Goal: Task Accomplishment & Management: Manage account settings

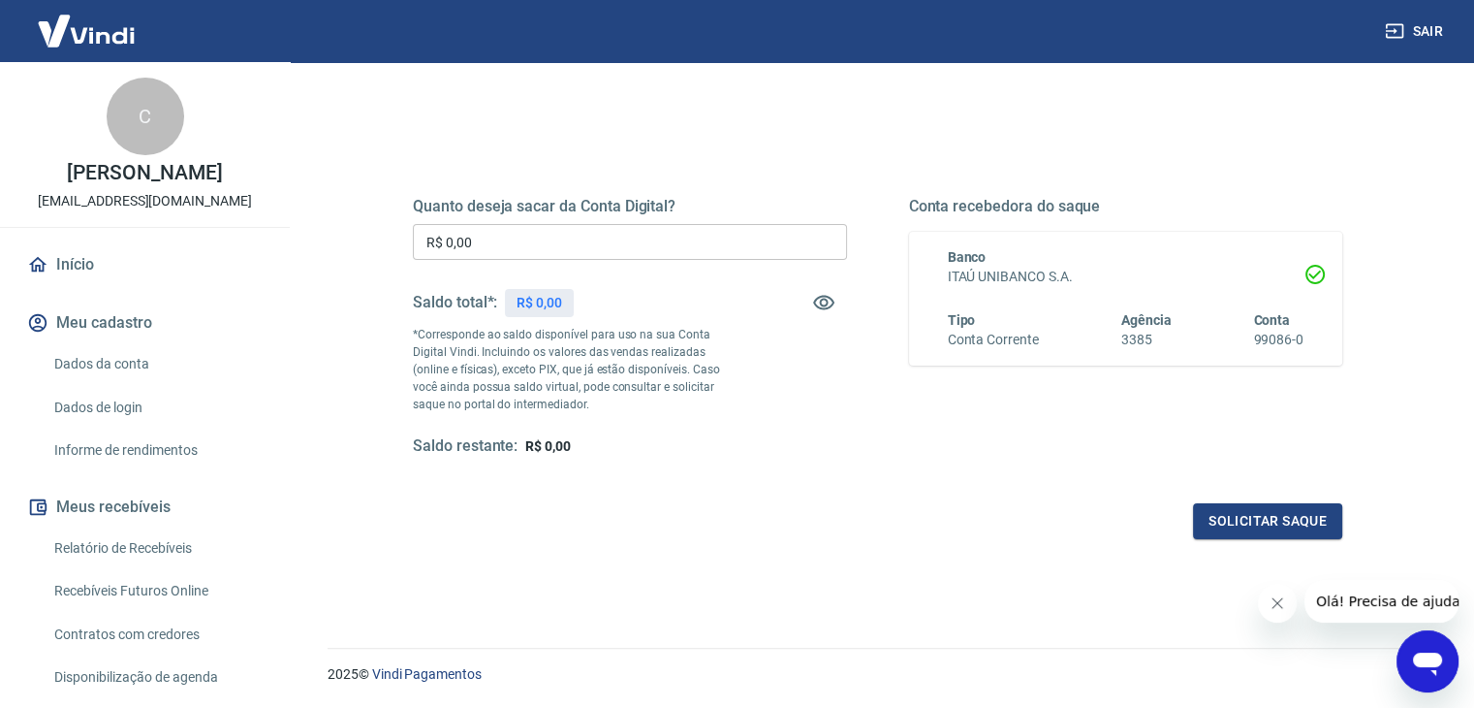
scroll to position [250, 0]
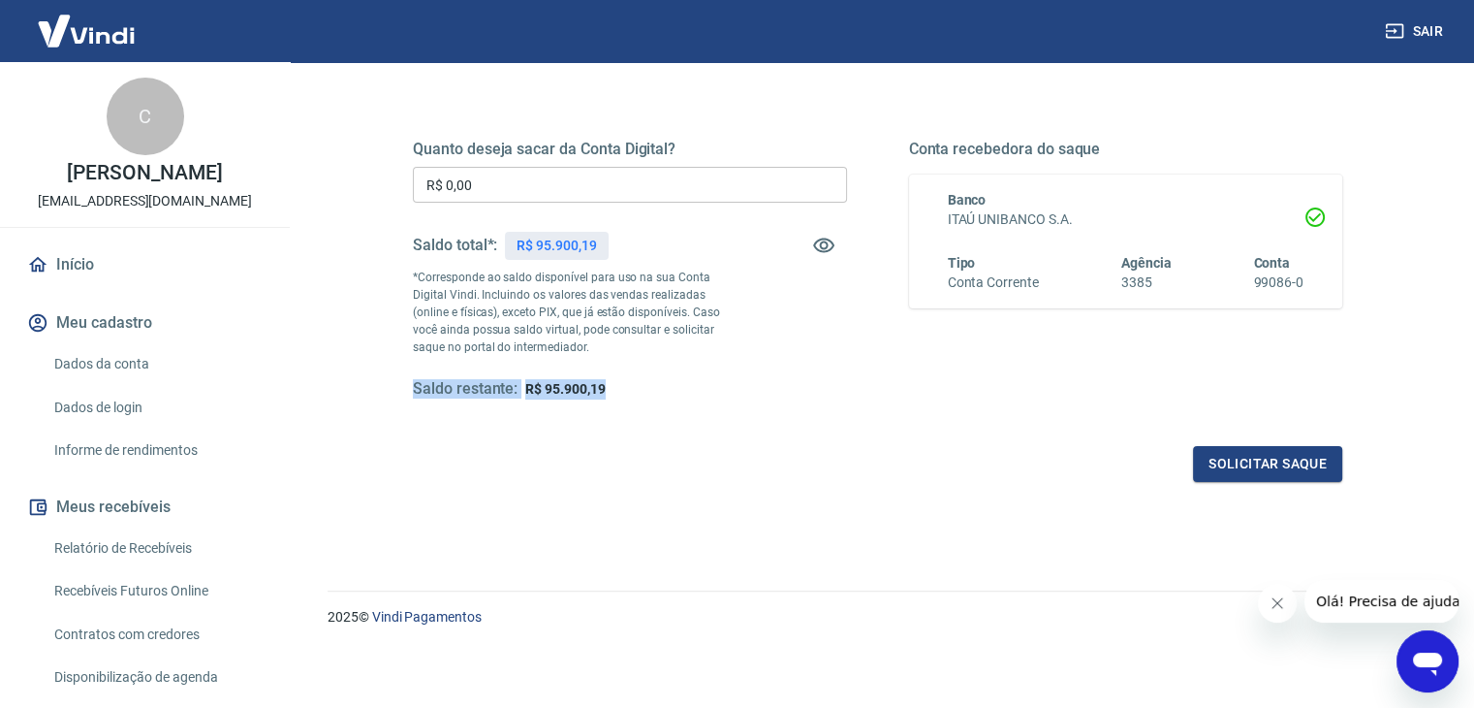
drag, startPoint x: 406, startPoint y: 393, endPoint x: 624, endPoint y: 390, distance: 218.1
click at [624, 390] on div "Quanto deseja sacar da Conta Digital? R$ 0,00 ​ Saldo total*: R$ 95.900,19 *Cor…" at bounding box center [878, 279] width 976 height 451
click at [625, 398] on div "Quanto deseja sacar da Conta Digital? R$ 0,00 ​ Saldo total*: R$ 95.900,19 *Cor…" at bounding box center [878, 287] width 930 height 389
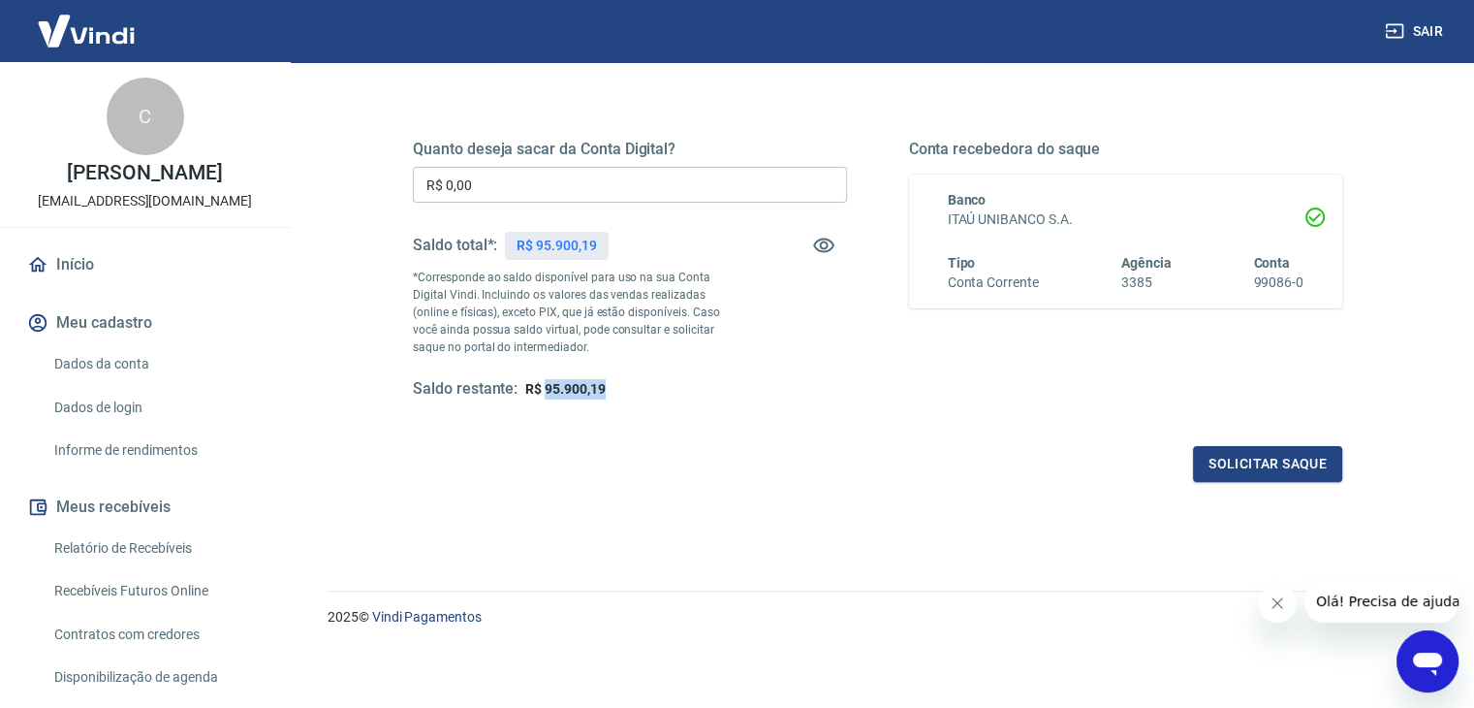
drag, startPoint x: 543, startPoint y: 383, endPoint x: 644, endPoint y: 392, distance: 101.2
click at [644, 392] on div "Saldo restante: R$ 95.900,19" at bounding box center [630, 389] width 434 height 20
click at [585, 242] on p "R$ 95.900,19" at bounding box center [556, 246] width 79 height 20
drag, startPoint x: 100, startPoint y: 562, endPoint x: 179, endPoint y: 554, distance: 80.0
click at [100, 562] on link "Relatório de Recebíveis" at bounding box center [157, 548] width 220 height 40
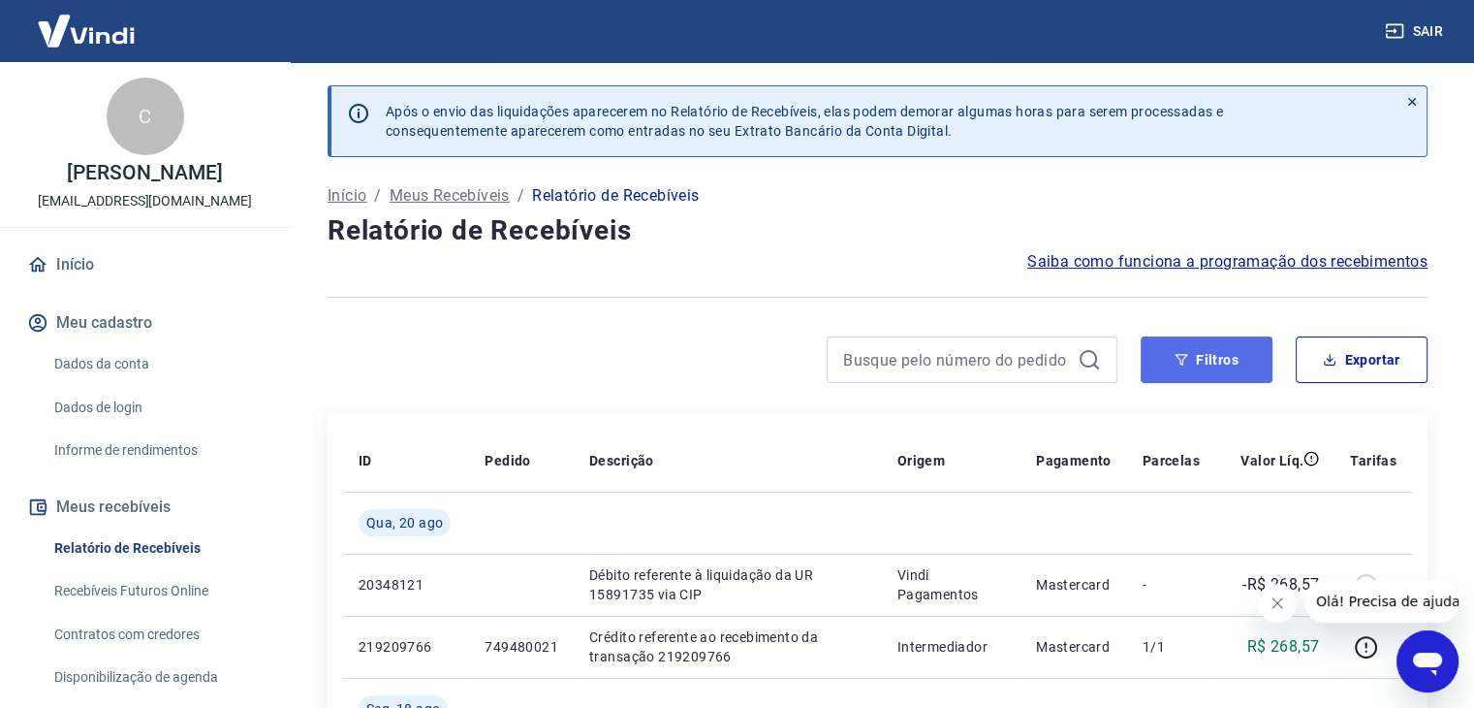
click at [1253, 358] on button "Filtros" at bounding box center [1207, 359] width 132 height 47
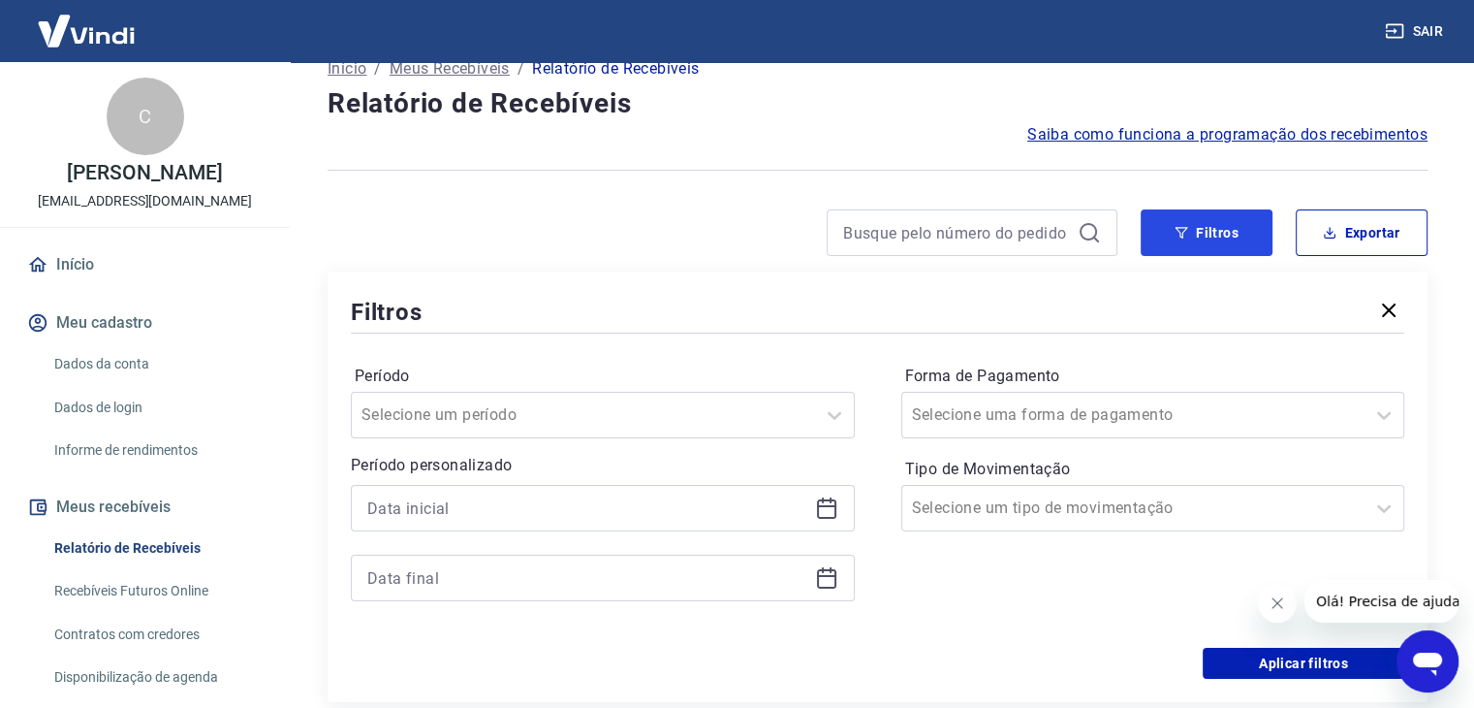
scroll to position [291, 0]
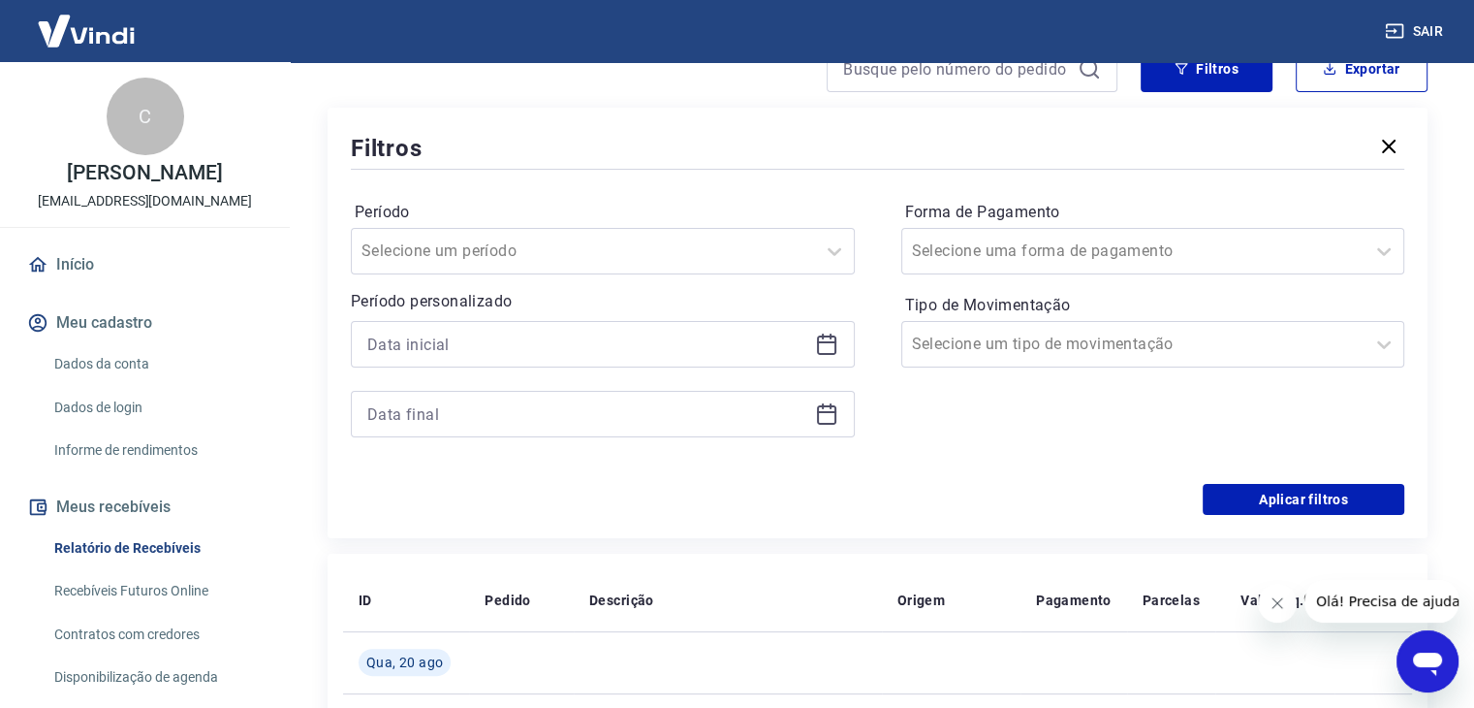
click at [430, 359] on div at bounding box center [603, 344] width 504 height 47
click at [458, 327] on div at bounding box center [603, 344] width 504 height 47
click at [508, 354] on input at bounding box center [587, 344] width 440 height 29
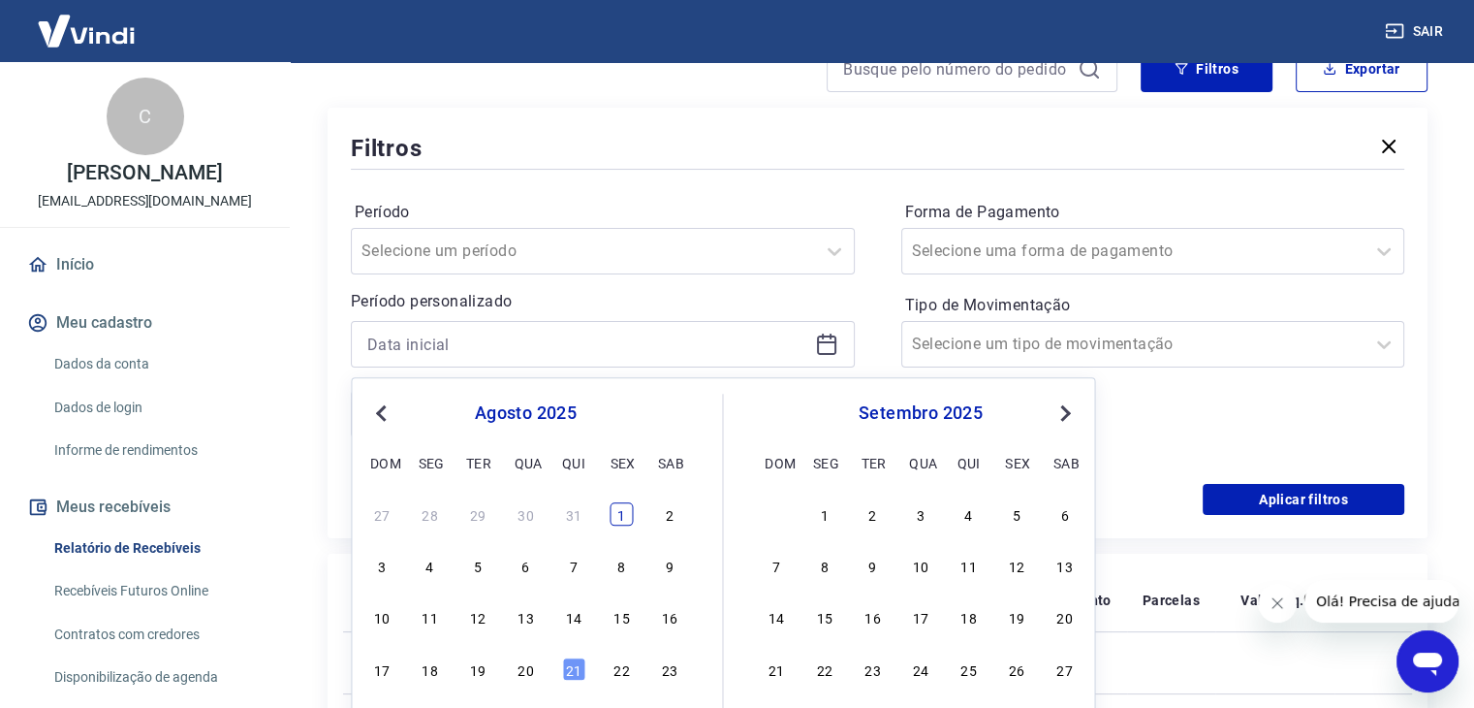
click at [617, 512] on div "1" at bounding box center [621, 513] width 23 height 23
type input "01/08/2025"
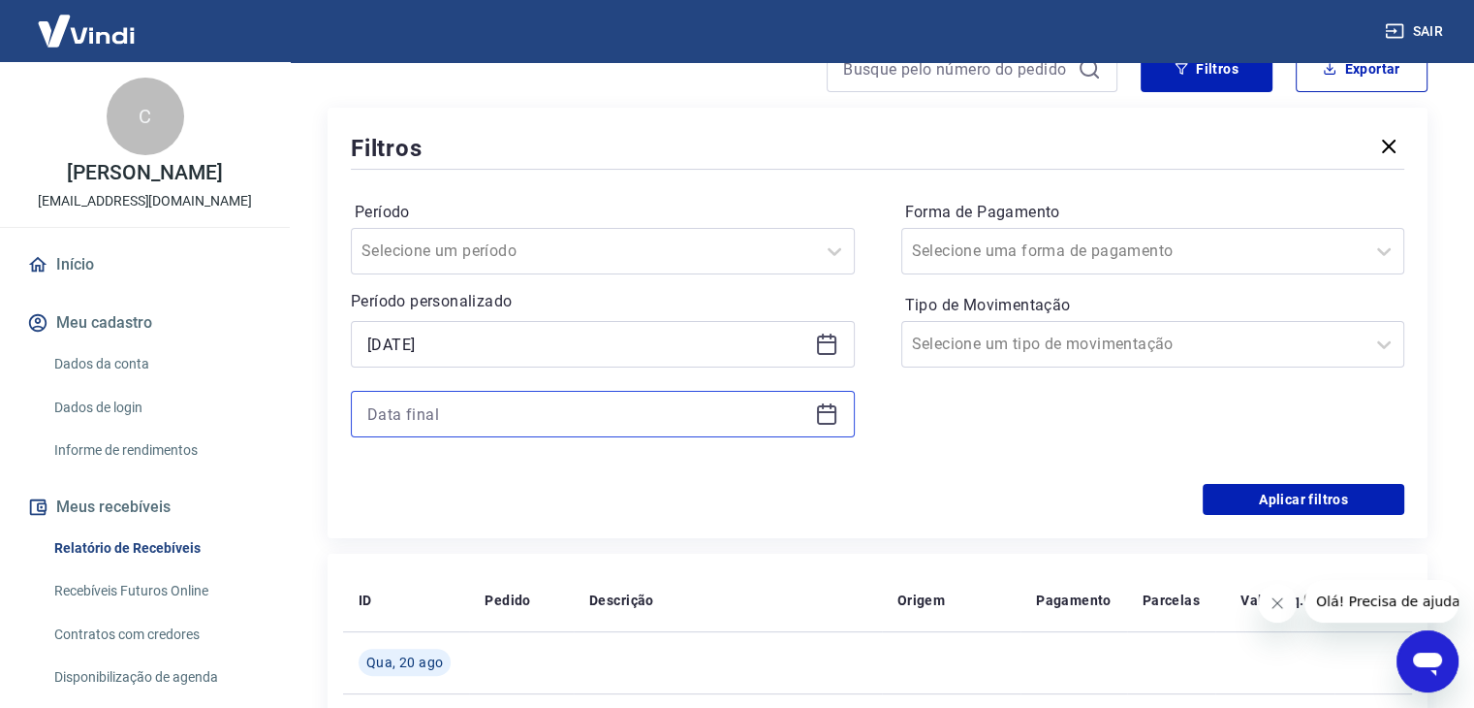
click at [627, 414] on input at bounding box center [587, 413] width 440 height 29
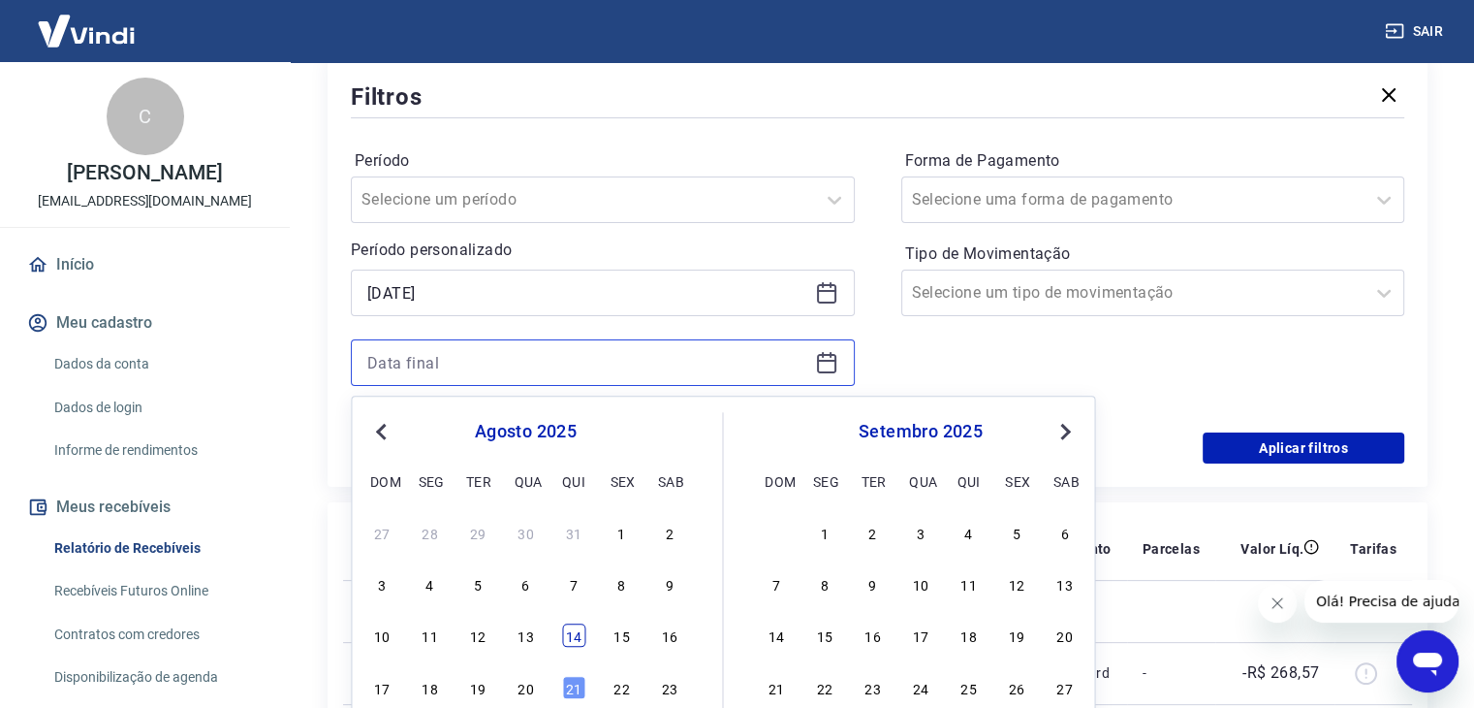
scroll to position [388, 0]
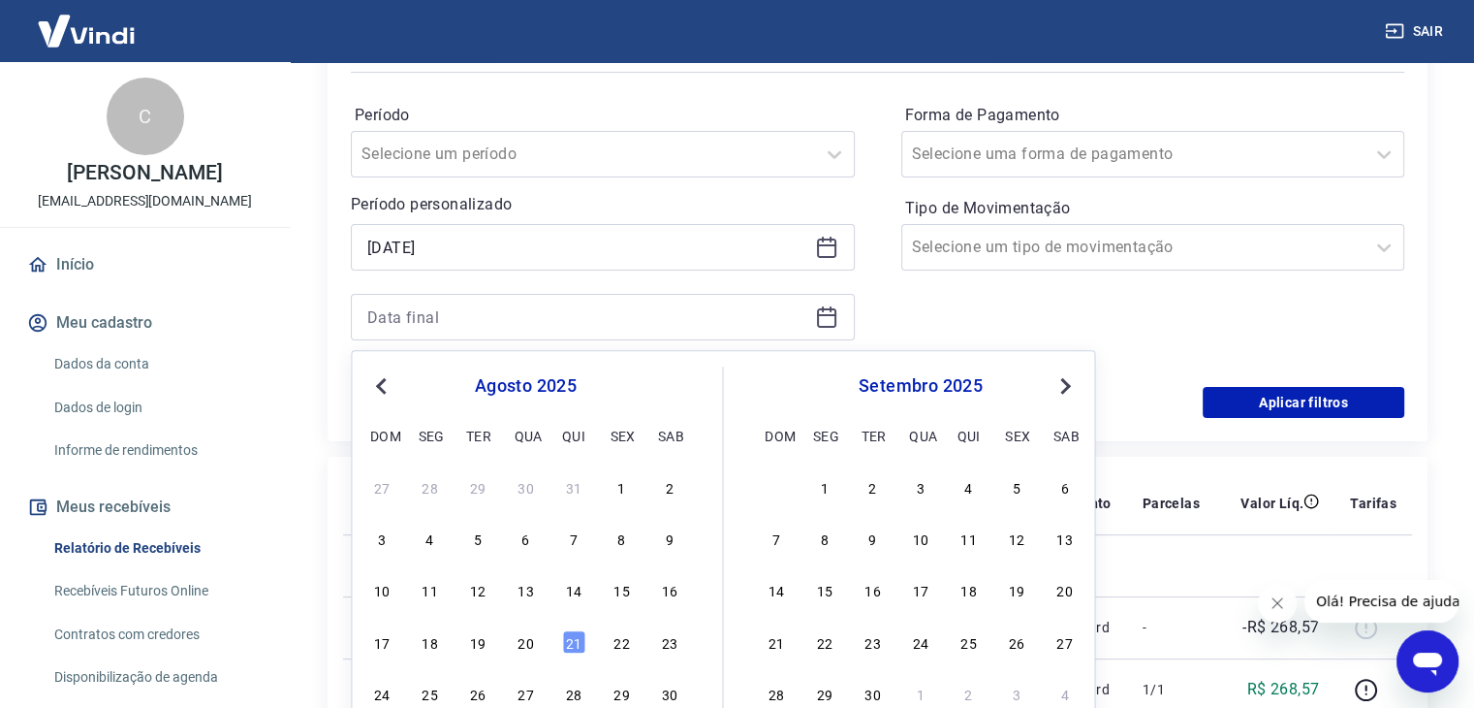
click at [501, 625] on div "27 28 29 30 31 1 2 3 4 5 6 7 8 9 10 11 12 13 14 15 16 17 18 19 20 21 22 23 24 2…" at bounding box center [525, 615] width 316 height 287
click at [520, 637] on div "20" at bounding box center [525, 641] width 23 height 23
type input "20/08/2025"
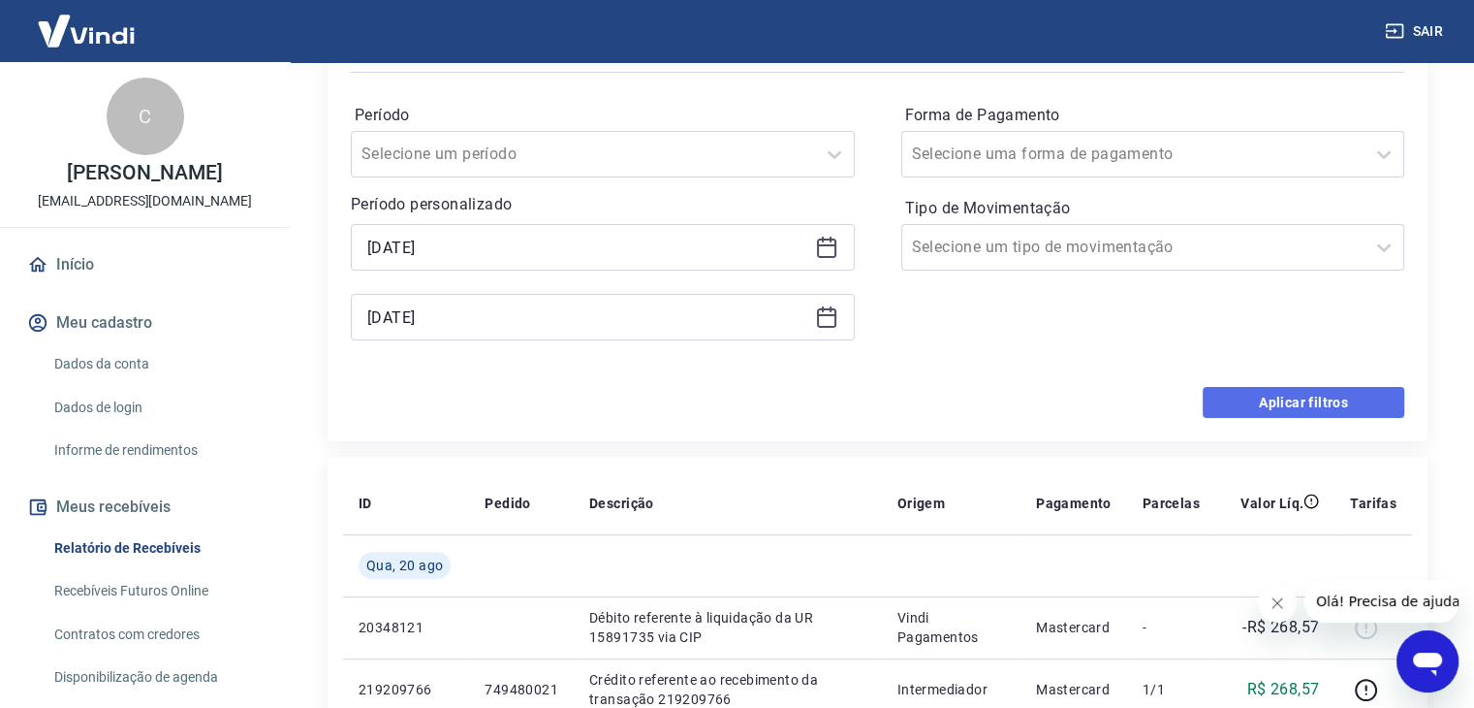
click at [1287, 416] on button "Aplicar filtros" at bounding box center [1304, 402] width 202 height 31
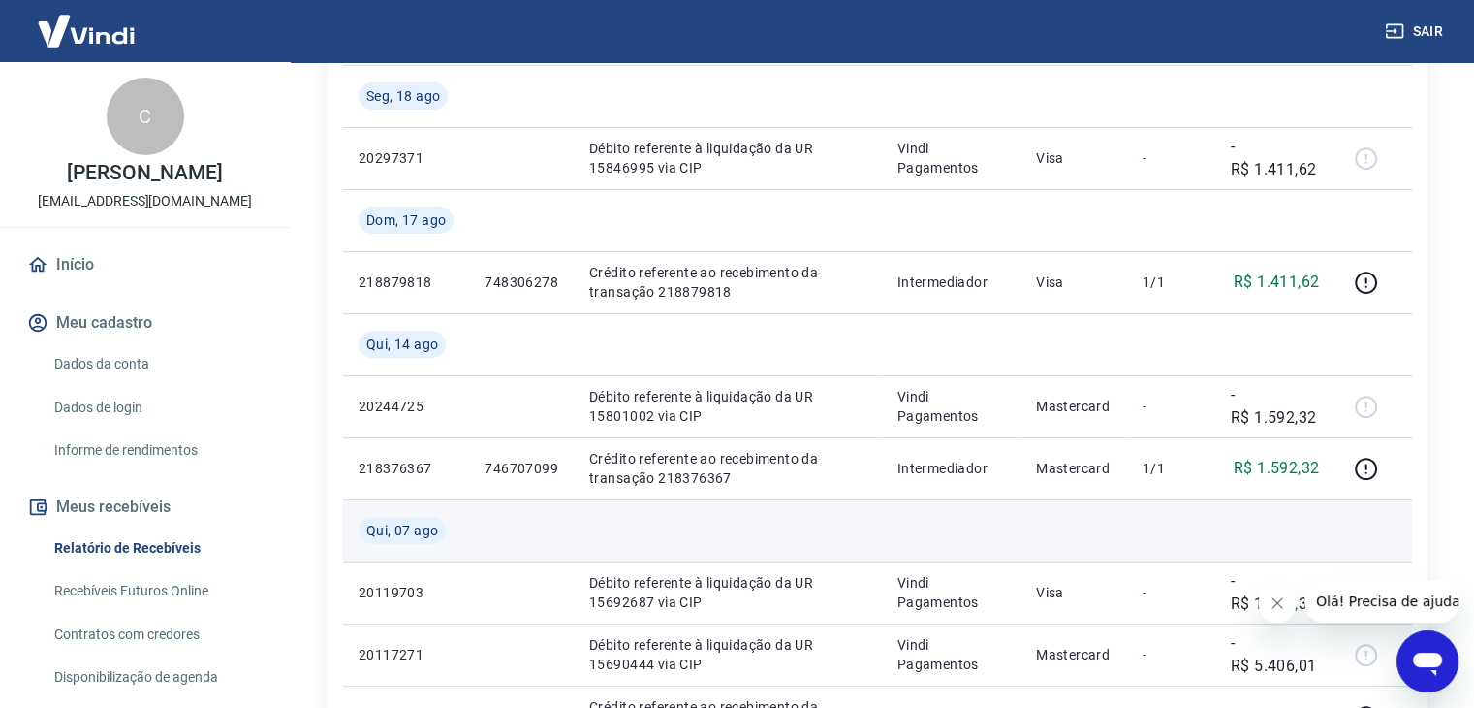
scroll to position [31, 0]
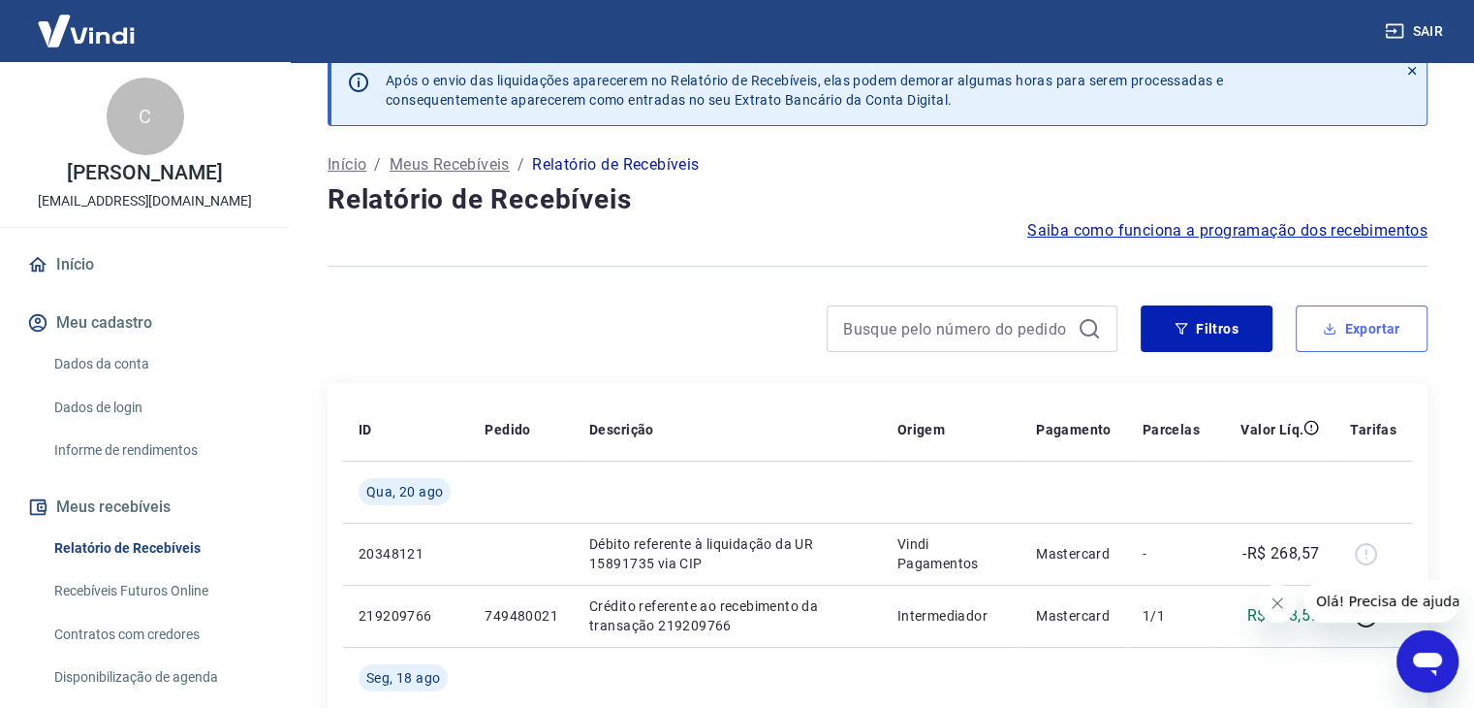
click at [1377, 313] on button "Exportar" at bounding box center [1362, 328] width 132 height 47
type input "01/08/2025"
type input "20/08/2025"
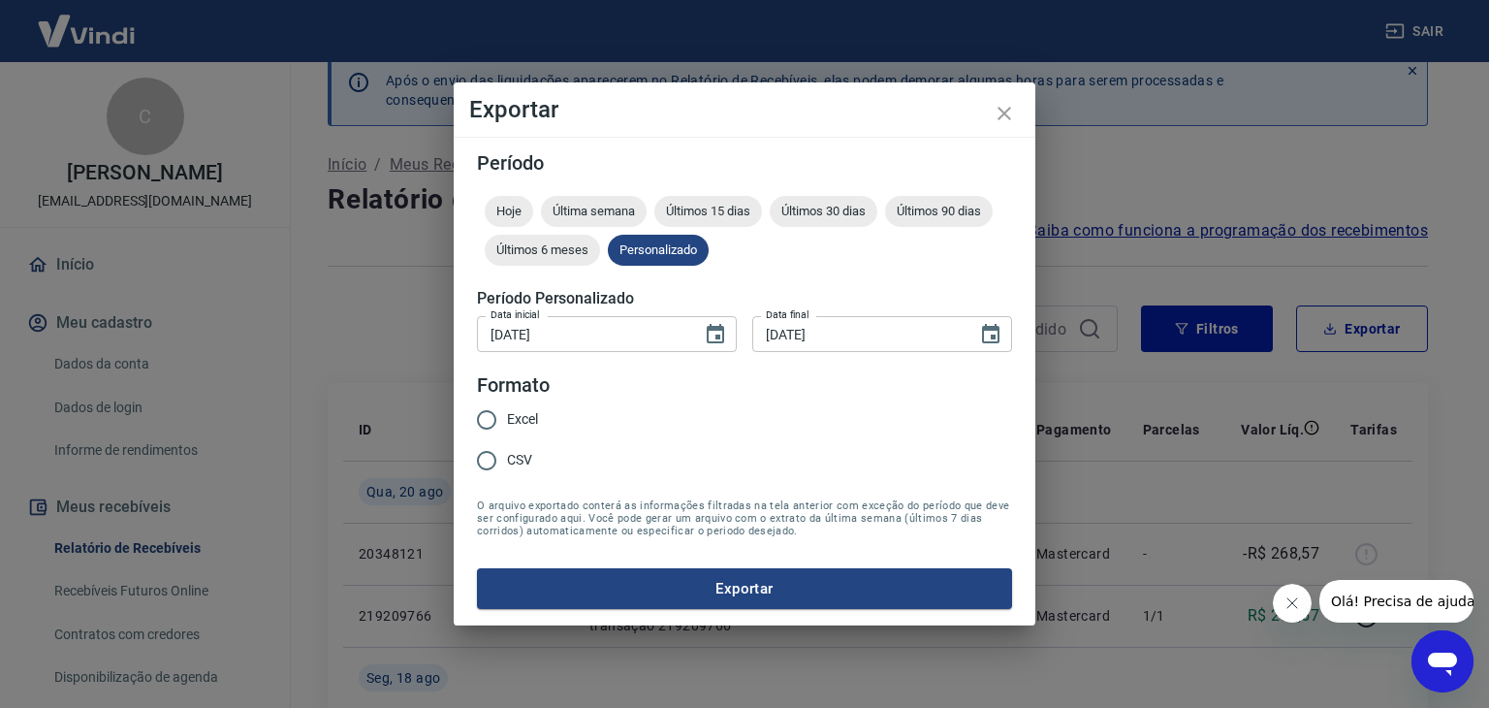
click at [485, 421] on input "Excel" at bounding box center [486, 419] width 41 height 41
radio input "true"
click at [490, 464] on input "CSV" at bounding box center [486, 460] width 41 height 41
radio input "true"
click at [586, 601] on button "Exportar" at bounding box center [744, 588] width 535 height 41
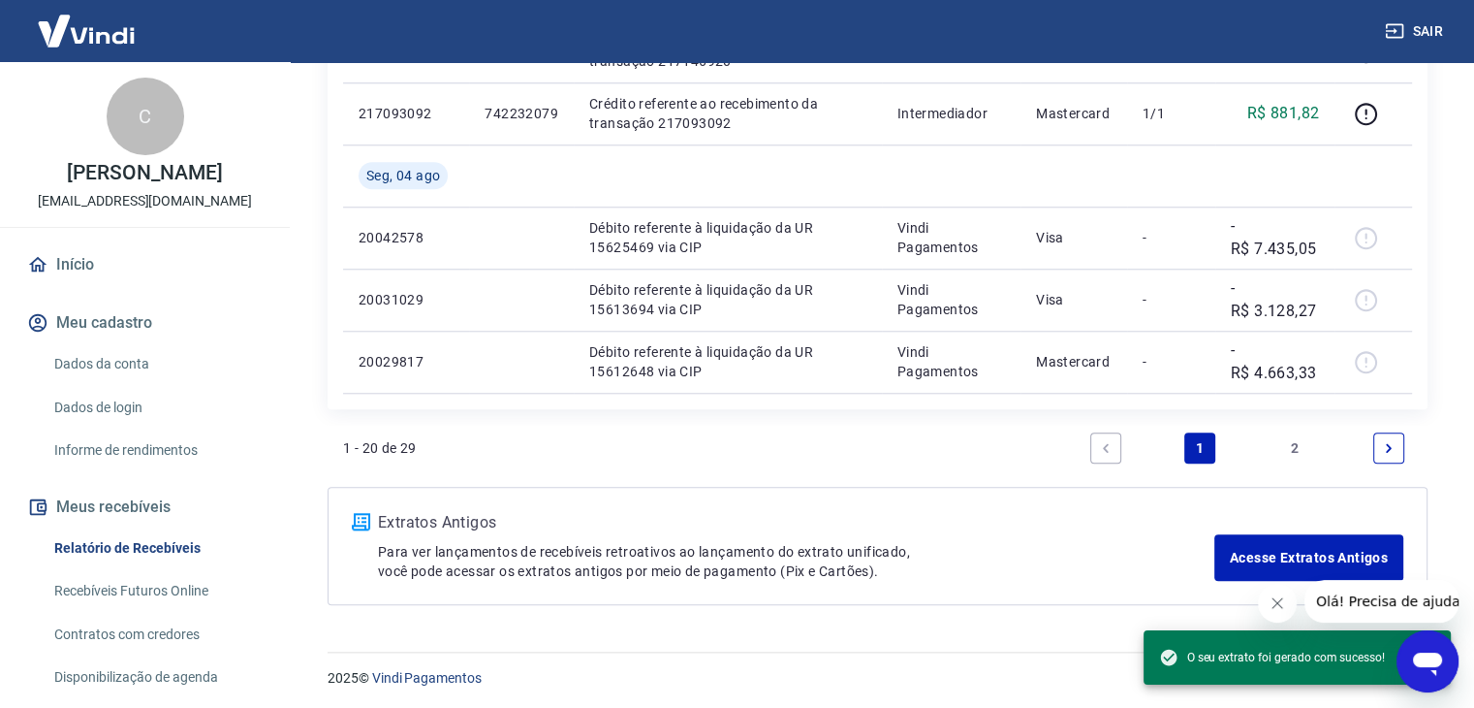
scroll to position [1776, 0]
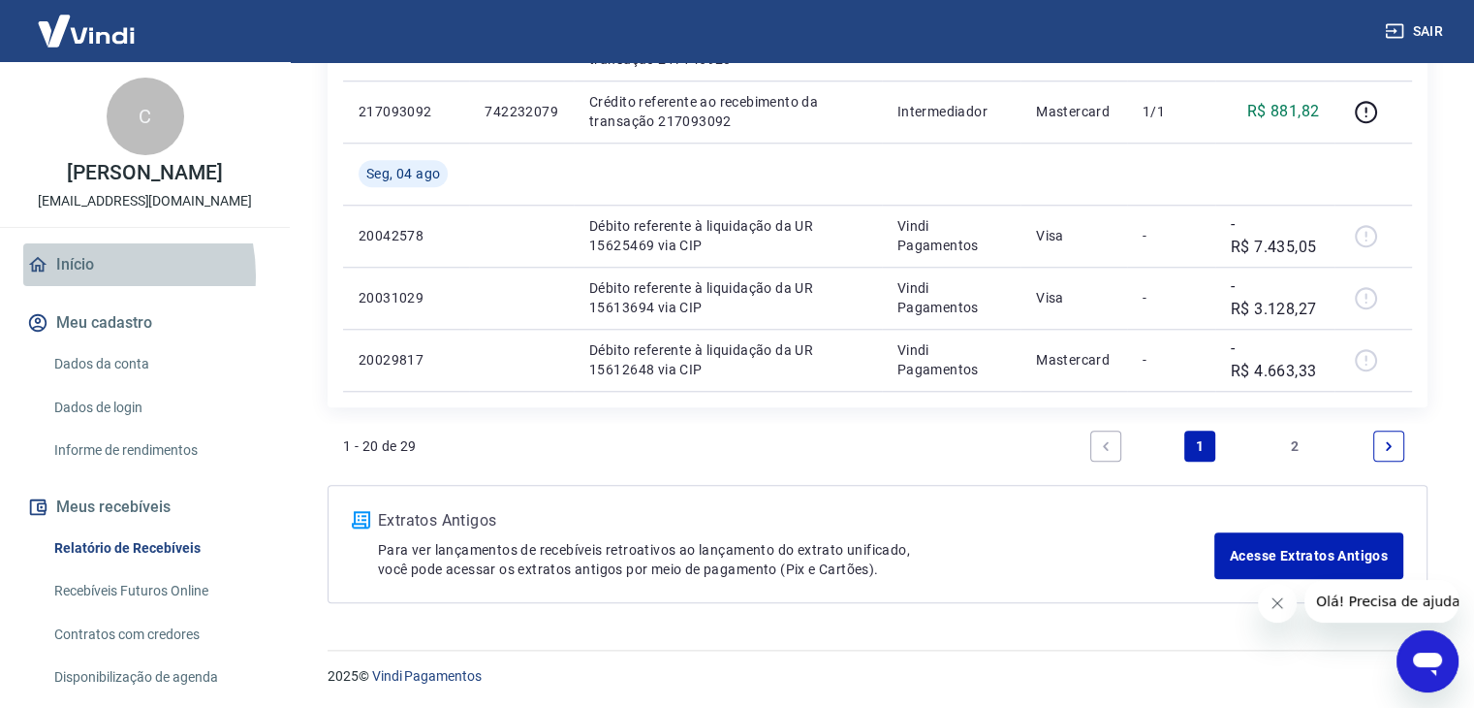
click at [79, 286] on link "Início" at bounding box center [144, 264] width 243 height 43
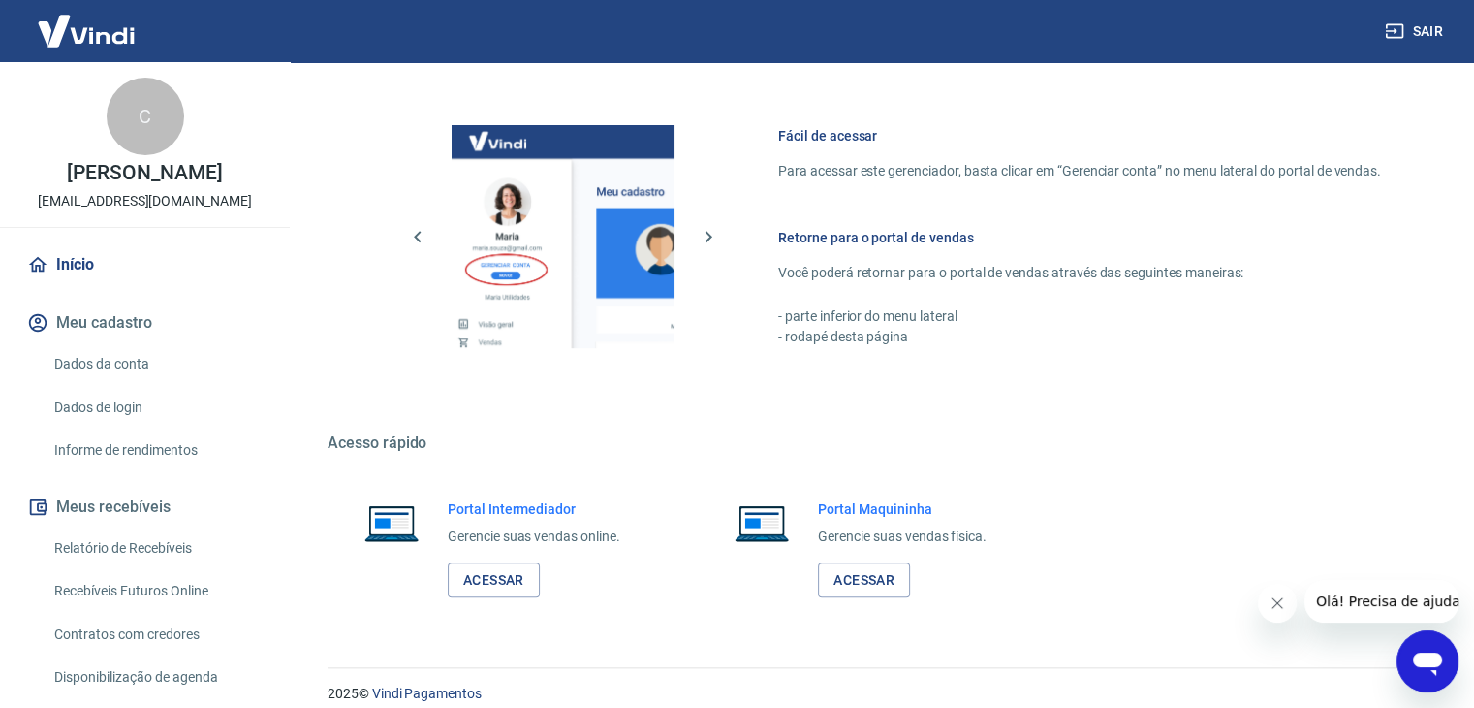
scroll to position [822, 0]
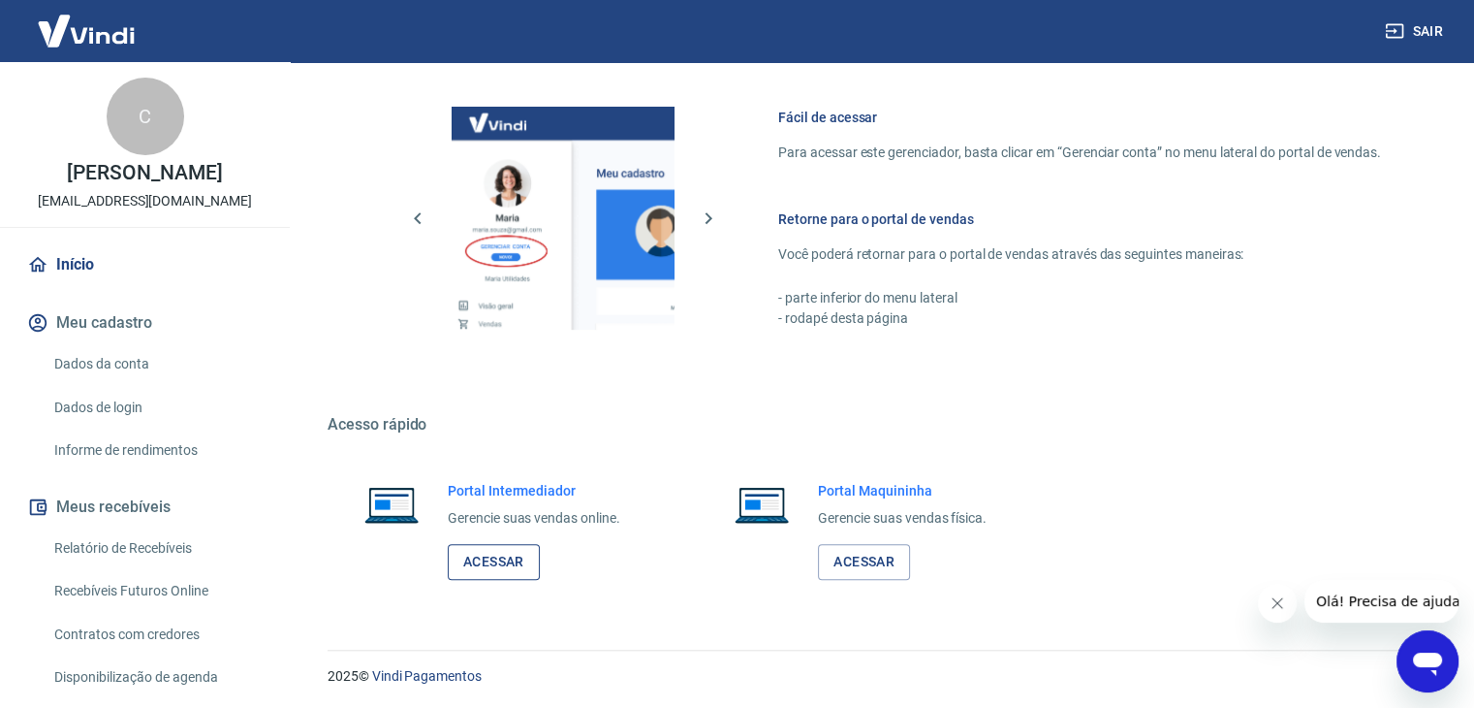
click at [500, 555] on link "Acessar" at bounding box center [494, 562] width 92 height 36
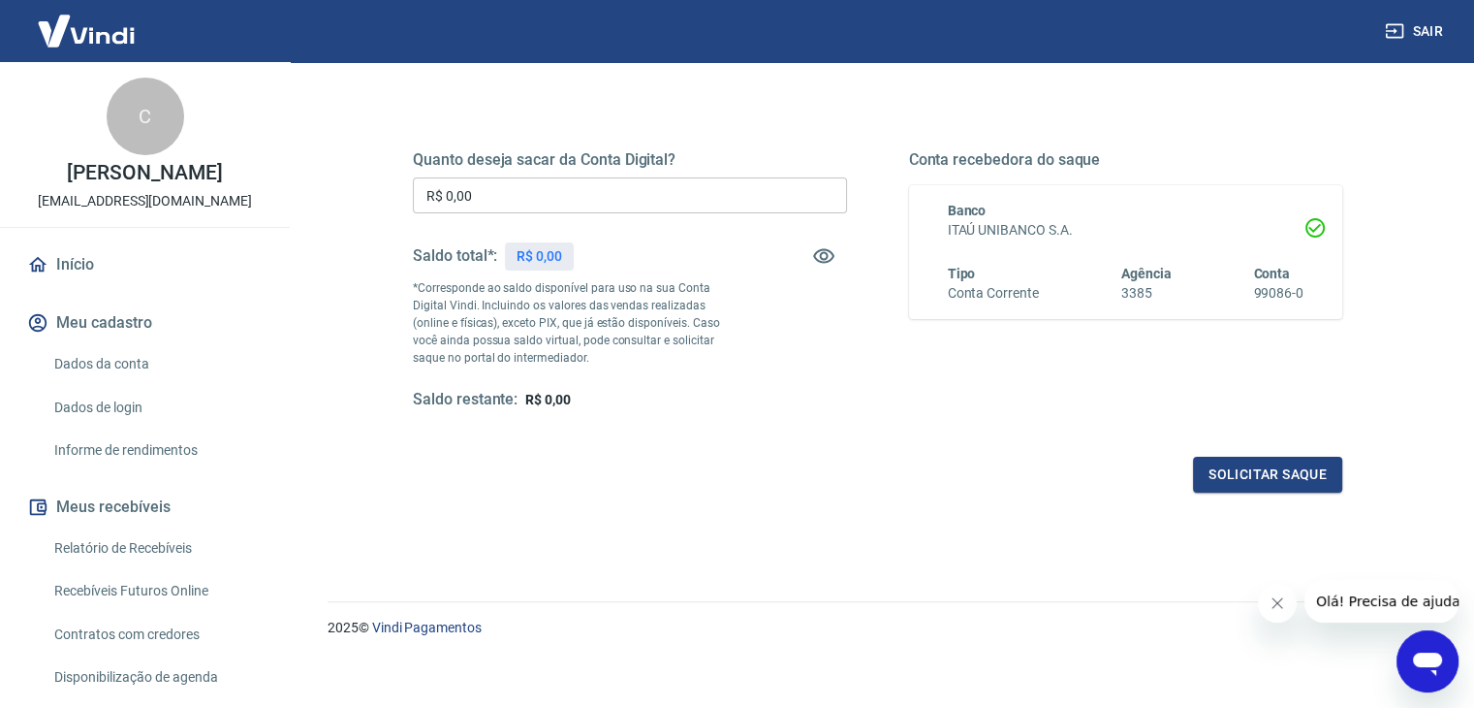
scroll to position [250, 0]
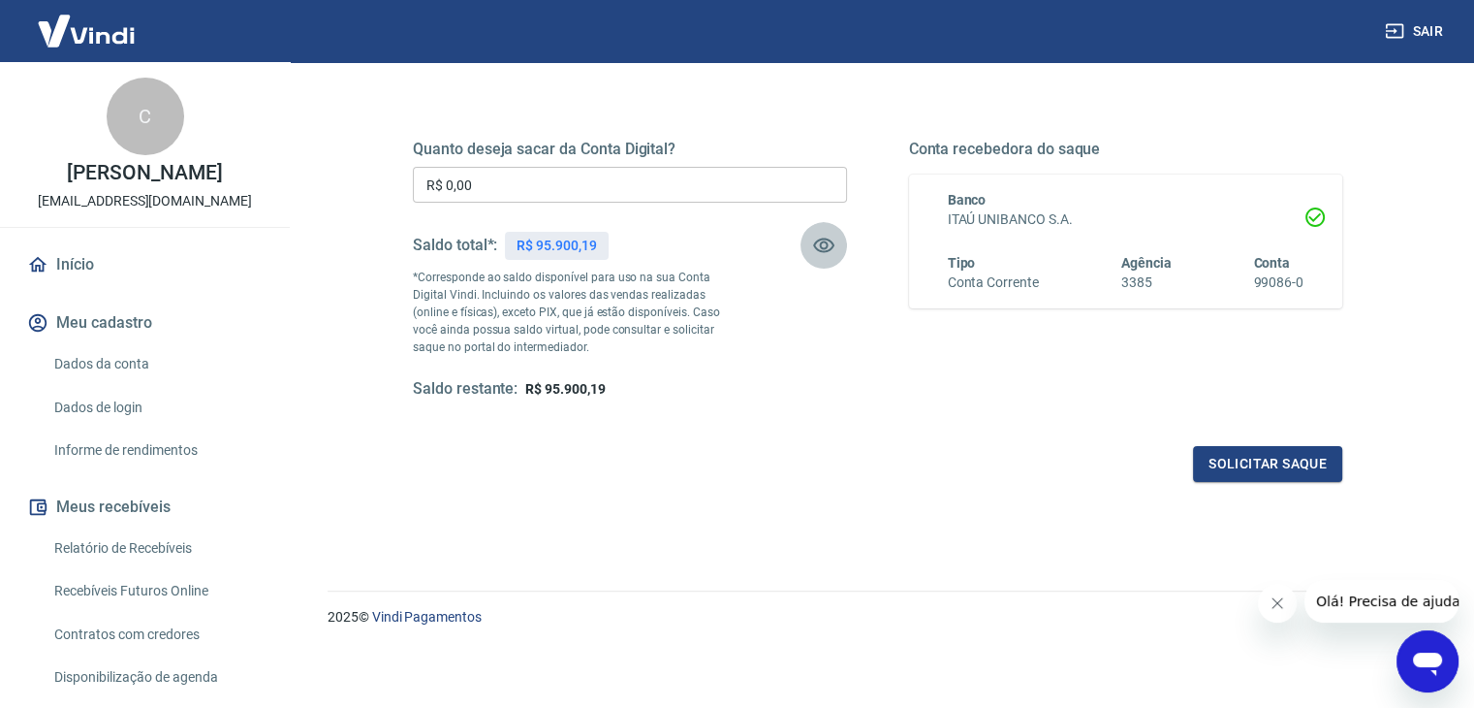
click at [823, 235] on icon "button" at bounding box center [823, 245] width 23 height 23
click at [826, 237] on icon "button" at bounding box center [823, 246] width 21 height 18
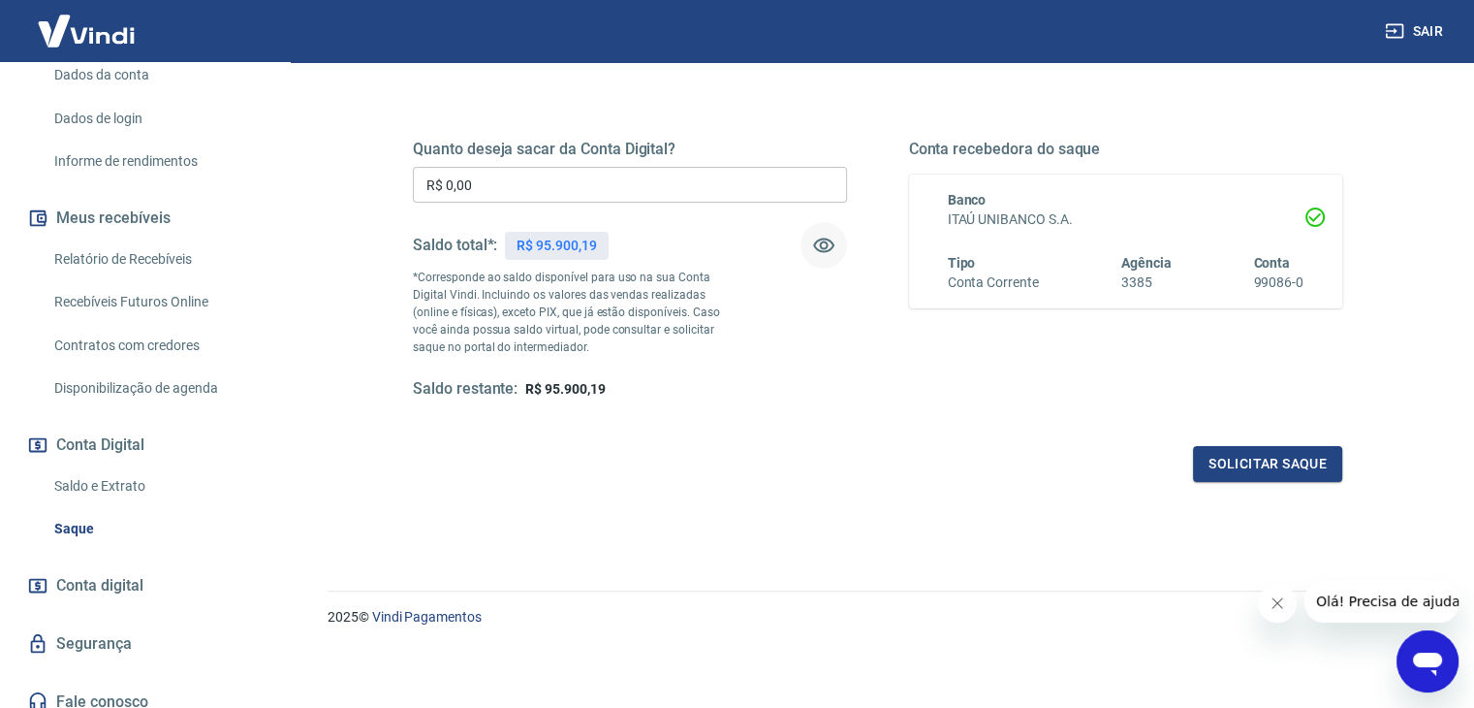
scroll to position [291, 0]
click at [128, 504] on link "Saldo e Extrato" at bounding box center [157, 484] width 220 height 40
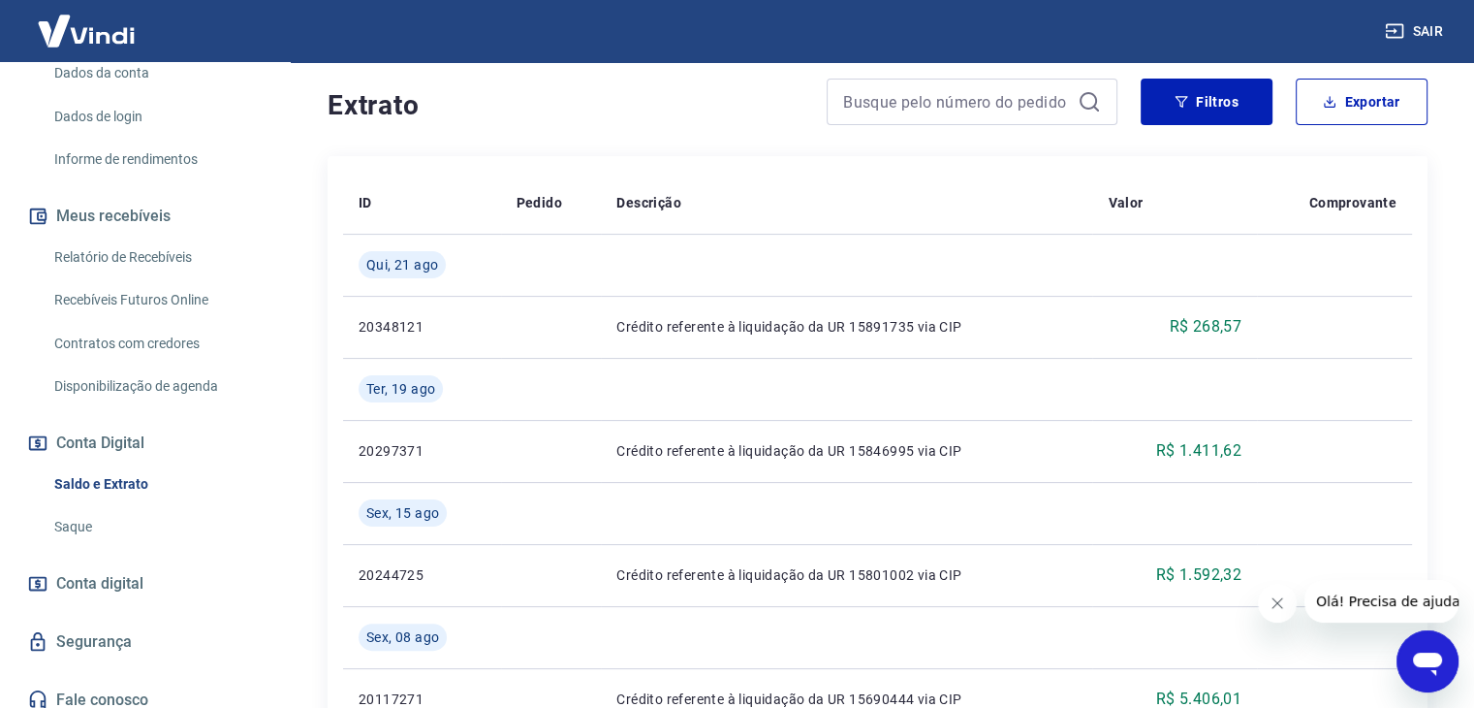
scroll to position [372, 0]
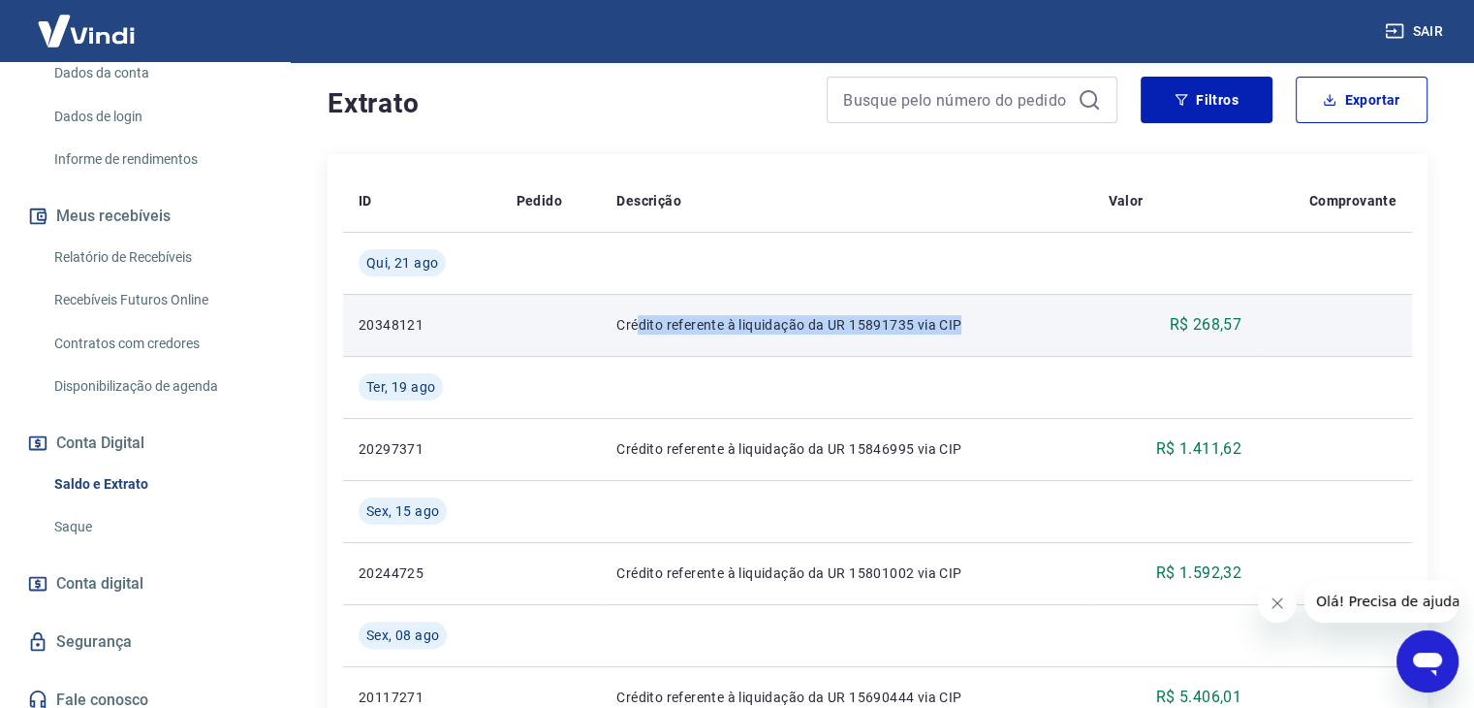
drag, startPoint x: 639, startPoint y: 327, endPoint x: 1028, endPoint y: 315, distance: 388.9
click at [1028, 315] on p "Crédito referente à liquidação da UR 15891735 via CIP" at bounding box center [847, 324] width 460 height 19
click at [1035, 331] on p "Crédito referente à liquidação da UR 15891735 via CIP" at bounding box center [847, 324] width 460 height 19
click at [413, 325] on p "20348121" at bounding box center [422, 324] width 127 height 19
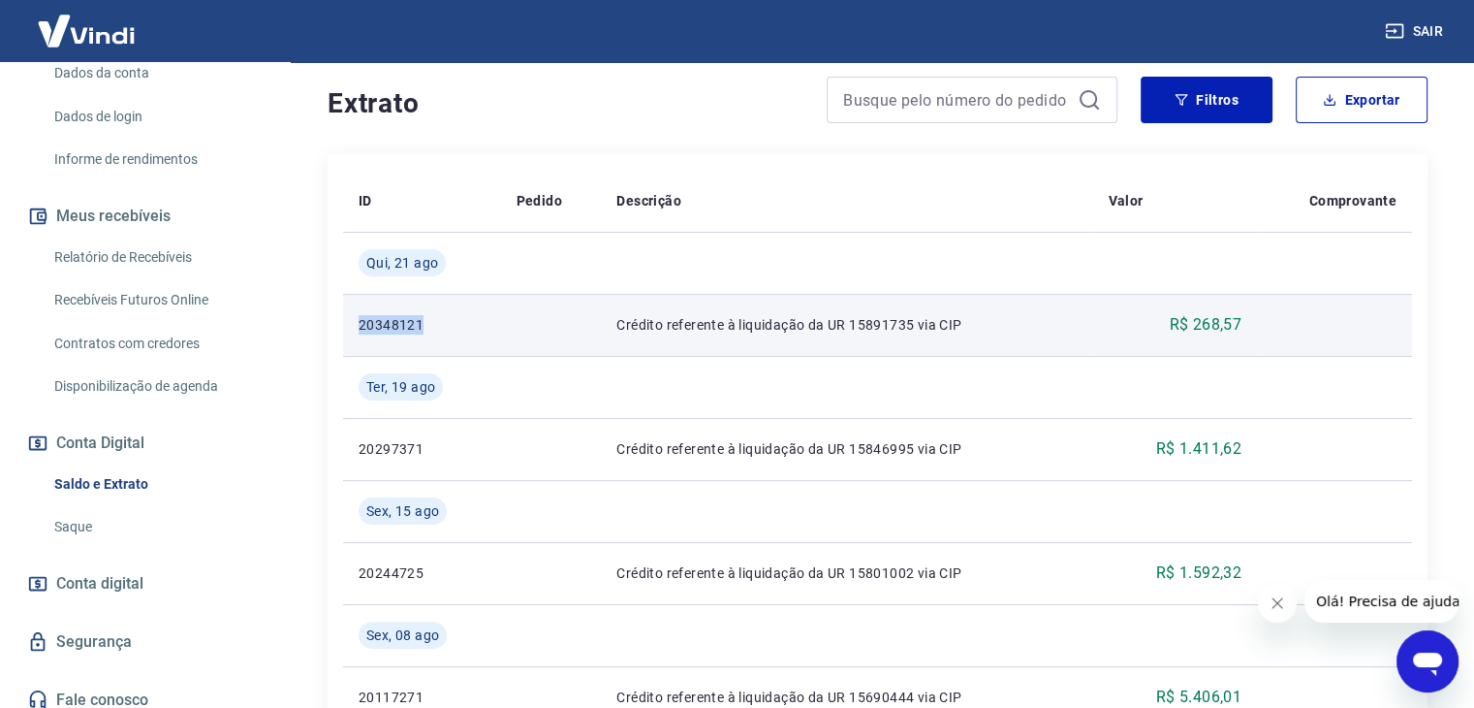
click at [413, 325] on p "20348121" at bounding box center [422, 324] width 127 height 19
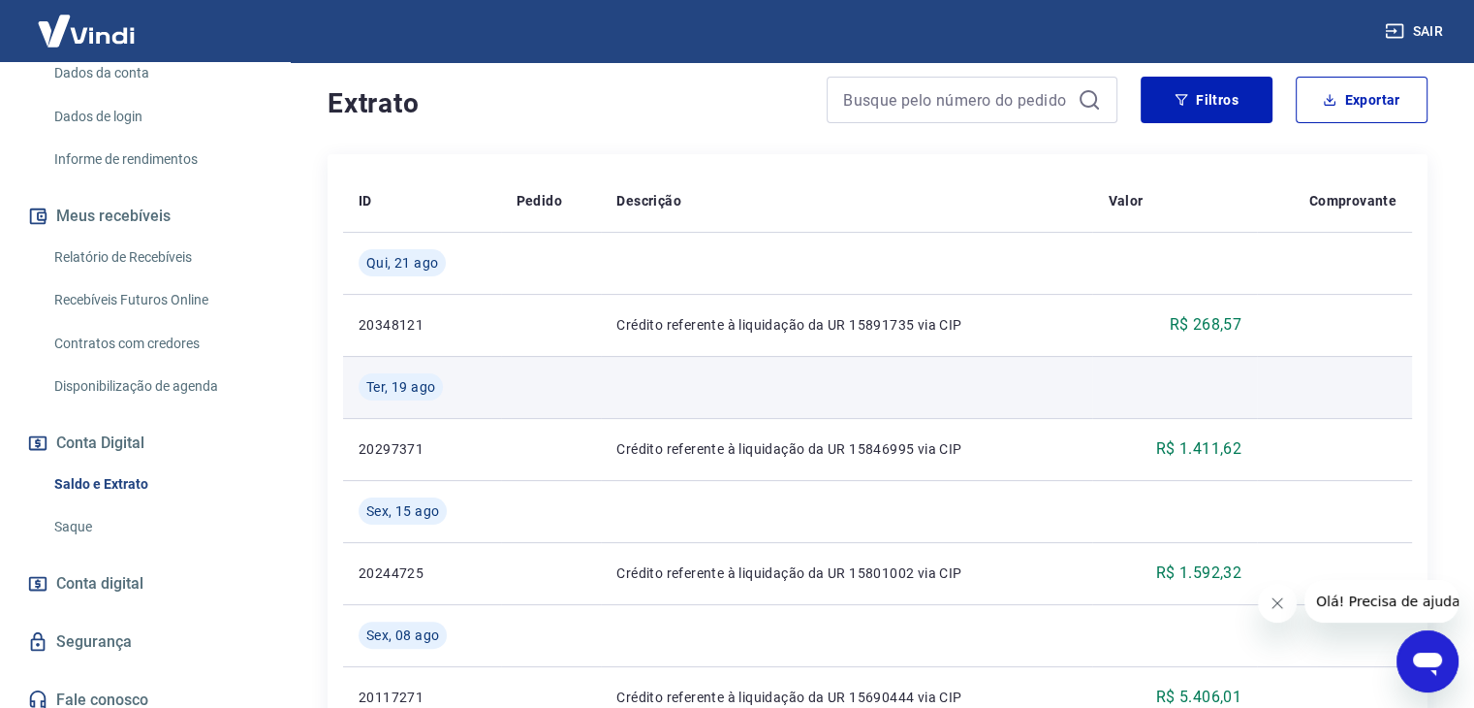
click at [1019, 374] on td at bounding box center [846, 387] width 491 height 62
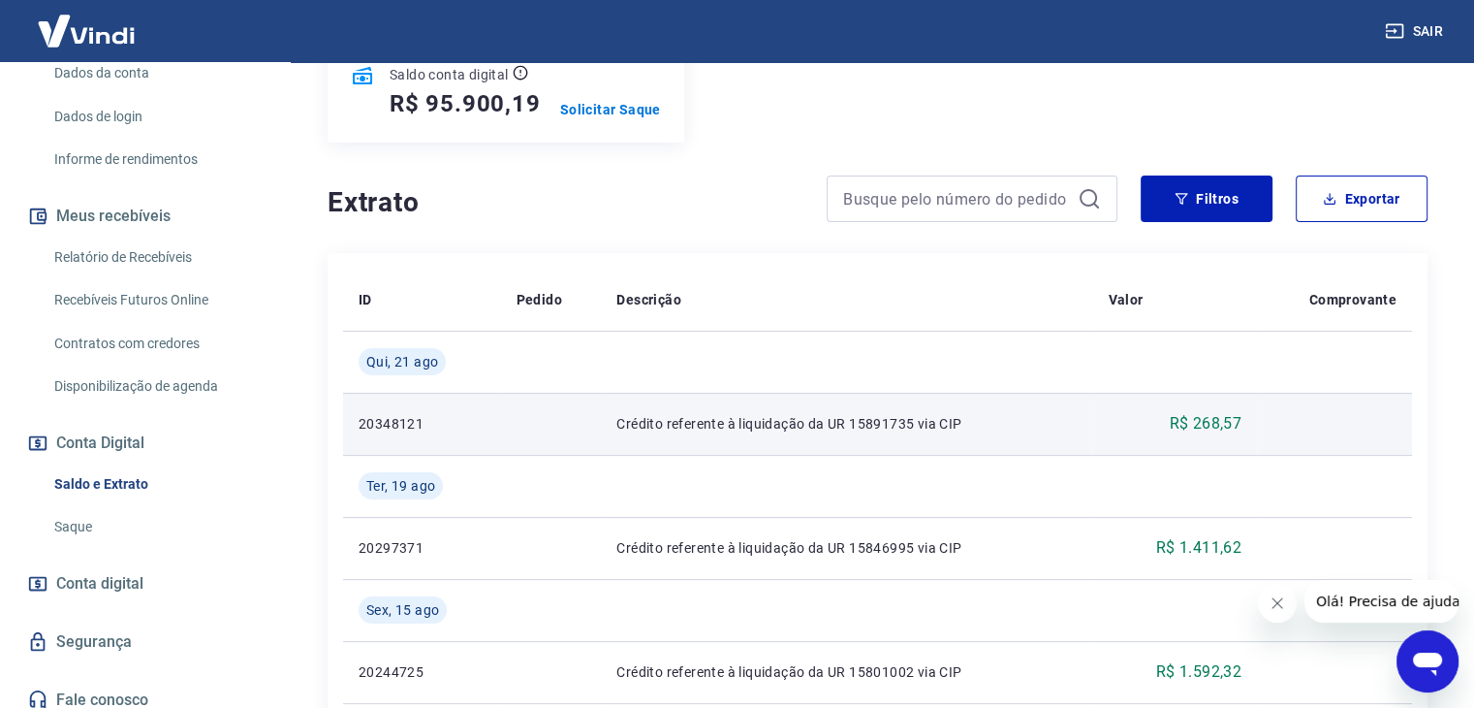
scroll to position [275, 0]
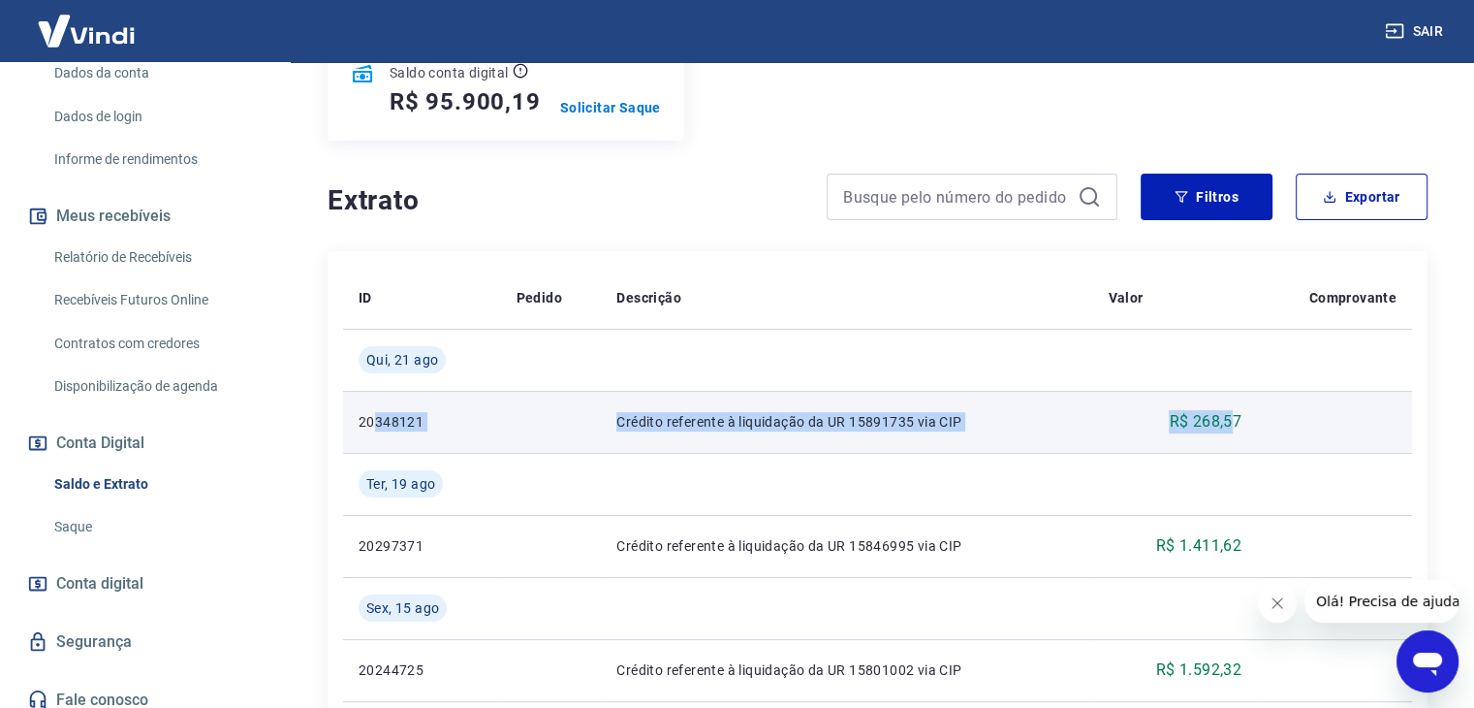
drag, startPoint x: 376, startPoint y: 415, endPoint x: 1237, endPoint y: 420, distance: 860.8
click at [1237, 420] on tr "20348121 Crédito referente à liquidação da UR 15891735 via CIP R$ 268,57" at bounding box center [877, 422] width 1069 height 62
click at [1237, 420] on p "R$ 268,57" at bounding box center [1205, 421] width 73 height 23
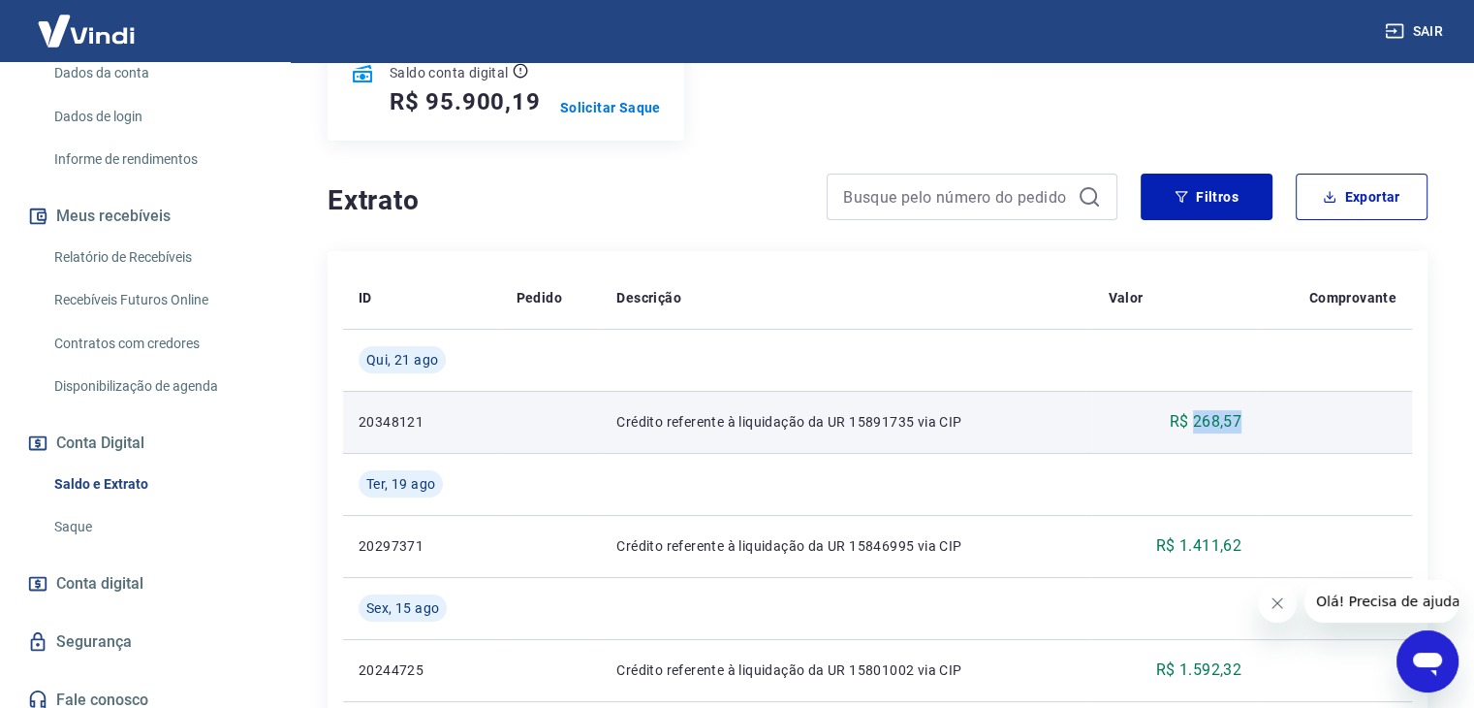
click at [1237, 420] on p "R$ 268,57" at bounding box center [1205, 421] width 73 height 23
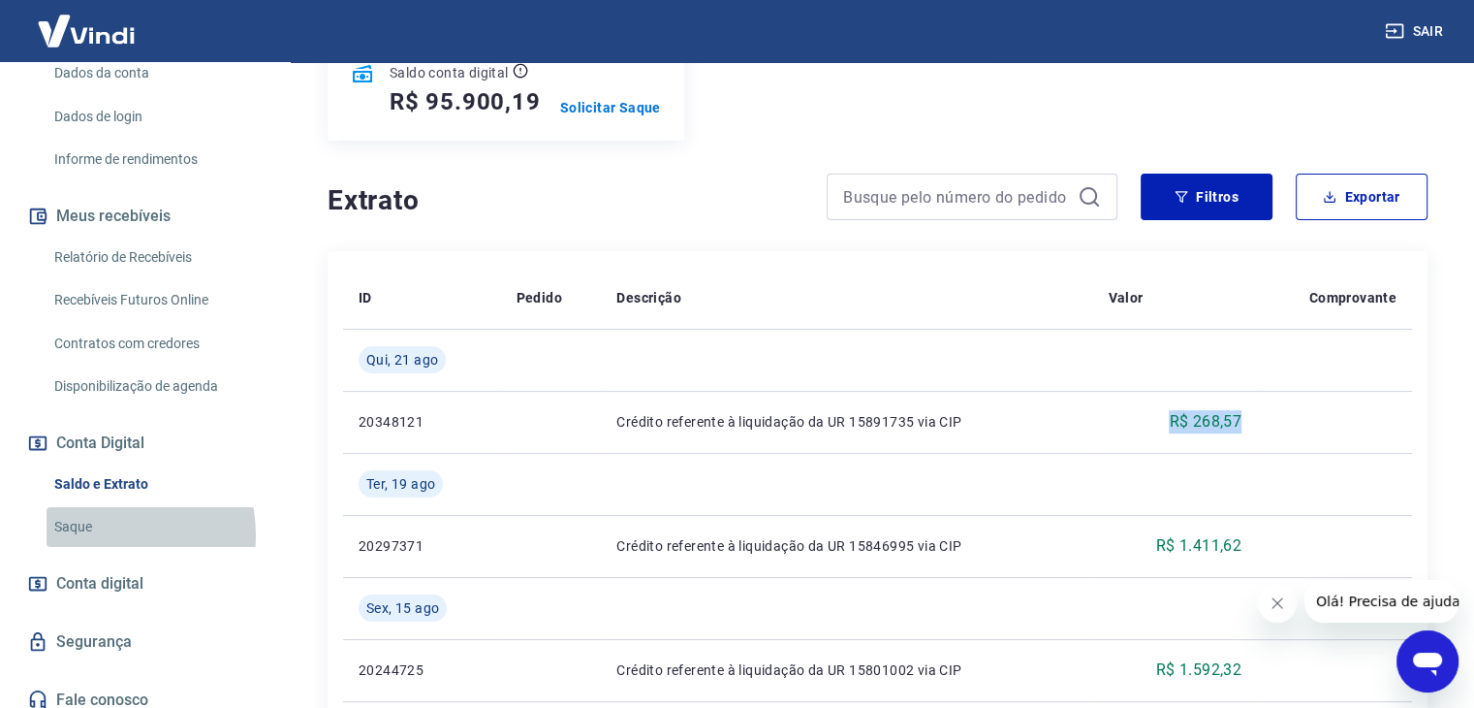
click at [99, 547] on link "Saque" at bounding box center [157, 527] width 220 height 40
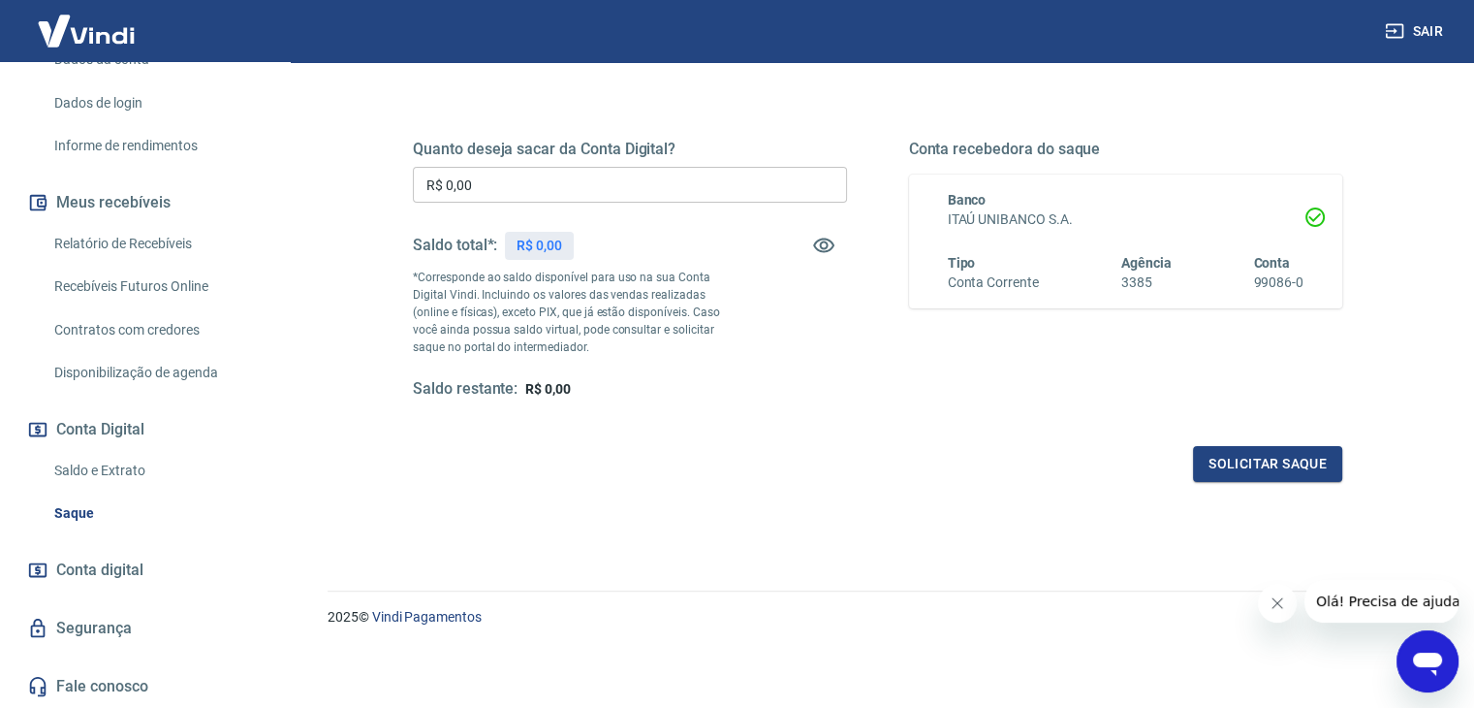
scroll to position [324, 0]
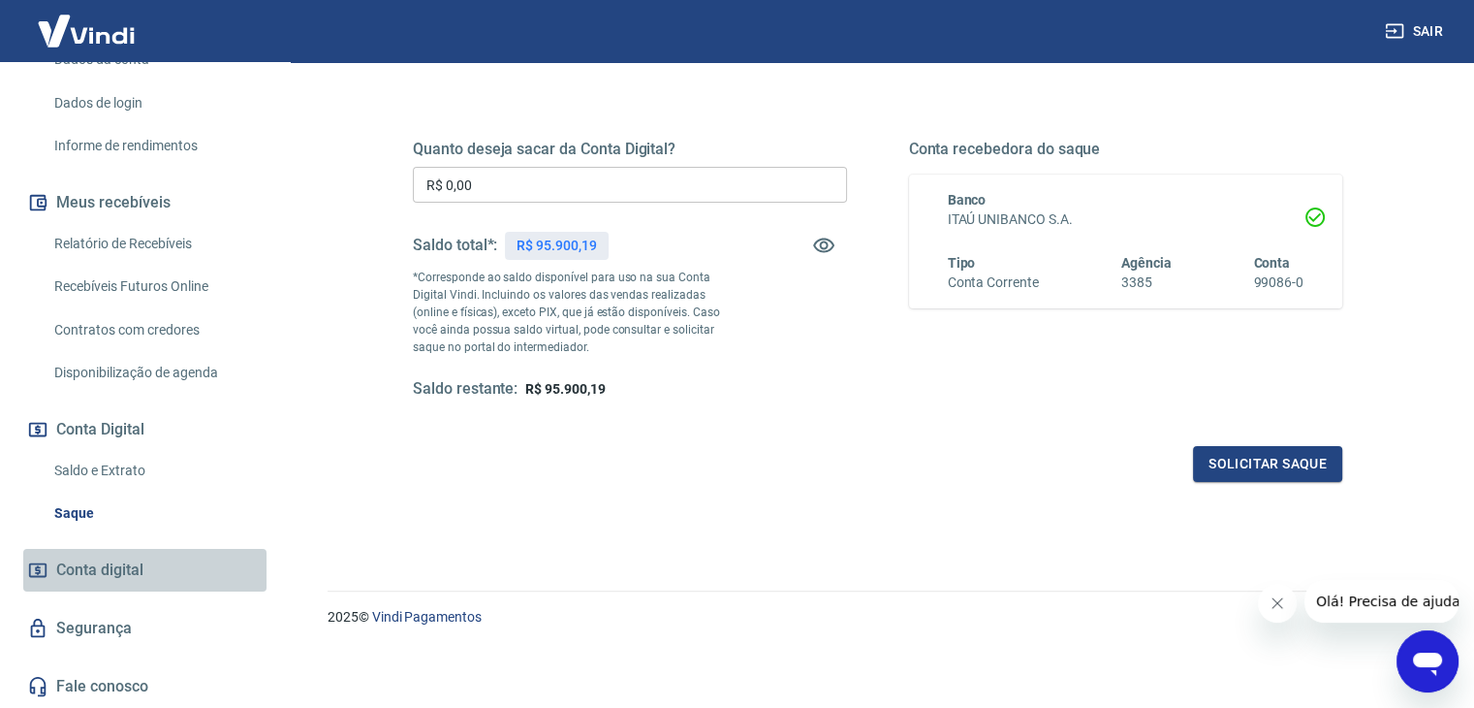
click at [173, 555] on link "Conta digital" at bounding box center [144, 570] width 243 height 43
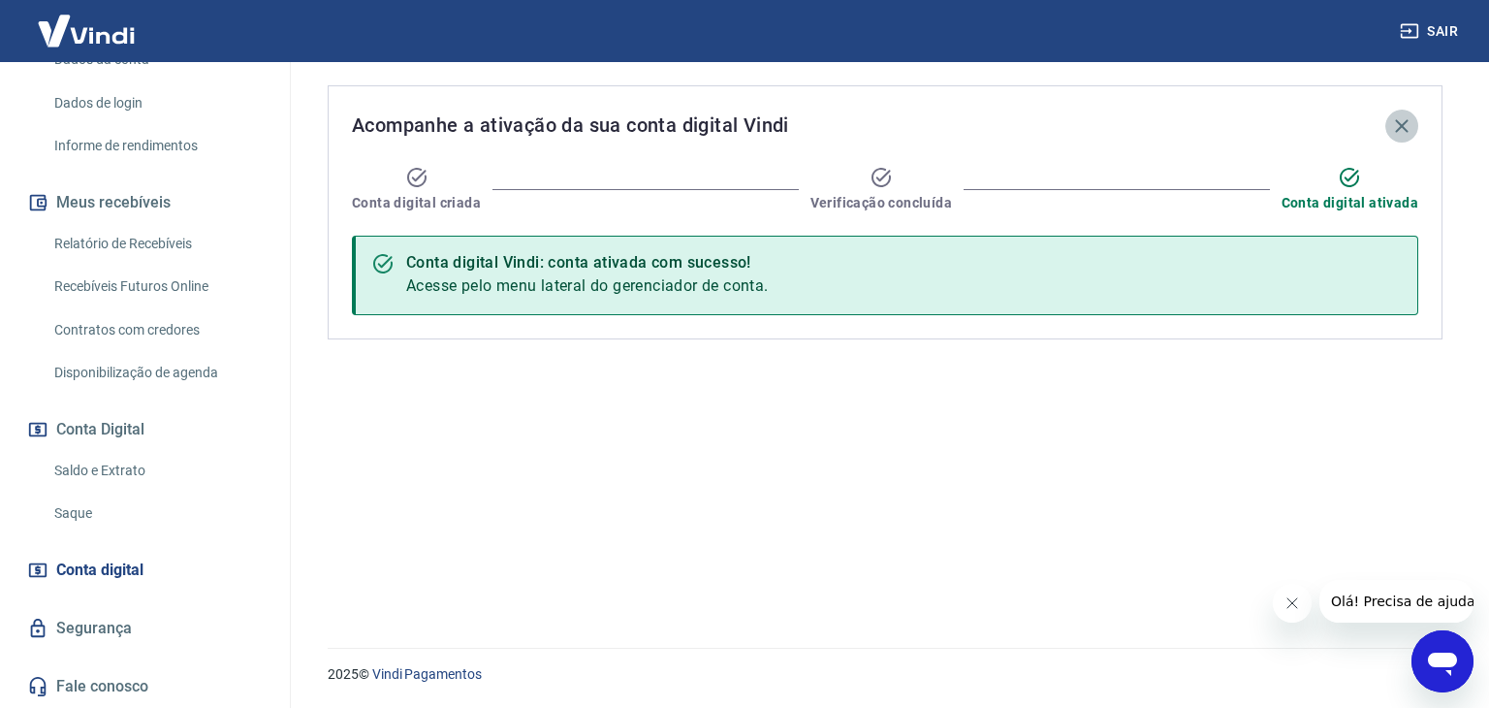
click at [1399, 127] on icon "button" at bounding box center [1401, 125] width 13 height 13
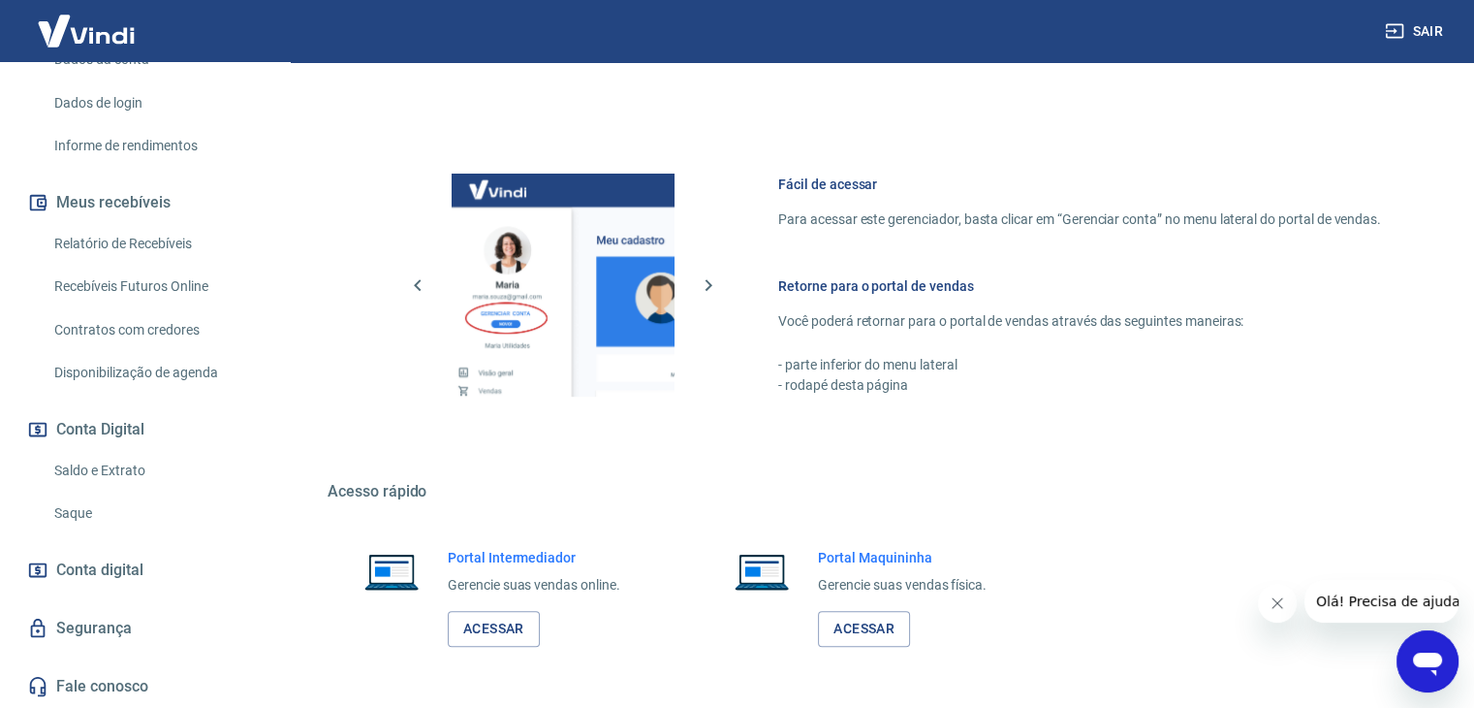
scroll to position [775, 0]
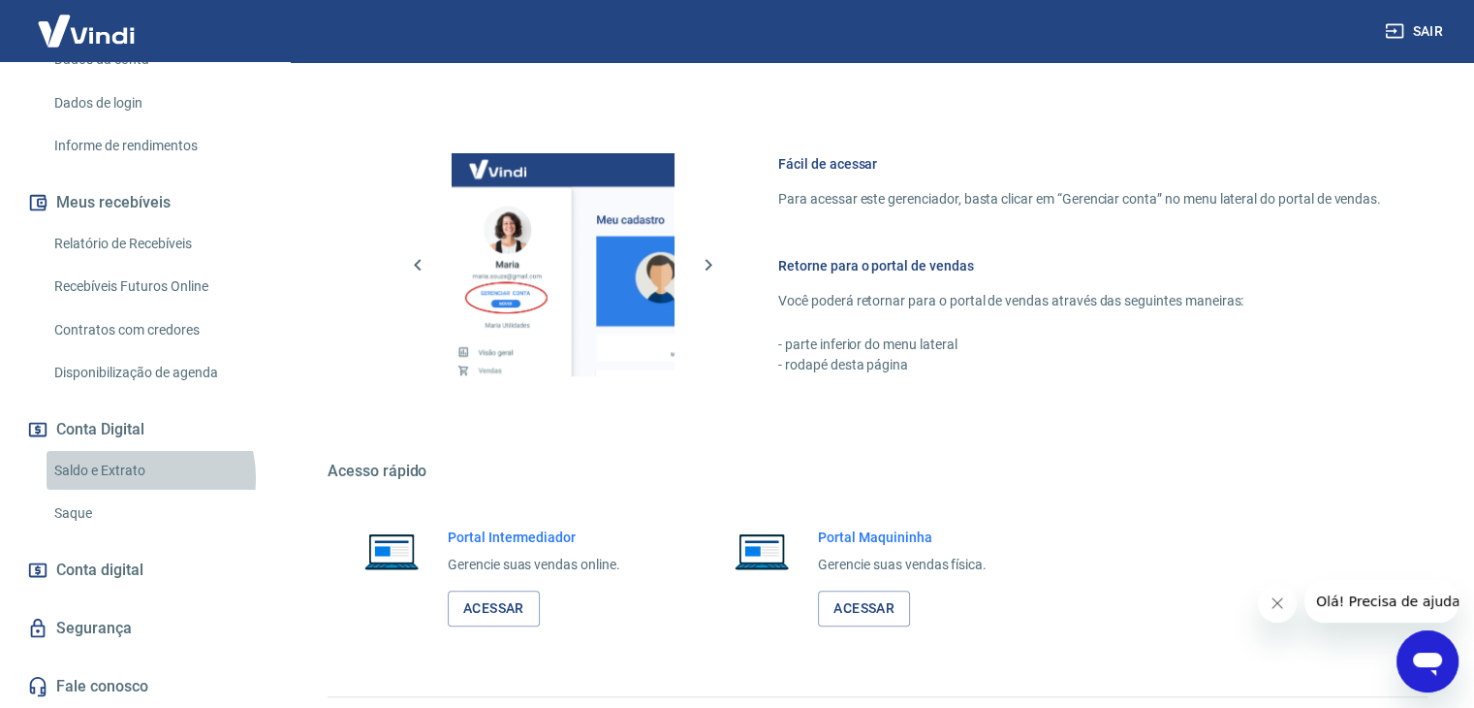
click at [134, 478] on link "Saldo e Extrato" at bounding box center [157, 471] width 220 height 40
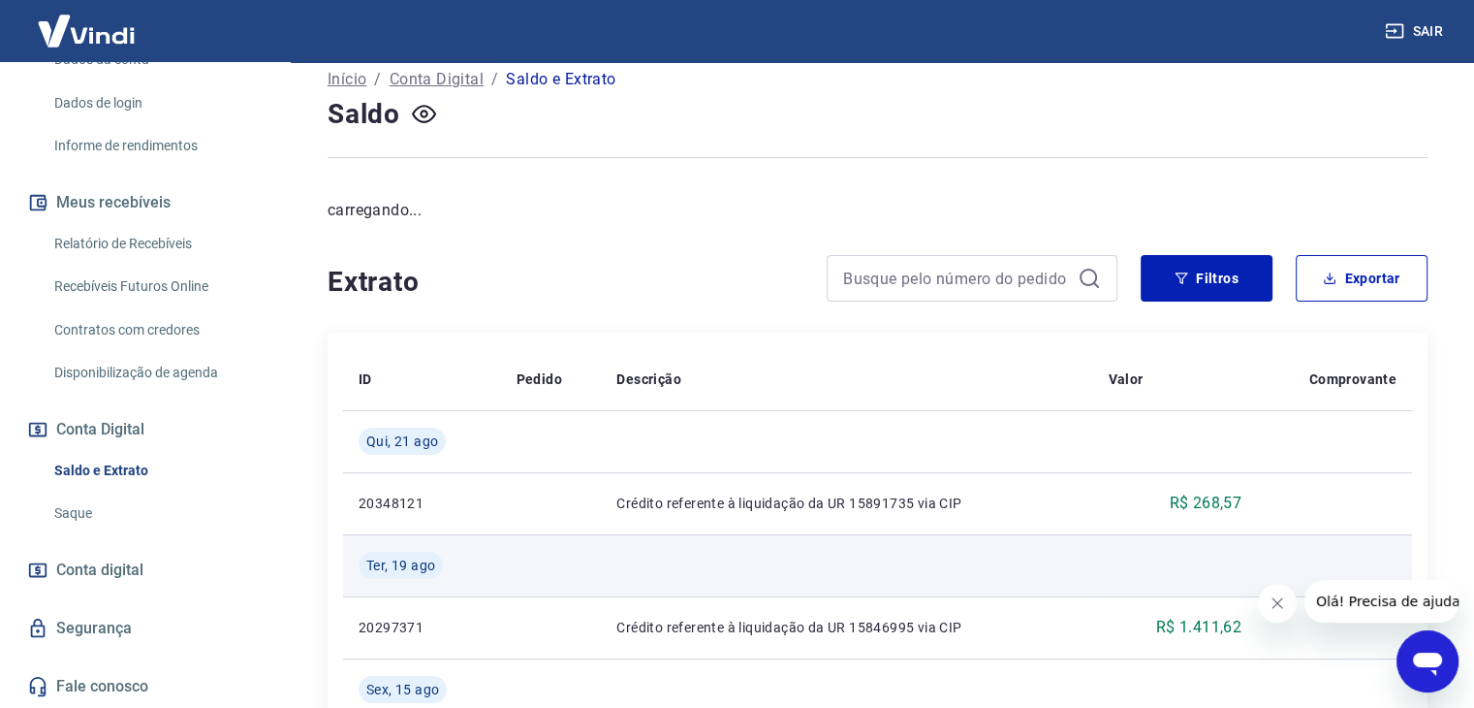
scroll to position [97, 0]
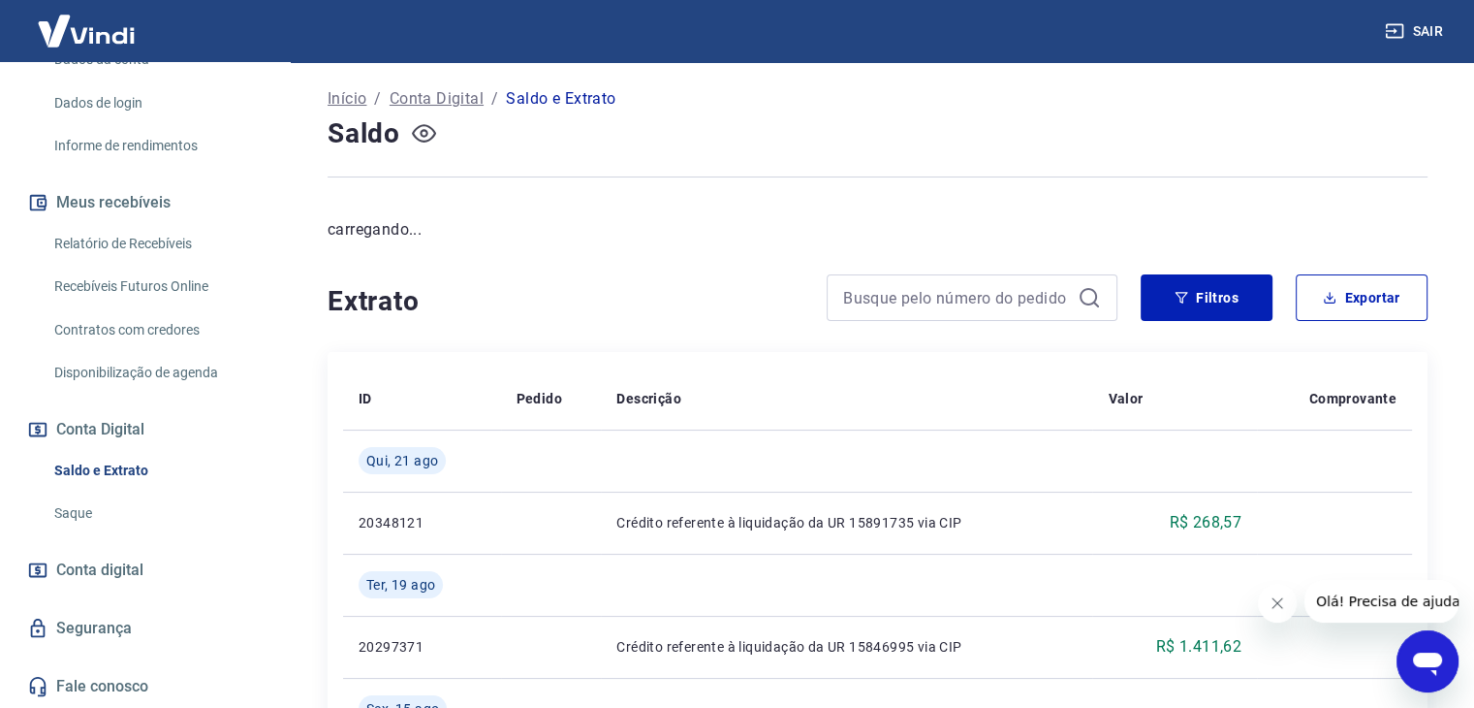
click at [413, 126] on icon "button" at bounding box center [424, 133] width 24 height 24
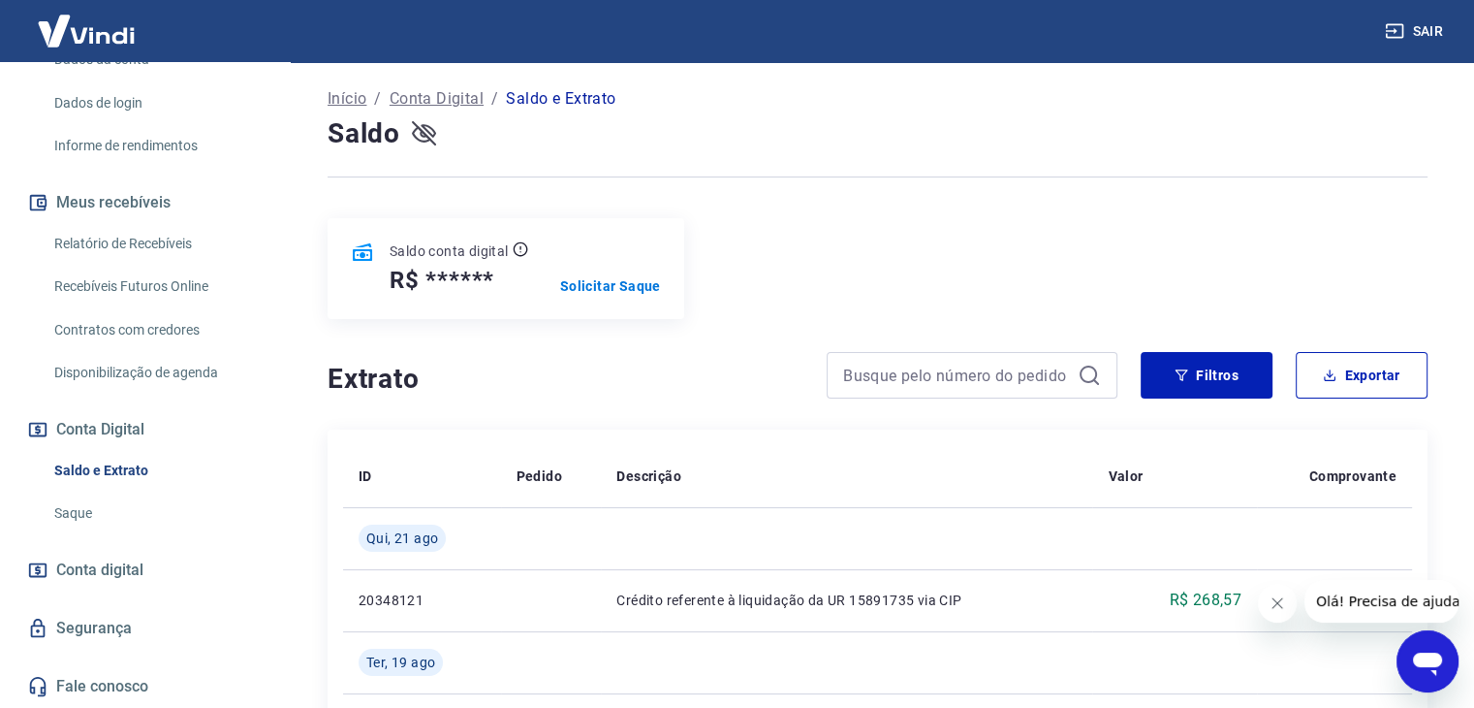
click at [427, 130] on icon "button" at bounding box center [424, 133] width 24 height 18
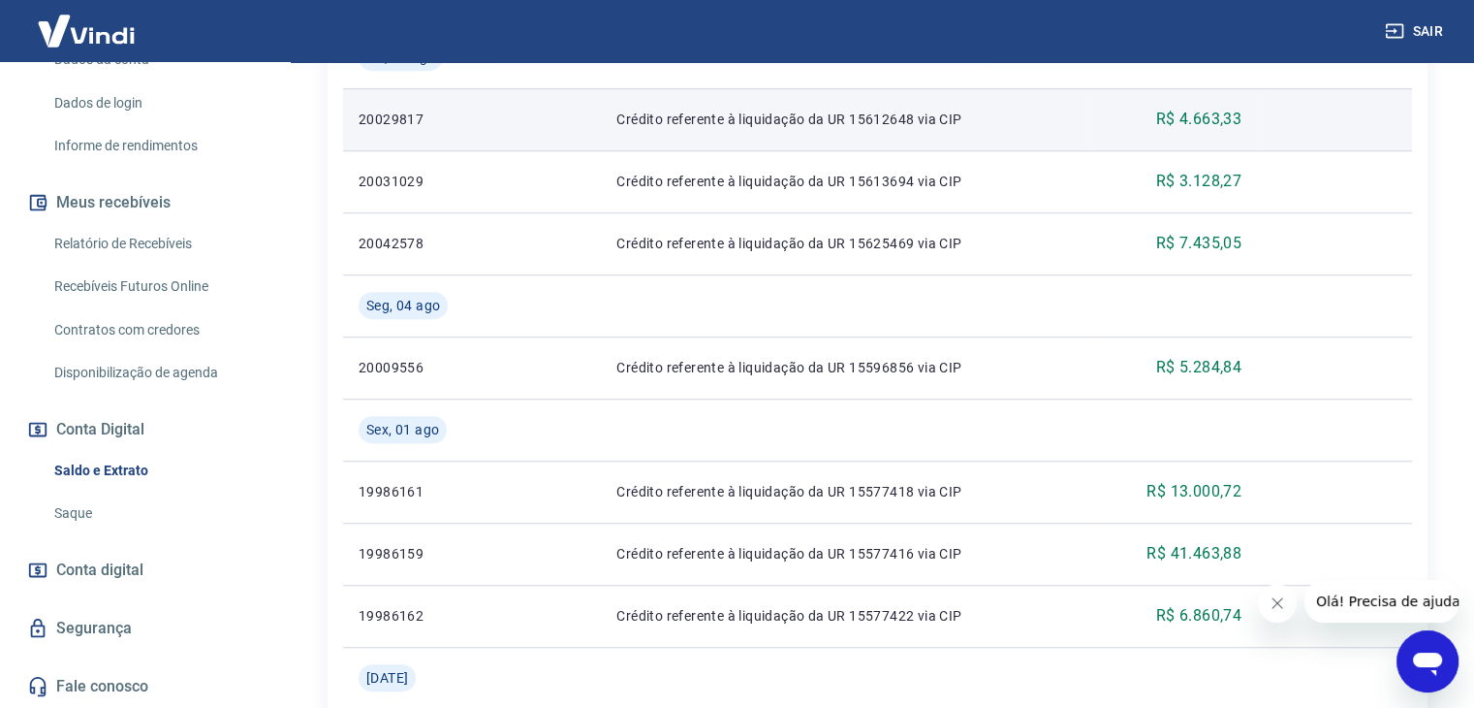
scroll to position [1632, 0]
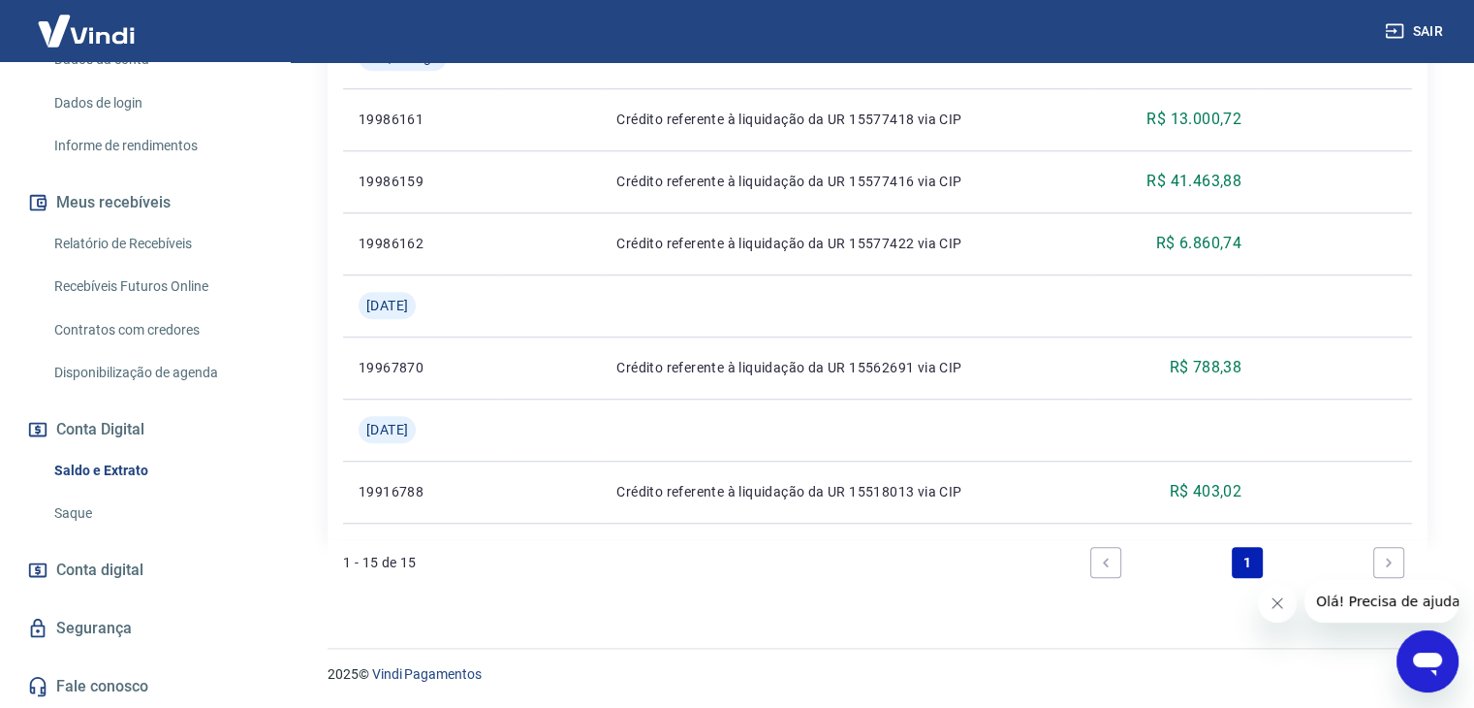
drag, startPoint x: 1273, startPoint y: 605, endPoint x: 2560, endPoint y: 1190, distance: 1414.2
click at [1273, 605] on icon "Fechar mensagem da empresa" at bounding box center [1278, 603] width 16 height 16
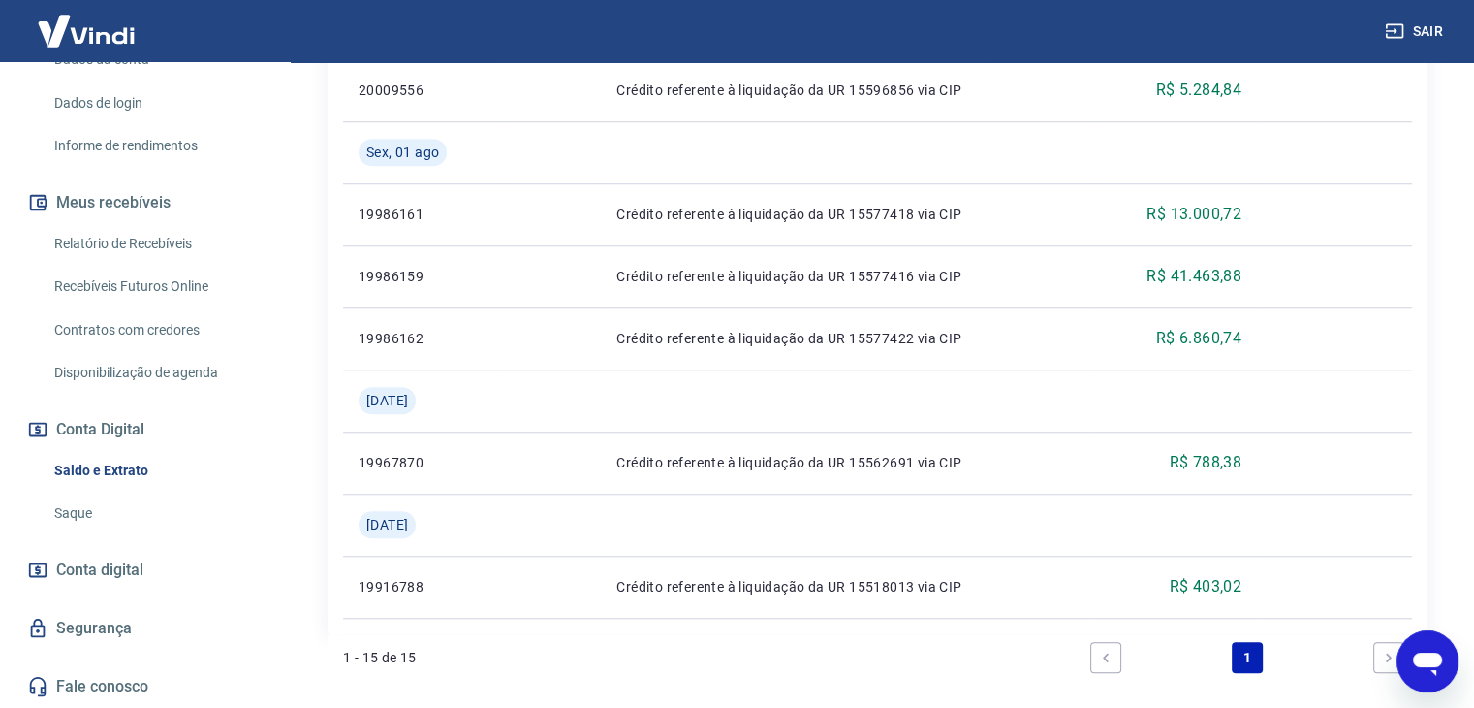
scroll to position [1535, 0]
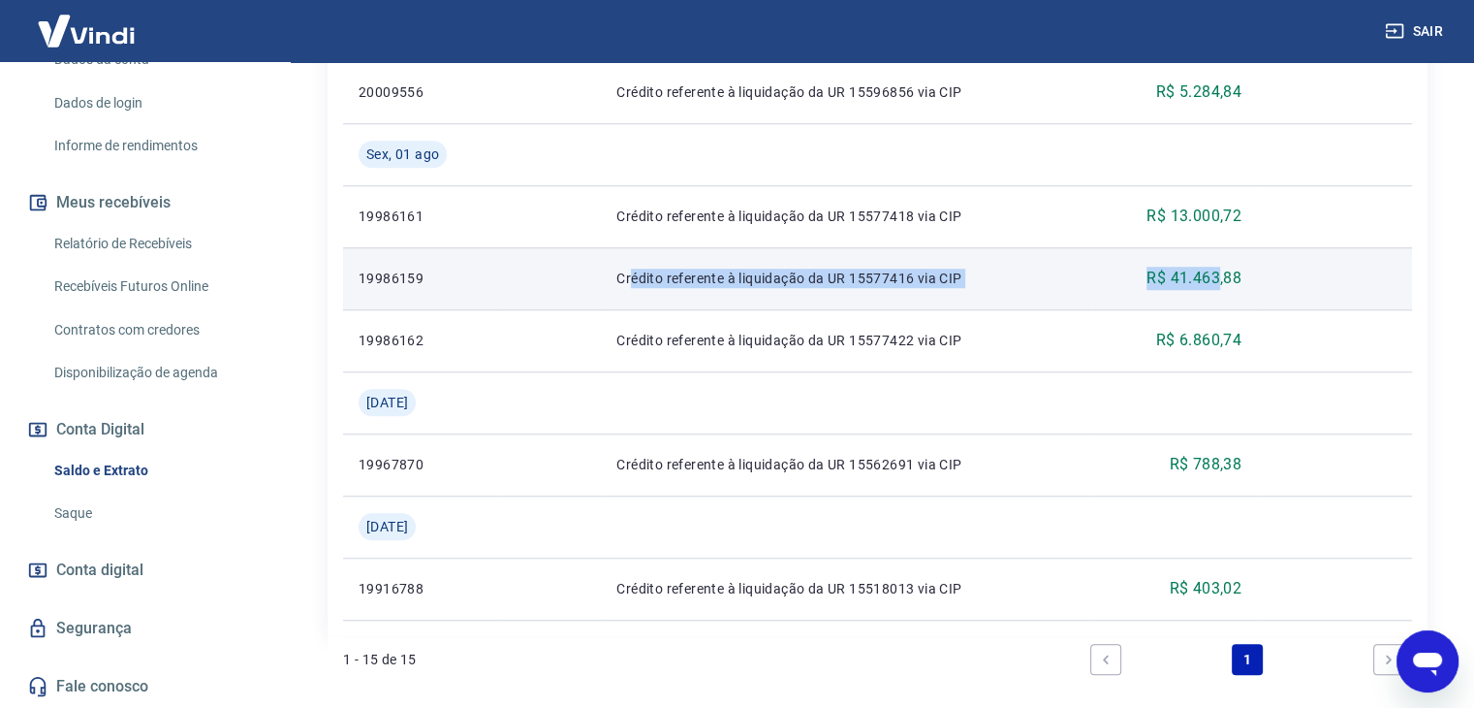
drag, startPoint x: 630, startPoint y: 284, endPoint x: 1224, endPoint y: 287, distance: 594.2
click at [1222, 287] on tr "19986159 Crédito referente à liquidação da UR 15577416 via CIP R$ 41.463,88" at bounding box center [877, 278] width 1069 height 62
click at [1224, 287] on p "R$ 41.463,88" at bounding box center [1194, 278] width 95 height 23
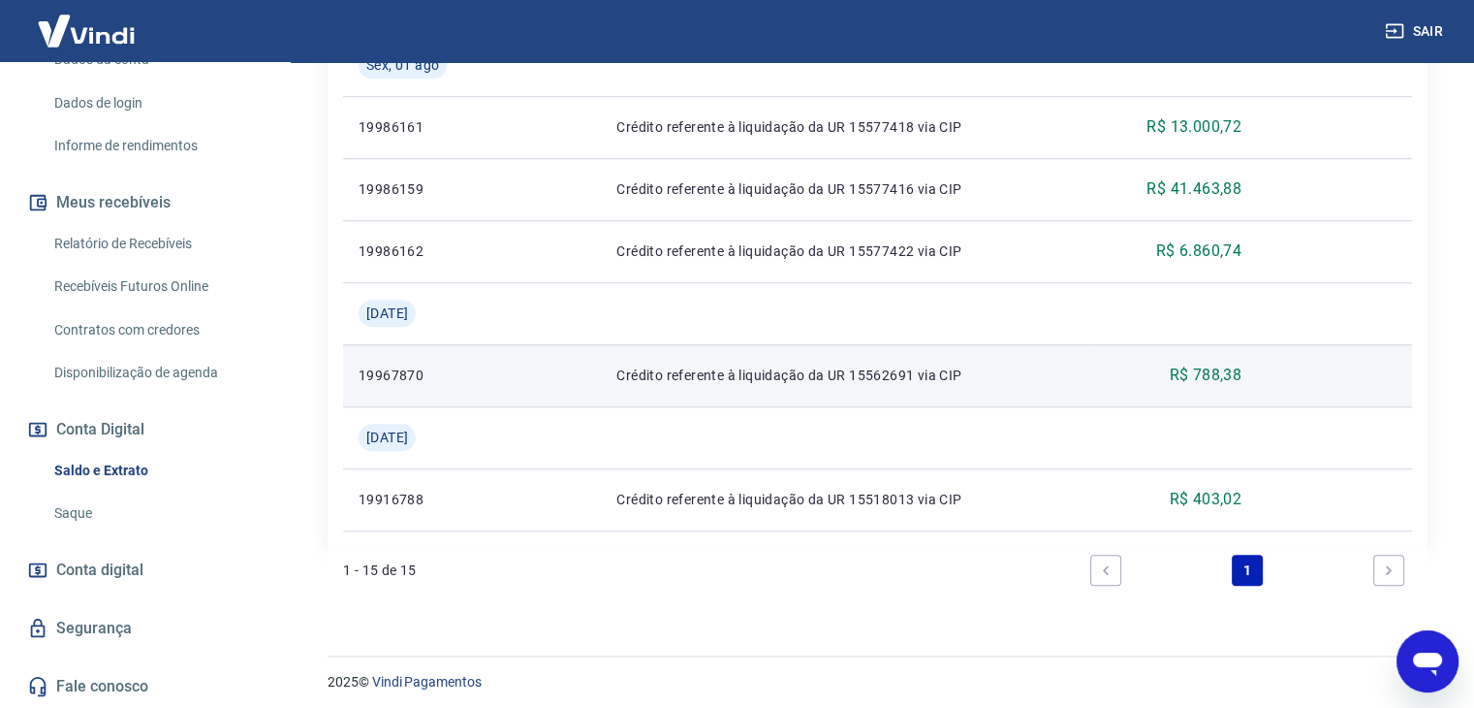
scroll to position [1632, 0]
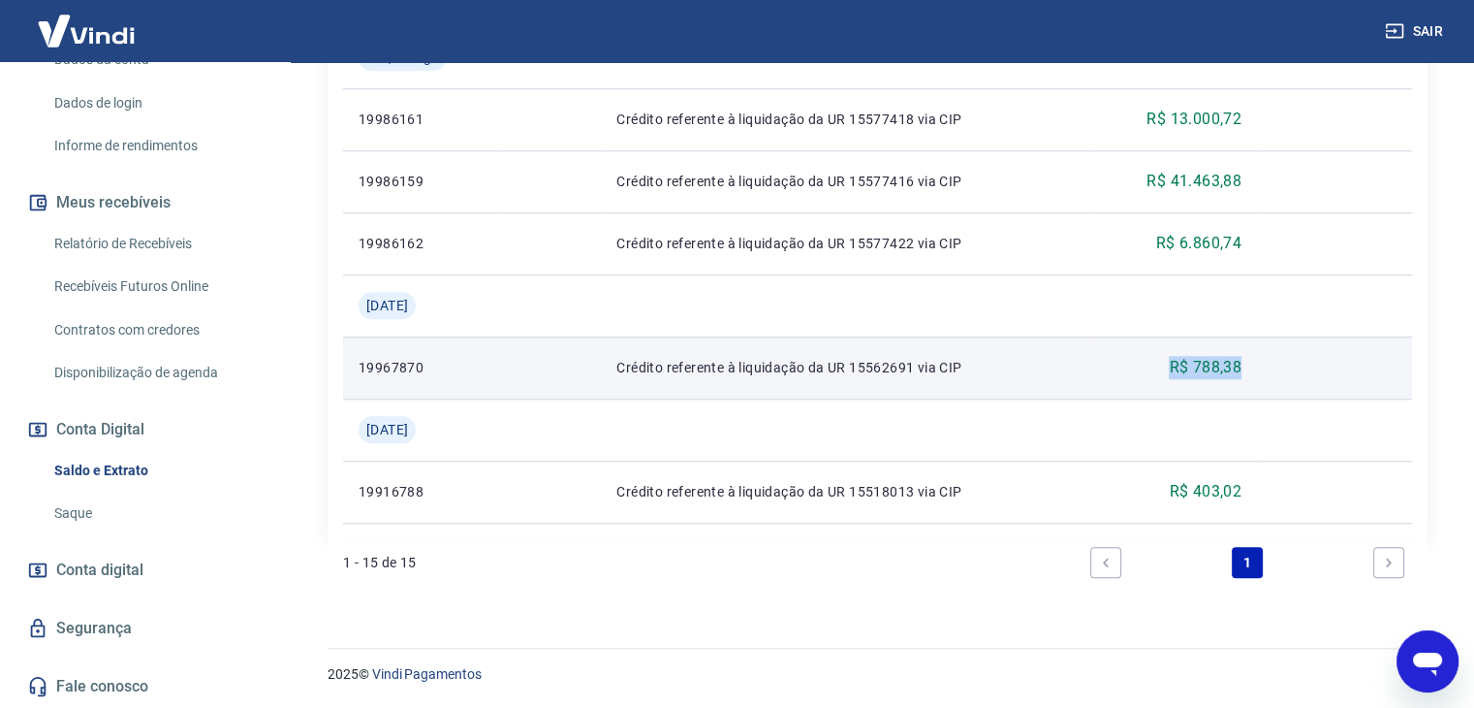
drag, startPoint x: 1171, startPoint y: 377, endPoint x: 1251, endPoint y: 381, distance: 80.6
click at [1251, 381] on td "R$ 788,38" at bounding box center [1174, 367] width 165 height 62
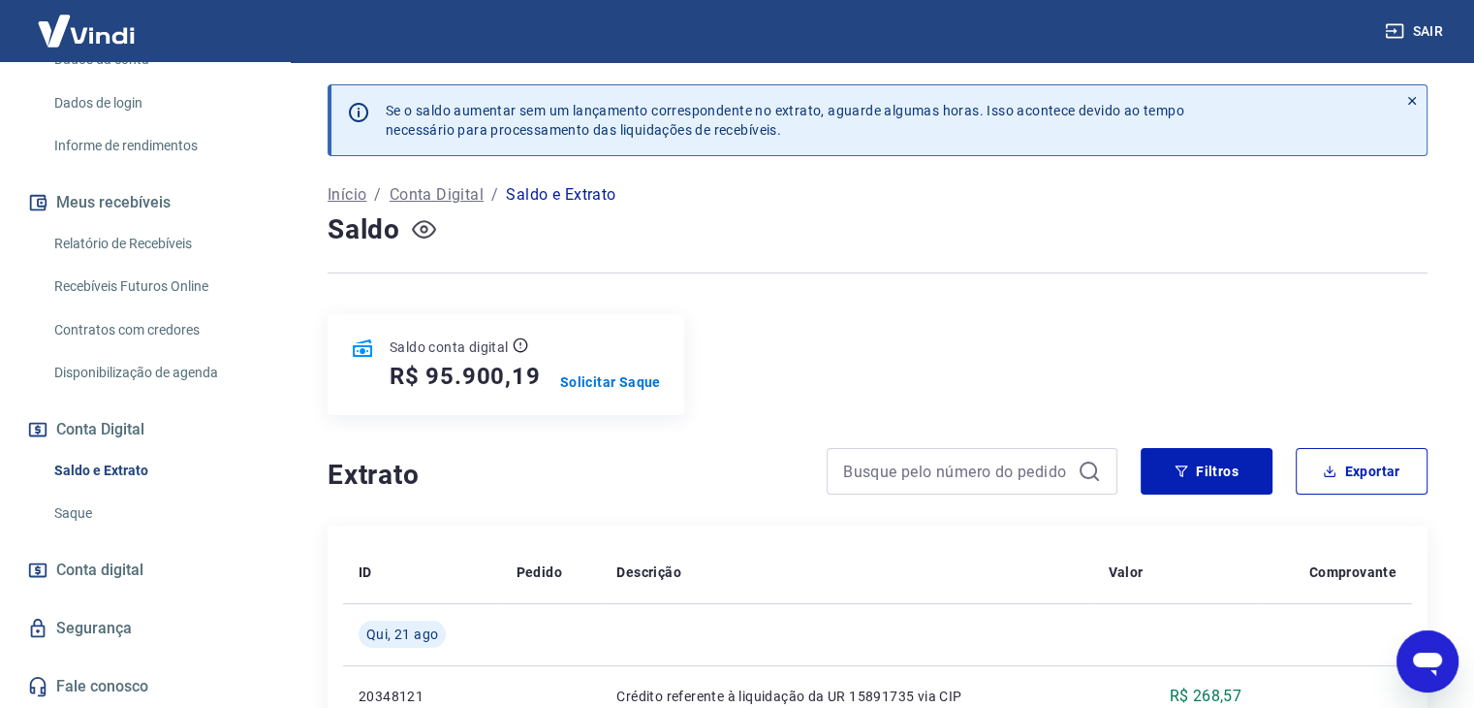
scroll to position [0, 0]
click at [1203, 487] on button "Filtros" at bounding box center [1207, 472] width 132 height 47
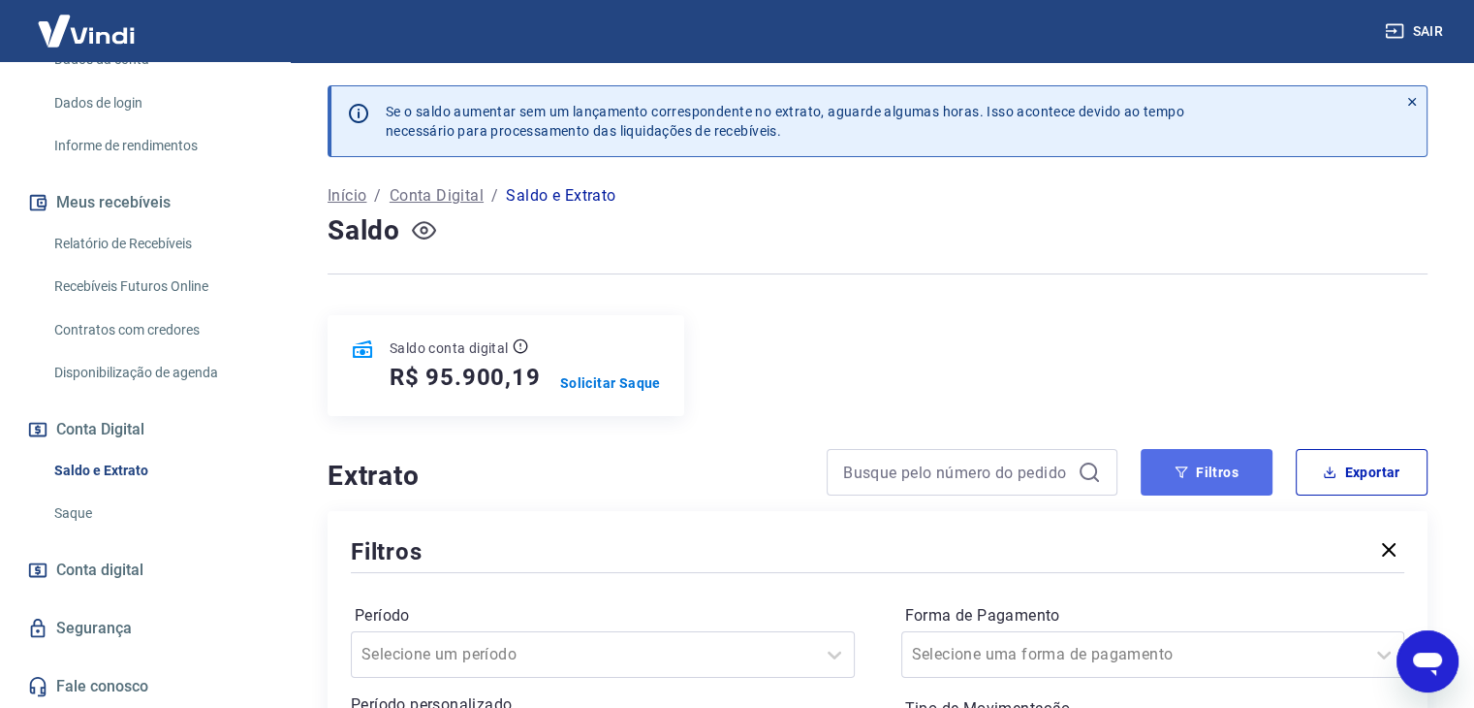
click at [1203, 487] on button "Filtros" at bounding box center [1207, 472] width 132 height 47
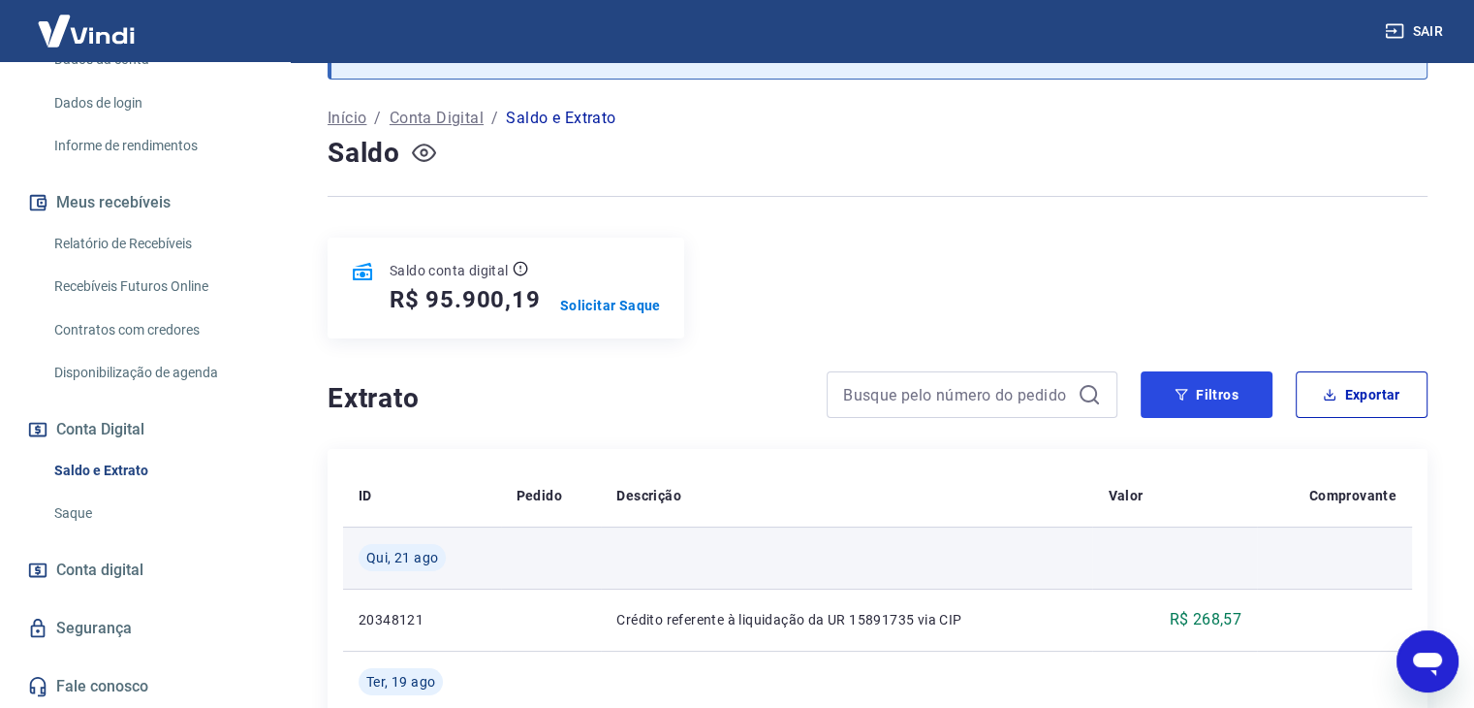
scroll to position [291, 0]
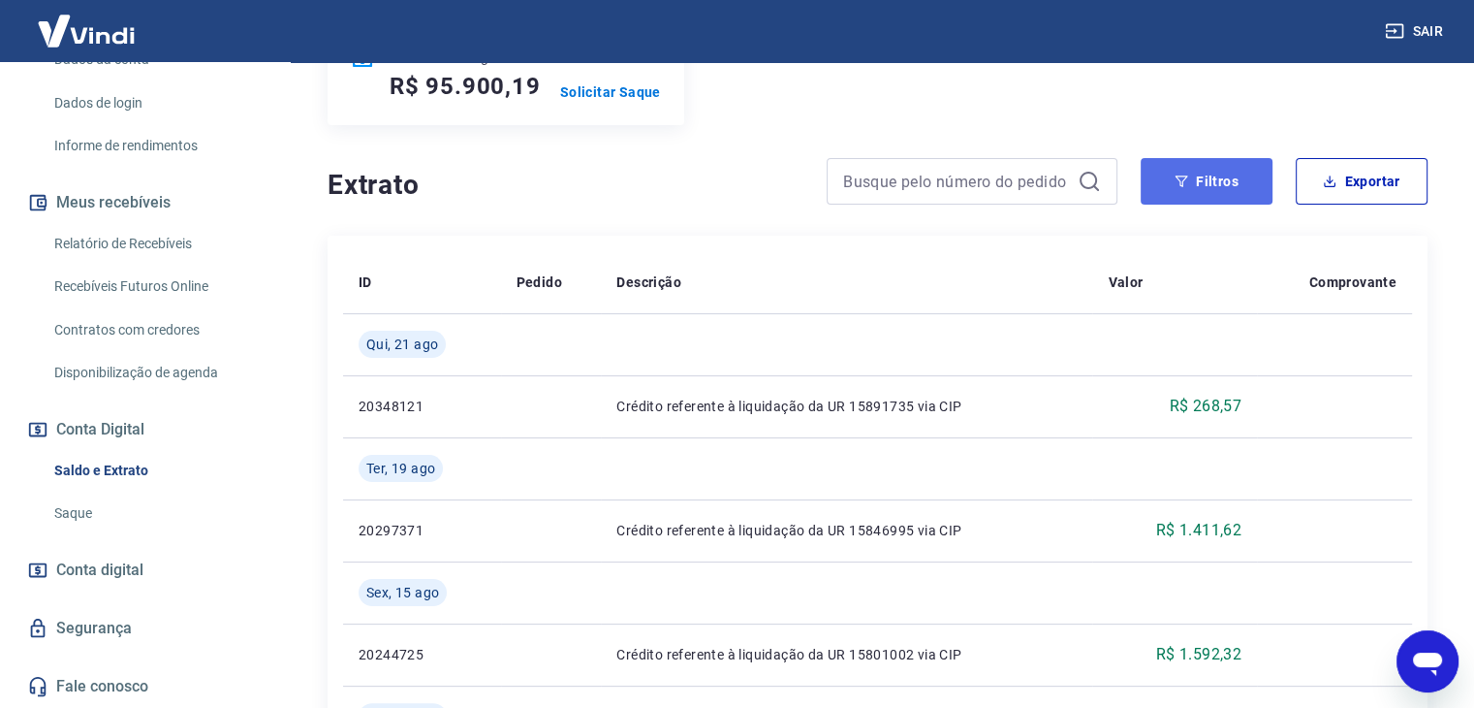
click at [1179, 173] on button "Filtros" at bounding box center [1207, 181] width 132 height 47
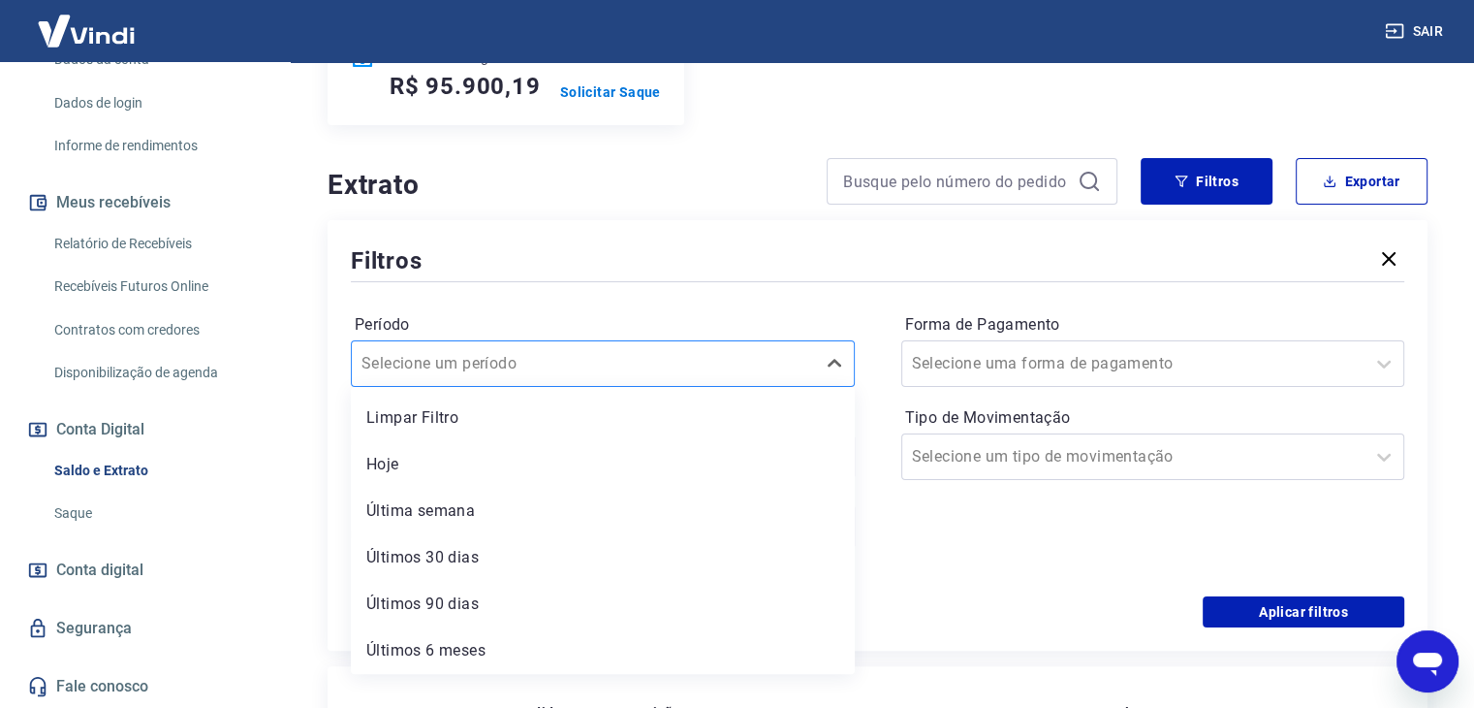
click at [506, 364] on input "Período" at bounding box center [460, 363] width 196 height 23
click at [670, 305] on div "Período option Limpar Filtro focused, 1 of 6. 6 results available. Use Up and D…" at bounding box center [878, 441] width 1054 height 310
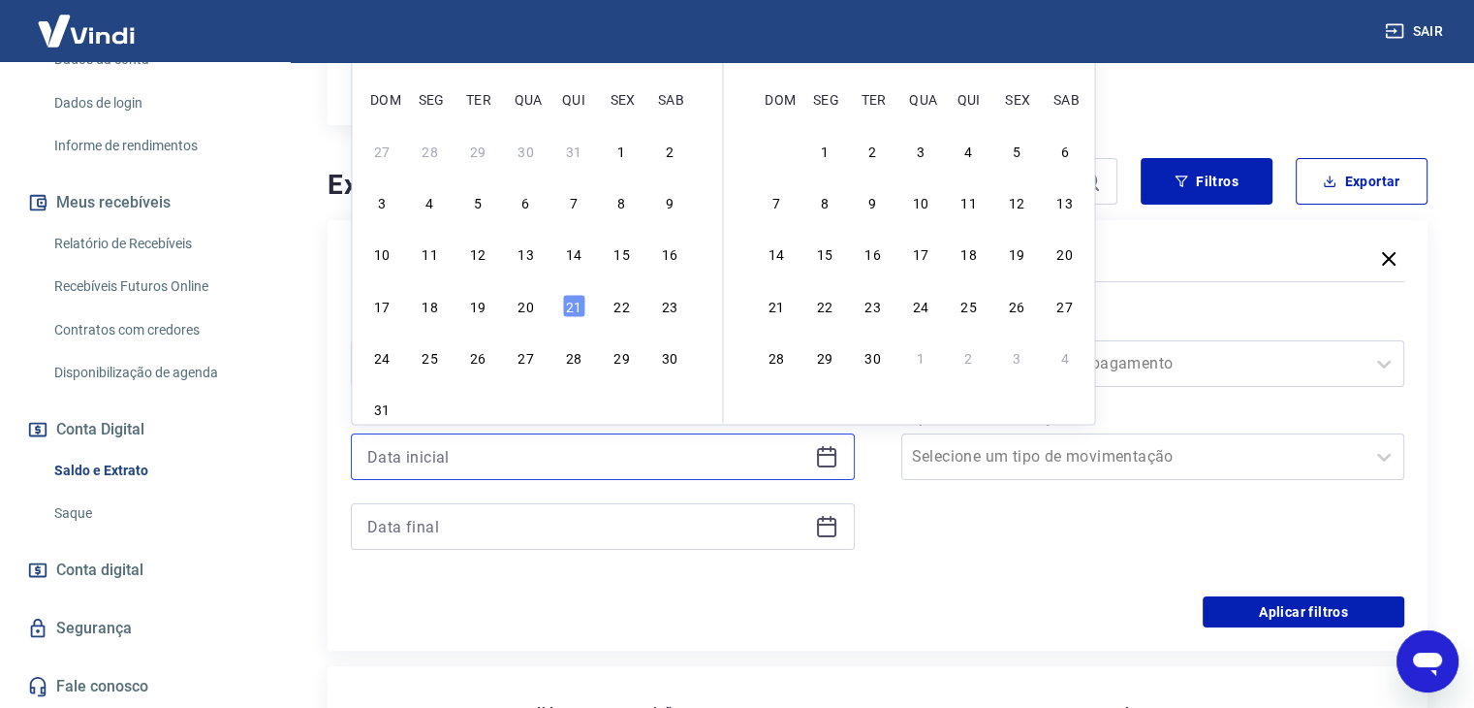
click at [511, 447] on input at bounding box center [587, 456] width 440 height 29
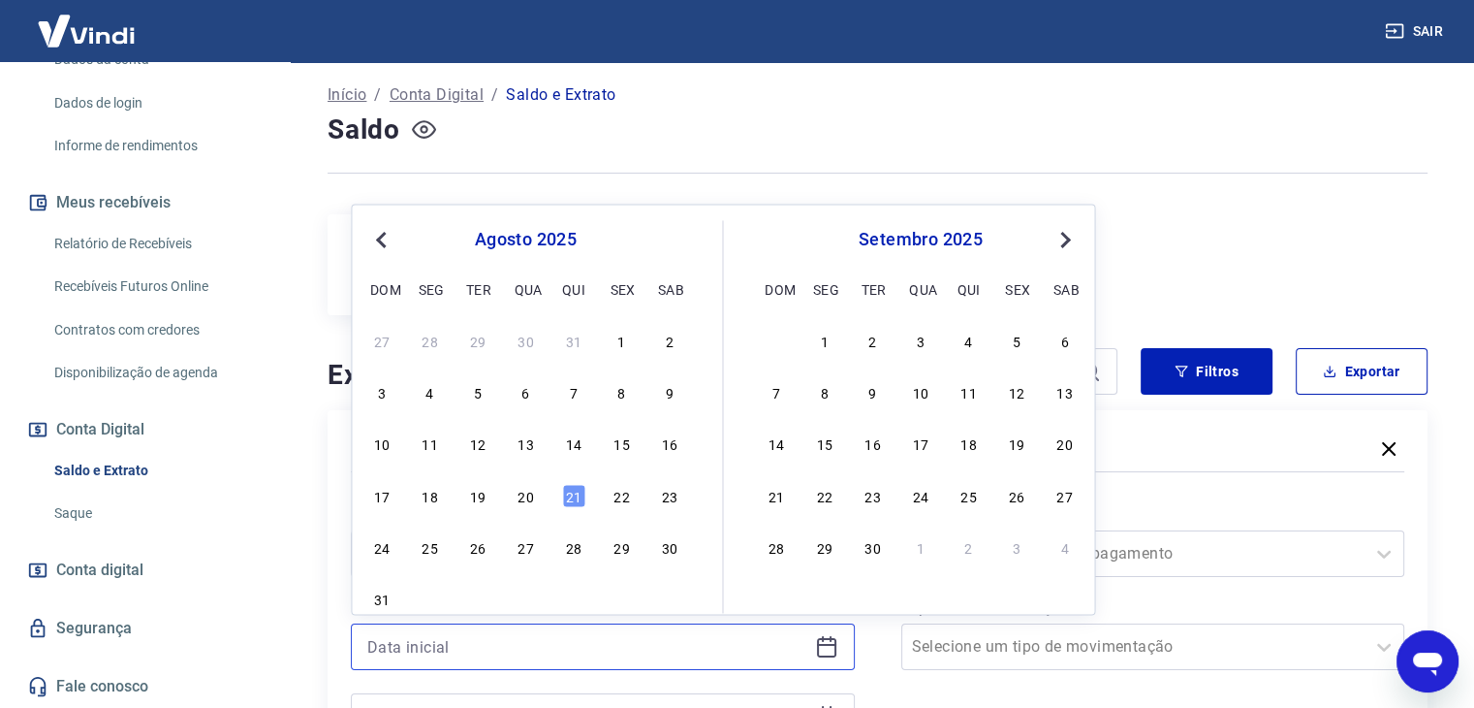
scroll to position [97, 0]
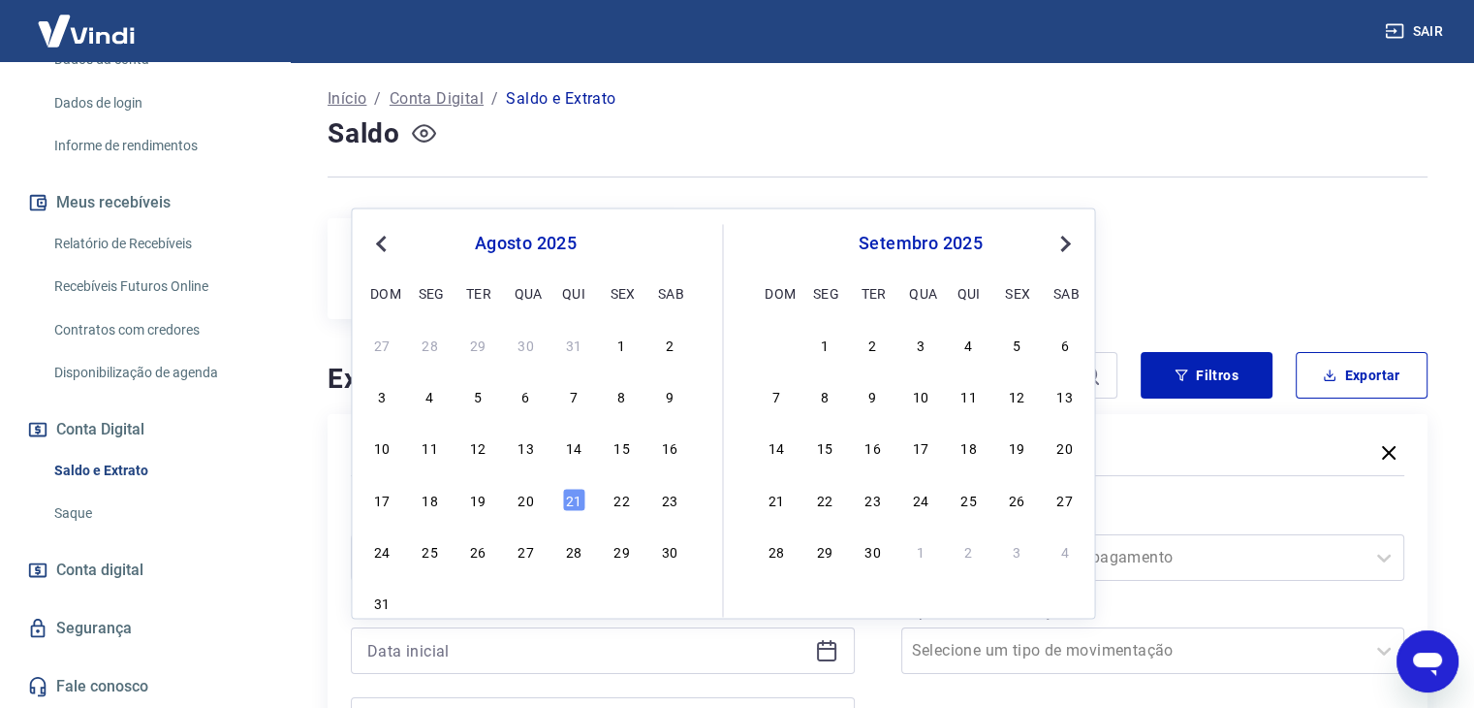
click at [391, 245] on button "Previous Month" at bounding box center [380, 243] width 23 height 23
click at [478, 354] on div "1" at bounding box center [477, 343] width 23 height 23
type input "01/07/2025"
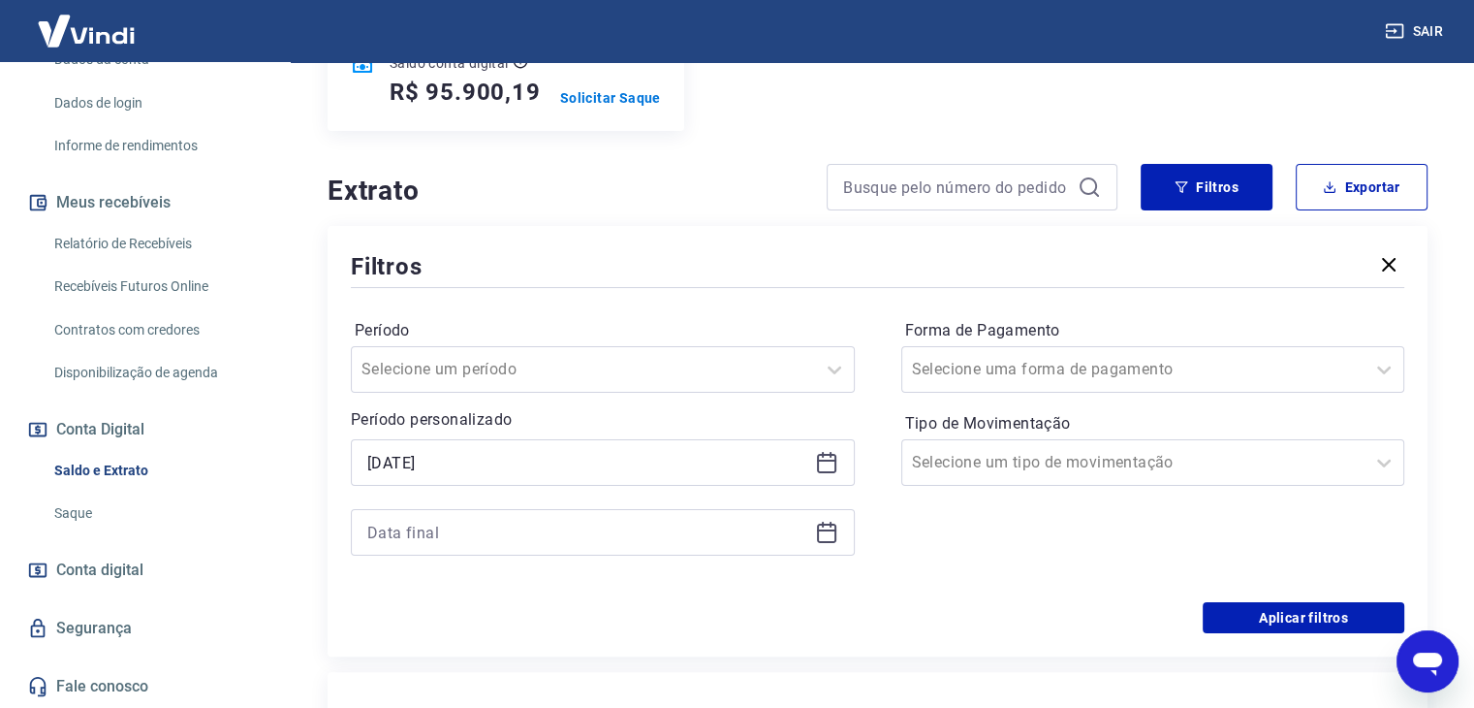
scroll to position [291, 0]
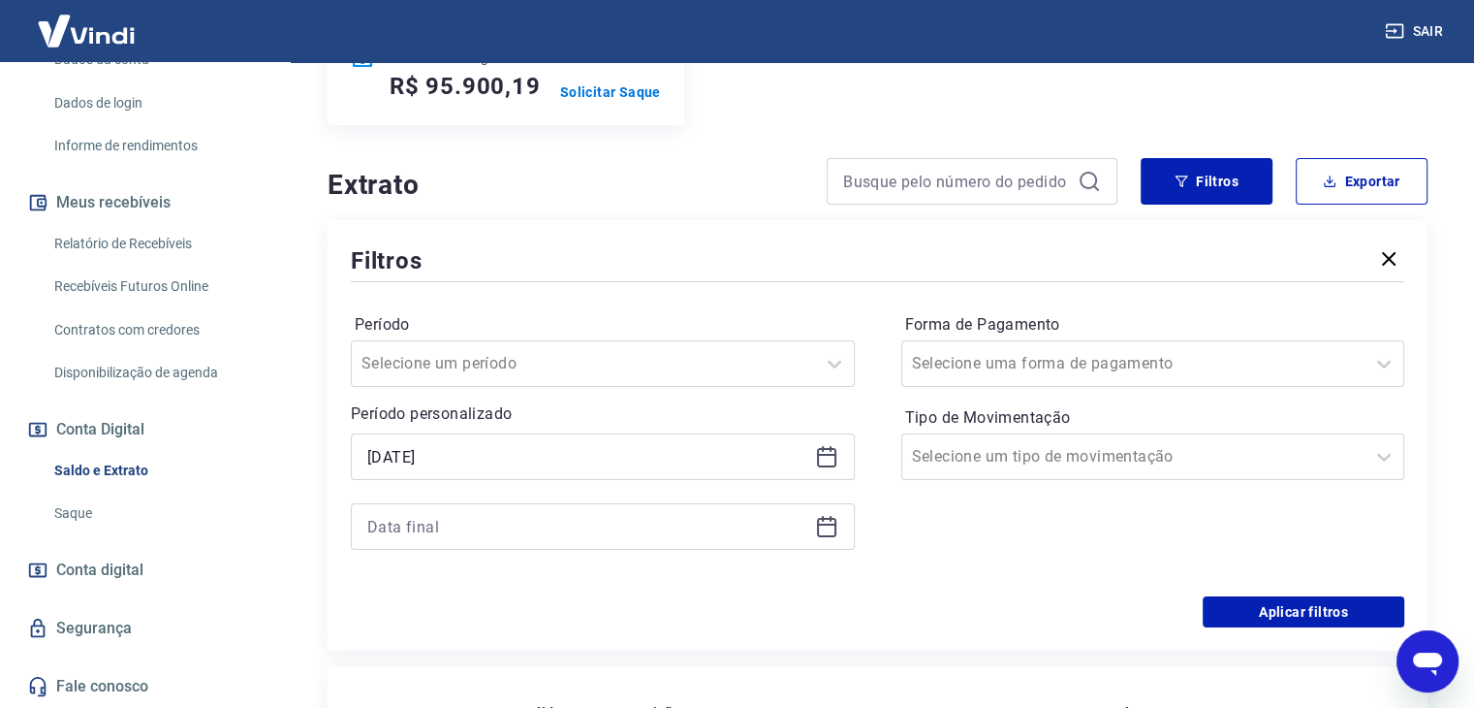
click at [609, 560] on div "Período Selecione um período Período personalizado Selected date: terça-feira, …" at bounding box center [603, 441] width 504 height 264
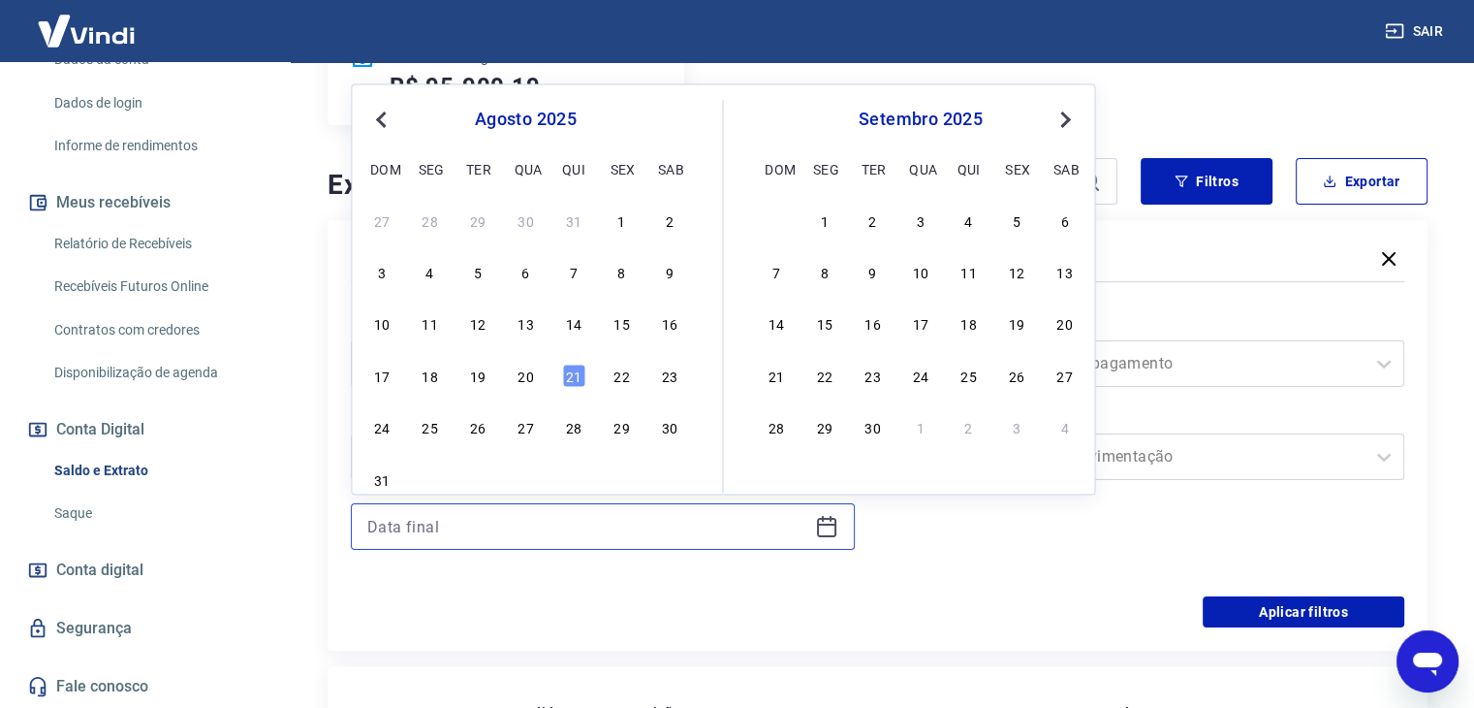
click at [602, 536] on input at bounding box center [587, 526] width 440 height 29
click at [383, 121] on span "Previous Month" at bounding box center [383, 119] width 0 height 22
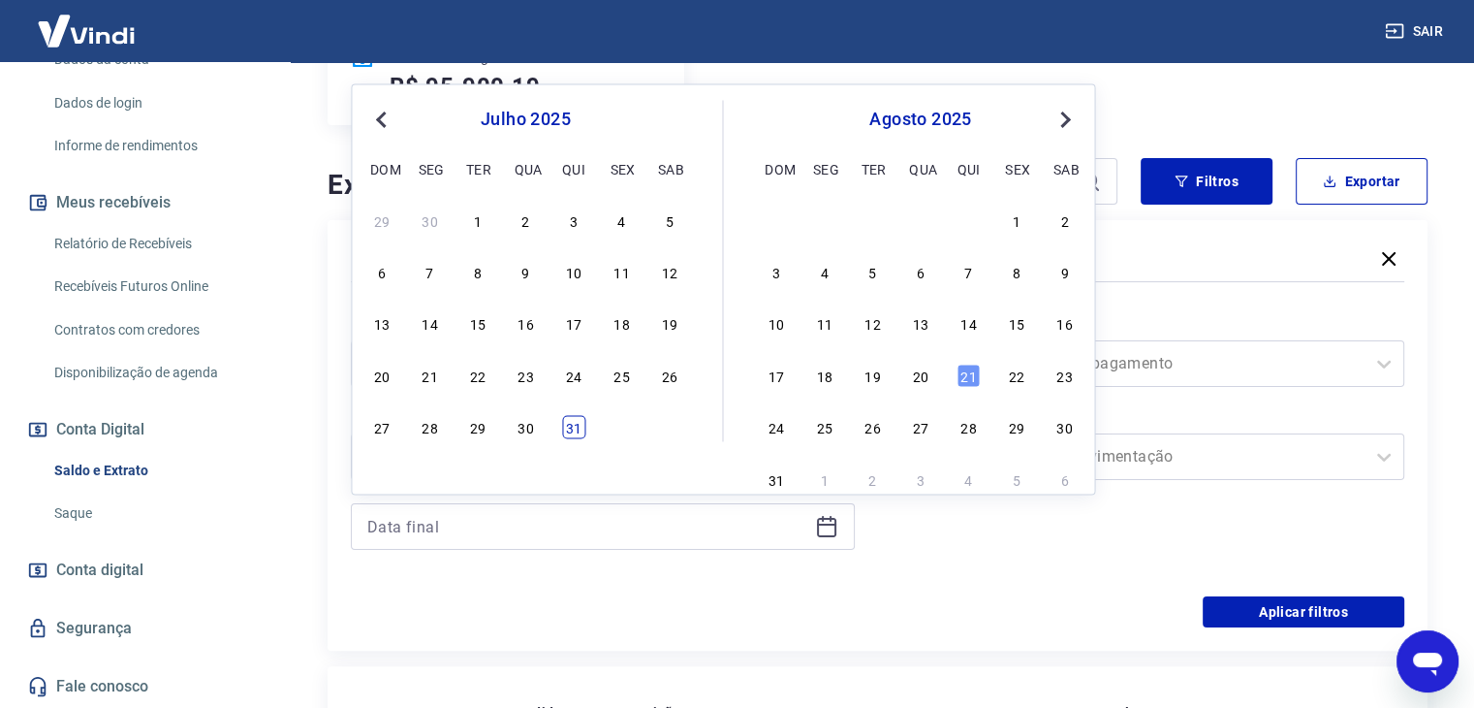
click at [581, 431] on div "31" at bounding box center [573, 426] width 23 height 23
type input "31/07/2025"
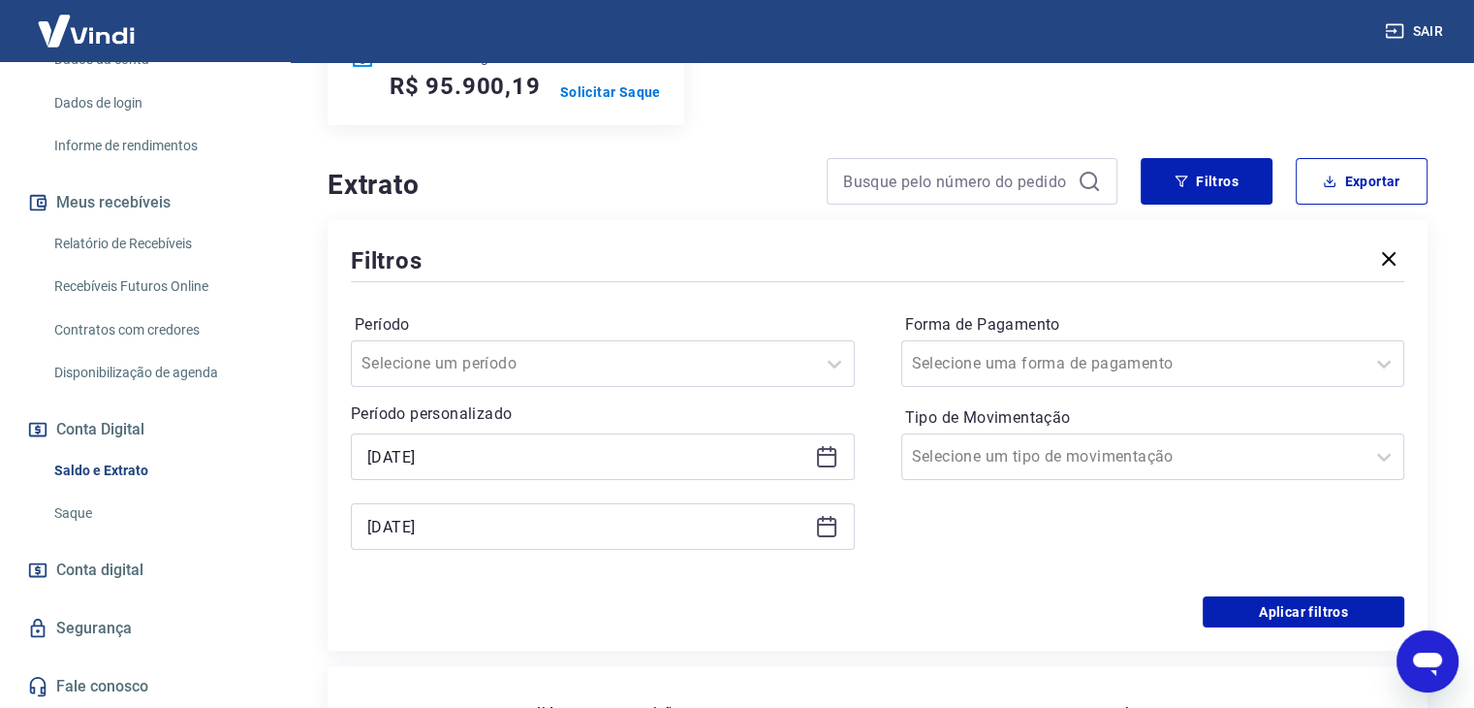
click at [1229, 638] on div "Filtros Período Selecione um período Período personalizado Selected date: terça…" at bounding box center [878, 435] width 1100 height 430
click at [1244, 625] on button "Aplicar filtros" at bounding box center [1304, 611] width 202 height 31
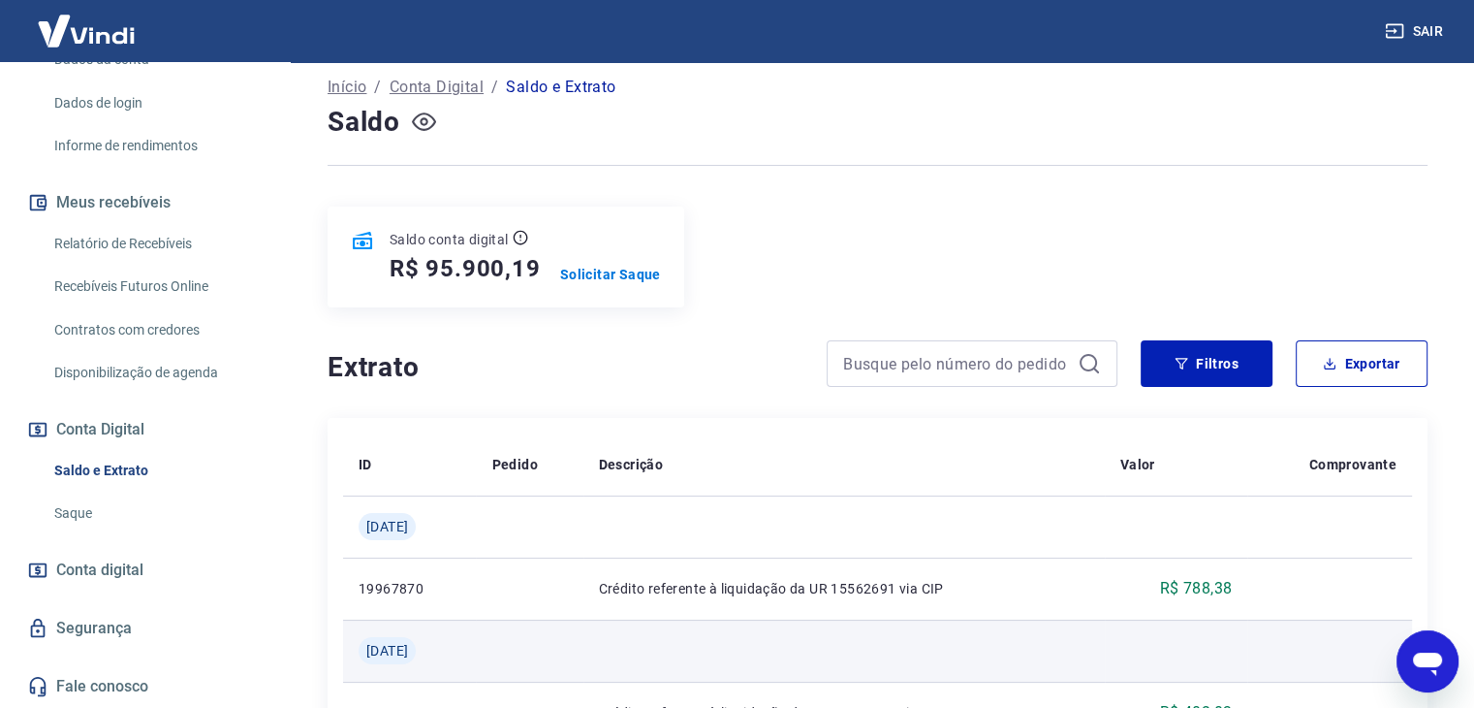
scroll to position [97, 0]
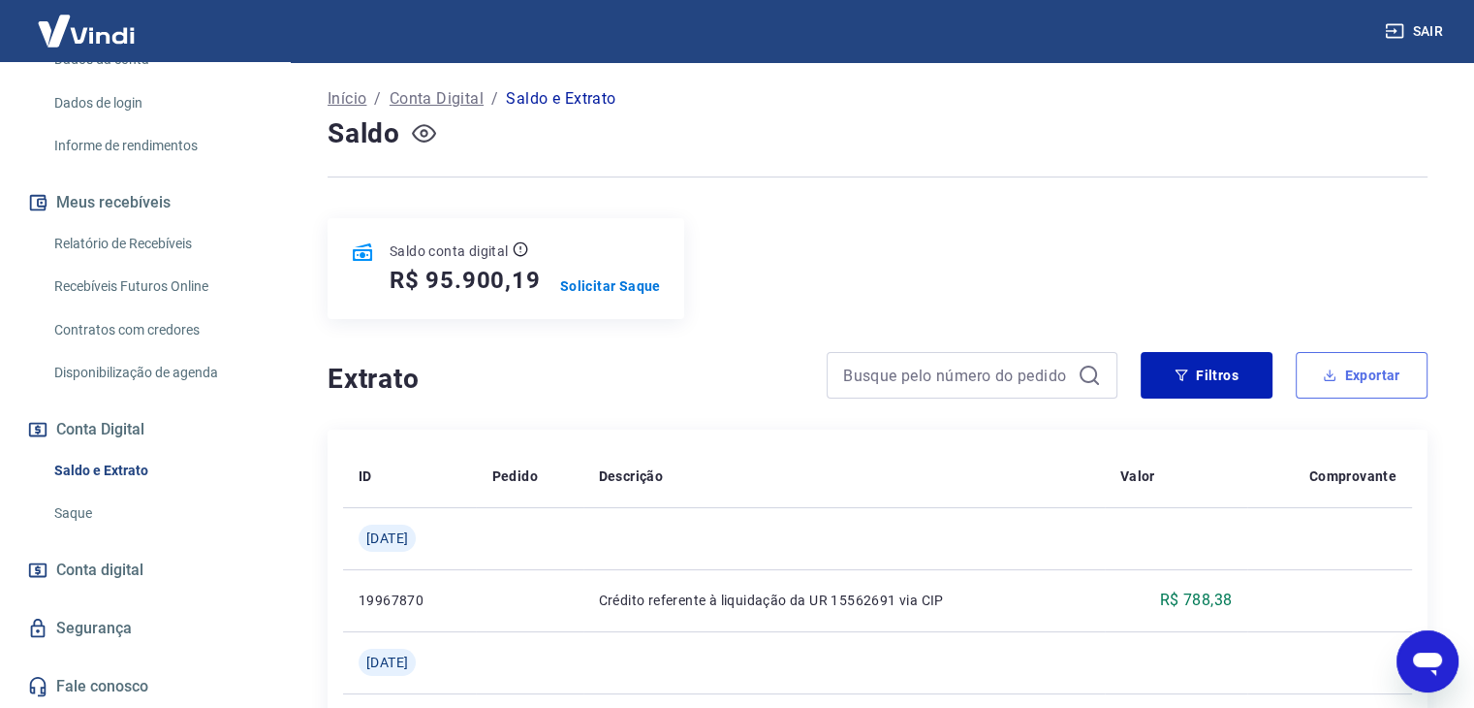
click at [1338, 382] on button "Exportar" at bounding box center [1362, 375] width 132 height 47
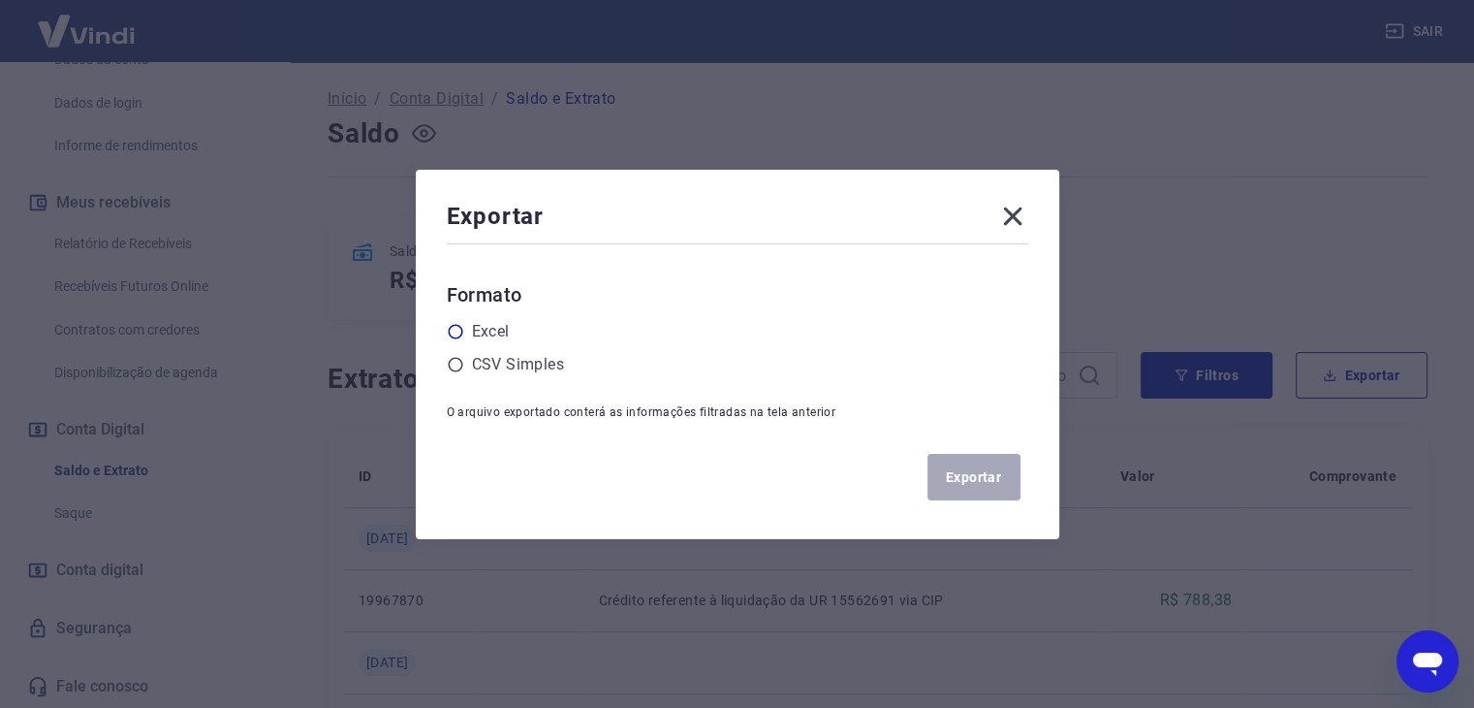
click at [464, 338] on icon at bounding box center [455, 331] width 17 height 17
click at [0, 0] on input "radio" at bounding box center [0, 0] width 0 height 0
click at [965, 470] on button "Exportar" at bounding box center [974, 477] width 93 height 47
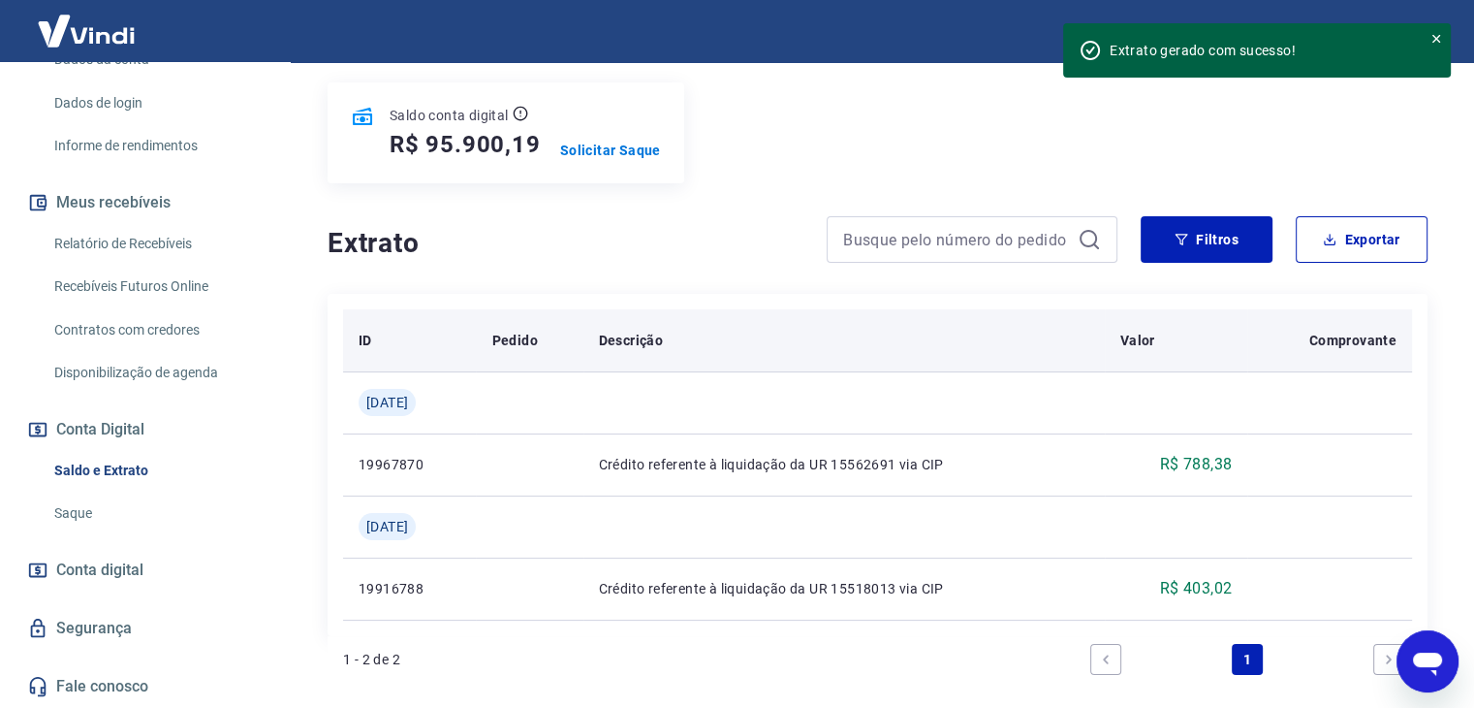
scroll to position [233, 0]
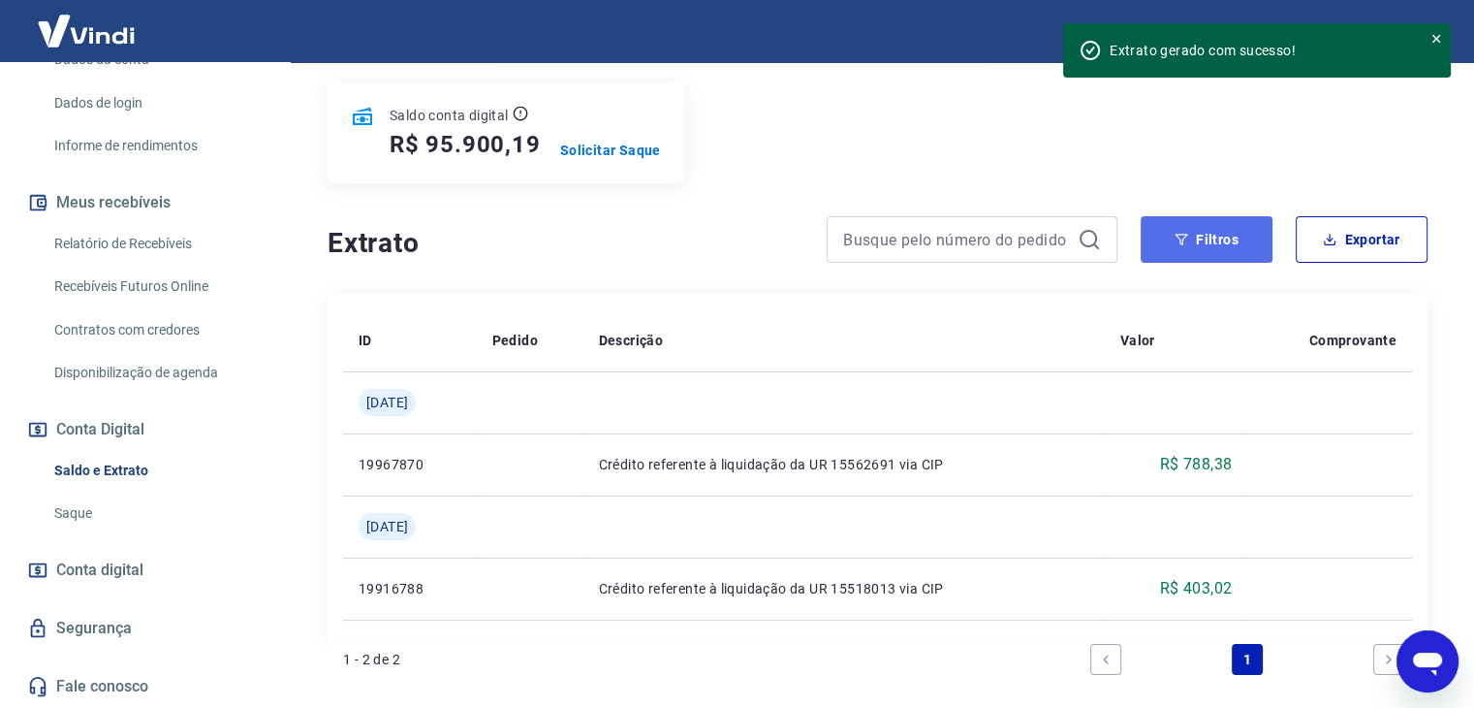
click at [1179, 234] on icon "button" at bounding box center [1182, 240] width 14 height 14
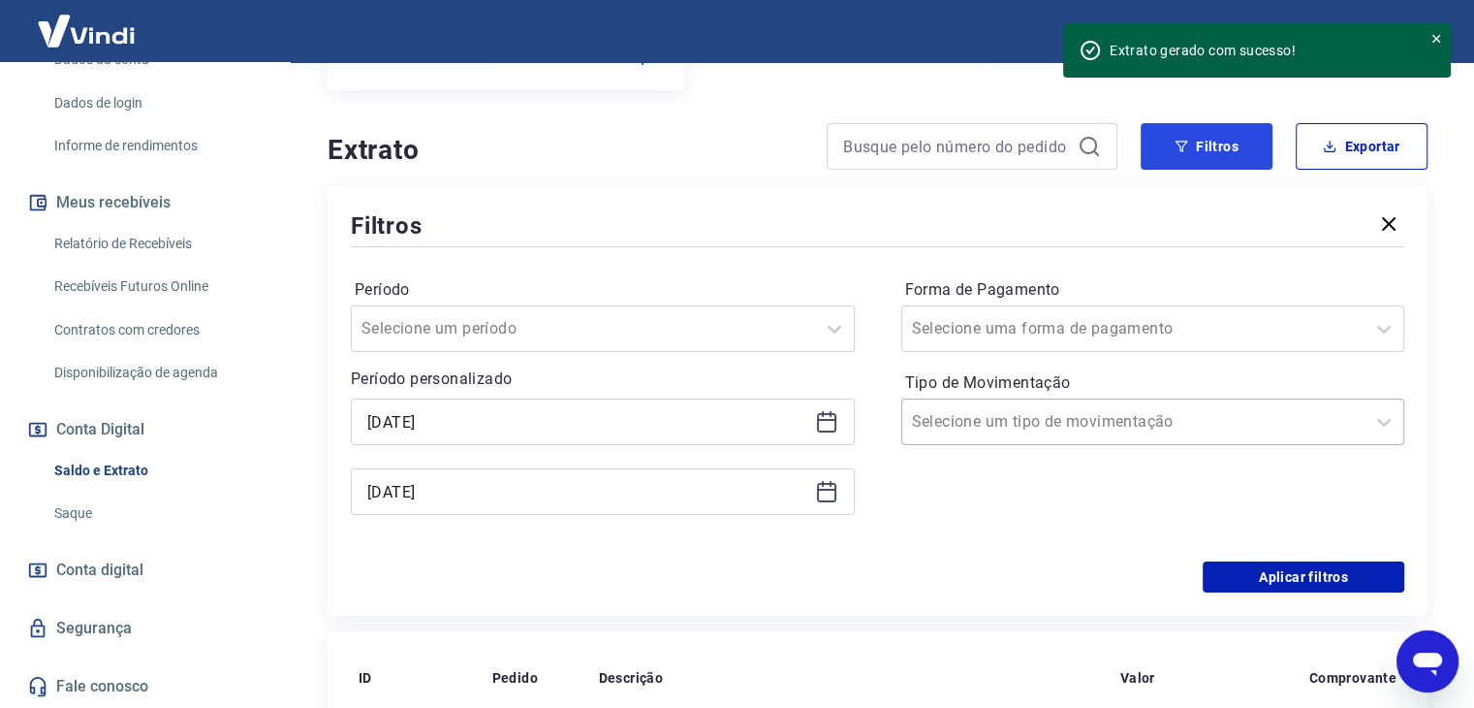
scroll to position [330, 0]
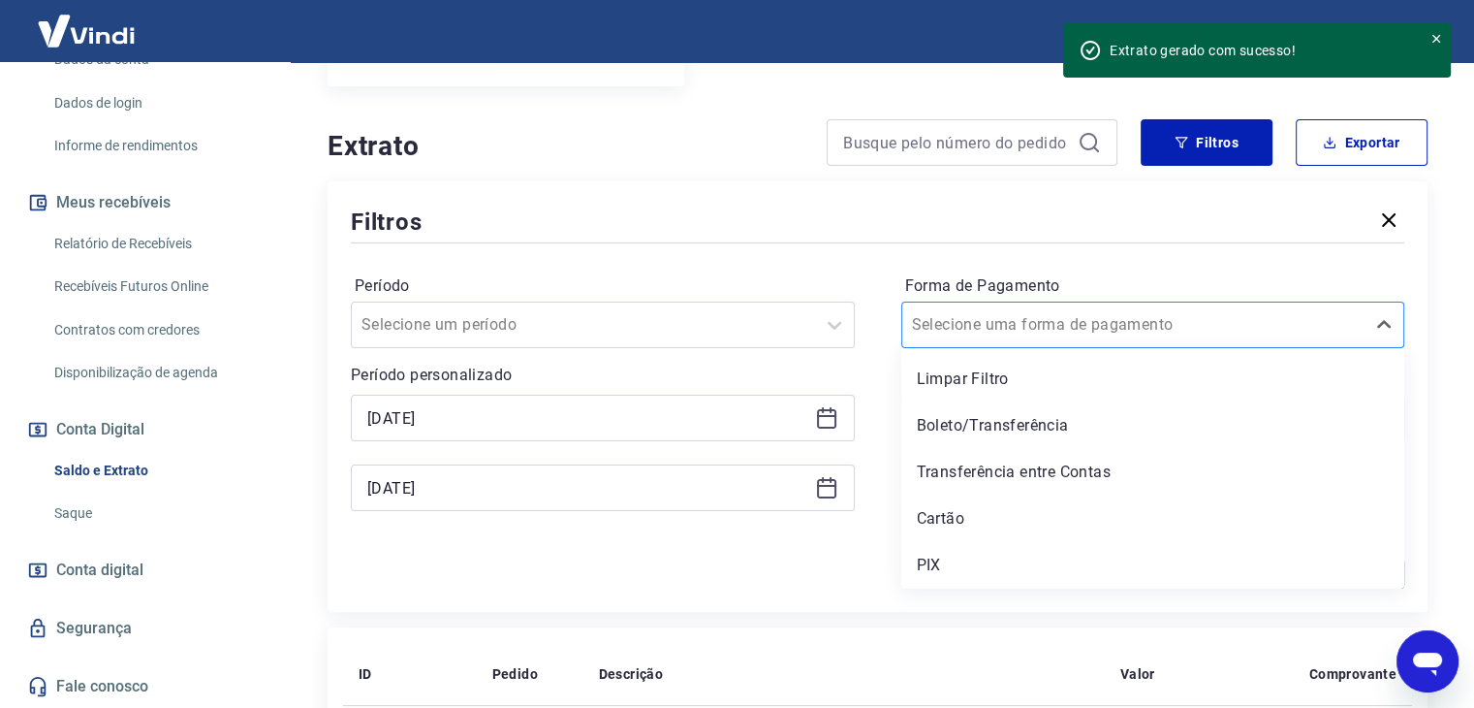
click at [1233, 314] on div at bounding box center [1134, 324] width 444 height 27
click at [849, 228] on div "Filtros" at bounding box center [878, 222] width 1054 height 34
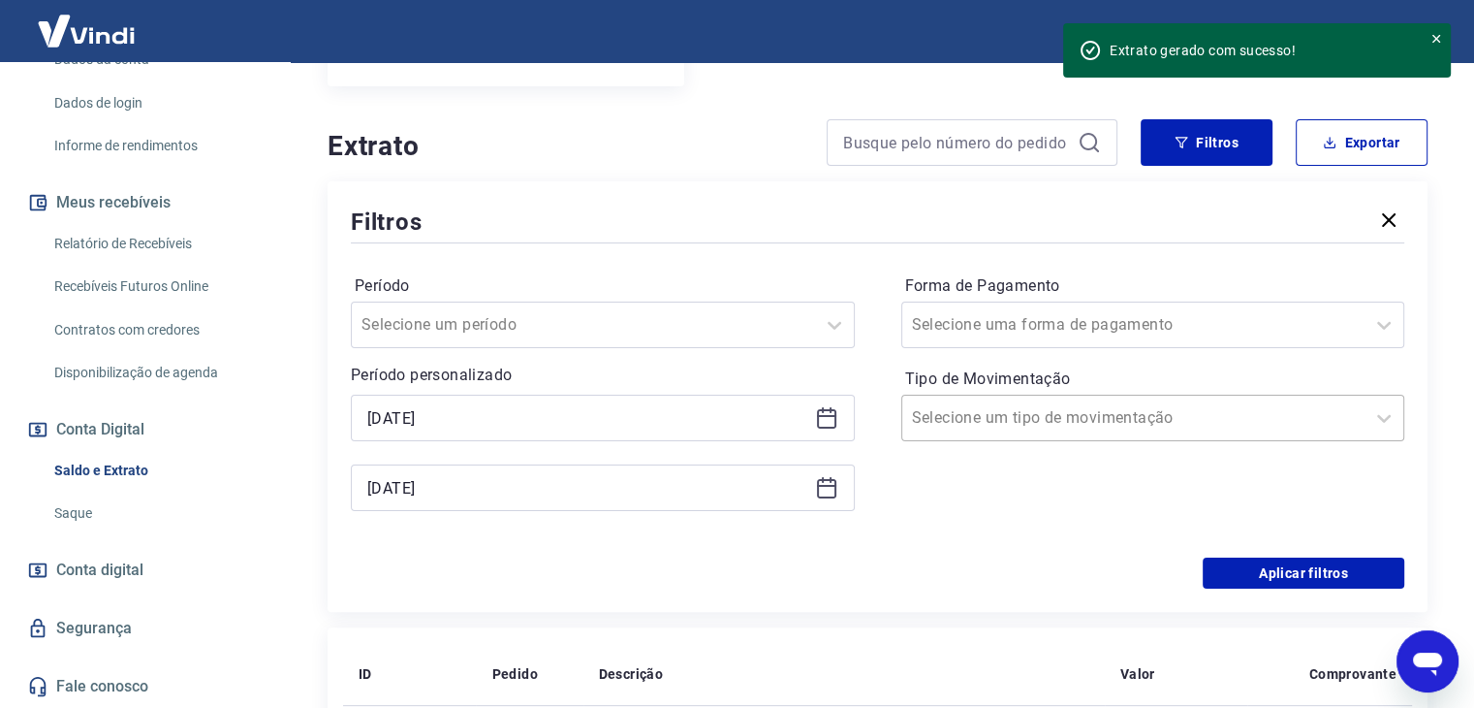
click at [1073, 411] on input "Tipo de Movimentação" at bounding box center [1010, 417] width 196 height 23
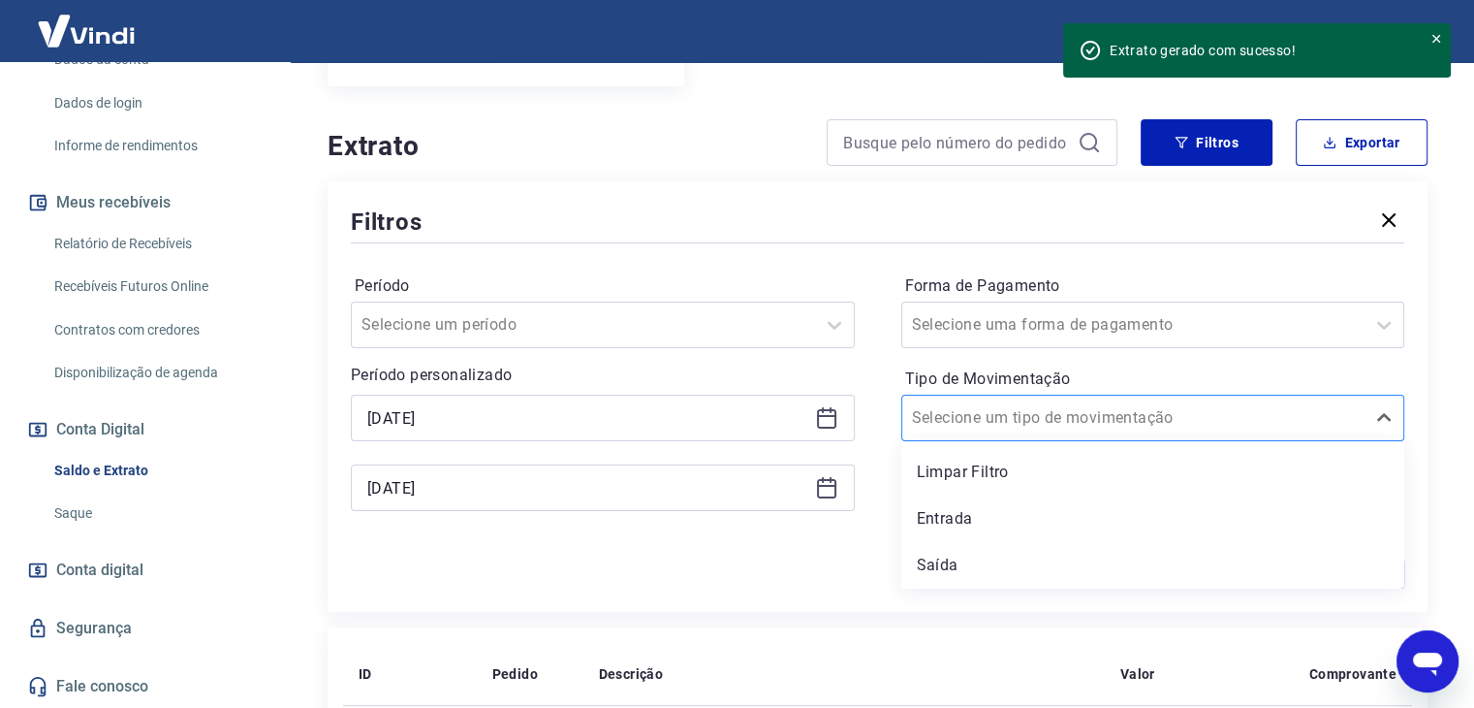
click at [1087, 408] on input "Tipo de Movimentação" at bounding box center [1010, 417] width 196 height 23
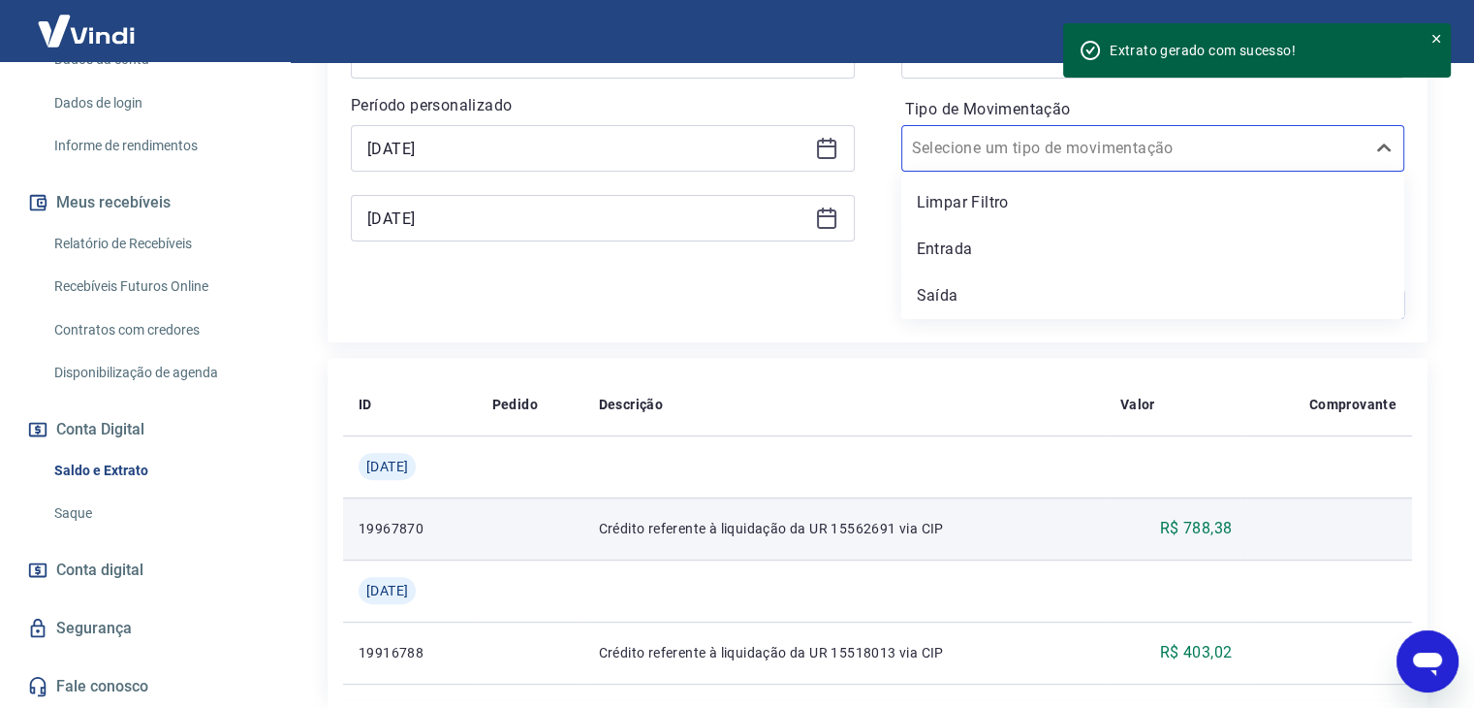
scroll to position [620, 0]
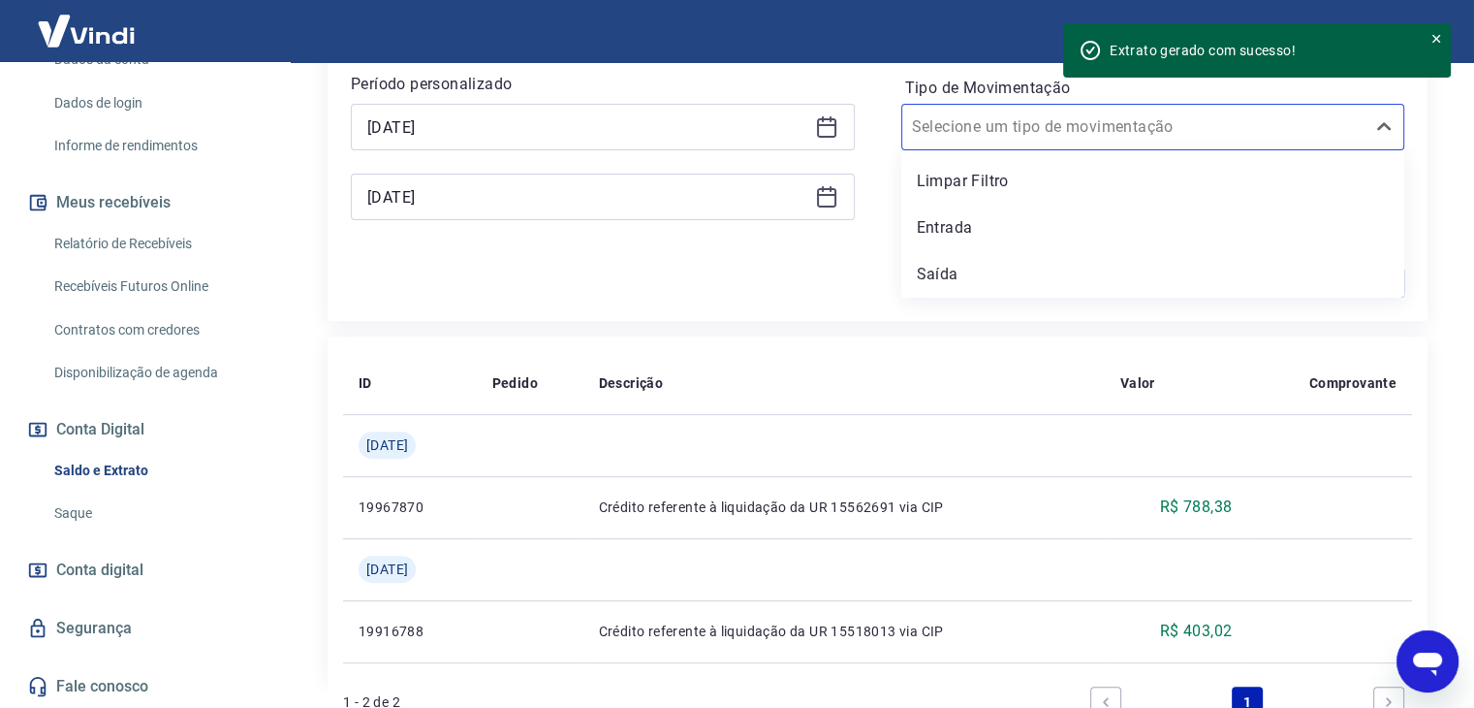
click at [164, 466] on link "Saldo e Extrato" at bounding box center [157, 471] width 220 height 40
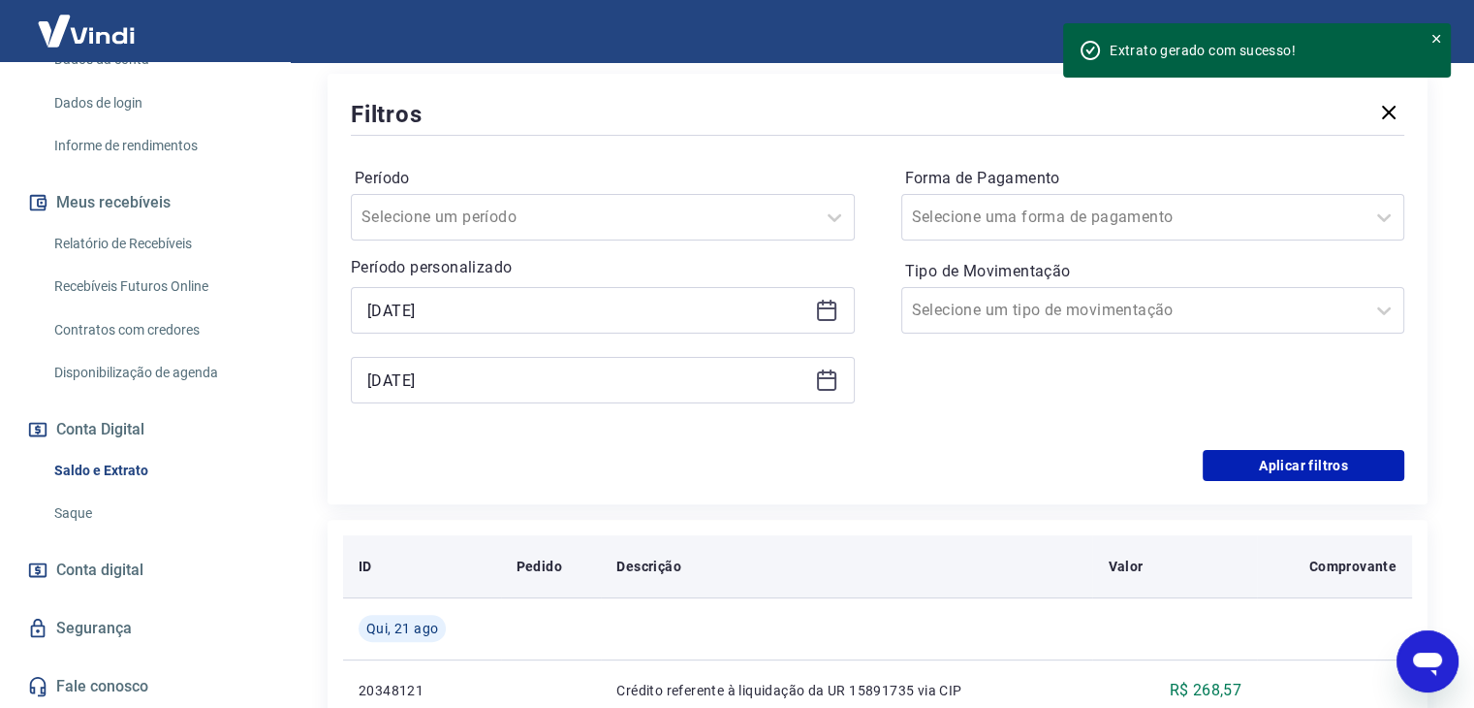
scroll to position [427, 0]
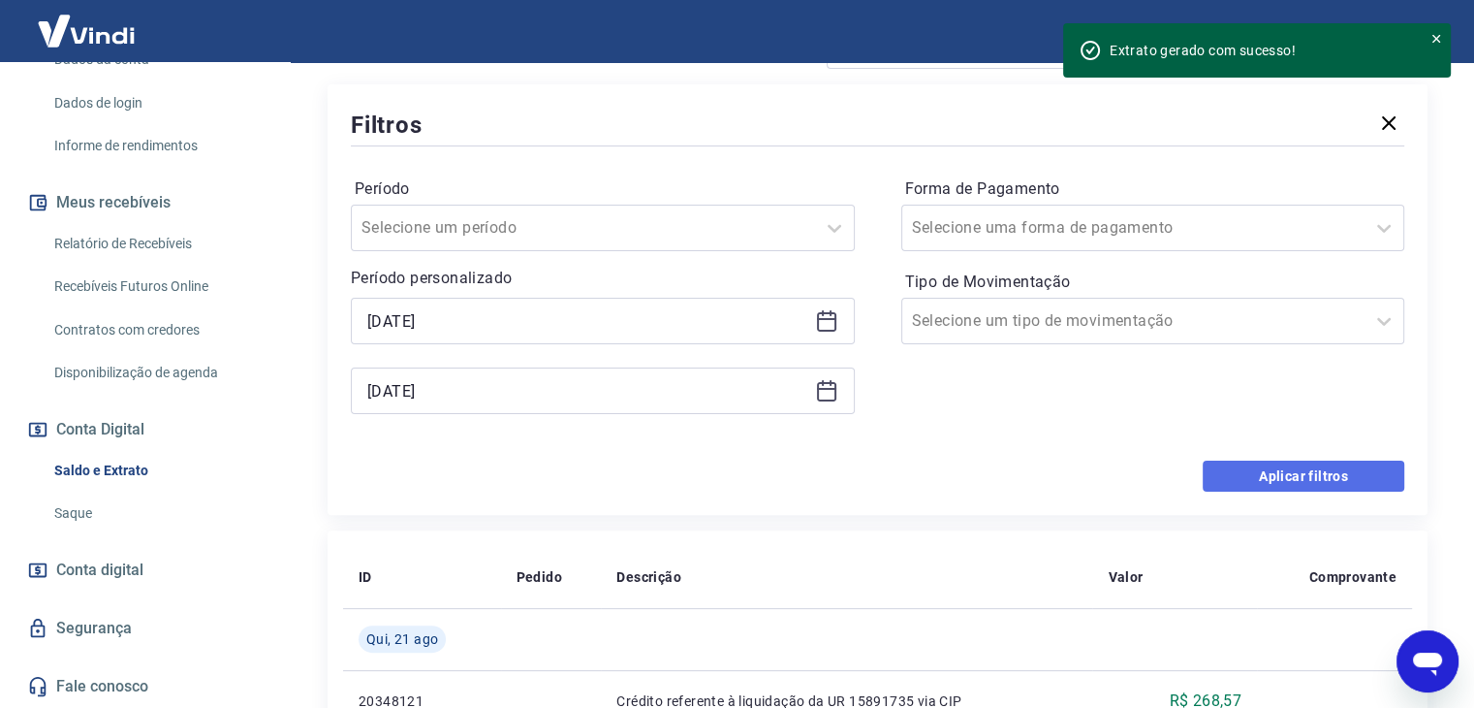
click at [1335, 474] on button "Aplicar filtros" at bounding box center [1304, 475] width 202 height 31
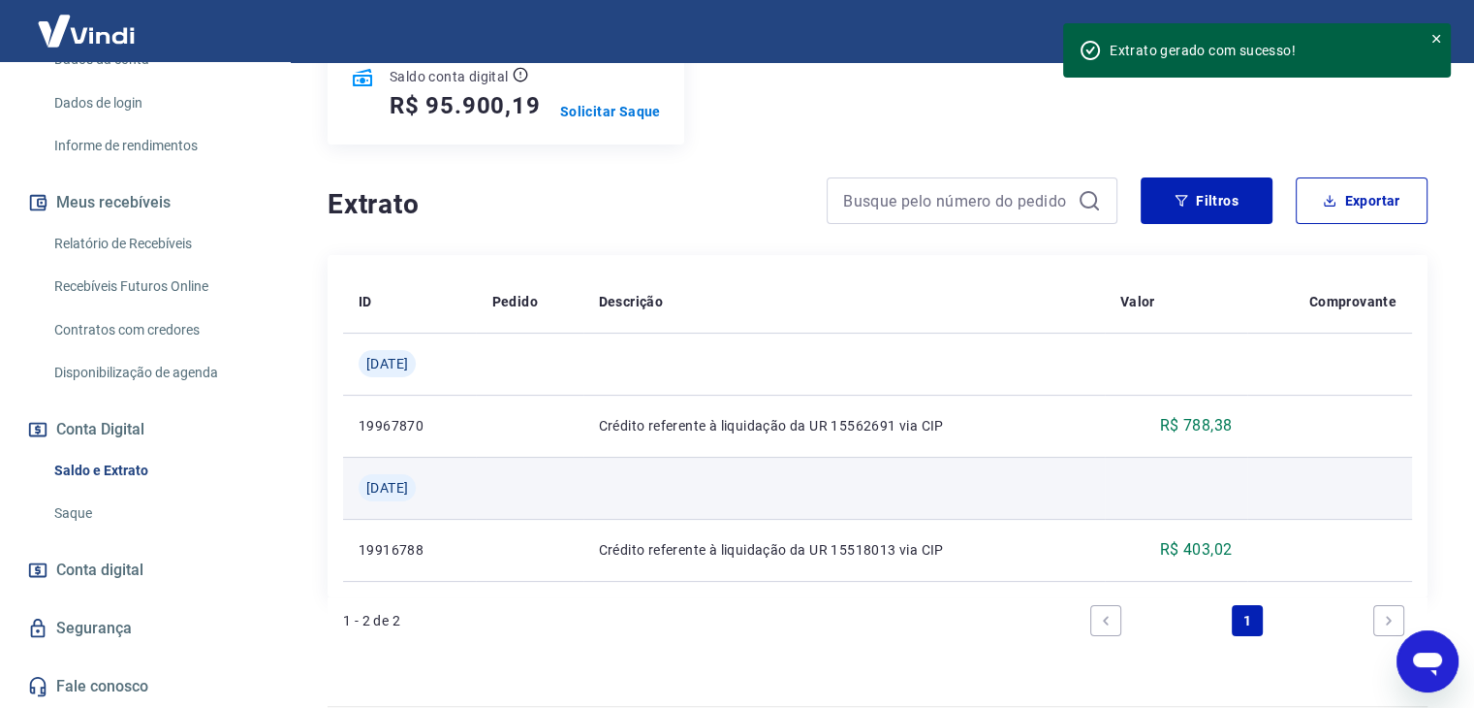
scroll to position [136, 0]
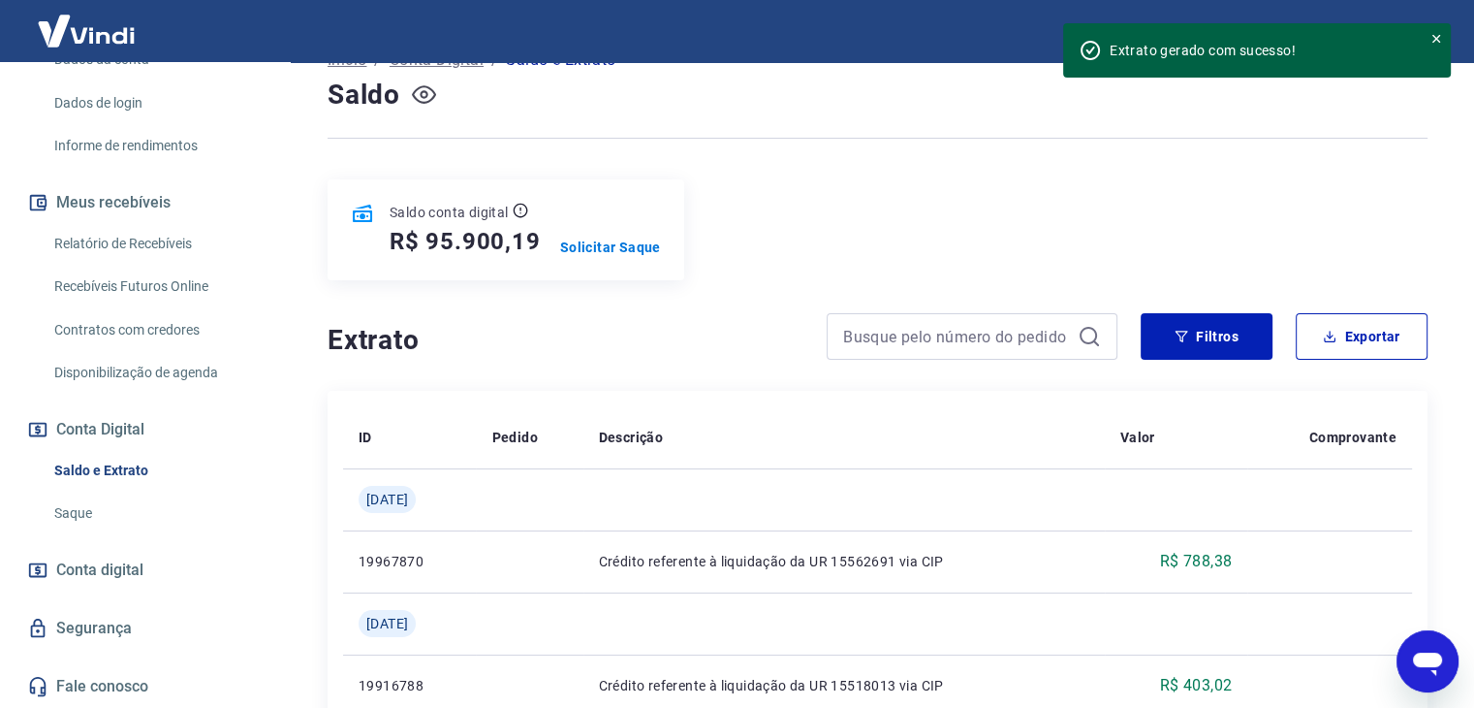
click at [116, 432] on button "Conta Digital" at bounding box center [144, 429] width 243 height 43
click at [78, 518] on link "Saque" at bounding box center [157, 513] width 220 height 40
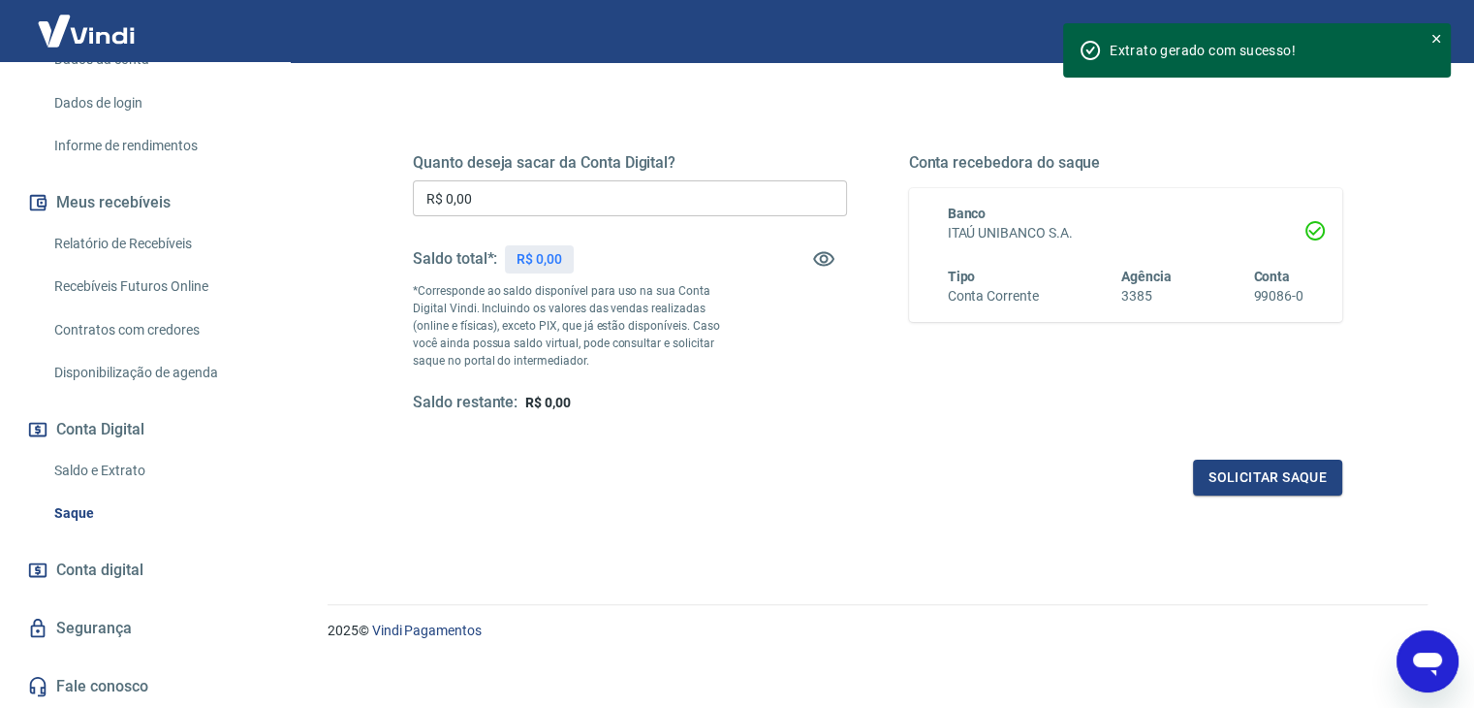
scroll to position [250, 0]
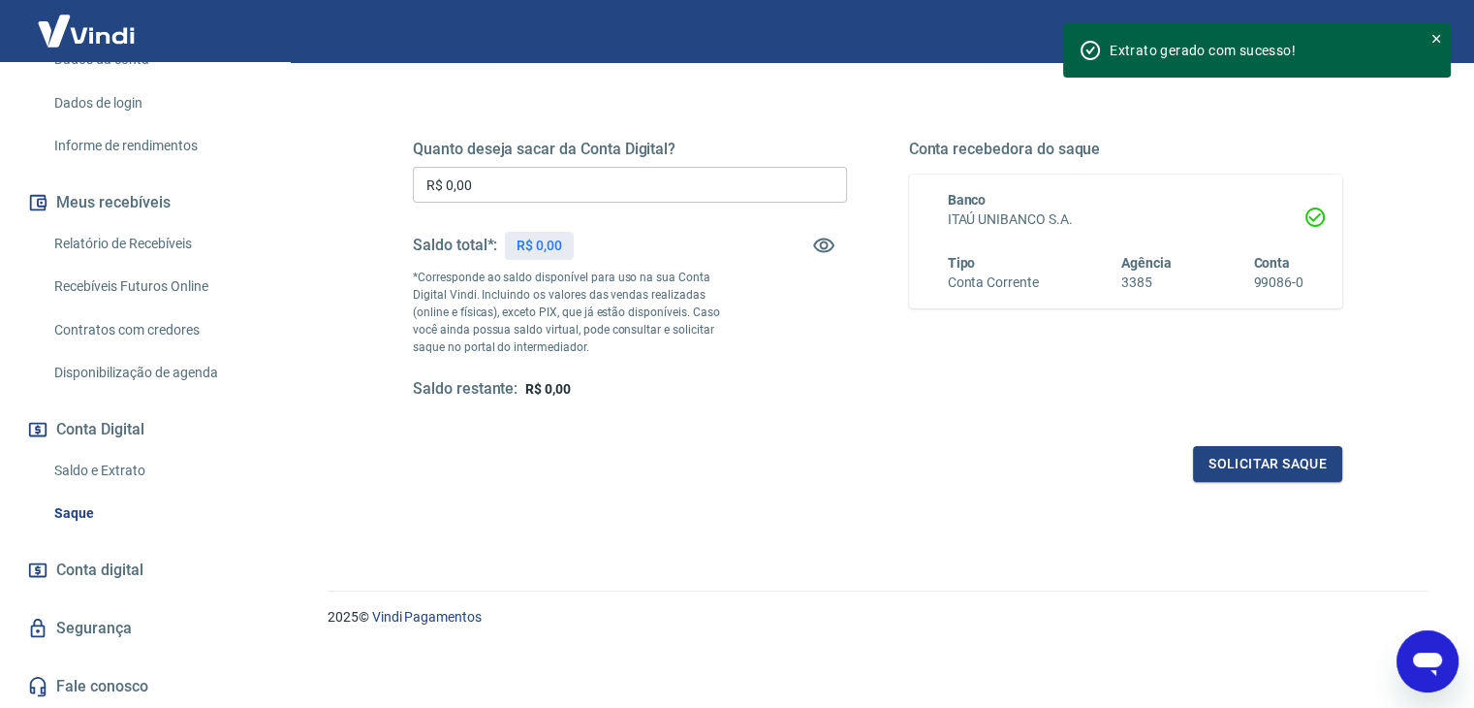
click at [145, 567] on link "Conta digital" at bounding box center [144, 570] width 243 height 43
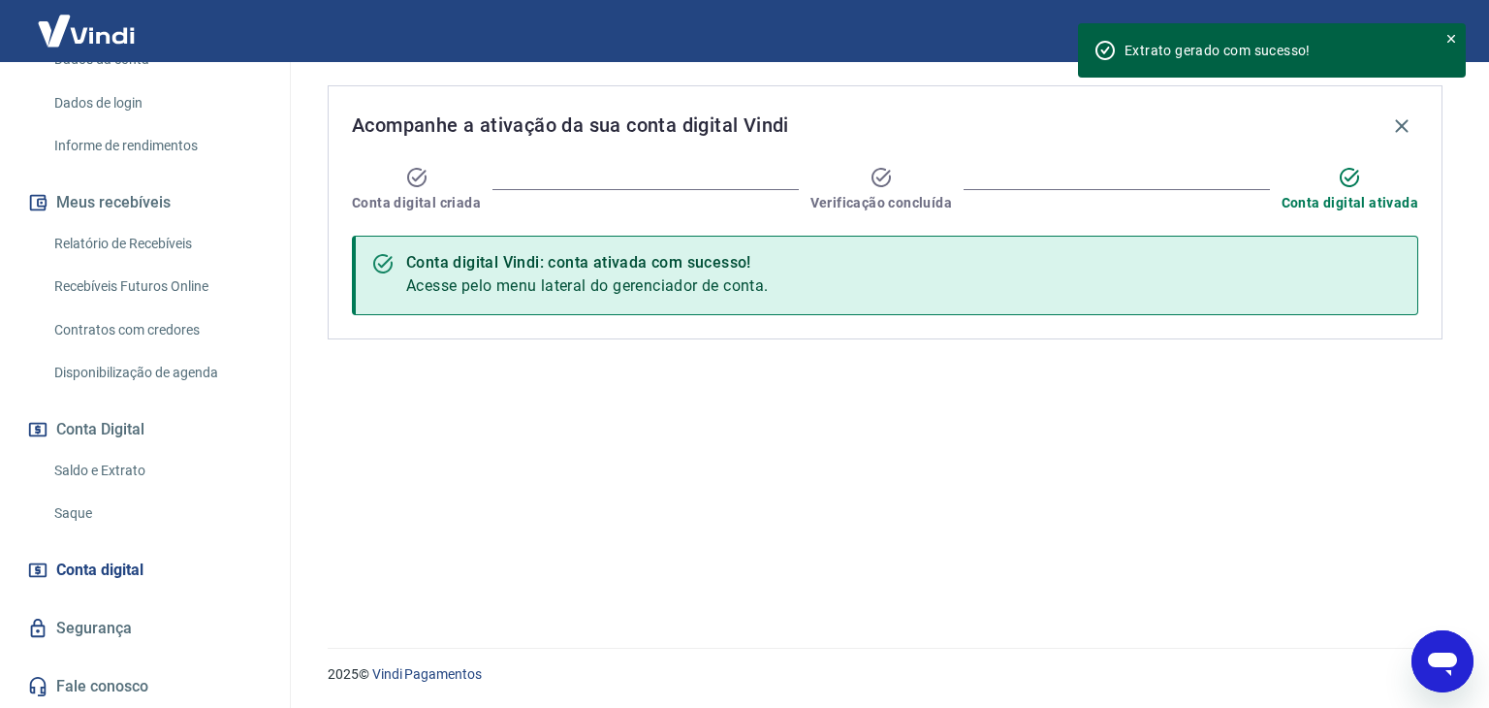
click at [117, 437] on button "Conta Digital" at bounding box center [144, 429] width 243 height 43
click at [113, 472] on link "Saldo e Extrato" at bounding box center [157, 471] width 220 height 40
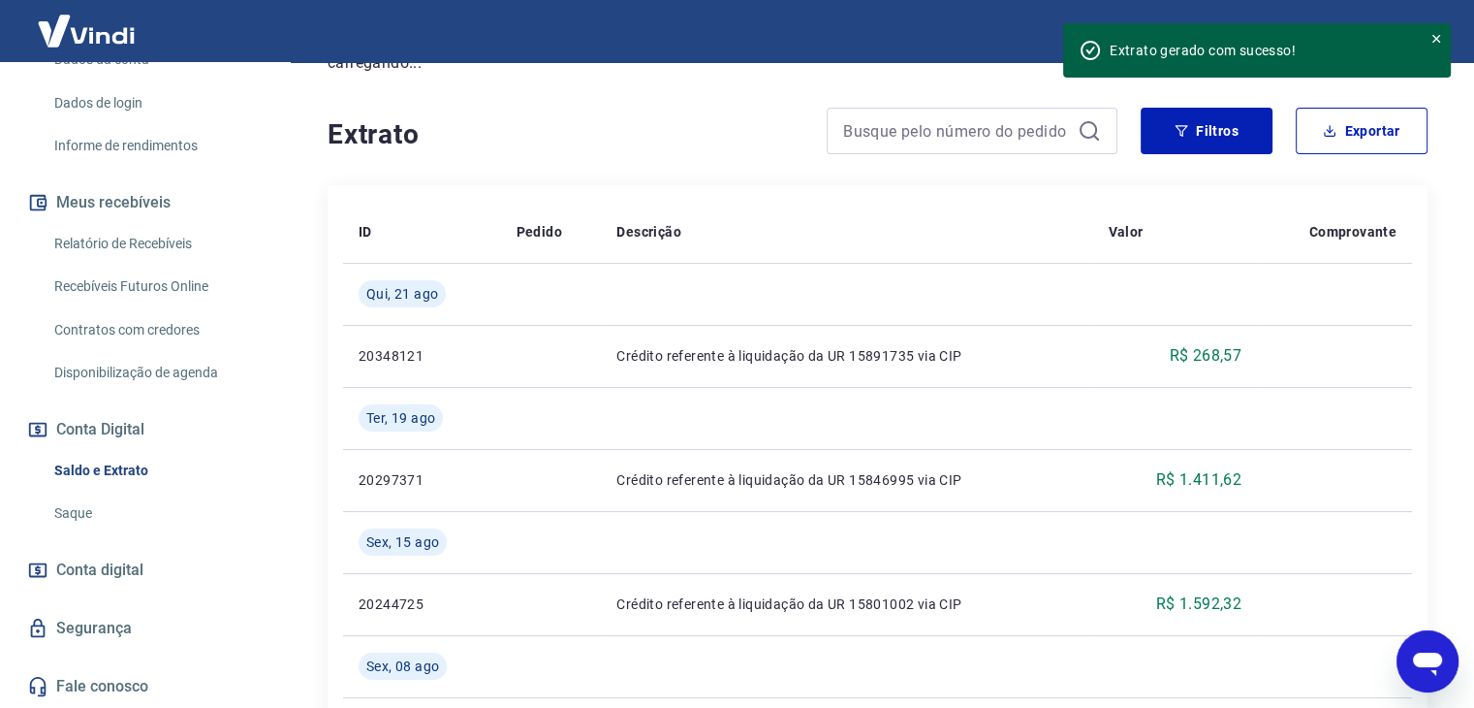
scroll to position [291, 0]
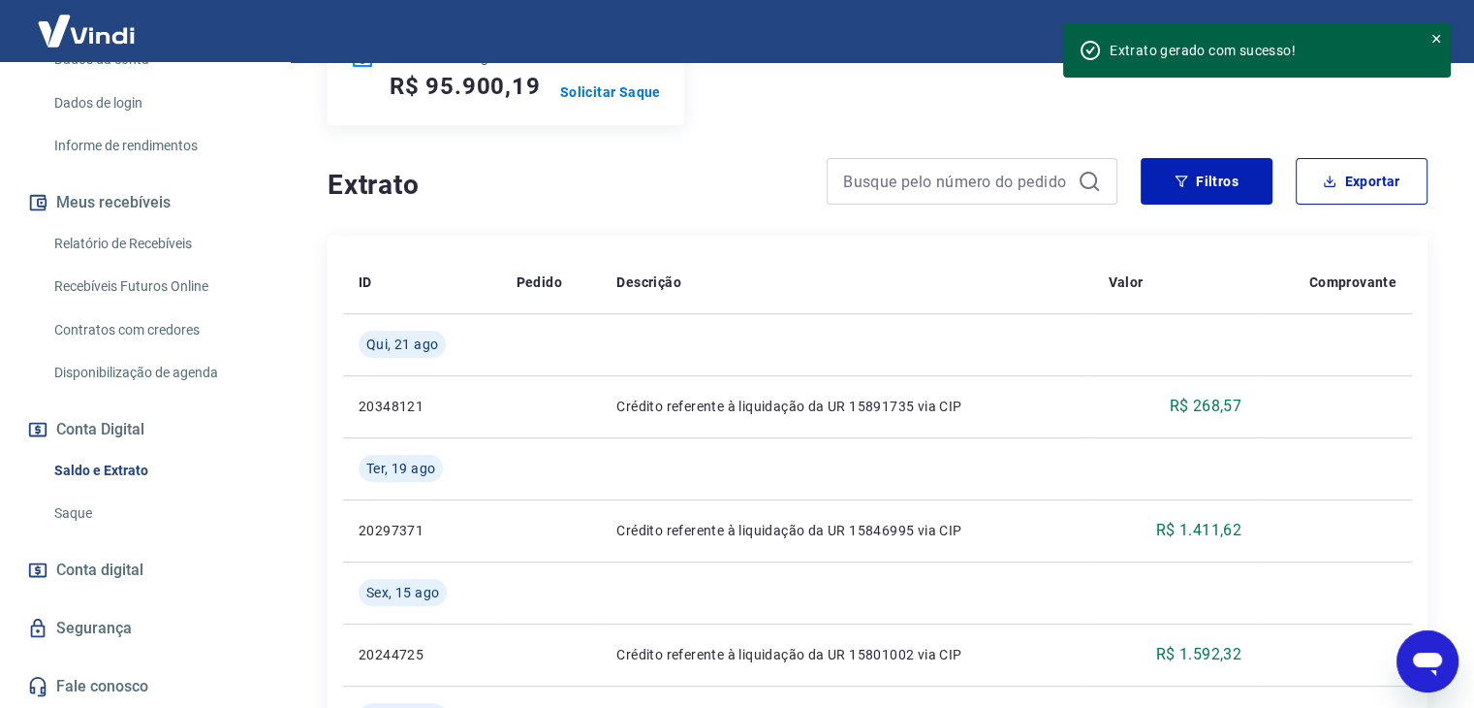
click at [114, 512] on link "Saque" at bounding box center [157, 513] width 220 height 40
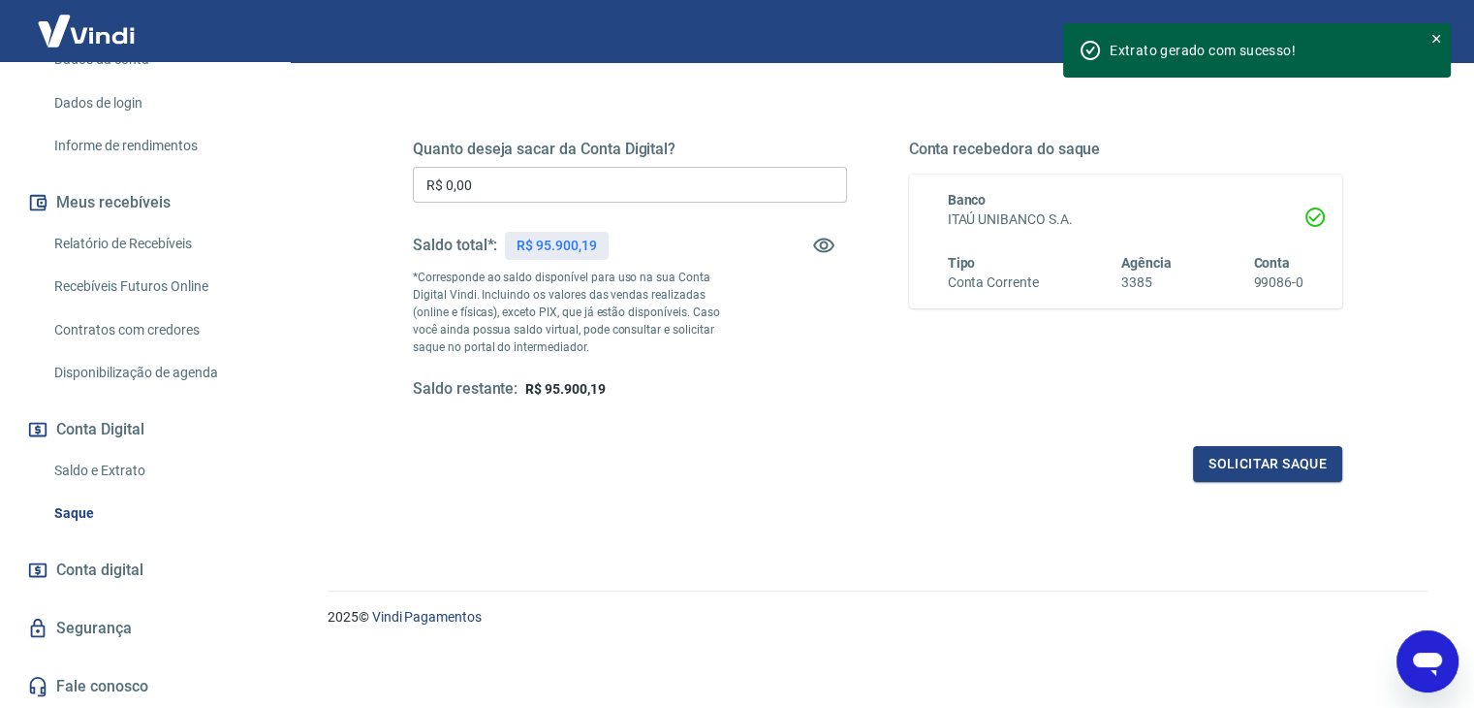
scroll to position [324, 0]
click at [161, 478] on link "Saldo e Extrato" at bounding box center [157, 471] width 220 height 40
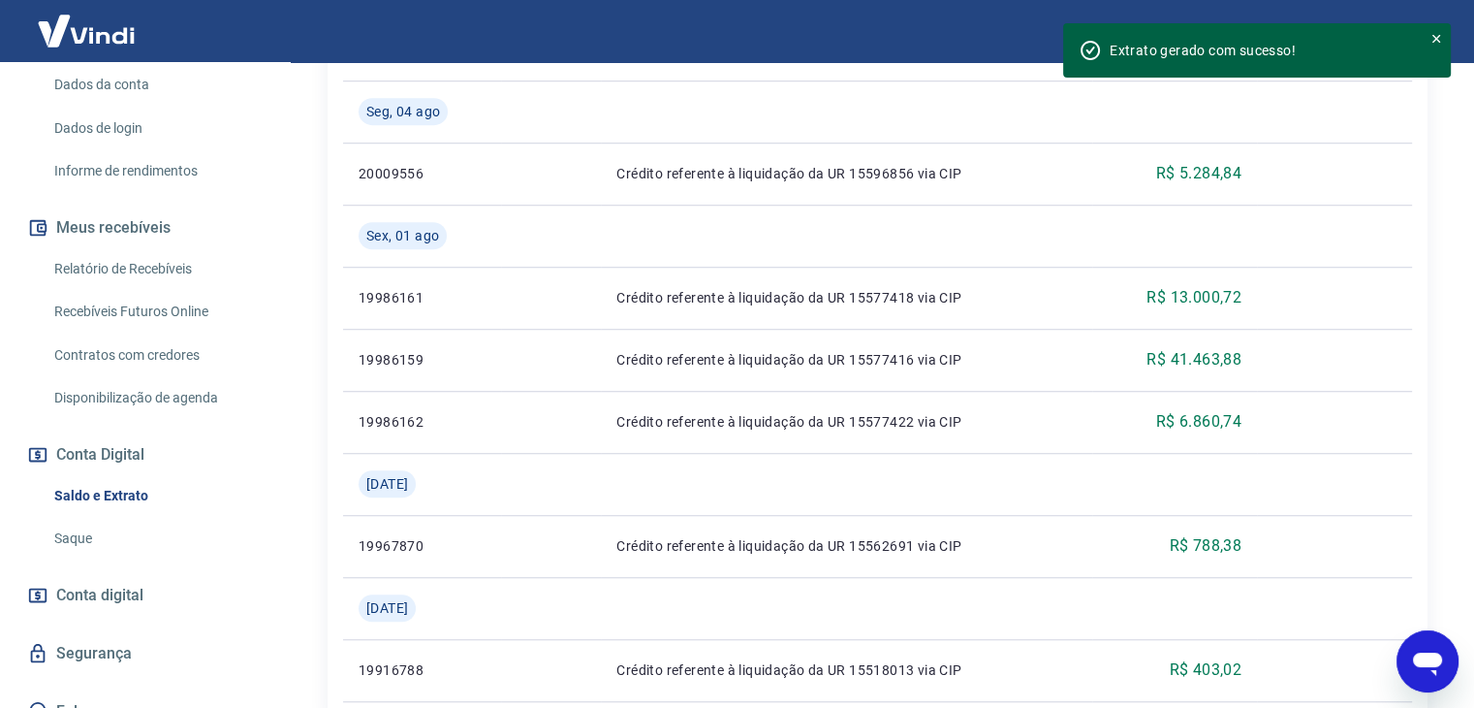
scroll to position [130, 0]
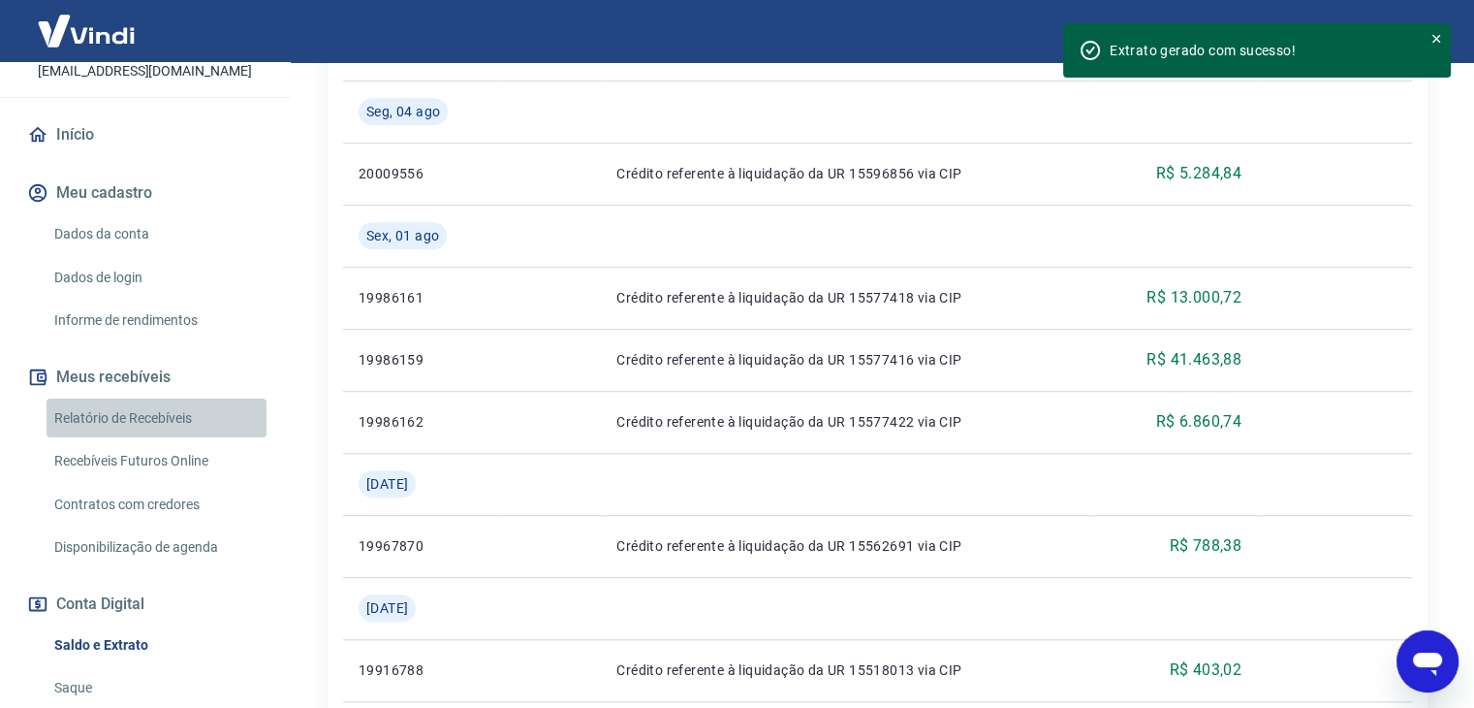
click at [182, 437] on link "Relatório de Recebíveis" at bounding box center [157, 418] width 220 height 40
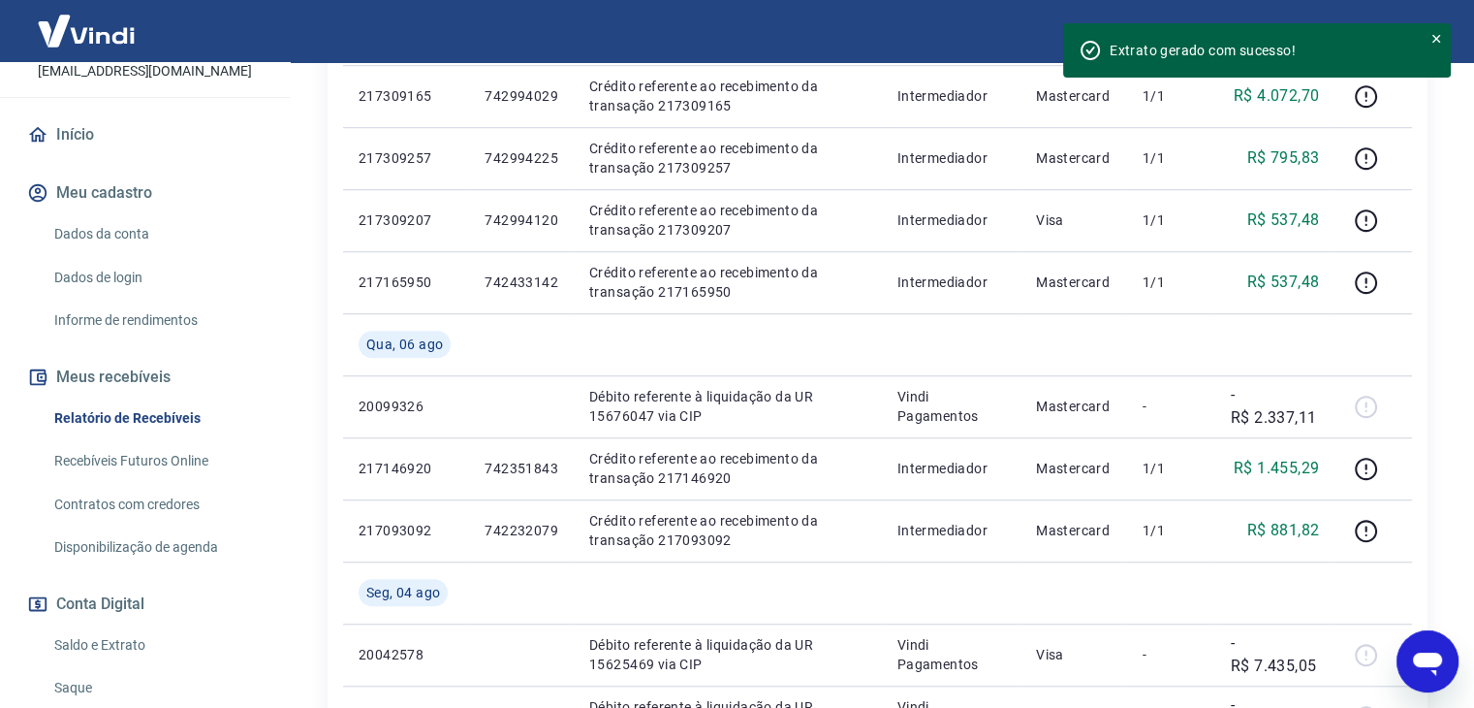
scroll to position [1776, 0]
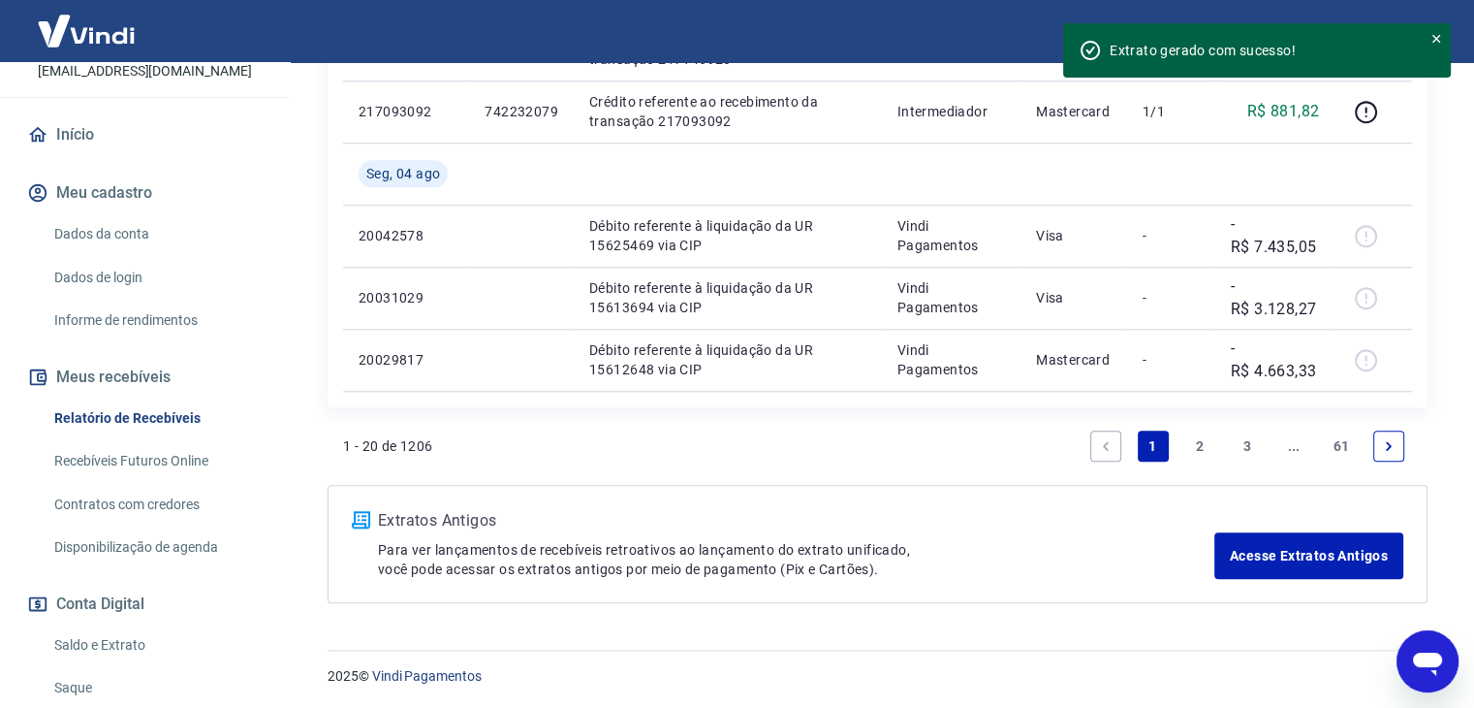
click at [1193, 448] on link "2" at bounding box center [1200, 445] width 31 height 31
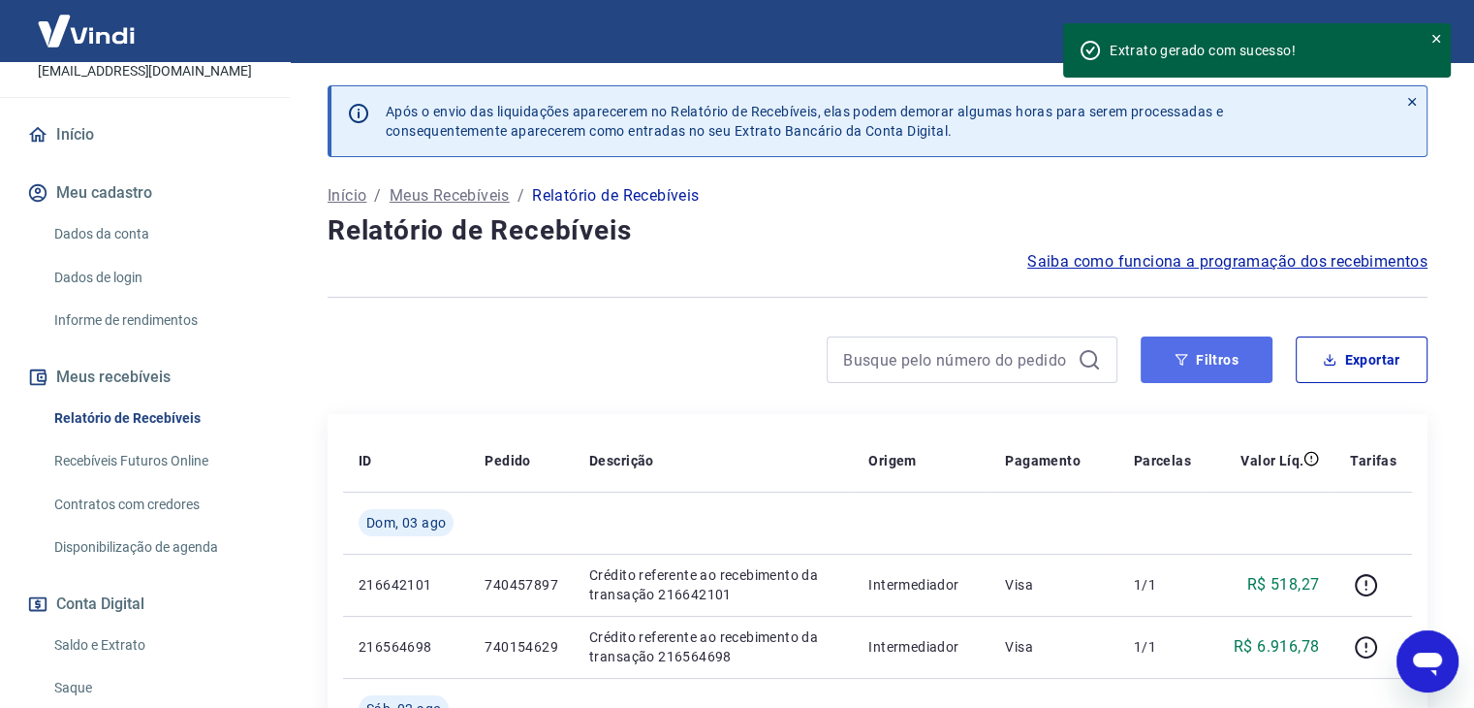
click at [1195, 371] on button "Filtros" at bounding box center [1207, 359] width 132 height 47
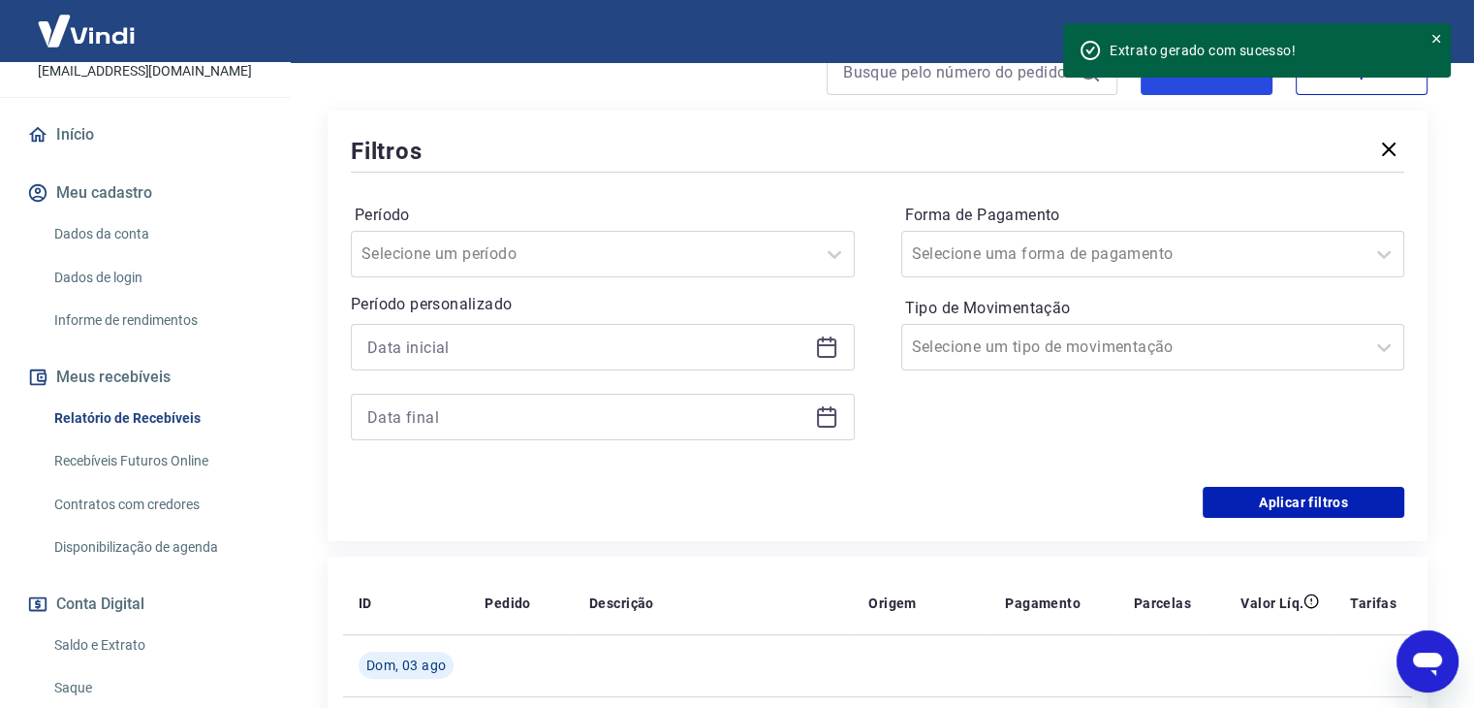
scroll to position [291, 0]
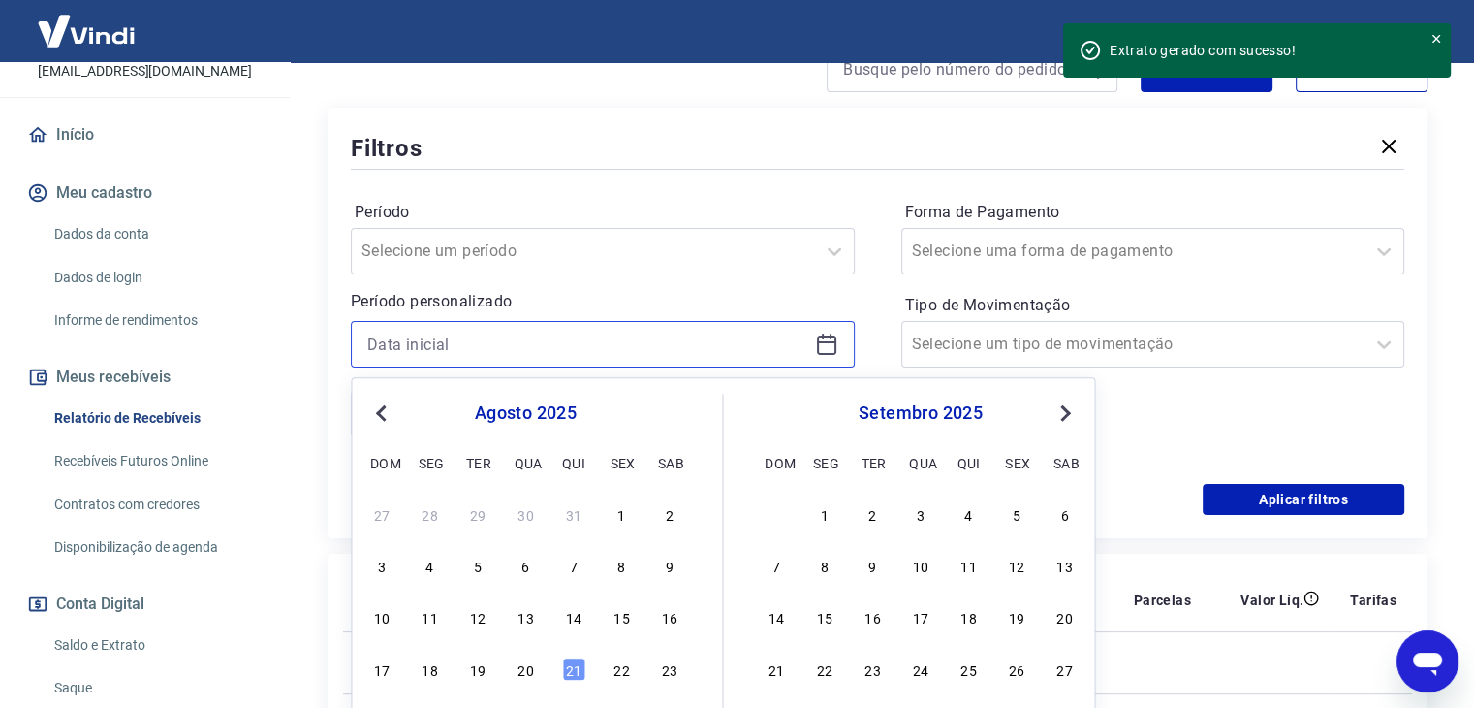
click at [420, 334] on input at bounding box center [587, 344] width 440 height 29
click at [376, 424] on button "Previous Month" at bounding box center [380, 412] width 23 height 23
drag, startPoint x: 474, startPoint y: 520, endPoint x: 714, endPoint y: 535, distance: 240.9
click at [474, 518] on div "1" at bounding box center [477, 513] width 23 height 23
type input "01/07/2025"
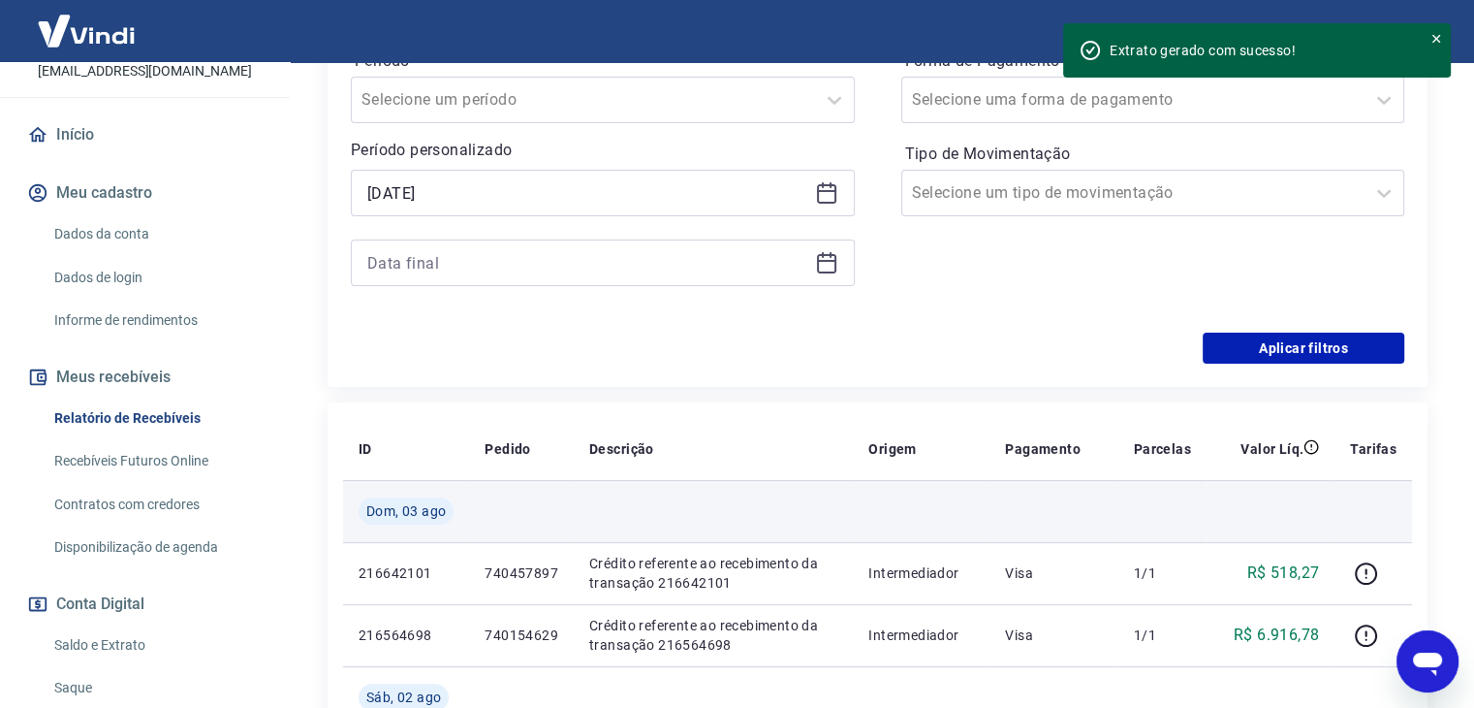
scroll to position [485, 0]
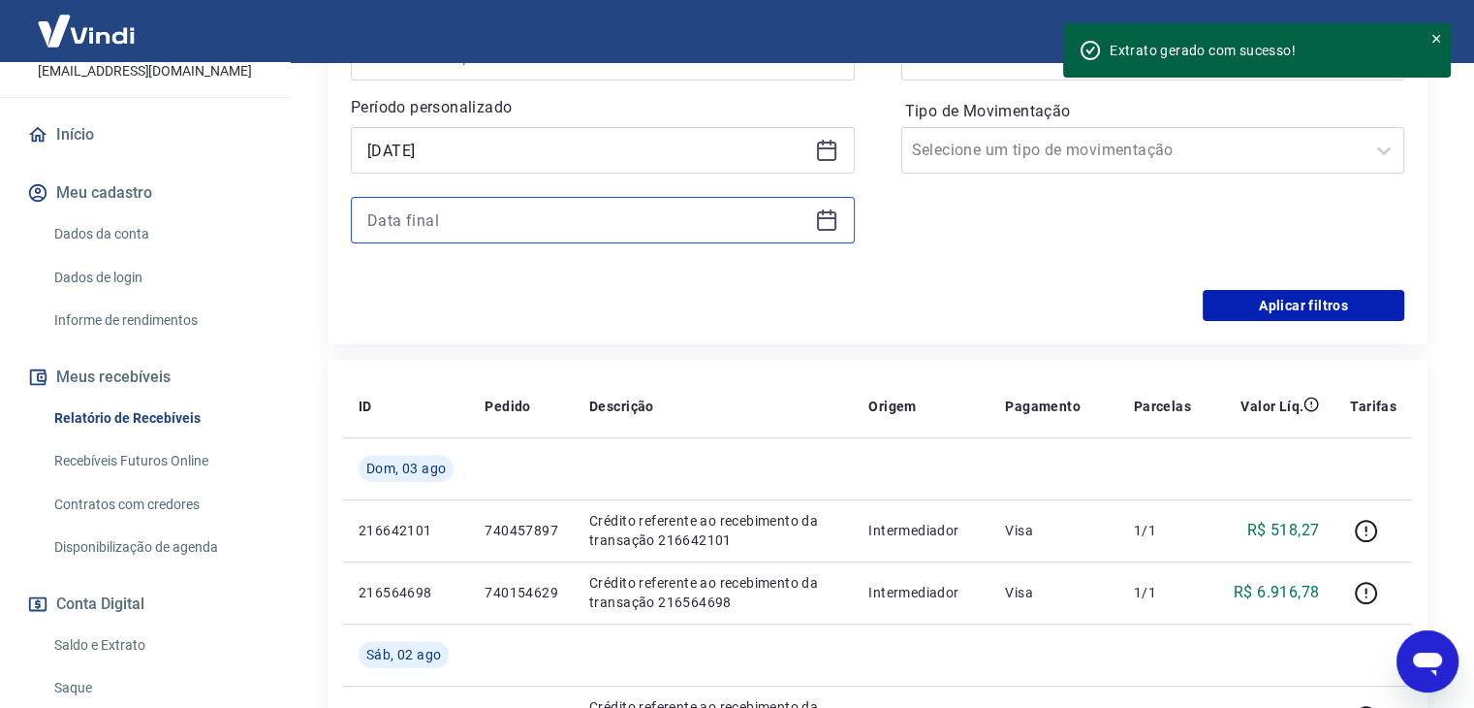
click at [717, 234] on input at bounding box center [587, 220] width 440 height 29
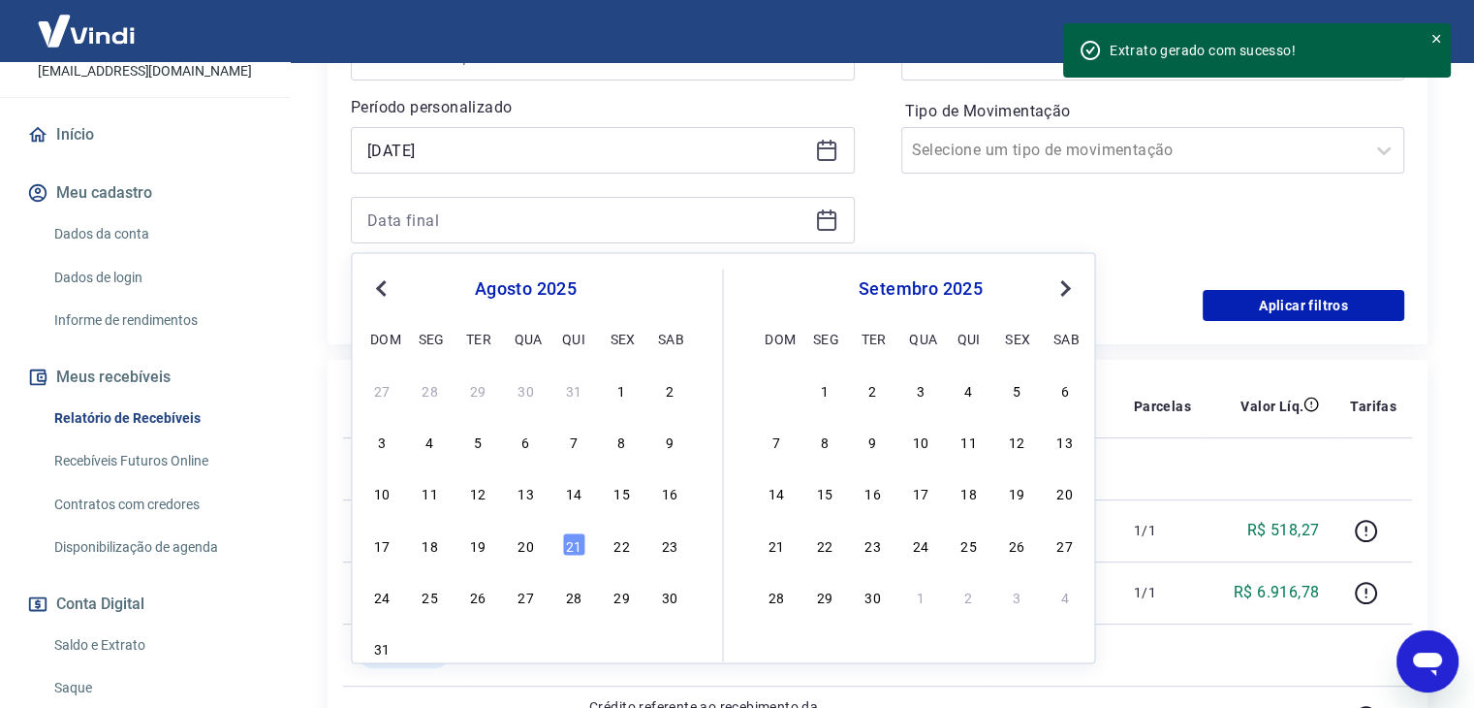
click at [383, 291] on span "Previous Month" at bounding box center [383, 287] width 0 height 22
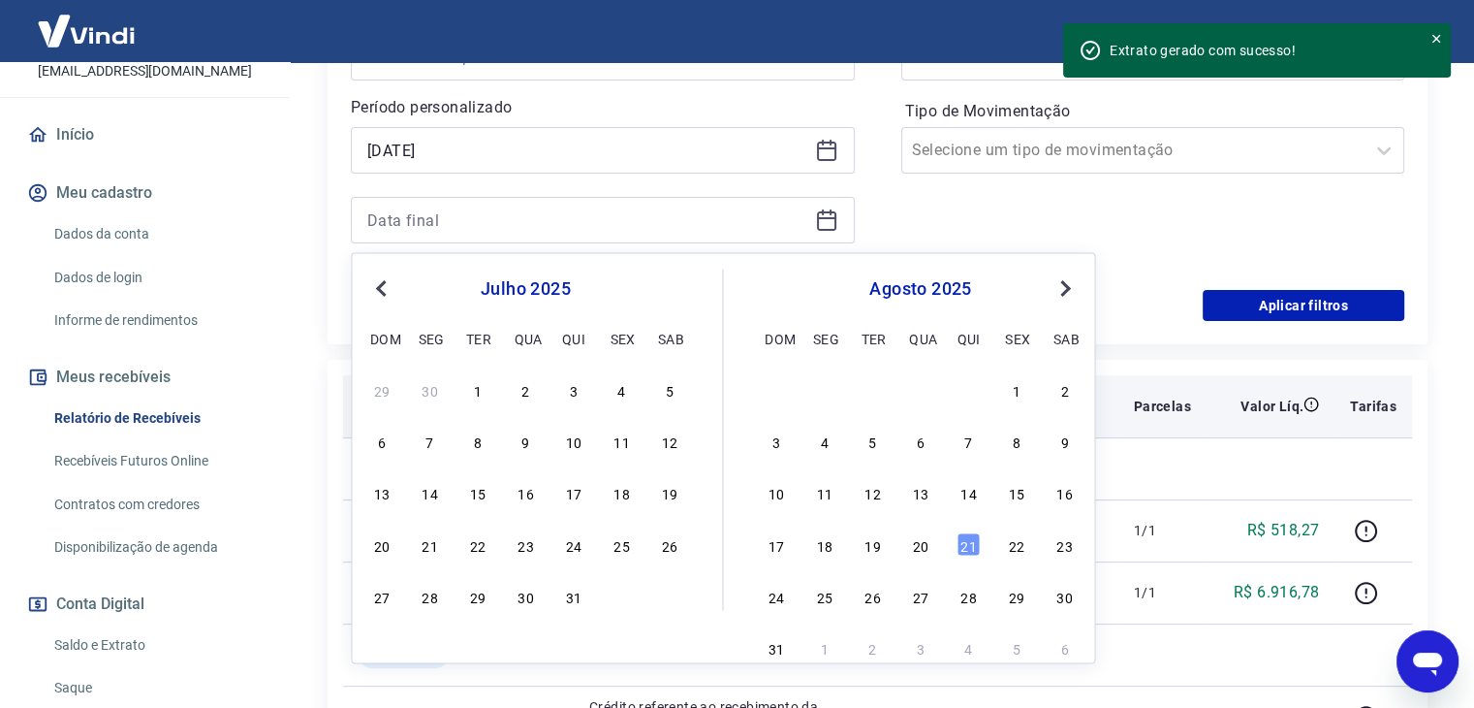
drag, startPoint x: 575, startPoint y: 599, endPoint x: 954, endPoint y: 401, distance: 427.5
click at [575, 598] on div "31" at bounding box center [573, 595] width 23 height 23
type input "31/07/2025"
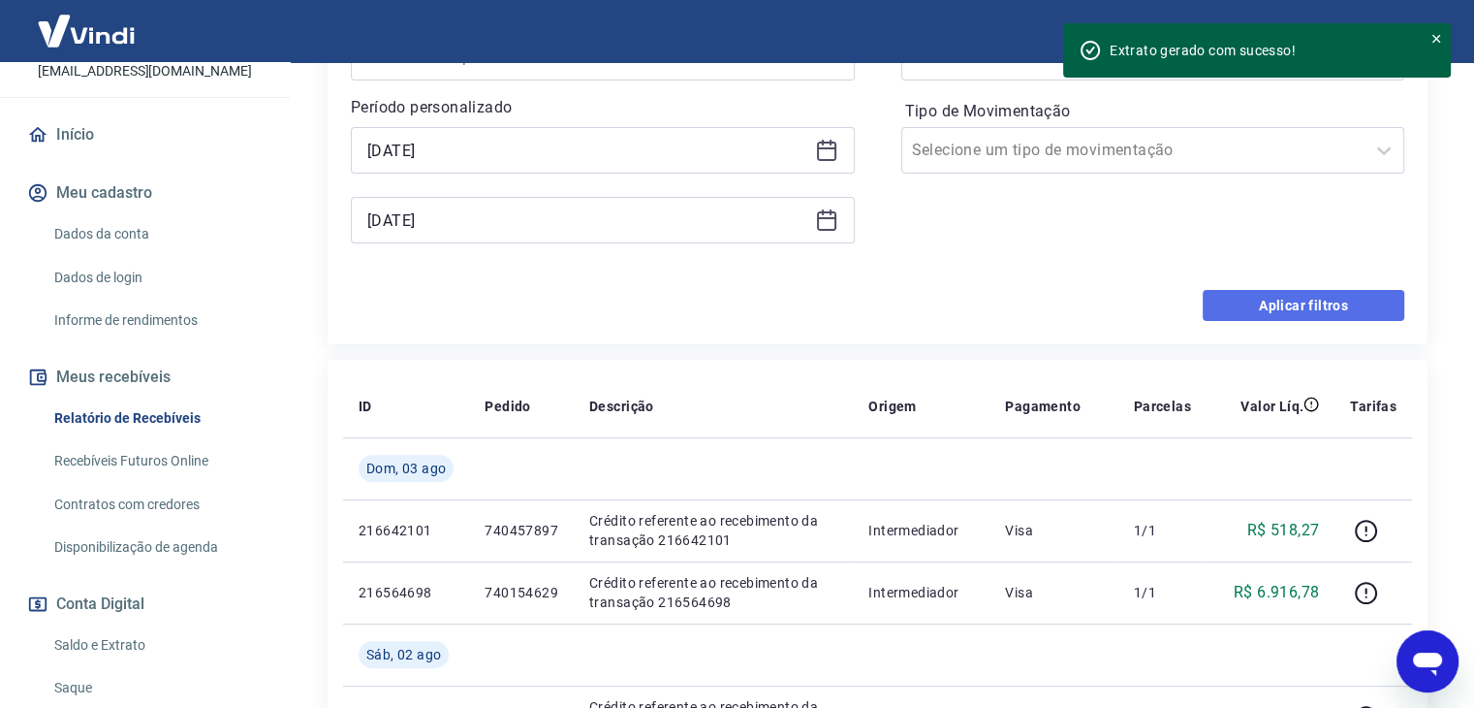
click at [1279, 304] on button "Aplicar filtros" at bounding box center [1304, 305] width 202 height 31
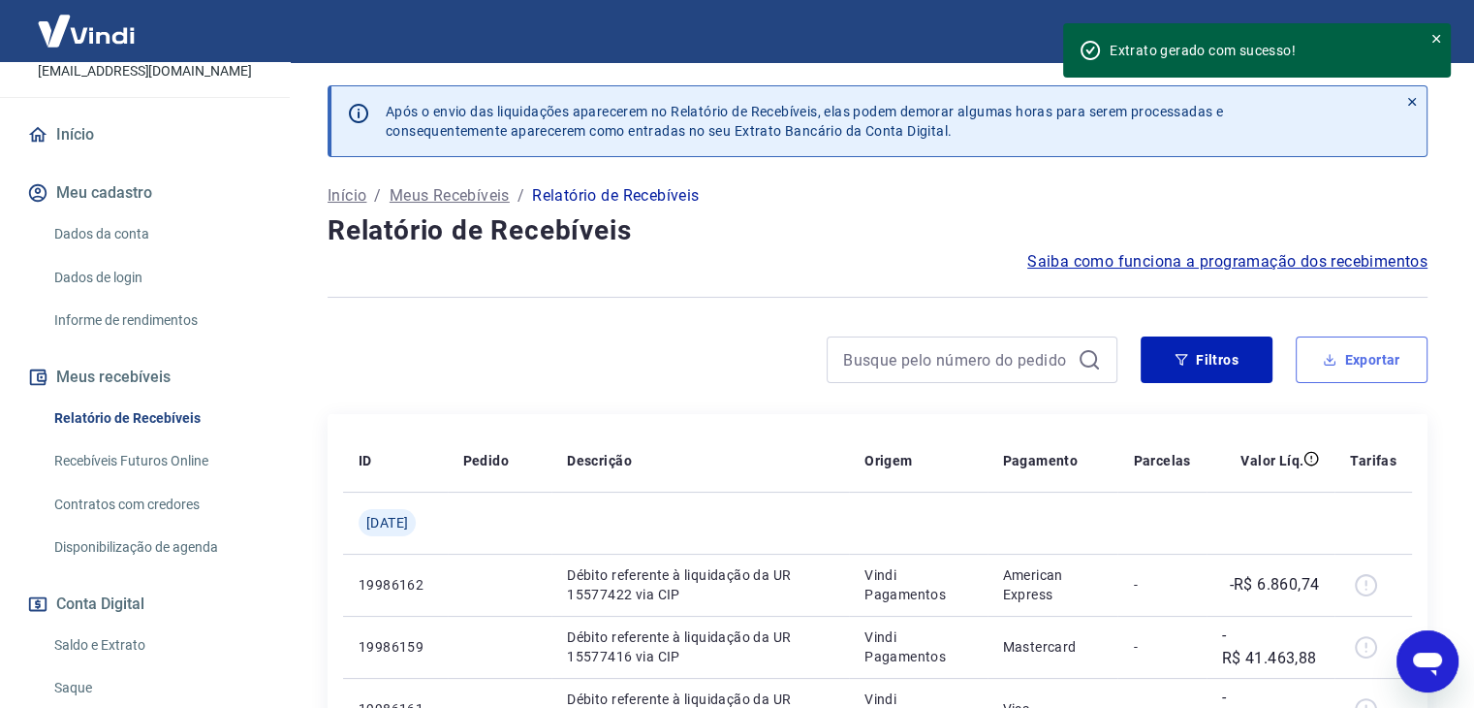
click at [1369, 355] on button "Exportar" at bounding box center [1362, 359] width 132 height 47
type input "01/07/2025"
type input "31/07/2025"
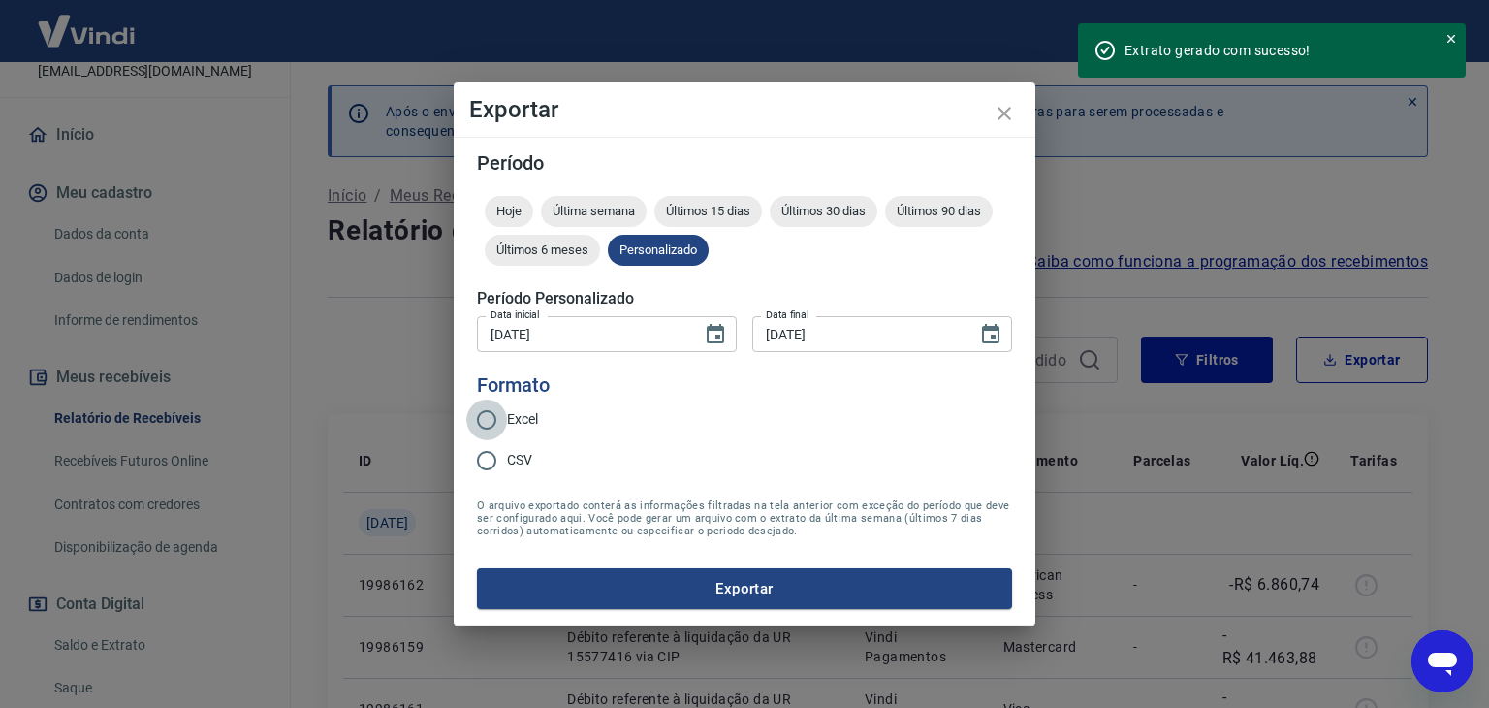
drag, startPoint x: 496, startPoint y: 423, endPoint x: 543, endPoint y: 495, distance: 86.3
click at [495, 426] on input "Excel" at bounding box center [486, 419] width 41 height 41
radio input "true"
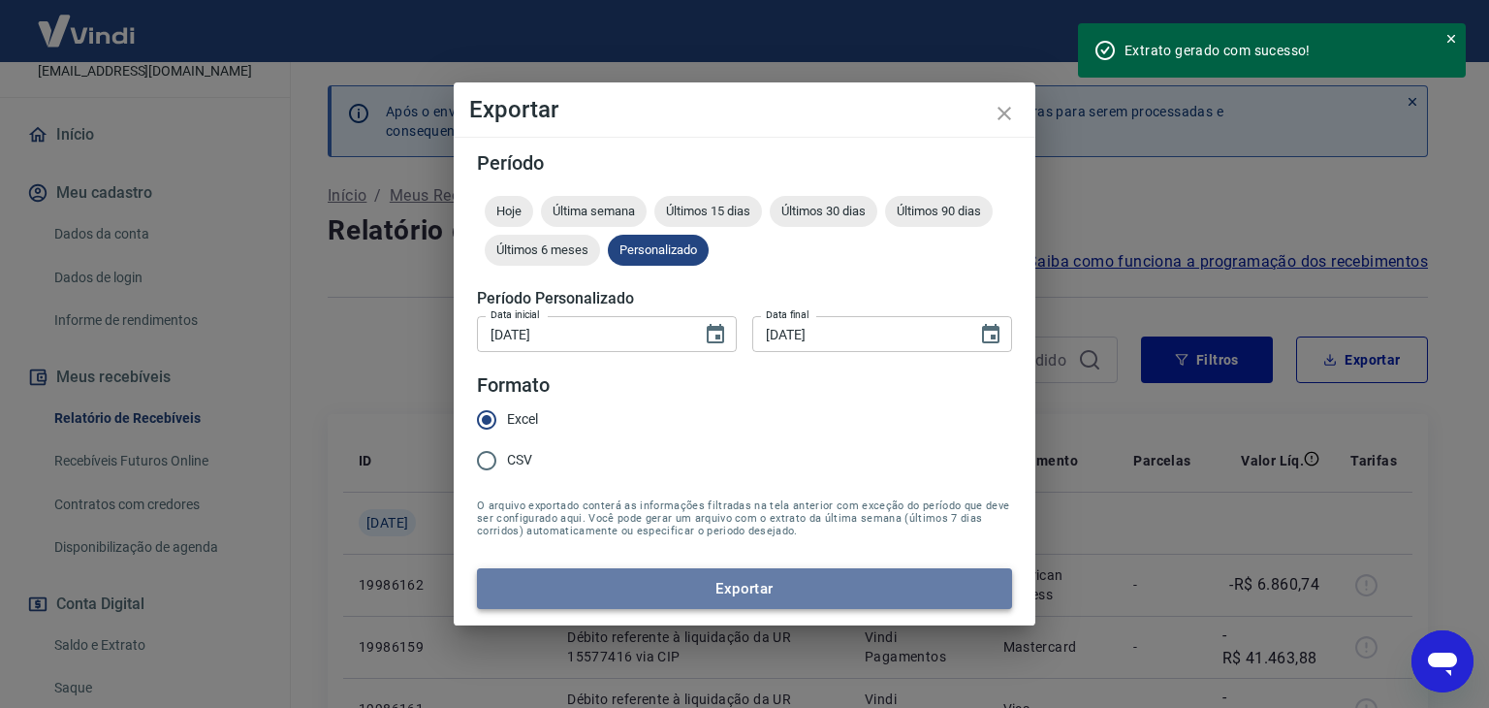
click at [697, 598] on button "Exportar" at bounding box center [744, 588] width 535 height 41
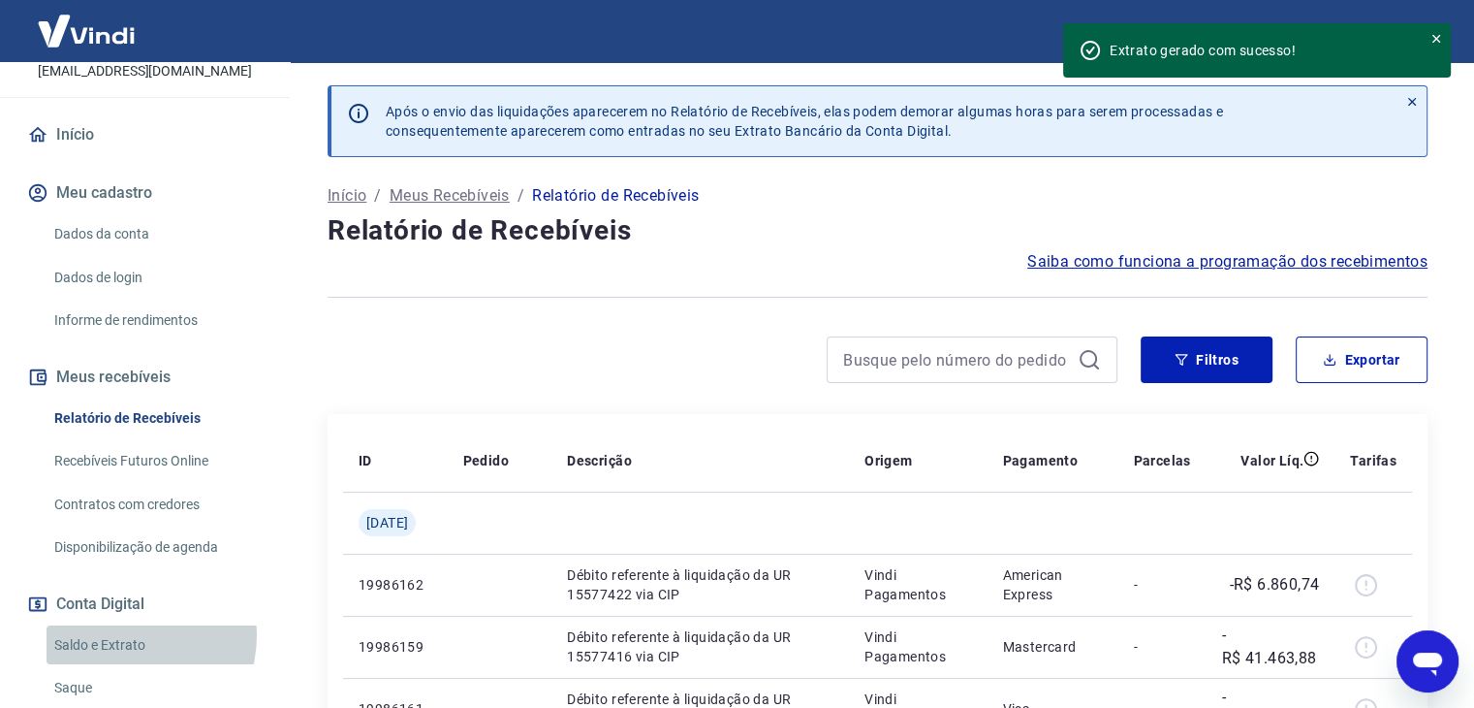
click at [129, 655] on link "Saldo e Extrato" at bounding box center [157, 645] width 220 height 40
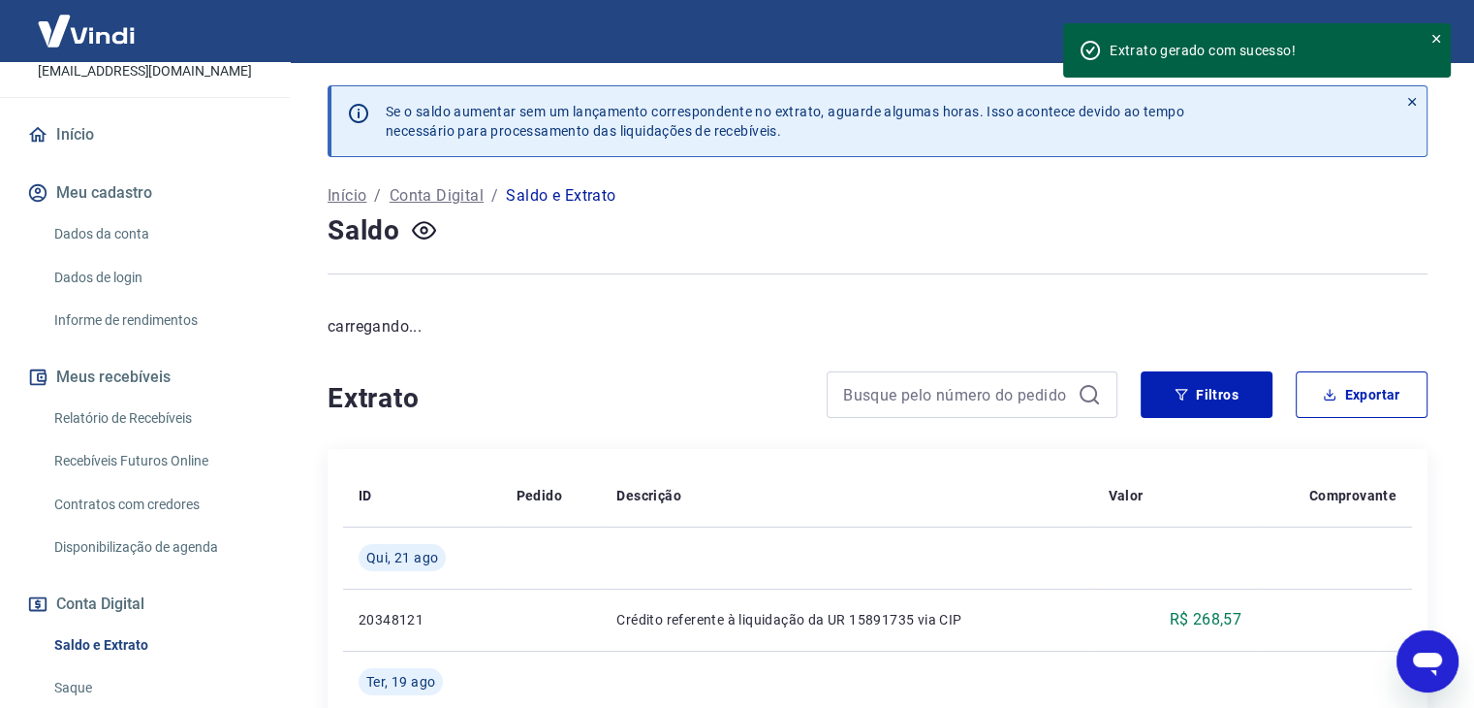
click at [403, 230] on div "Saldo" at bounding box center [878, 230] width 1100 height 39
click at [427, 229] on icon "button" at bounding box center [424, 231] width 8 height 8
click at [422, 227] on icon "button" at bounding box center [424, 230] width 24 height 24
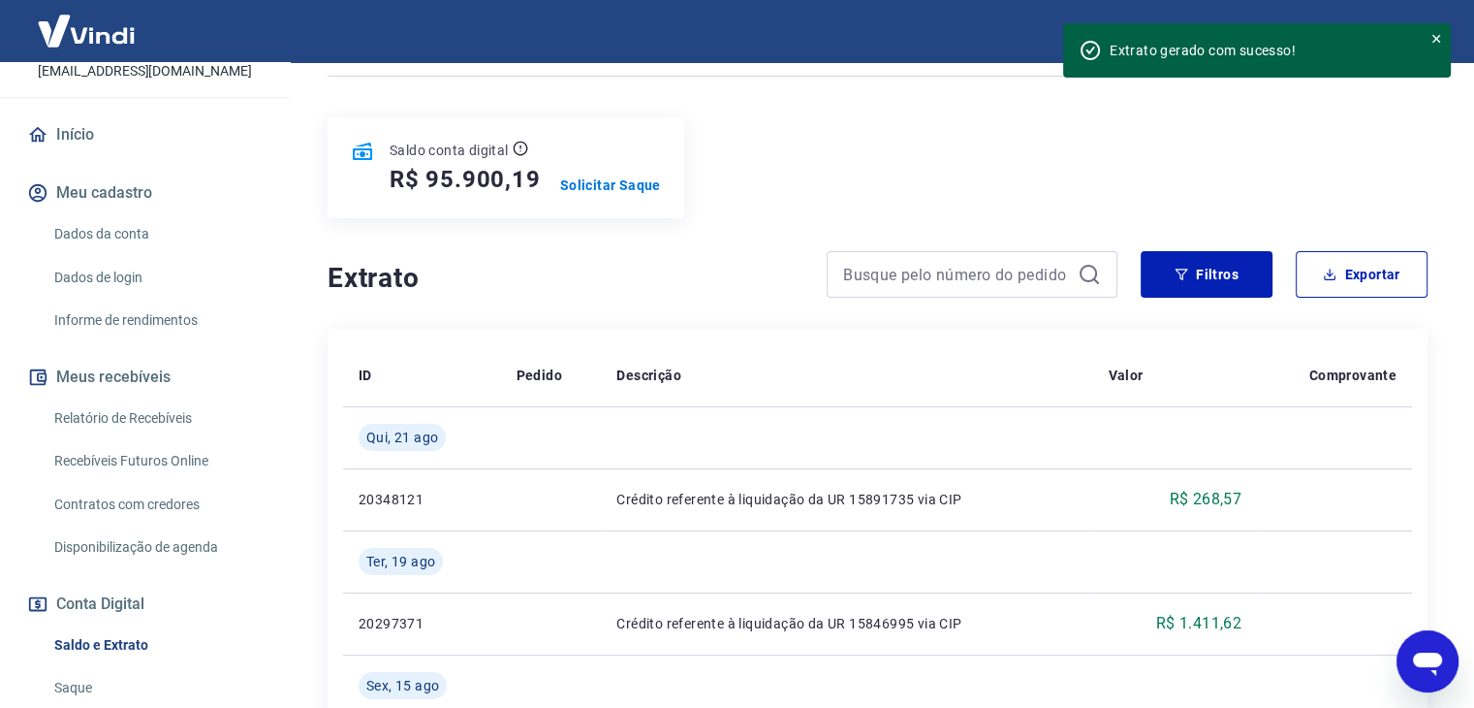
scroll to position [194, 0]
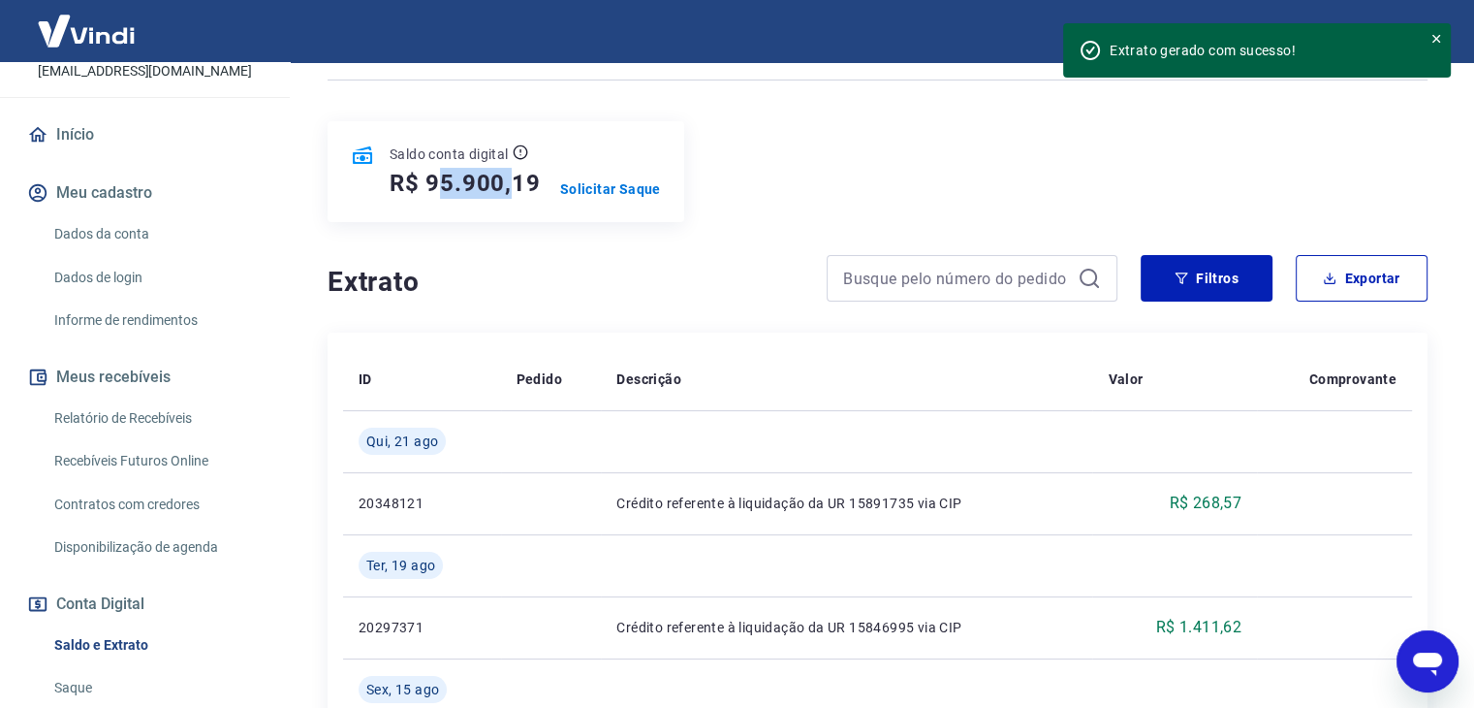
drag, startPoint x: 433, startPoint y: 182, endPoint x: 527, endPoint y: 187, distance: 94.2
click at [514, 187] on h5 "R$ 95.900,19" at bounding box center [465, 183] width 151 height 31
drag, startPoint x: 540, startPoint y: 186, endPoint x: 508, endPoint y: 246, distance: 68.1
click at [428, 172] on div "Saldo conta digital R$ 95.900,19 Solicitar Saque" at bounding box center [506, 171] width 357 height 101
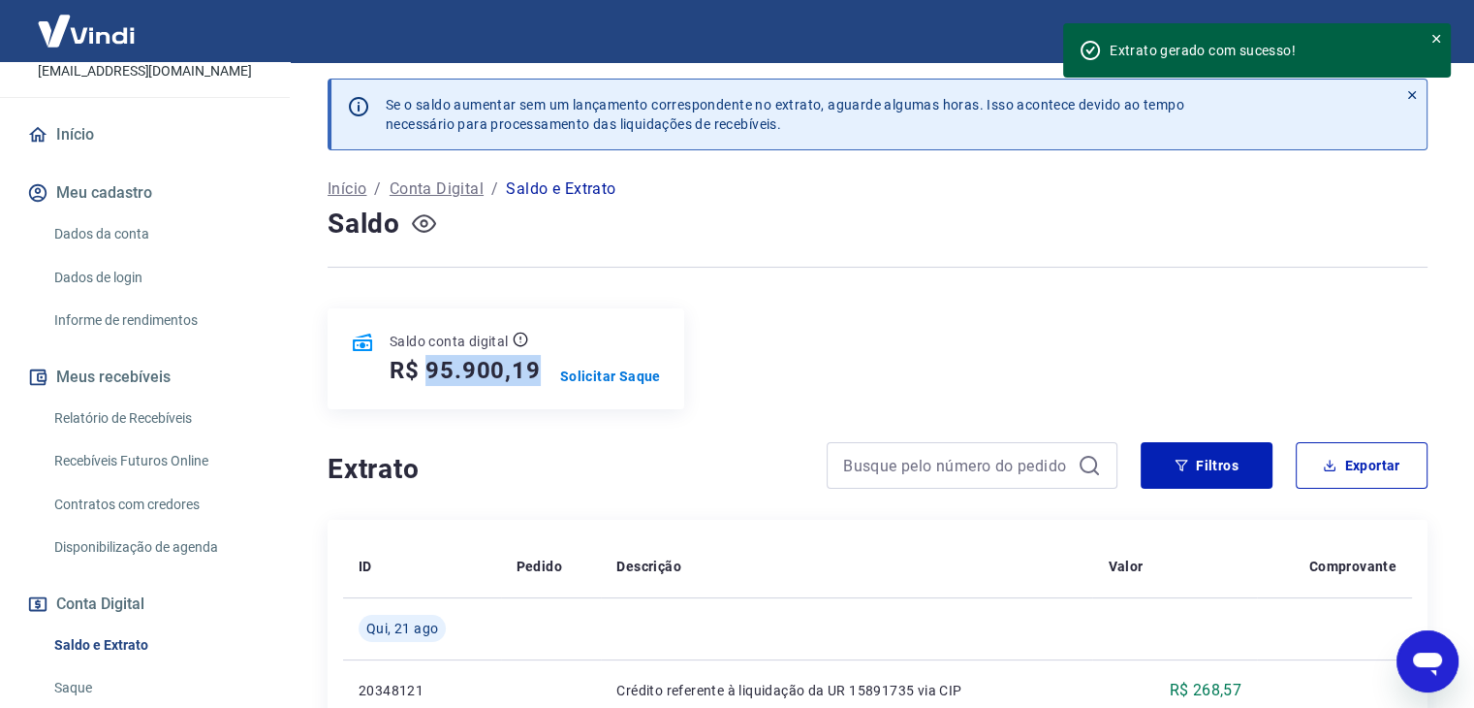
scroll to position [0, 0]
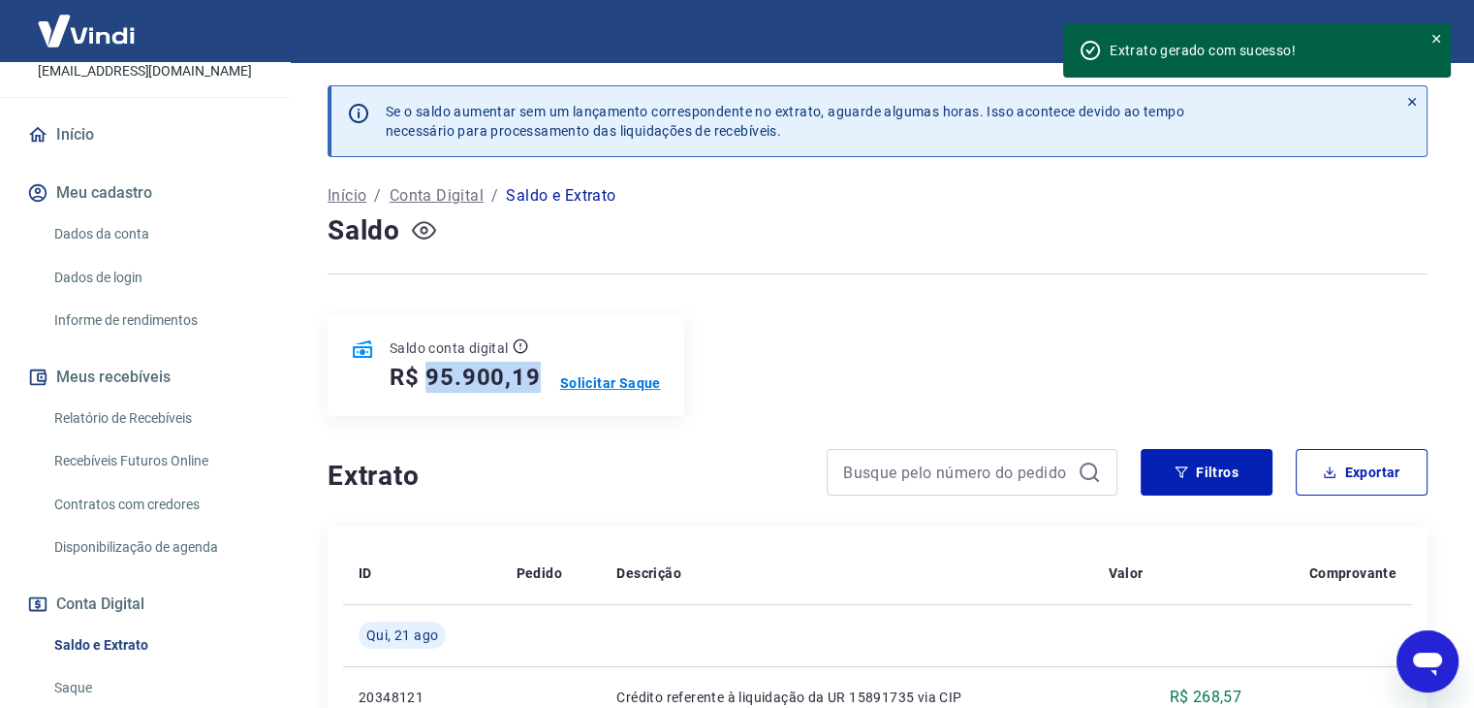
click at [621, 379] on p "Solicitar Saque" at bounding box center [610, 382] width 101 height 19
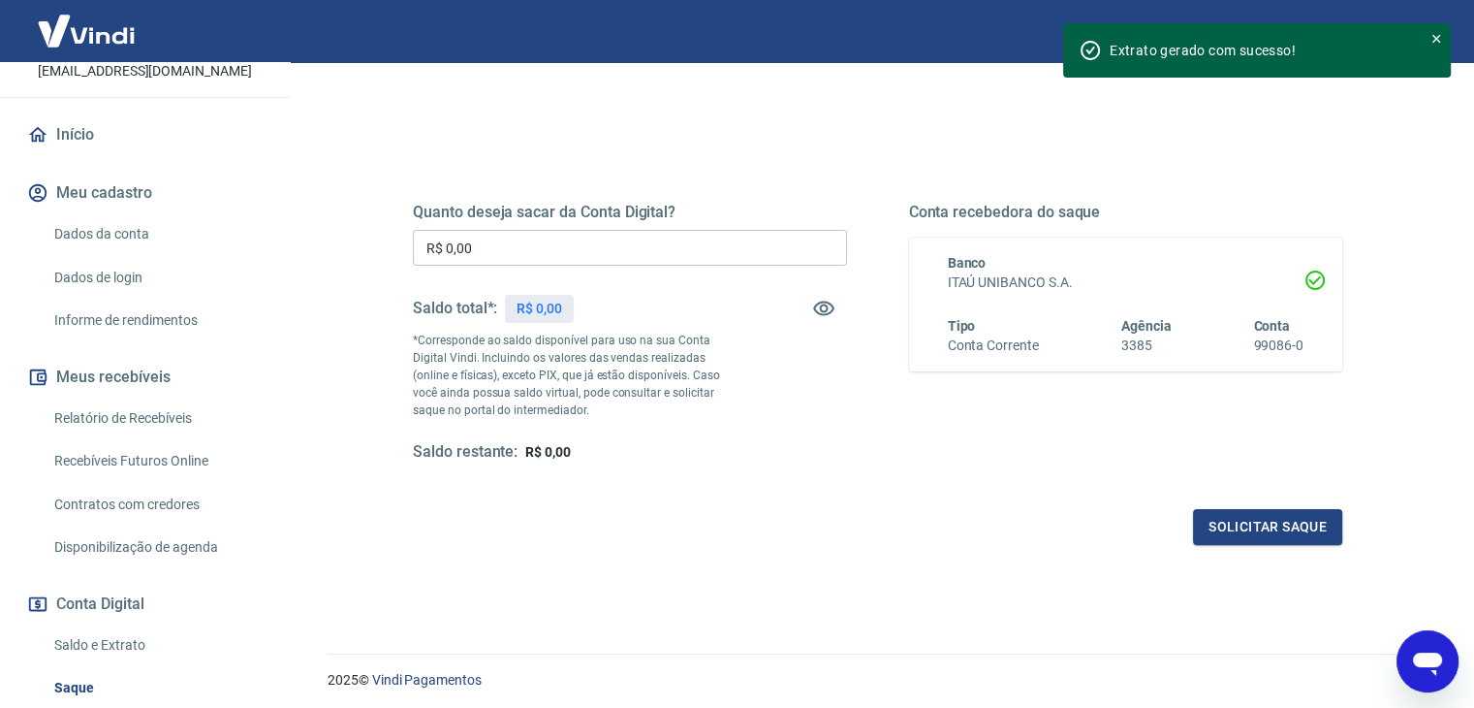
scroll to position [194, 0]
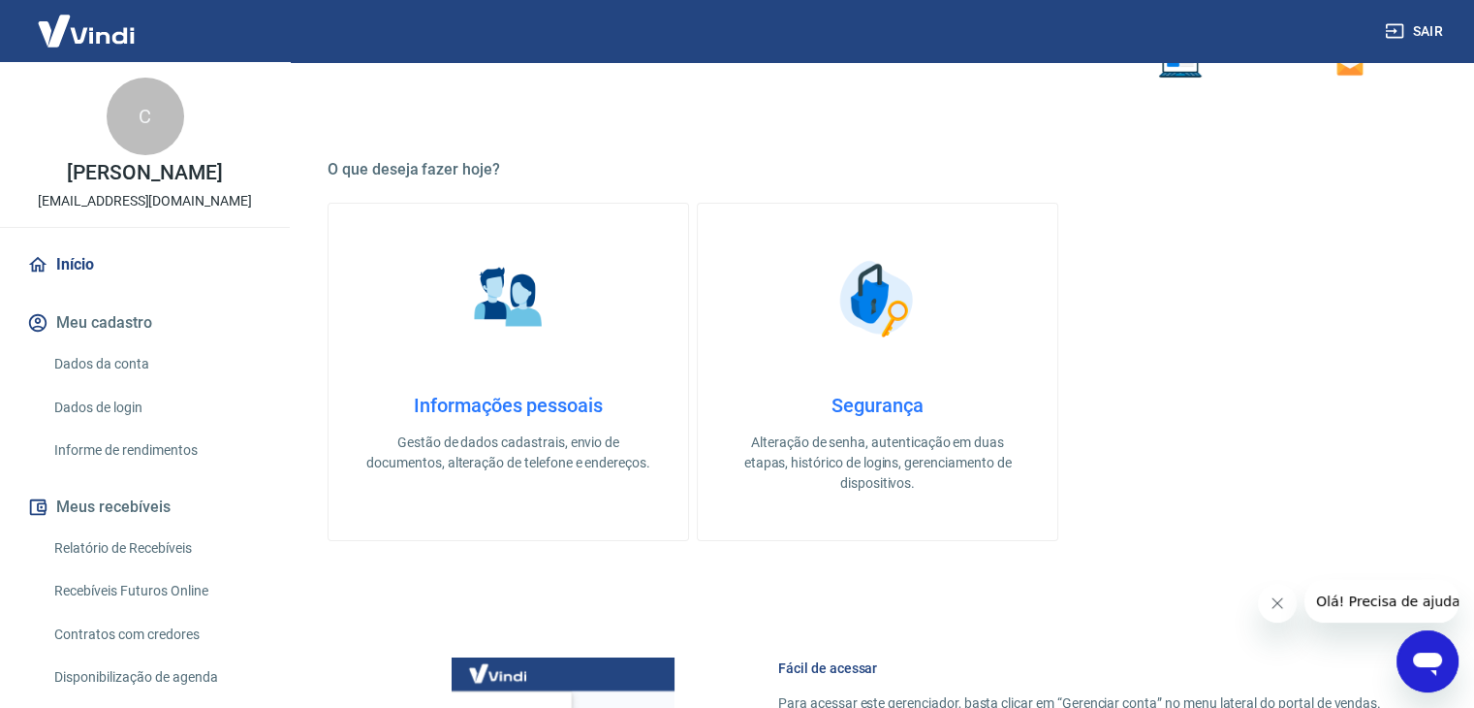
scroll to position [291, 0]
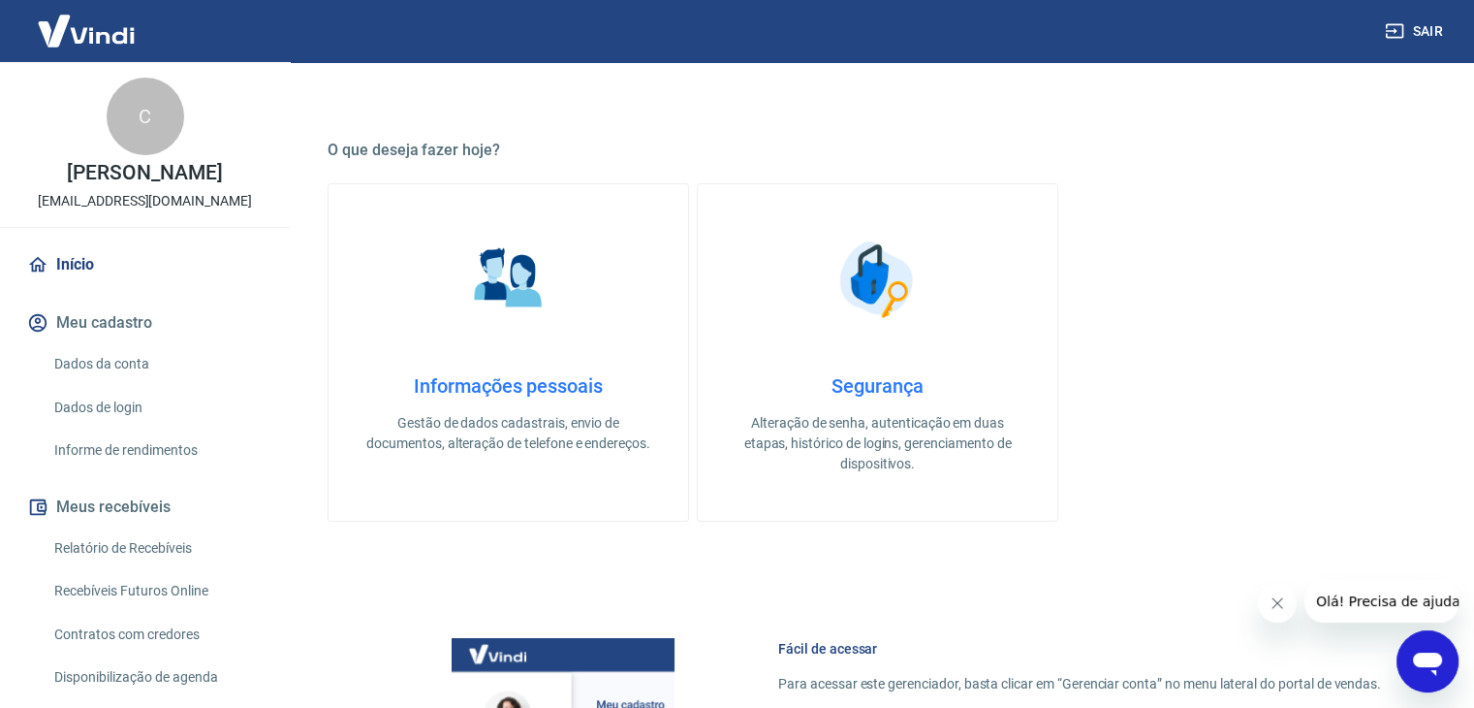
click at [73, 278] on link "Início" at bounding box center [144, 264] width 243 height 43
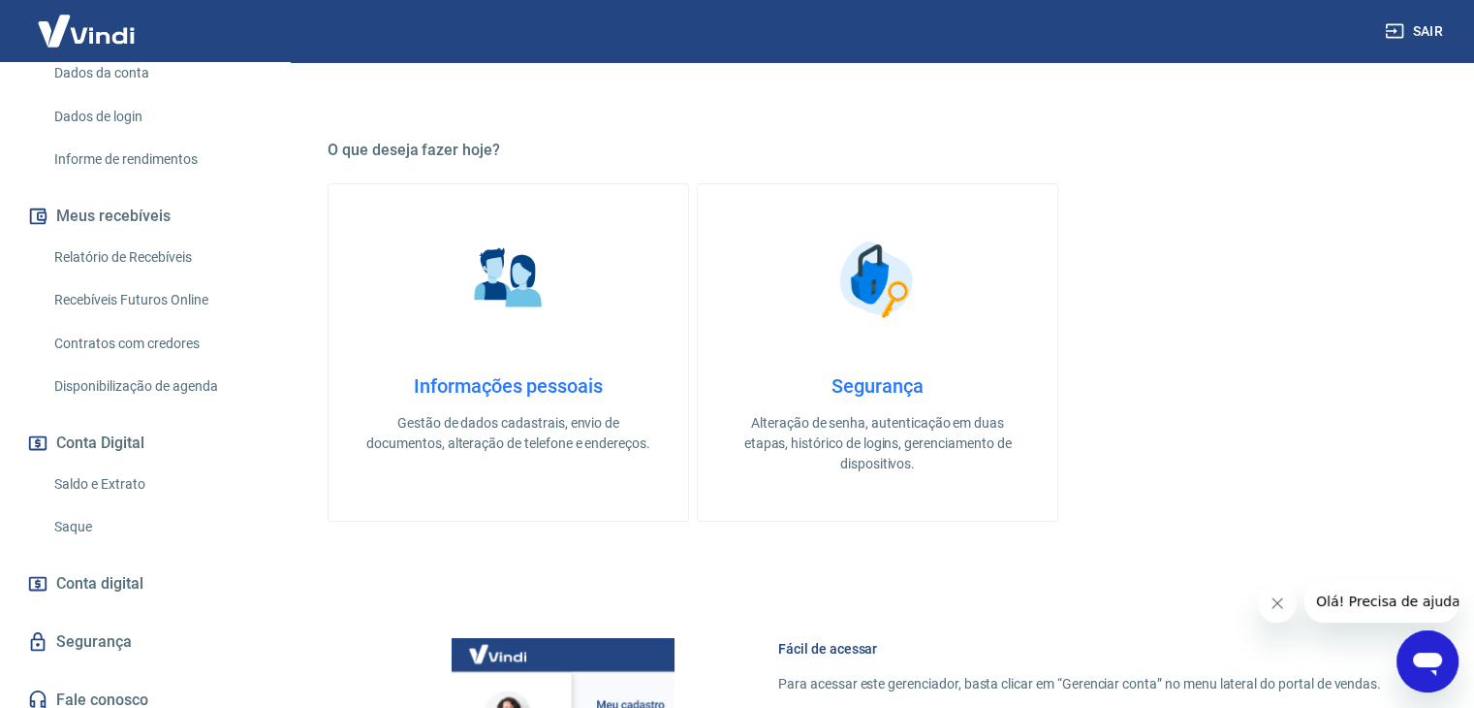
click at [106, 504] on link "Saldo e Extrato" at bounding box center [157, 484] width 220 height 40
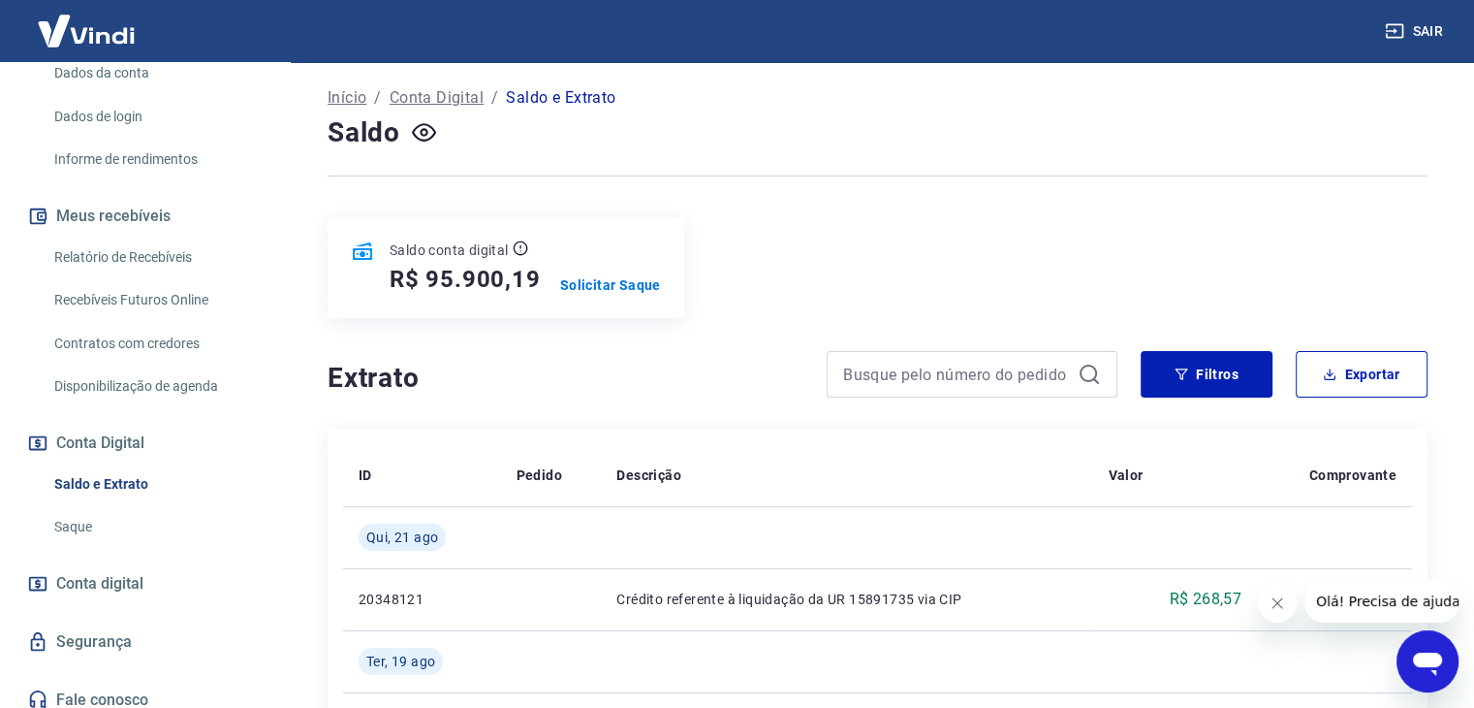
scroll to position [97, 0]
click at [426, 144] on icon "button" at bounding box center [424, 133] width 24 height 24
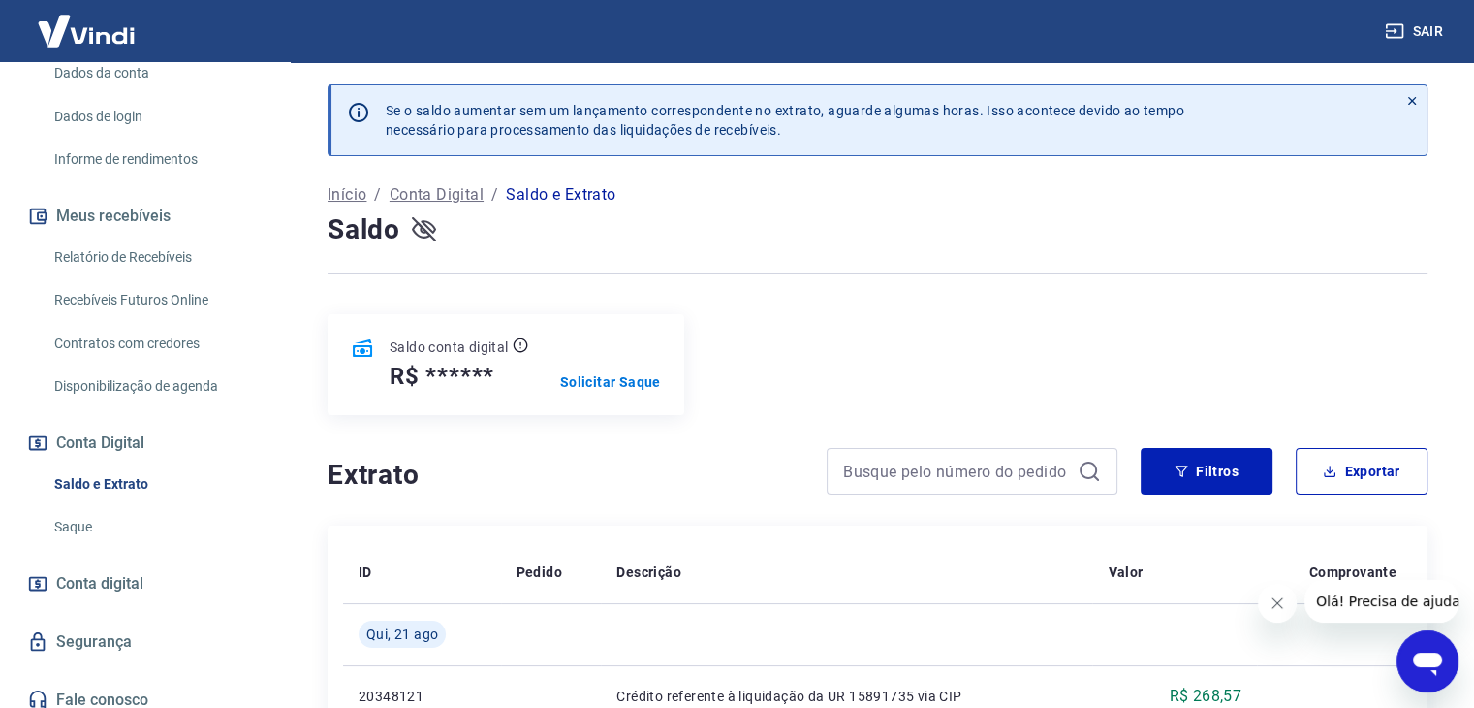
scroll to position [0, 0]
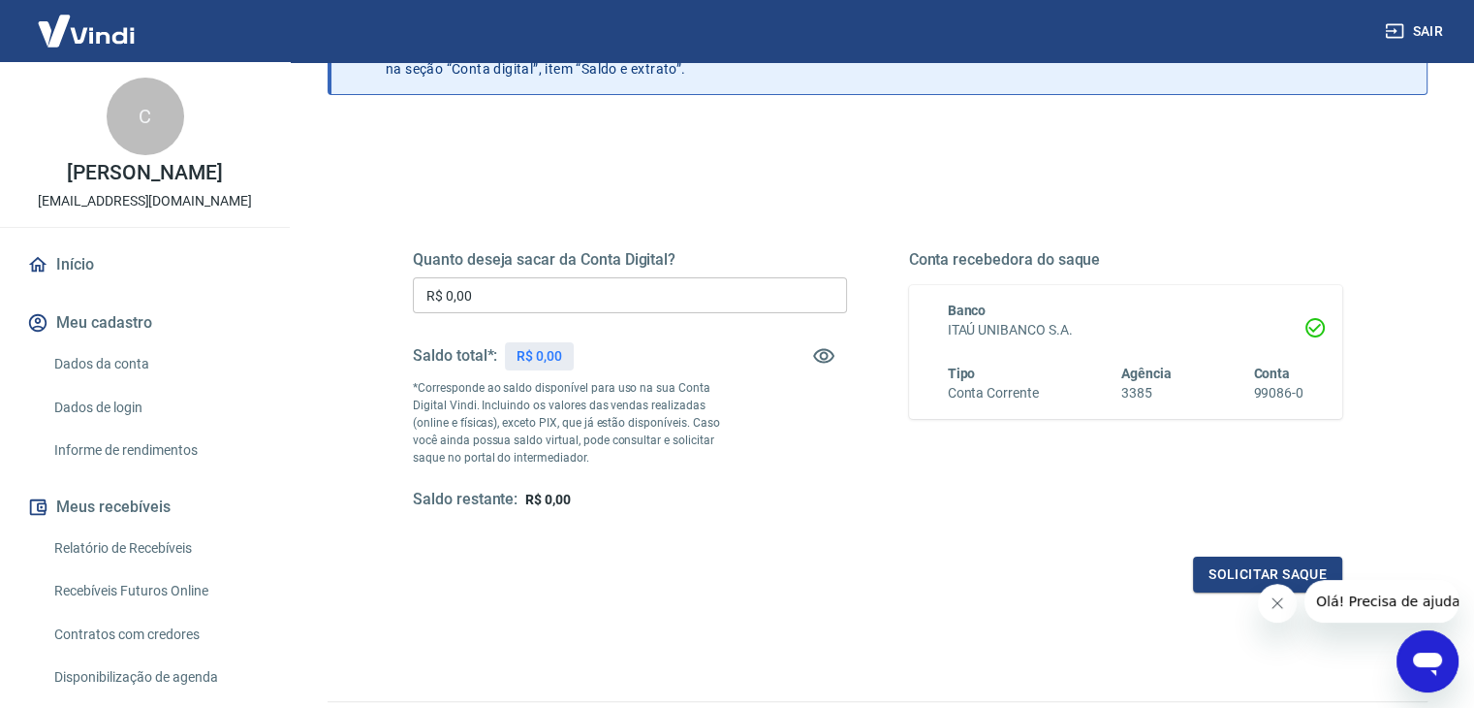
scroll to position [194, 0]
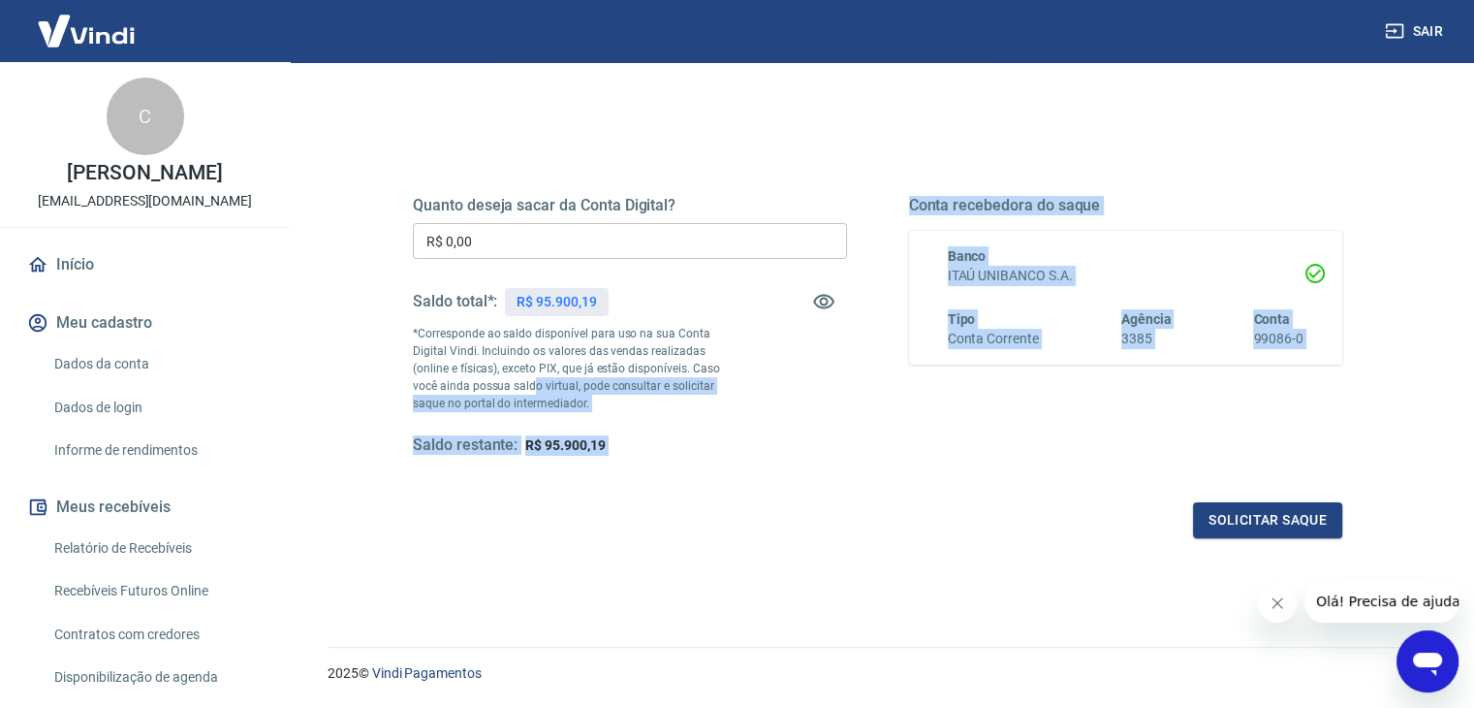
drag, startPoint x: 620, startPoint y: 463, endPoint x: 618, endPoint y: 393, distance: 70.8
click at [514, 372] on div "Quanto deseja sacar da Conta Digital? R$ 0,00 ​ Saldo total*: R$ 95.900,19 *Cor…" at bounding box center [878, 343] width 930 height 389
click at [627, 398] on p "*Corresponde ao saldo disponível para uso na sua Conta Digital Vindi. Incluindo…" at bounding box center [576, 368] width 326 height 87
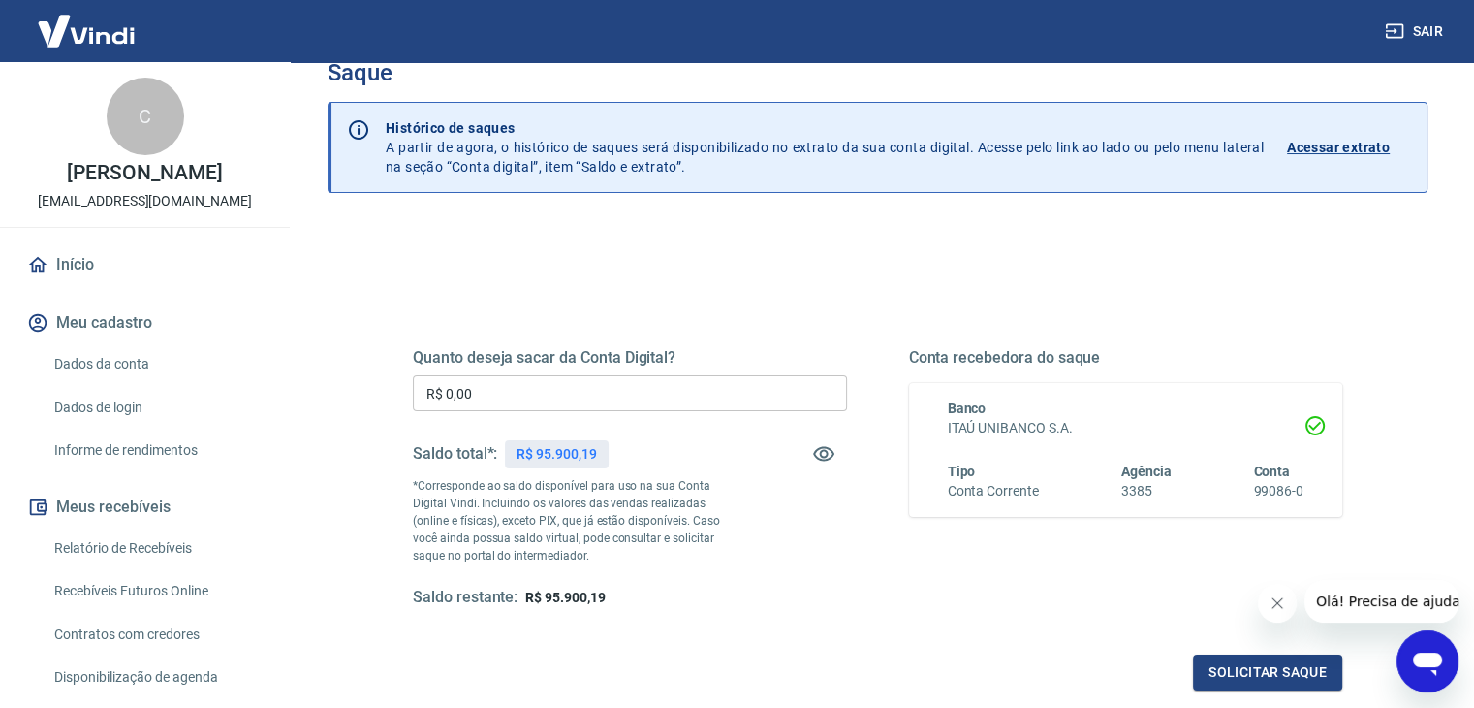
scroll to position [97, 0]
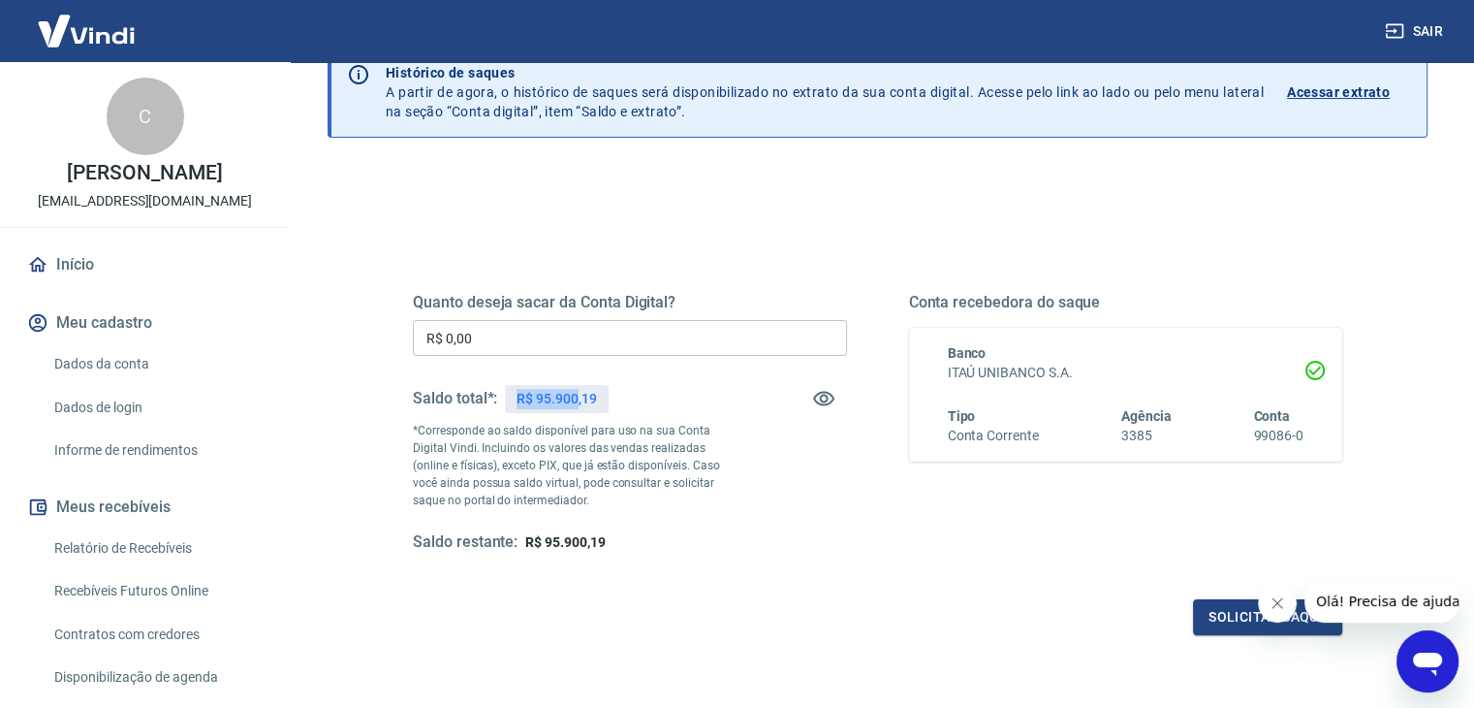
drag, startPoint x: 515, startPoint y: 392, endPoint x: 579, endPoint y: 400, distance: 64.6
click at [579, 400] on div "R$ 95.900,19" at bounding box center [556, 399] width 103 height 28
drag, startPoint x: 581, startPoint y: 400, endPoint x: 809, endPoint y: 427, distance: 230.4
click at [582, 400] on p "R$ 95.900,19" at bounding box center [556, 399] width 79 height 20
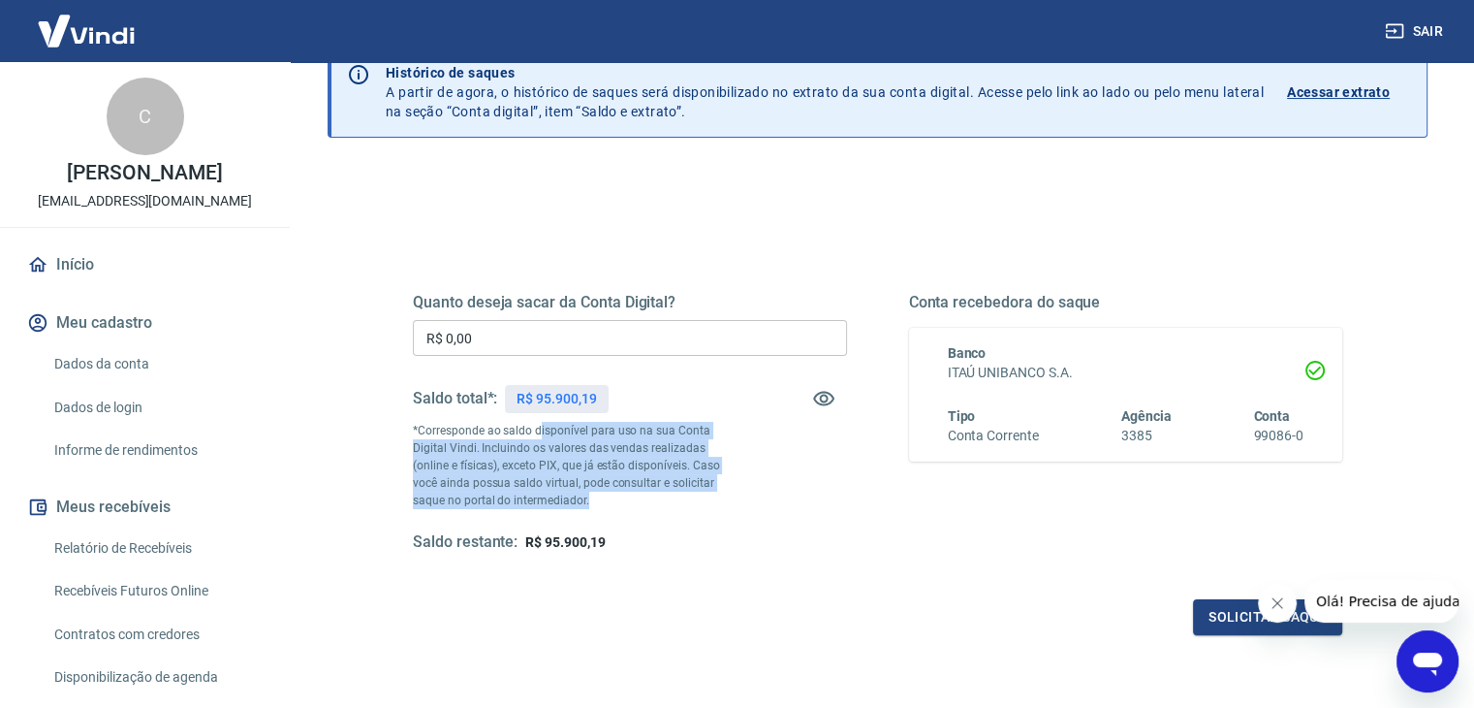
drag, startPoint x: 540, startPoint y: 432, endPoint x: 729, endPoint y: 493, distance: 198.6
click at [729, 493] on p "*Corresponde ao saldo disponível para uso na sua Conta Digital Vindi. Incluindo…" at bounding box center [576, 465] width 326 height 87
click at [729, 492] on p "*Corresponde ao saldo disponível para uso na sua Conta Digital Vindi. Incluindo…" at bounding box center [576, 465] width 326 height 87
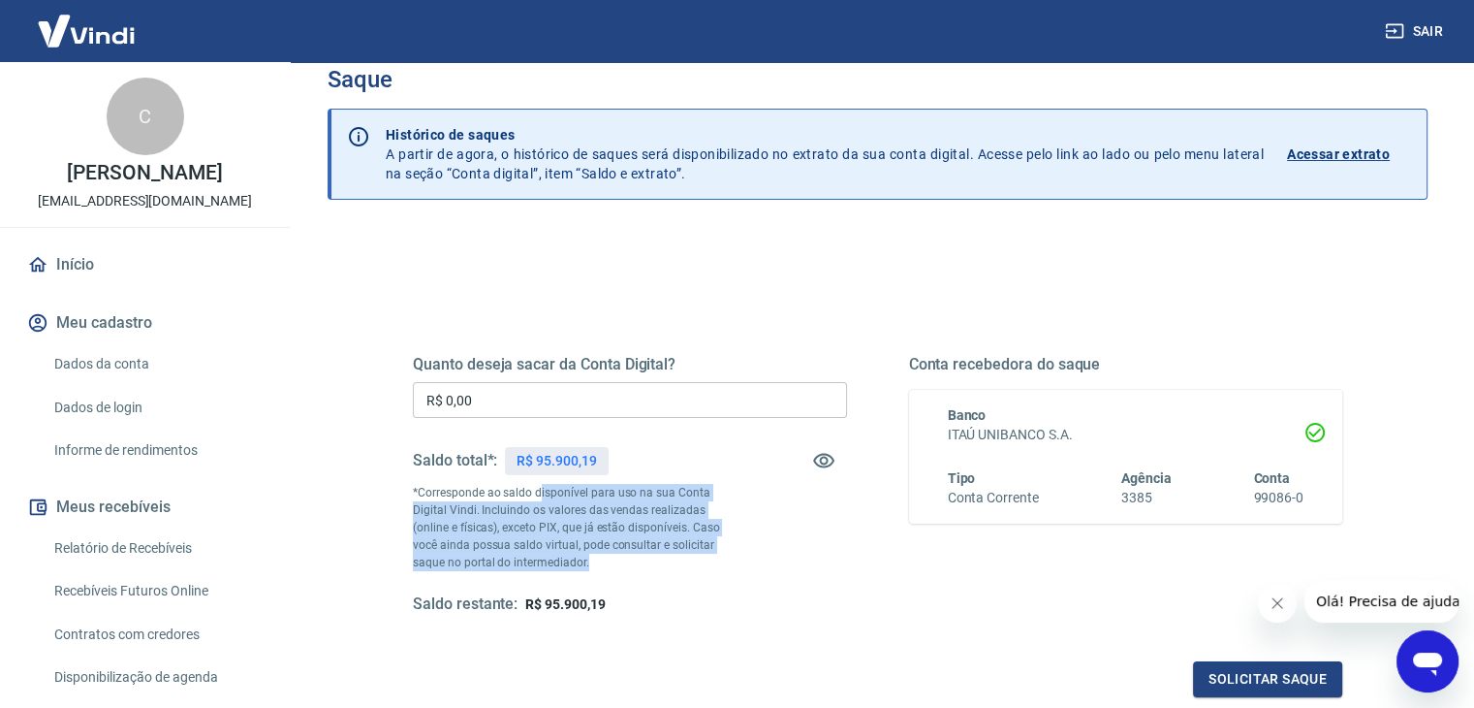
scroll to position [0, 0]
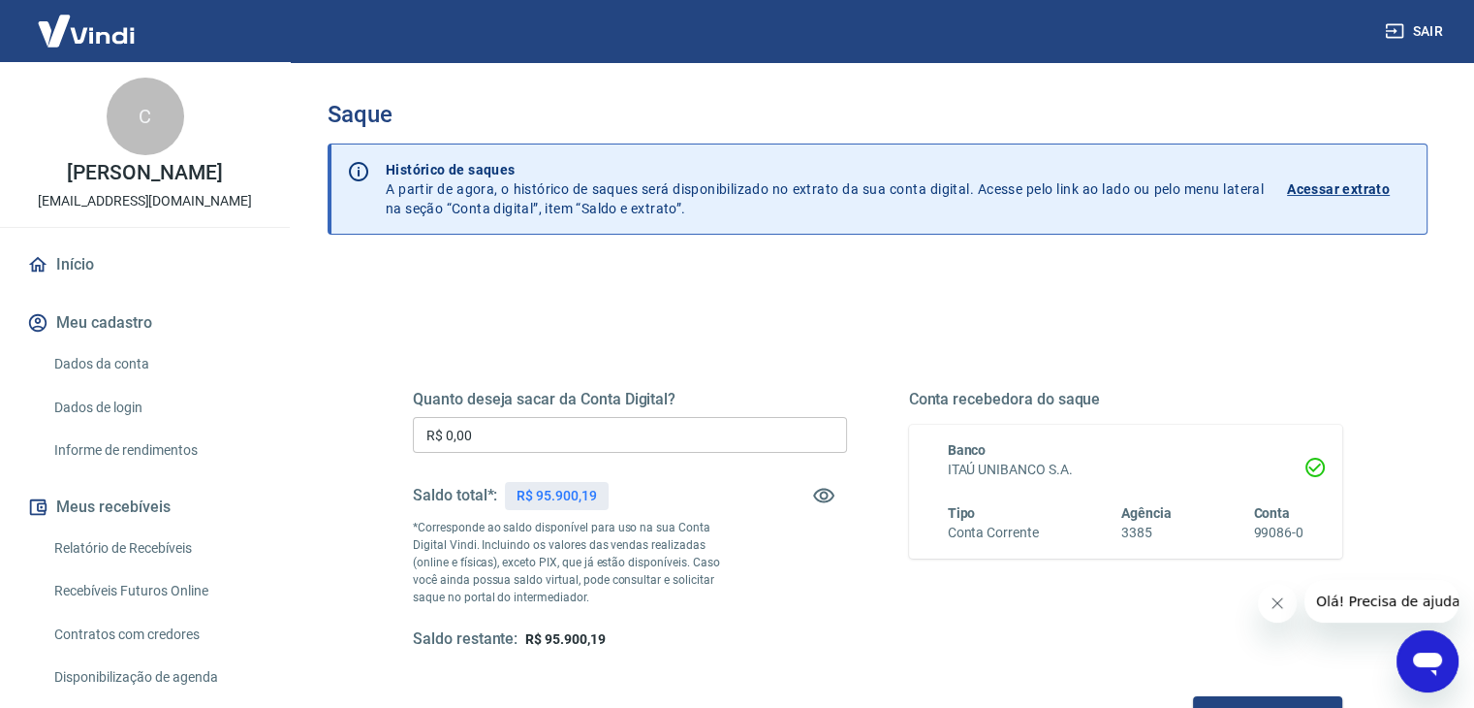
click at [578, 439] on input "R$ 0,00" at bounding box center [630, 435] width 434 height 36
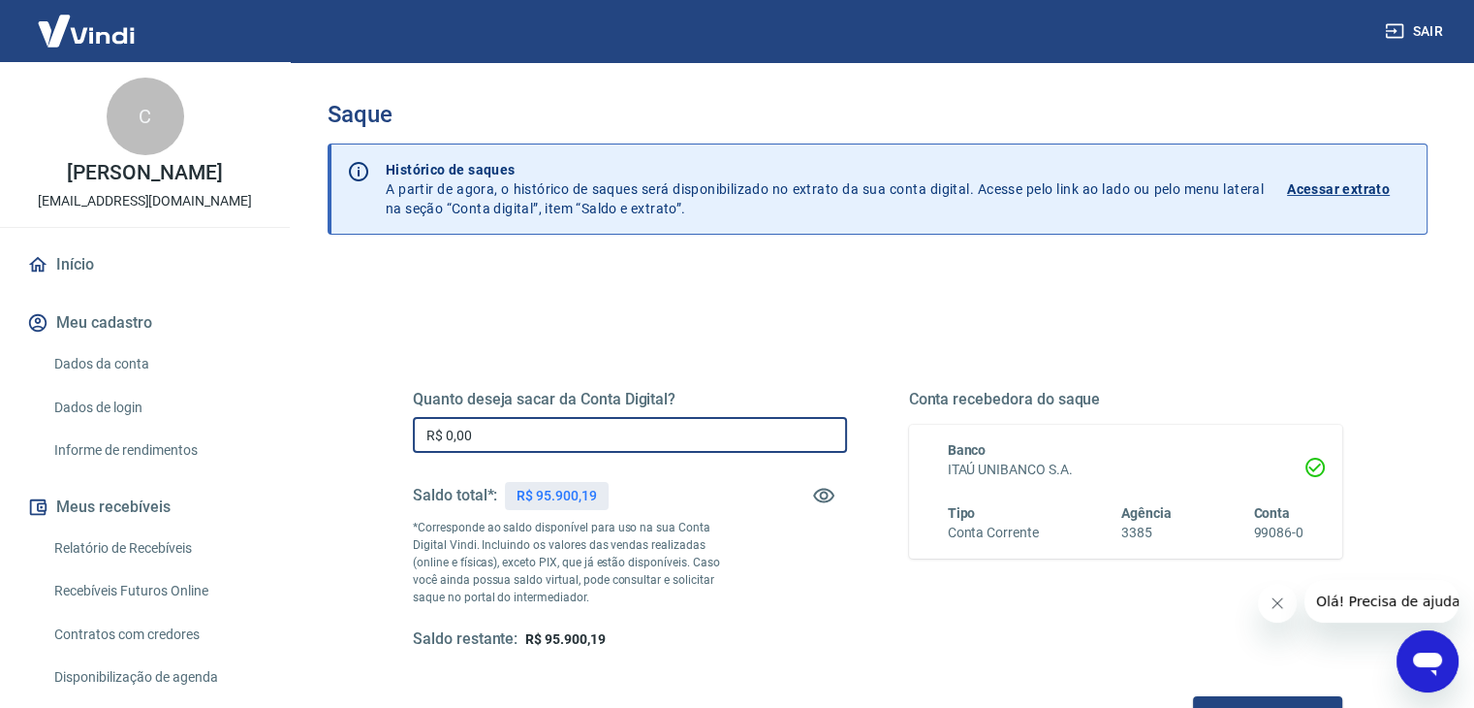
click at [578, 439] on input "R$ 0,00" at bounding box center [630, 435] width 434 height 36
type input "R$ 95.900,19"
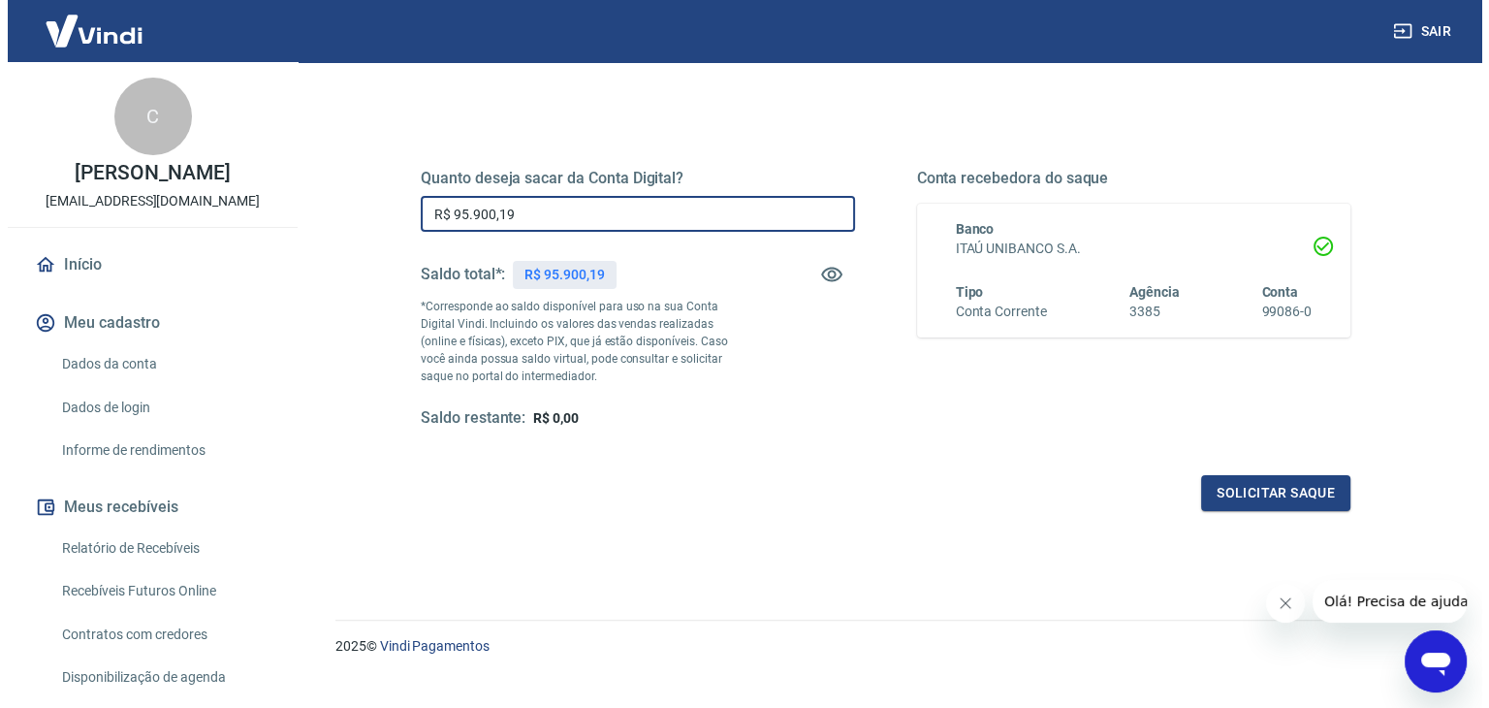
scroll to position [250, 0]
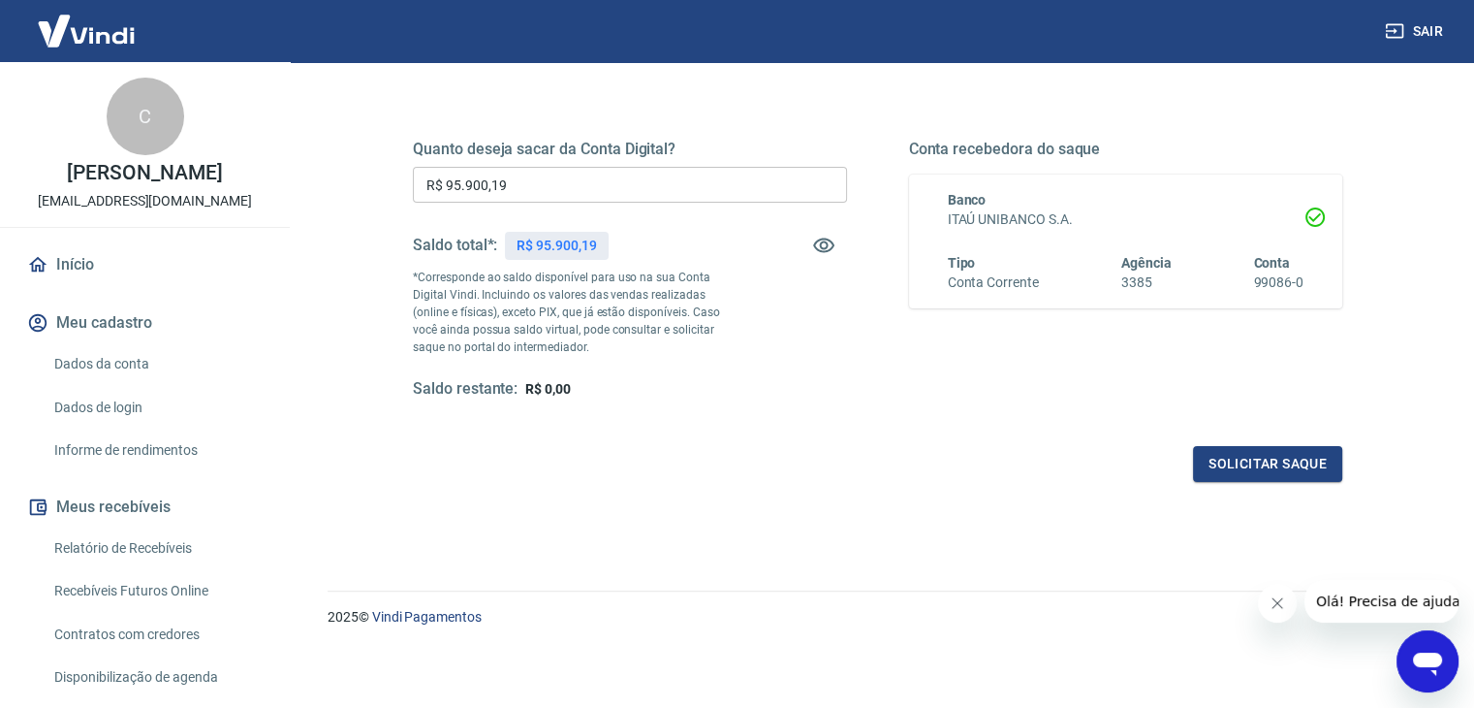
drag, startPoint x: 1221, startPoint y: 466, endPoint x: 1043, endPoint y: 486, distance: 179.4
click at [1043, 486] on div "Quanto deseja sacar da Conta Digital? R$ 95.900,19 ​ Saldo total*: R$ 95.900,19…" at bounding box center [878, 279] width 976 height 451
click at [1260, 461] on button "Solicitar saque" at bounding box center [1267, 464] width 149 height 36
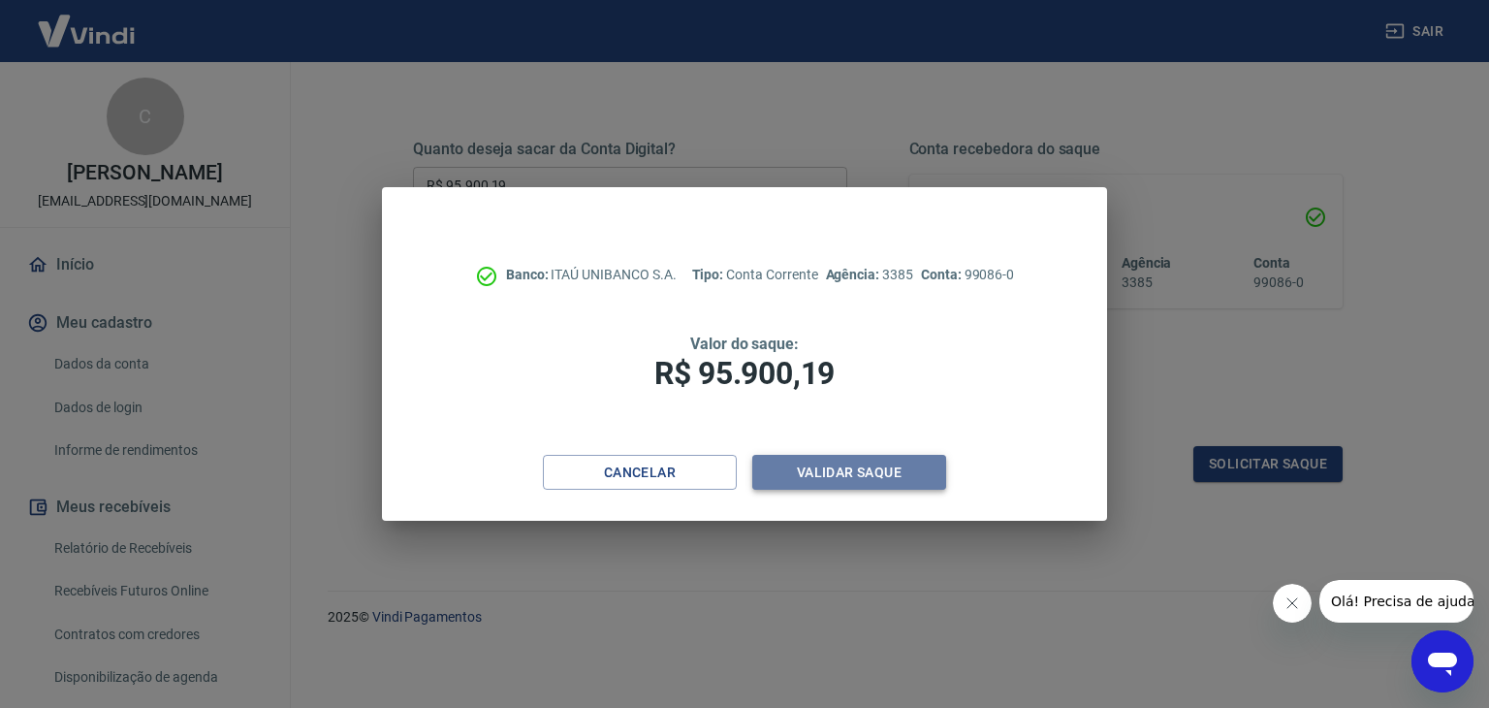
click at [844, 478] on button "Validar saque" at bounding box center [849, 473] width 194 height 36
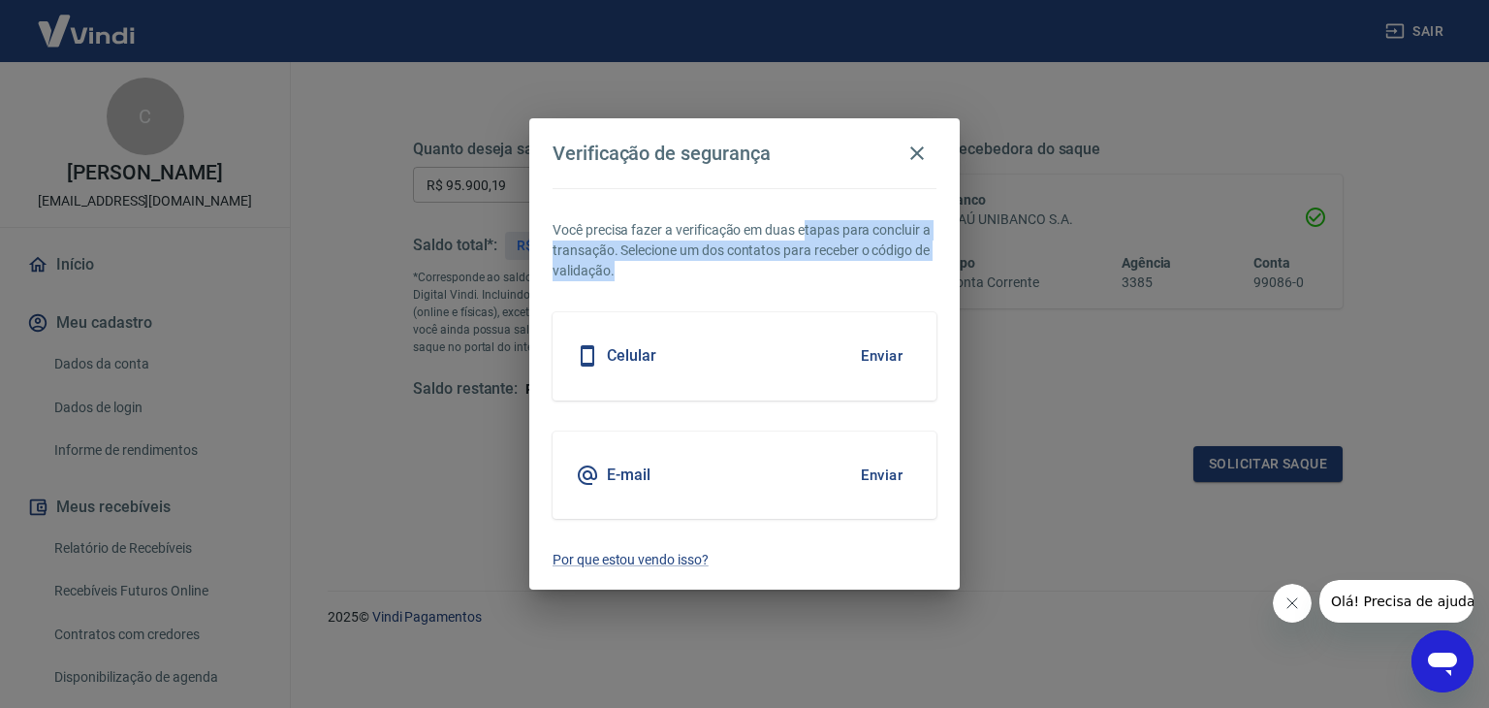
drag, startPoint x: 808, startPoint y: 229, endPoint x: 843, endPoint y: 279, distance: 61.3
click at [844, 278] on p "Você precisa fazer a verificação em duas etapas para concluir a transação. Sele…" at bounding box center [745, 250] width 384 height 61
click at [843, 279] on p "Você precisa fazer a verificação em duas etapas para concluir a transação. Sele…" at bounding box center [745, 250] width 384 height 61
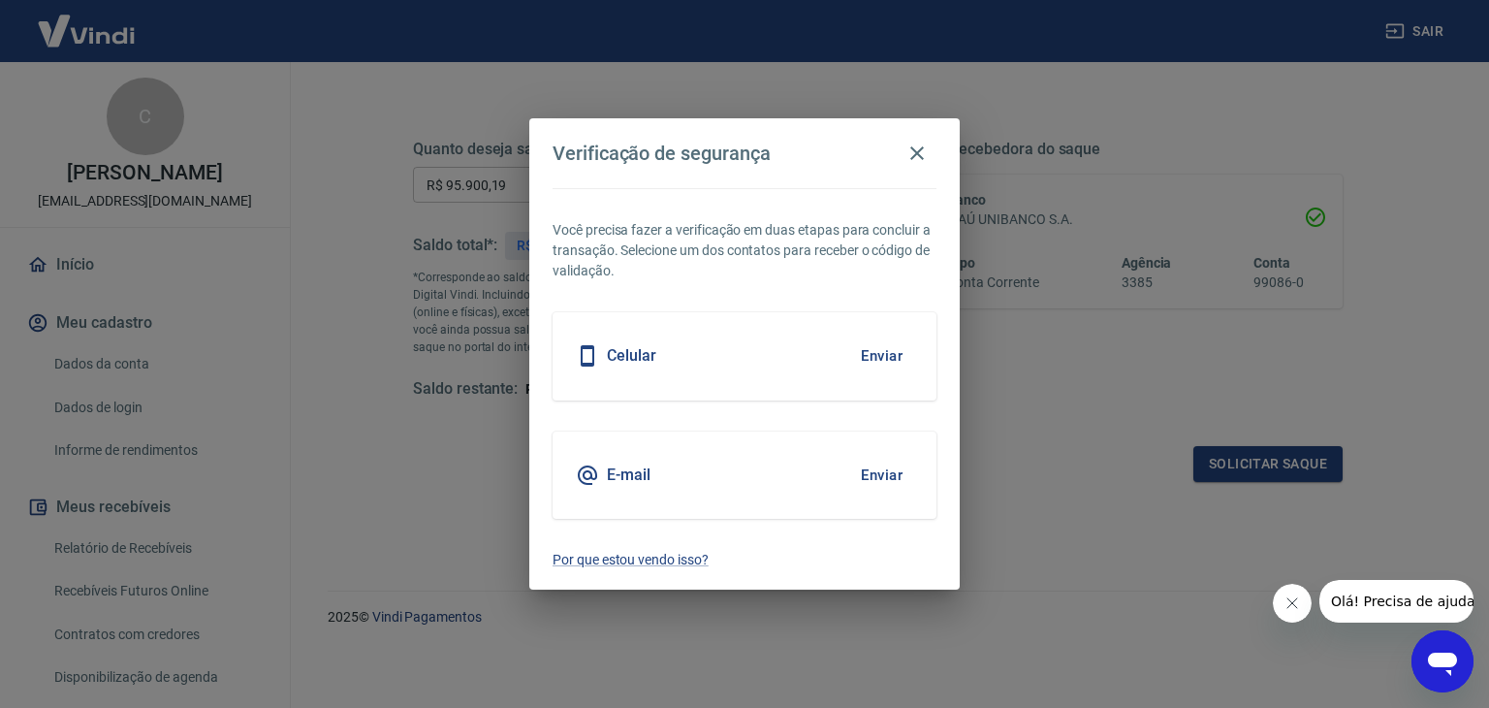
click at [879, 360] on button "Enviar" at bounding box center [881, 355] width 63 height 41
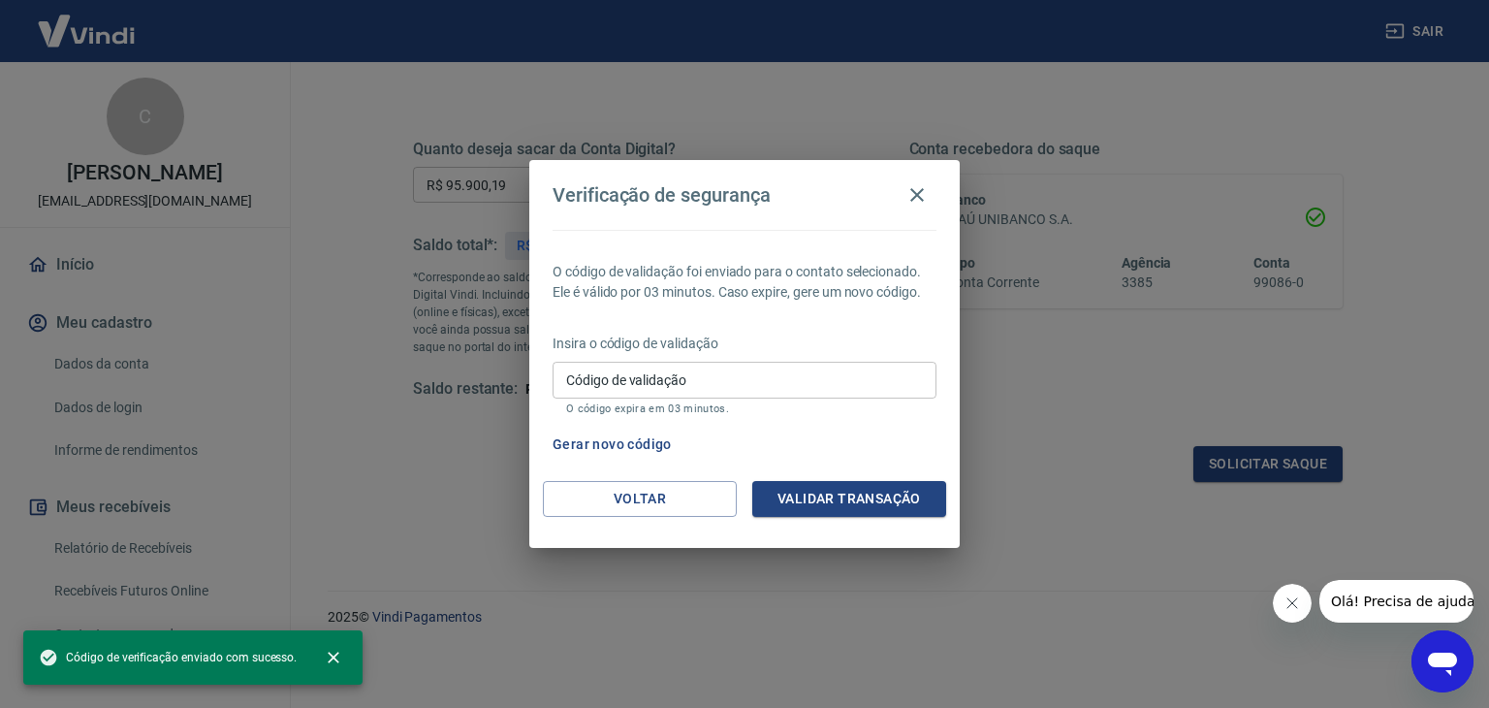
click at [726, 389] on input "Código de validação" at bounding box center [745, 380] width 384 height 36
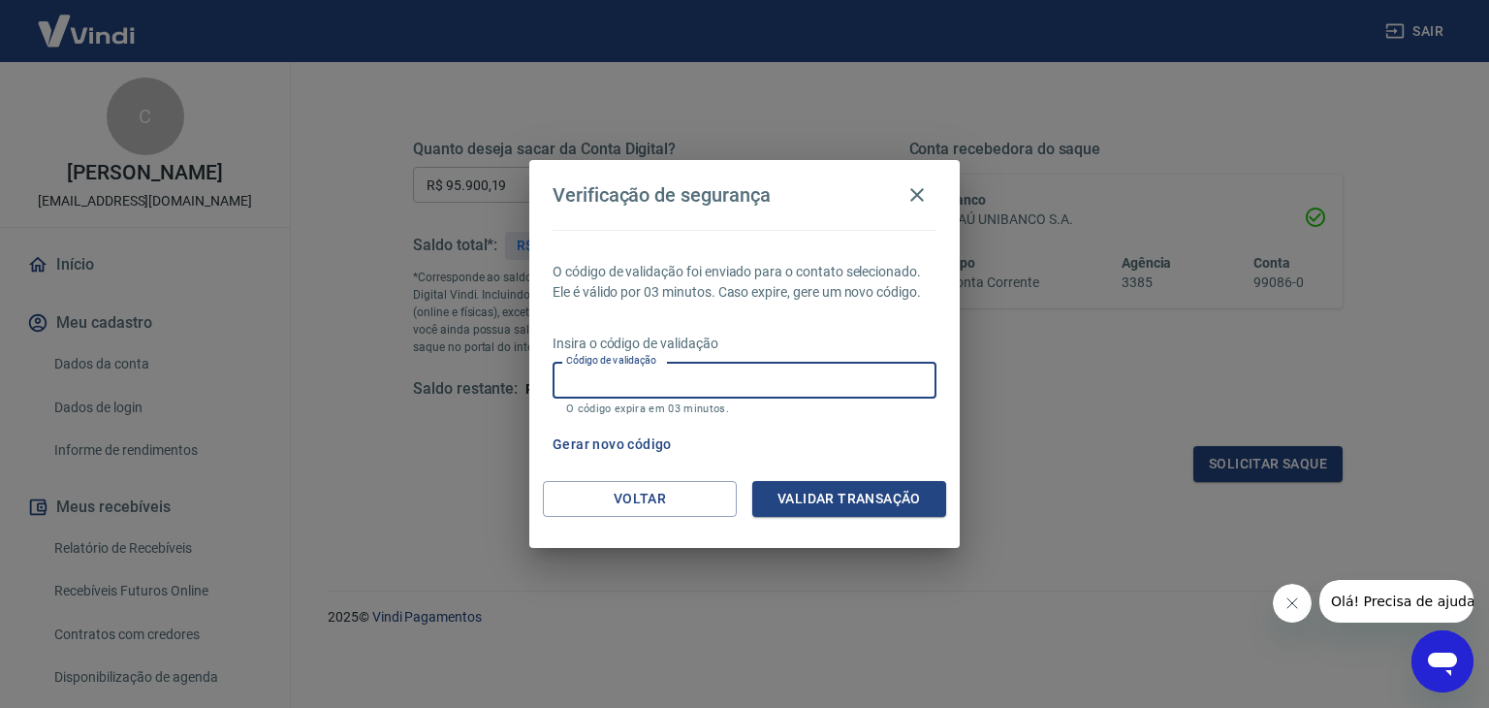
click at [698, 372] on input "Código de validação" at bounding box center [745, 380] width 384 height 36
click at [710, 377] on input "Código de validação" at bounding box center [745, 380] width 384 height 36
click at [632, 510] on button "Voltar" at bounding box center [640, 499] width 194 height 36
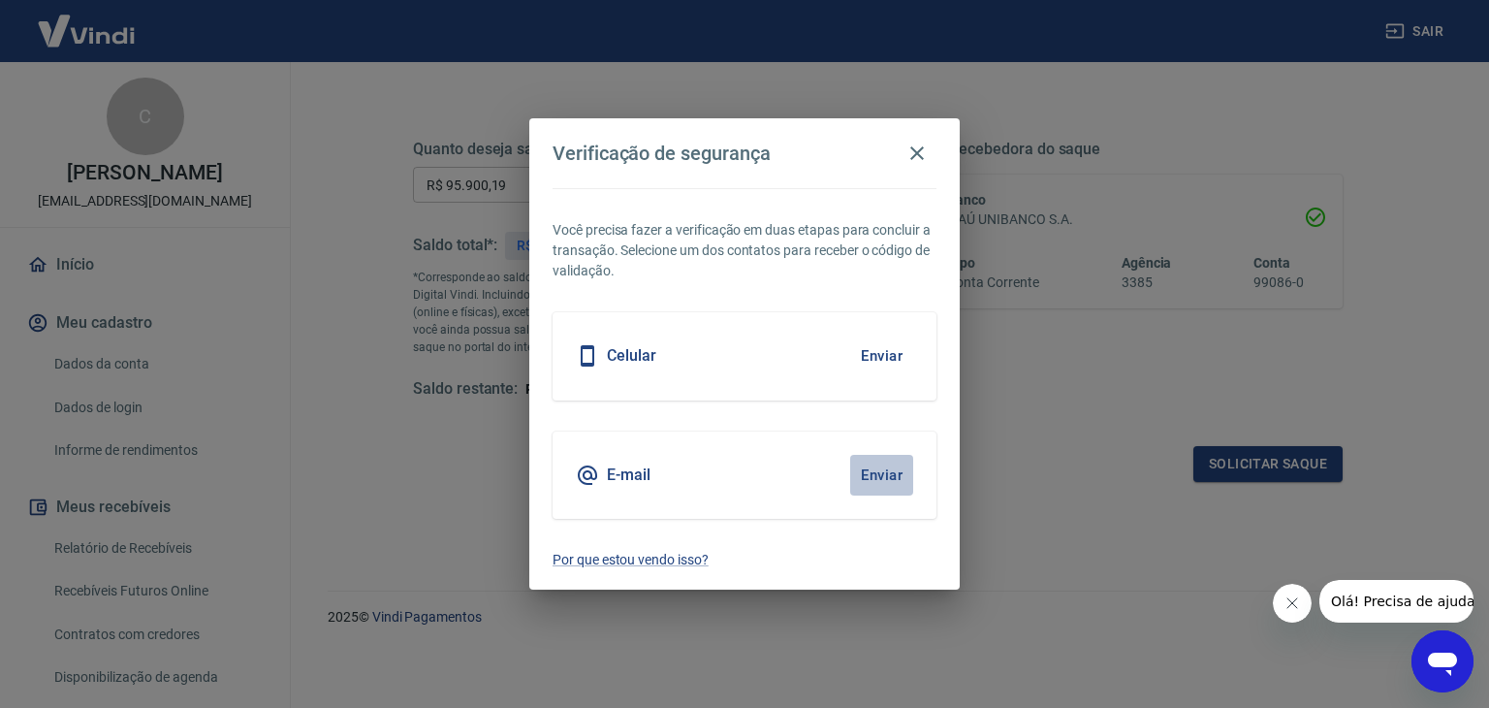
click at [891, 467] on button "Enviar" at bounding box center [881, 475] width 63 height 41
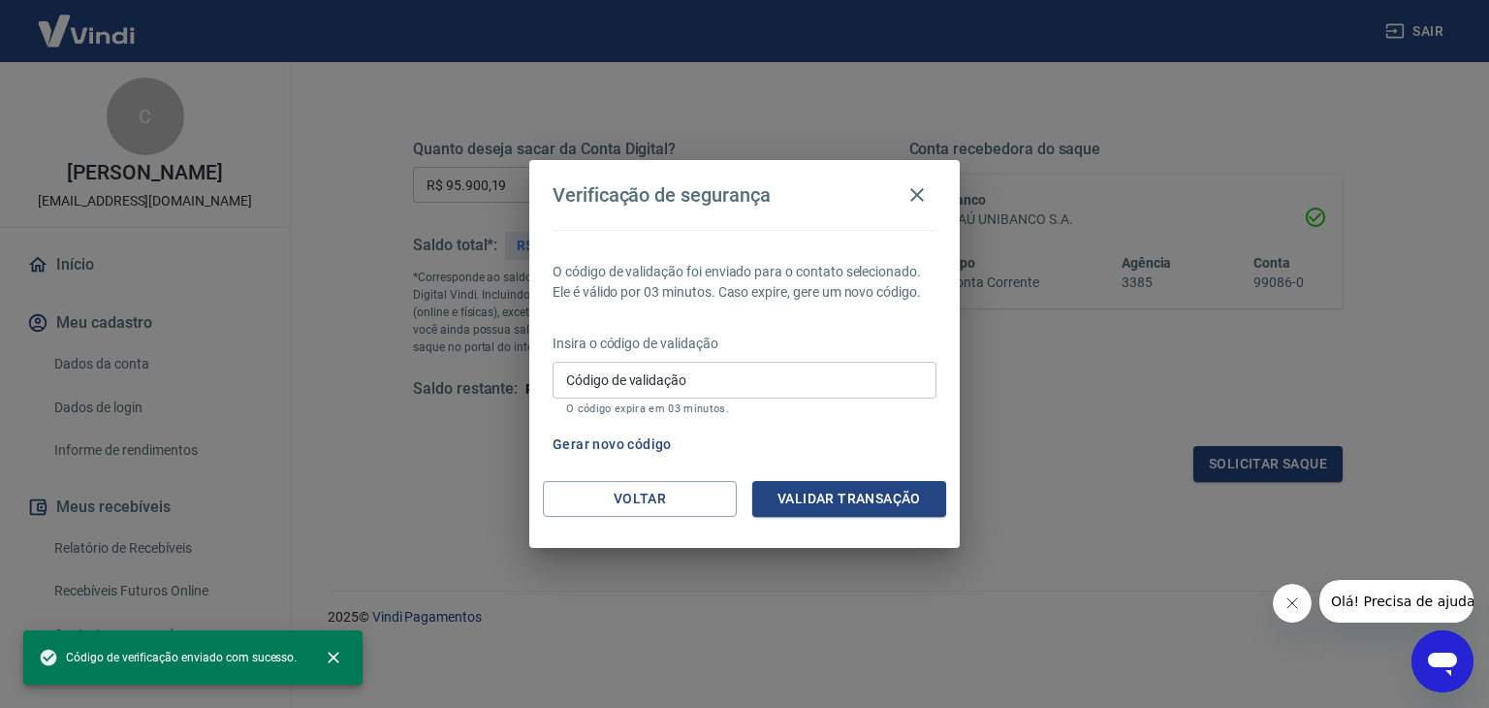
click at [689, 368] on input "Código de validação" at bounding box center [745, 380] width 384 height 36
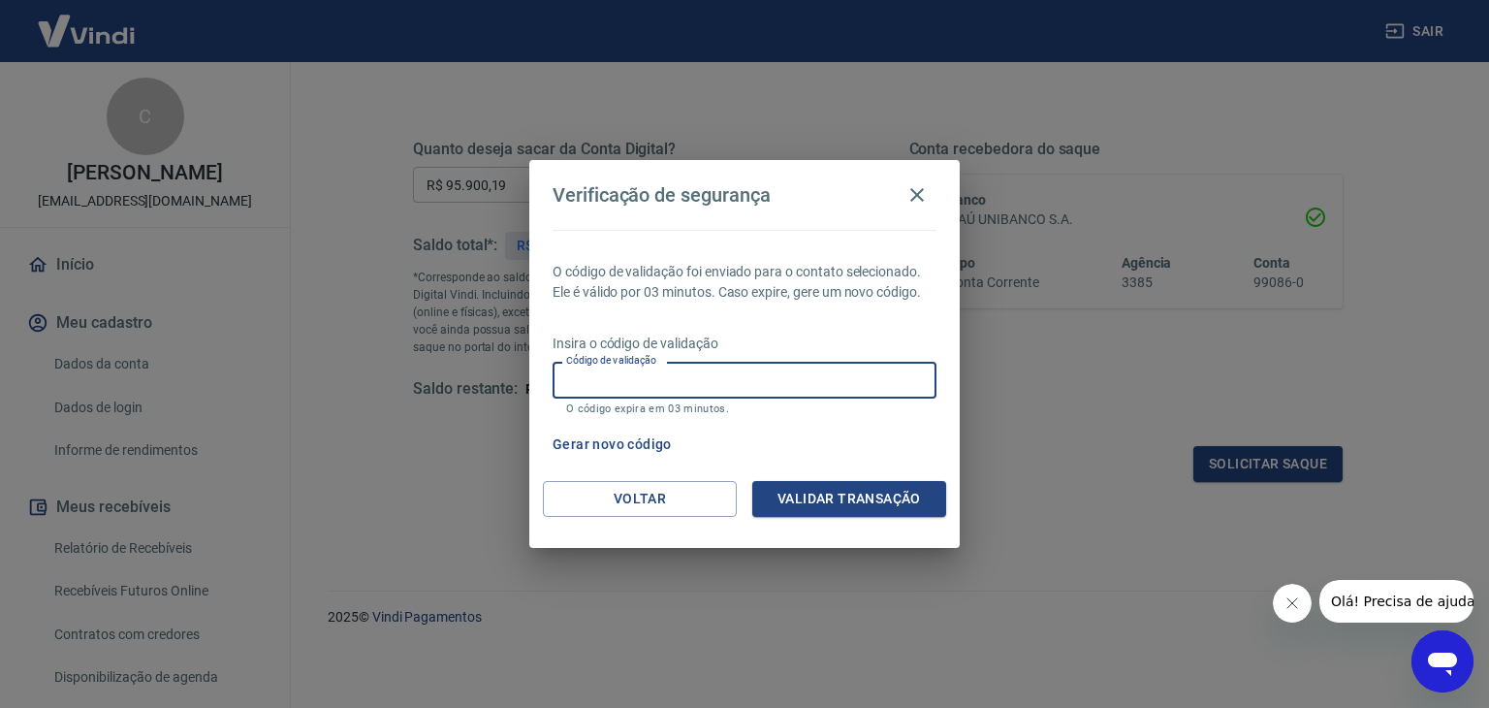
click at [595, 378] on input "Código de validação" at bounding box center [745, 380] width 384 height 36
click at [649, 369] on input "Código de validação" at bounding box center [745, 380] width 384 height 36
type input "219625"
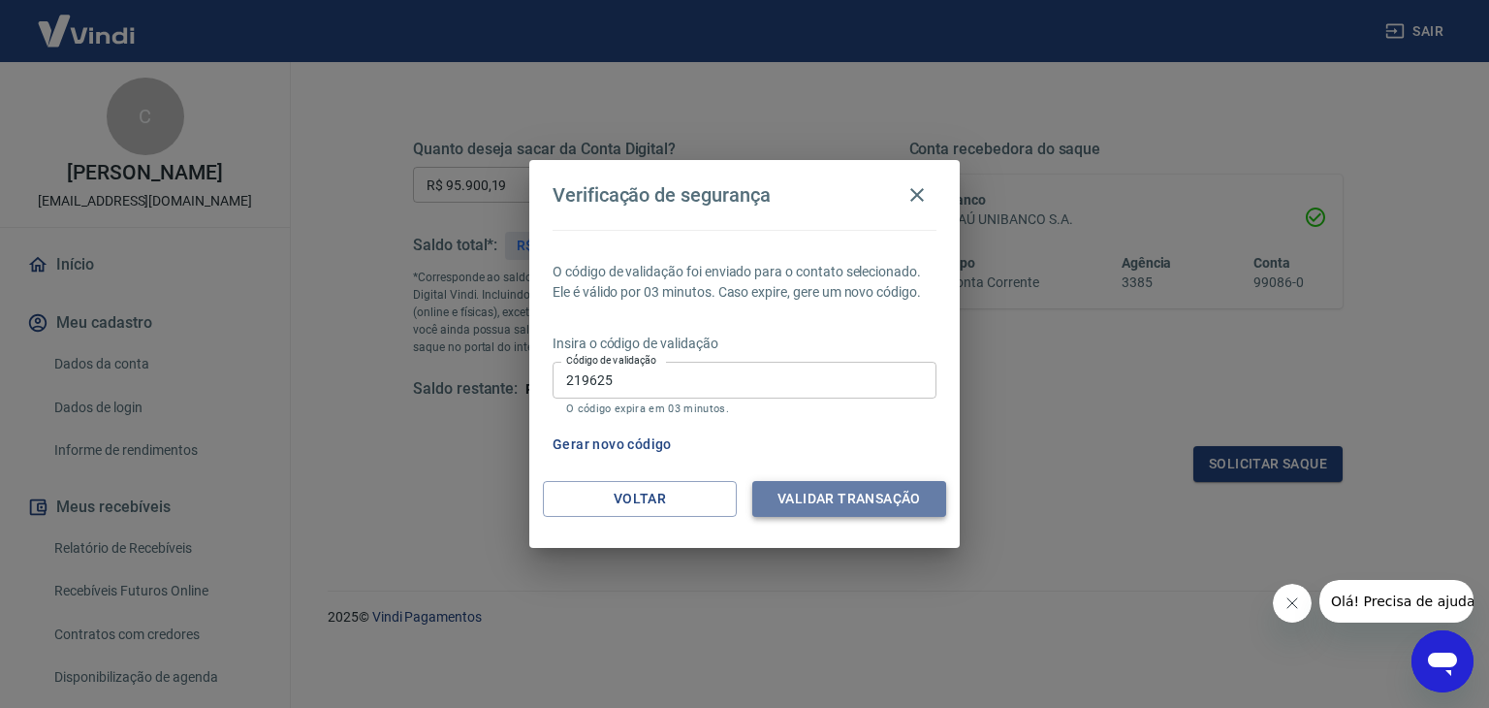
click at [838, 502] on button "Validar transação" at bounding box center [849, 499] width 194 height 36
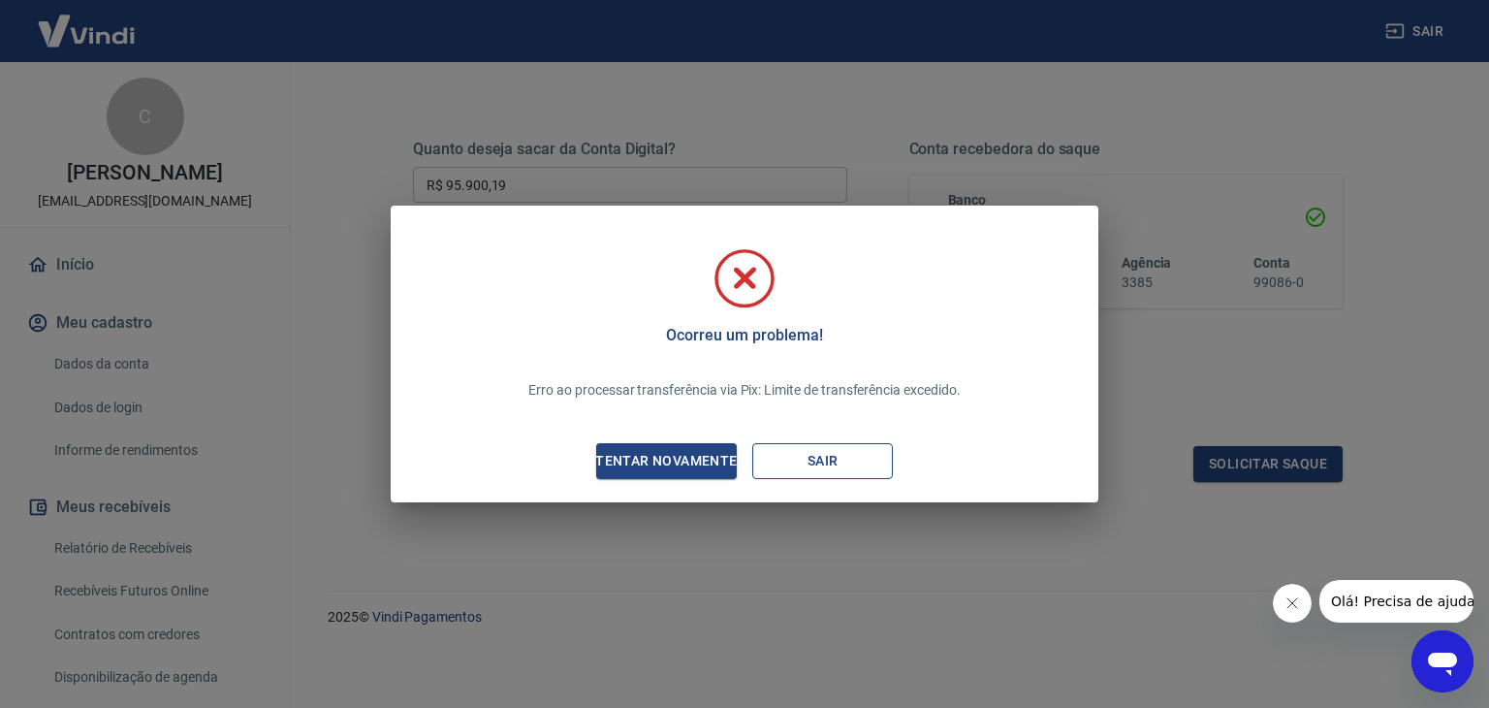
click at [838, 463] on button "Sair" at bounding box center [822, 461] width 141 height 36
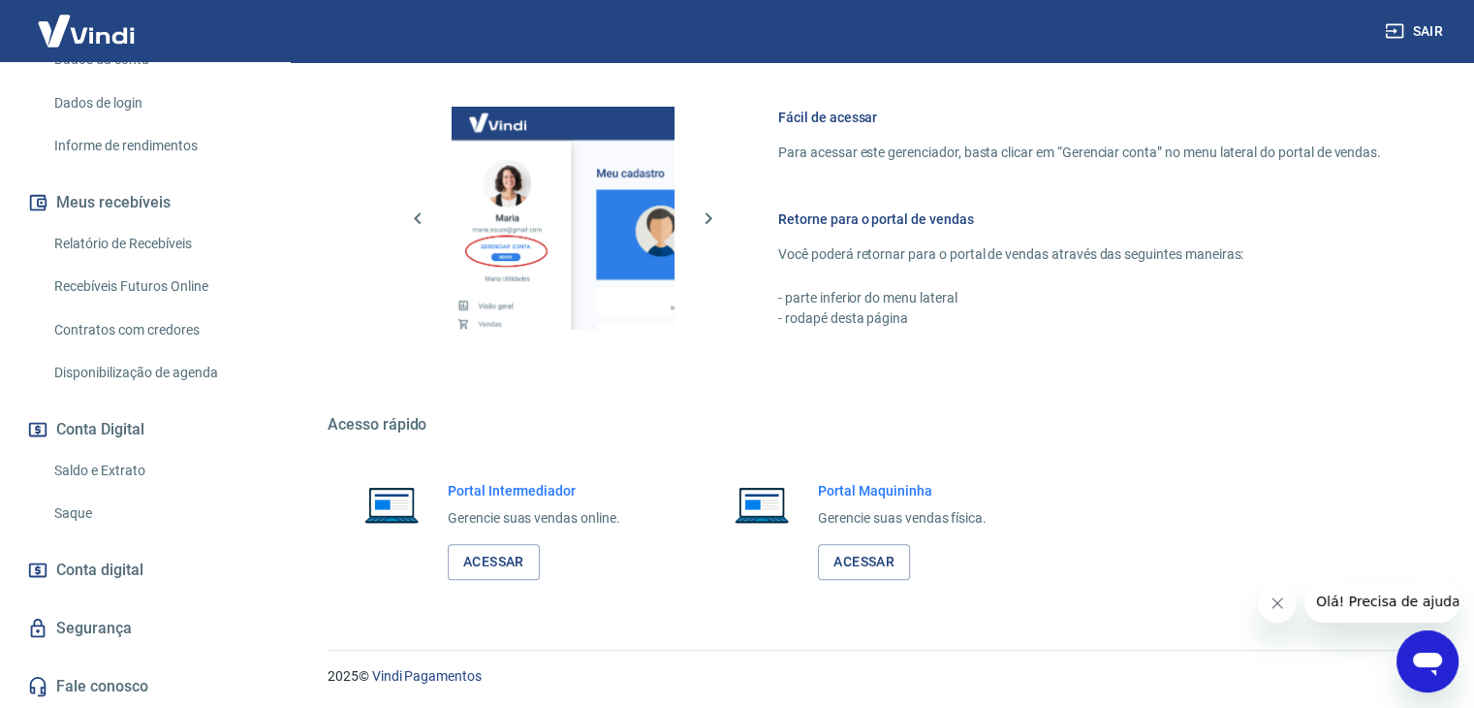
scroll to position [324, 0]
click at [157, 551] on link "Conta digital" at bounding box center [144, 570] width 243 height 43
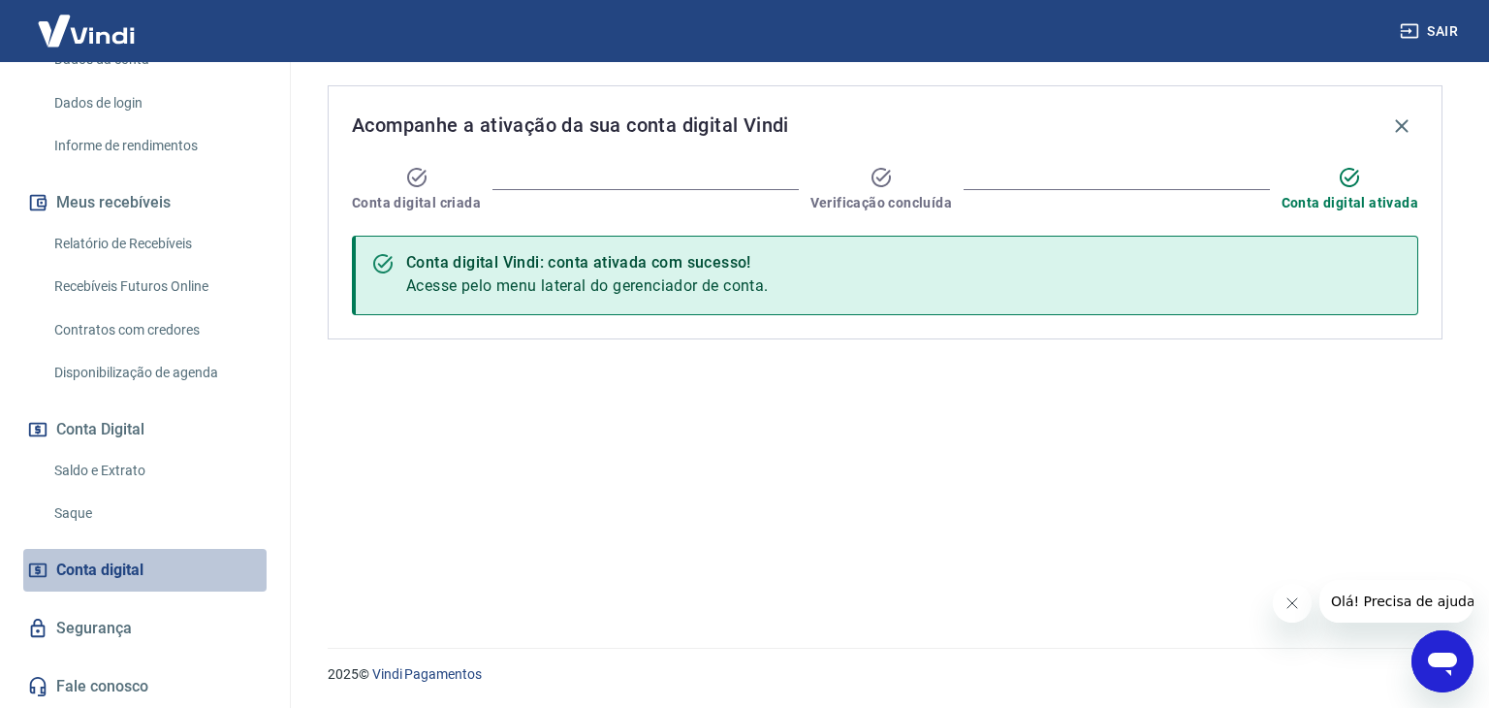
click at [151, 558] on link "Conta digital" at bounding box center [144, 570] width 243 height 43
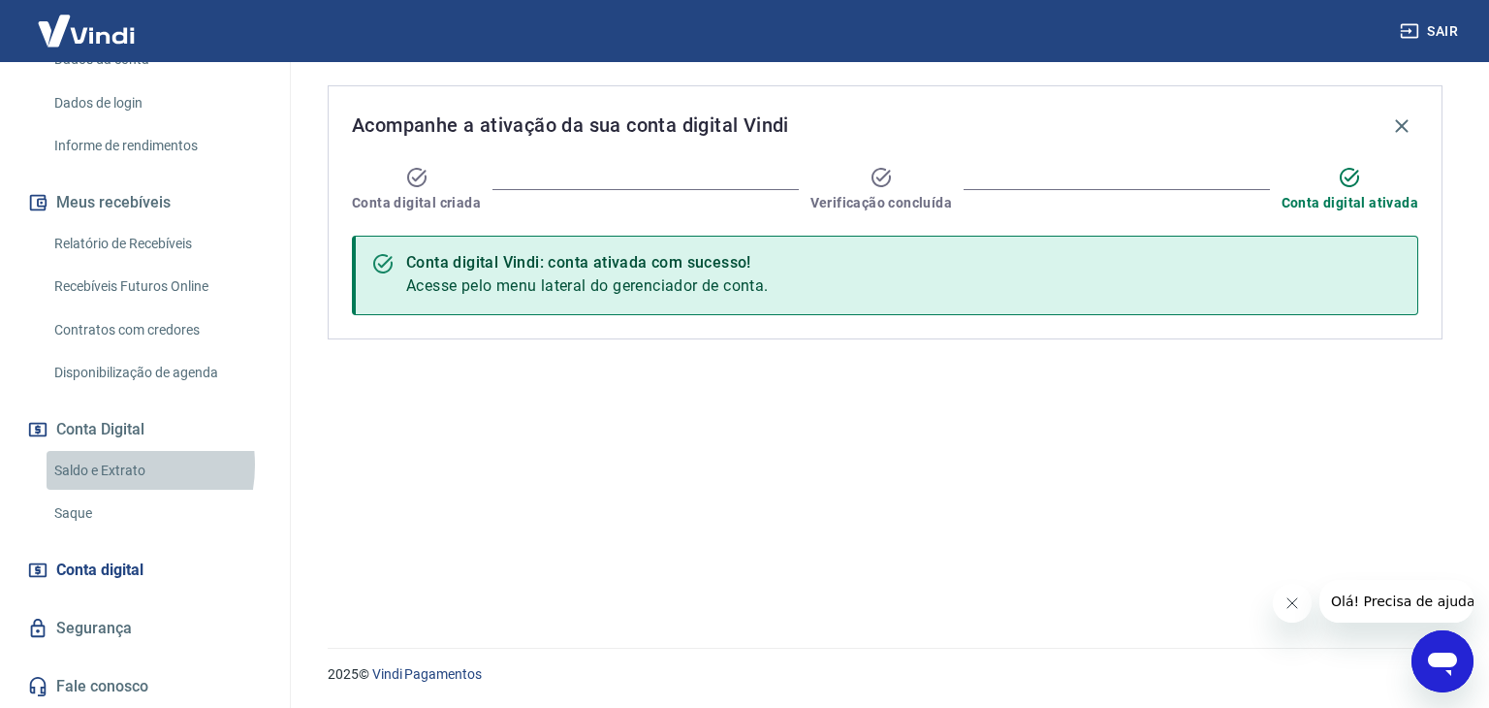
click at [107, 465] on link "Saldo e Extrato" at bounding box center [157, 471] width 220 height 40
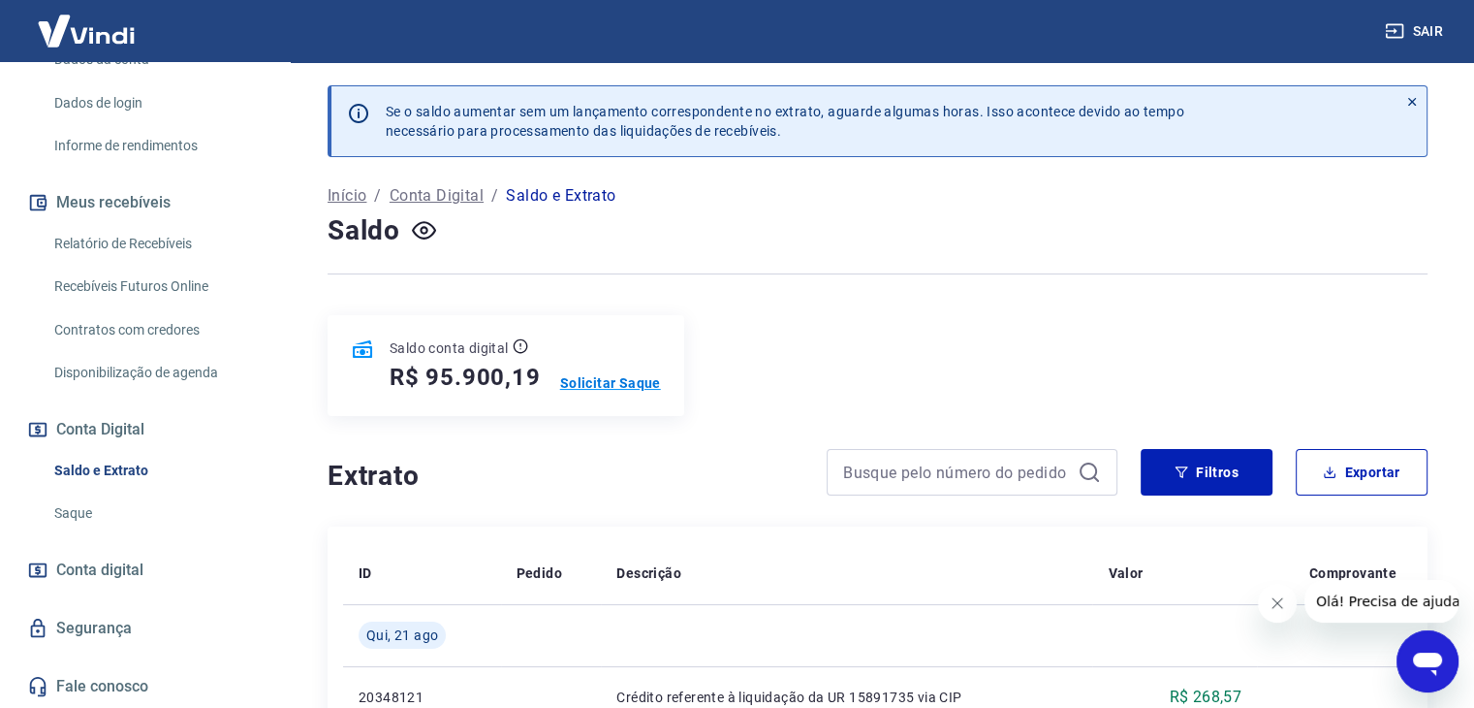
click at [615, 390] on p "Solicitar Saque" at bounding box center [610, 382] width 101 height 19
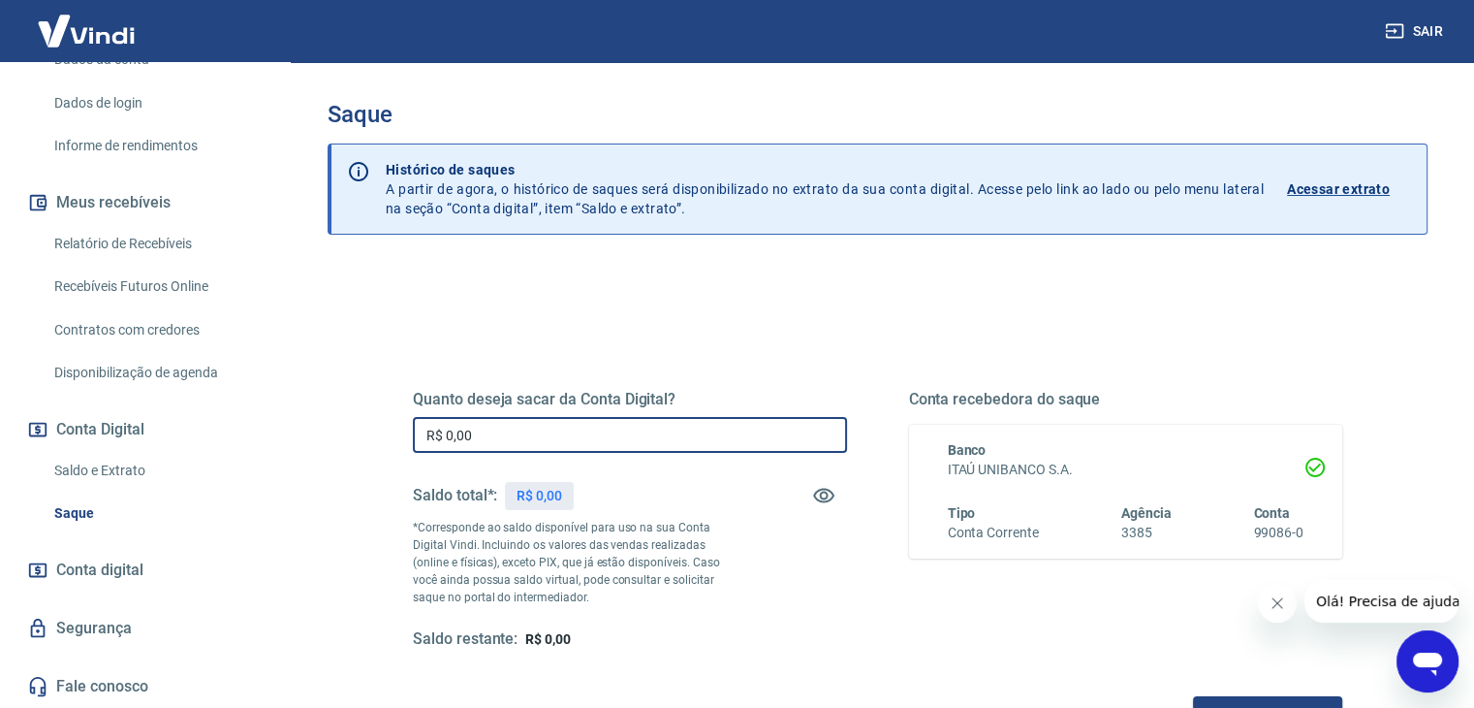
click at [588, 439] on input "R$ 0,00" at bounding box center [630, 435] width 434 height 36
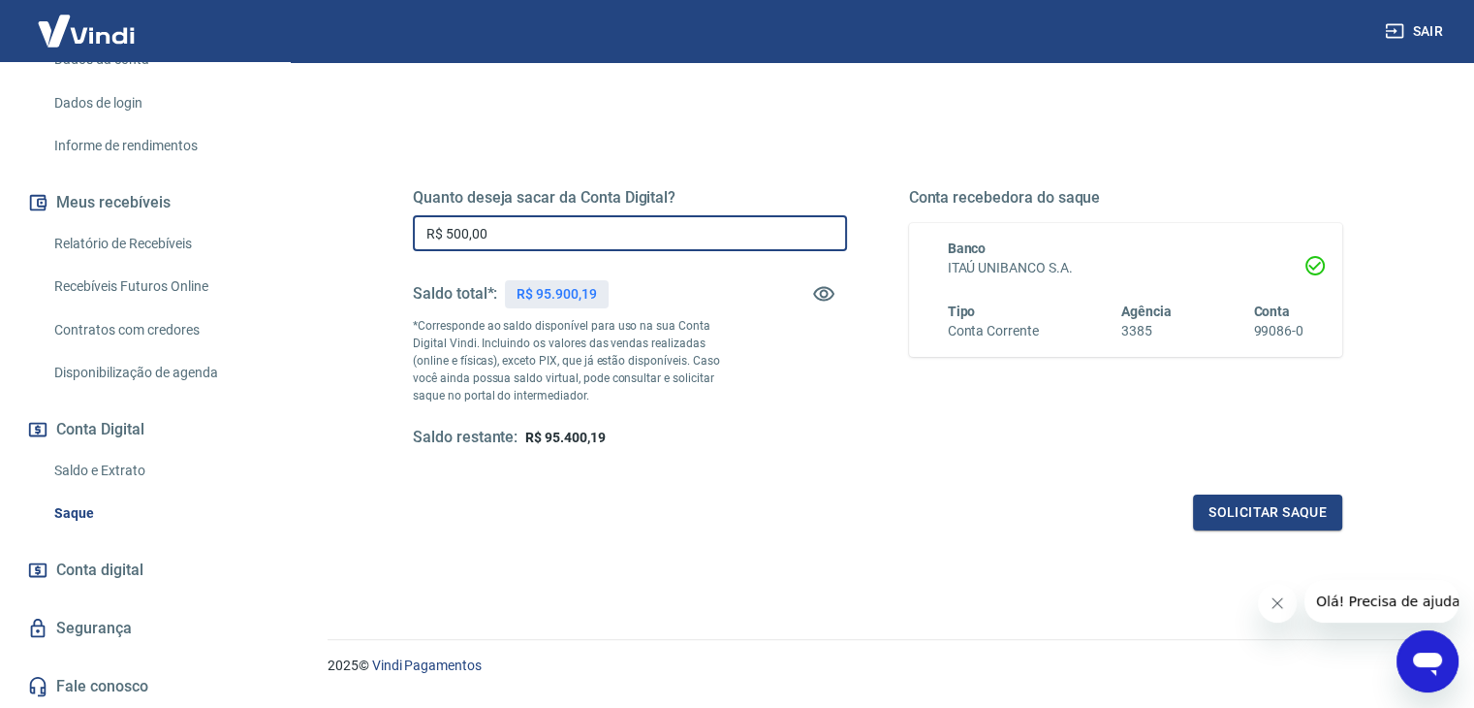
scroll to position [250, 0]
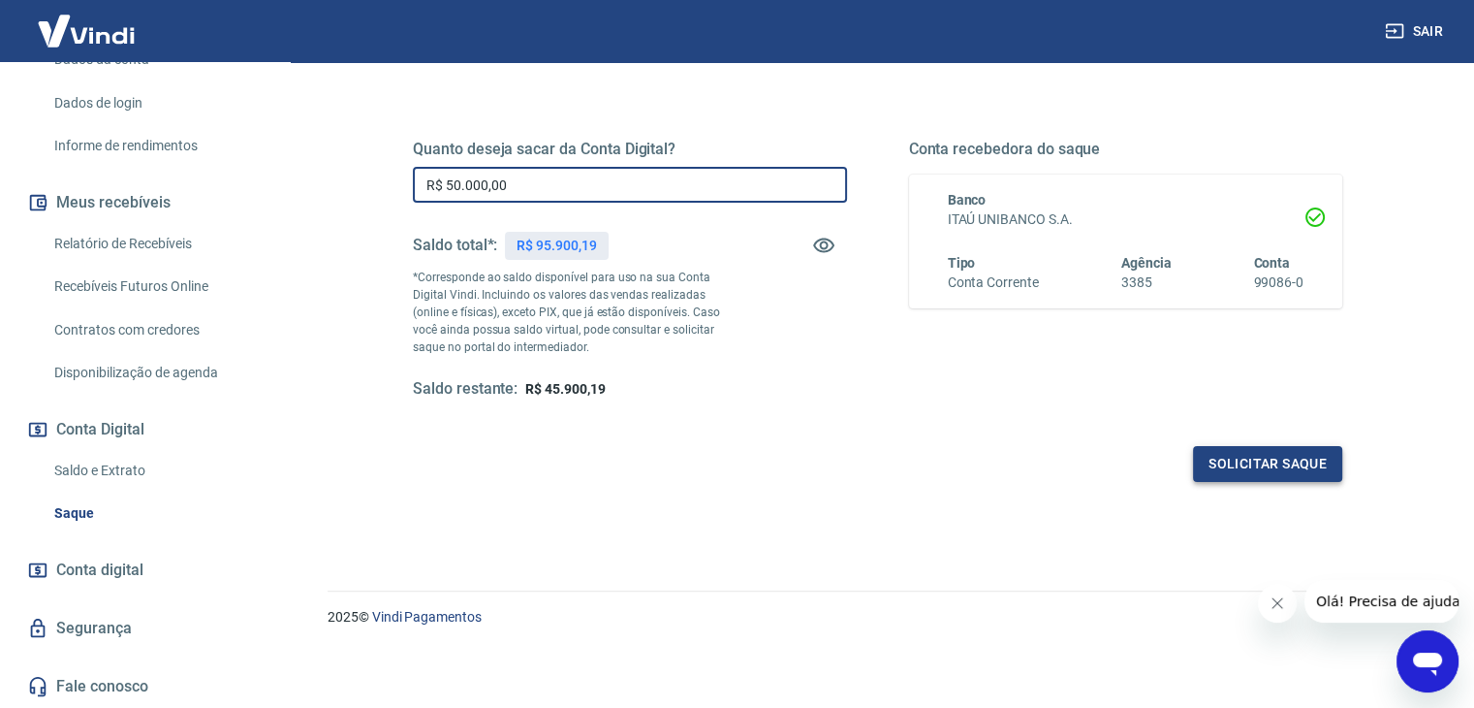
type input "R$ 50.000,00"
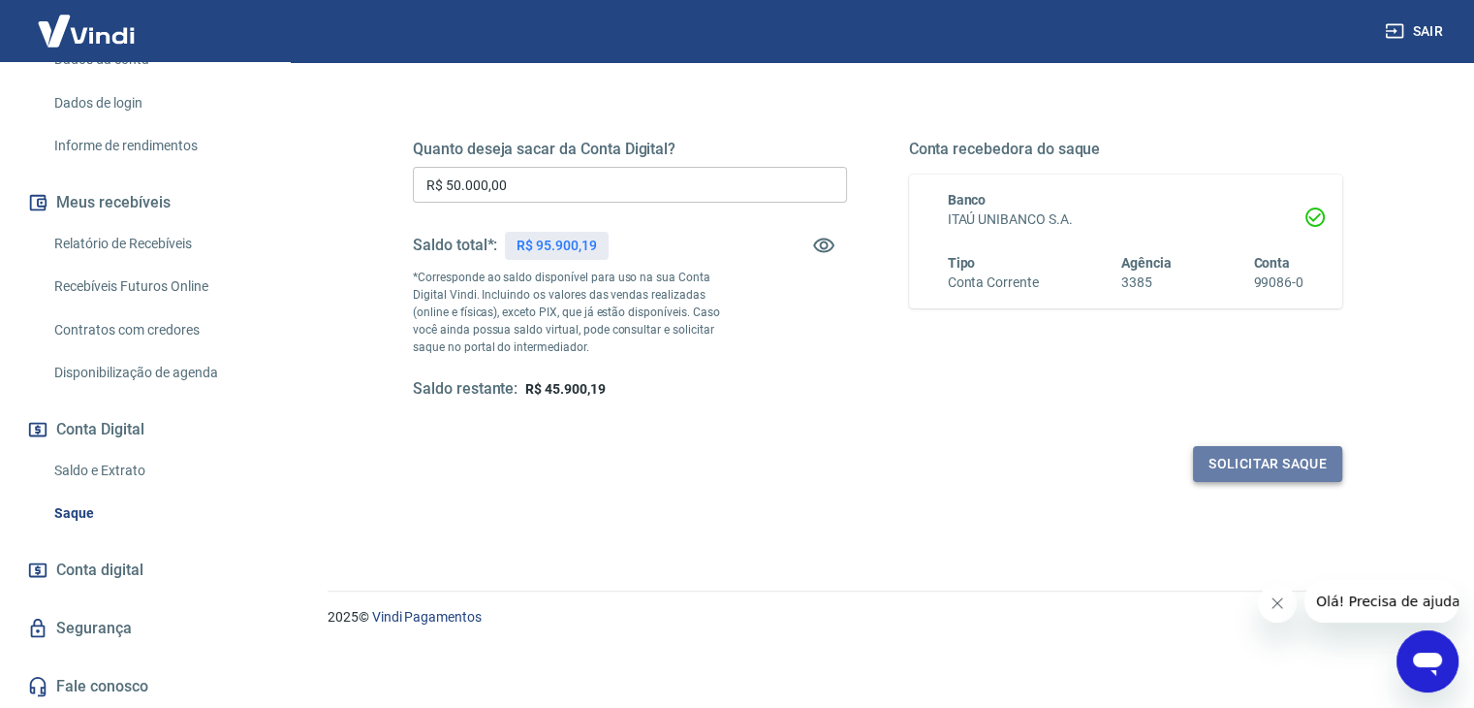
click at [1260, 455] on button "Solicitar saque" at bounding box center [1267, 464] width 149 height 36
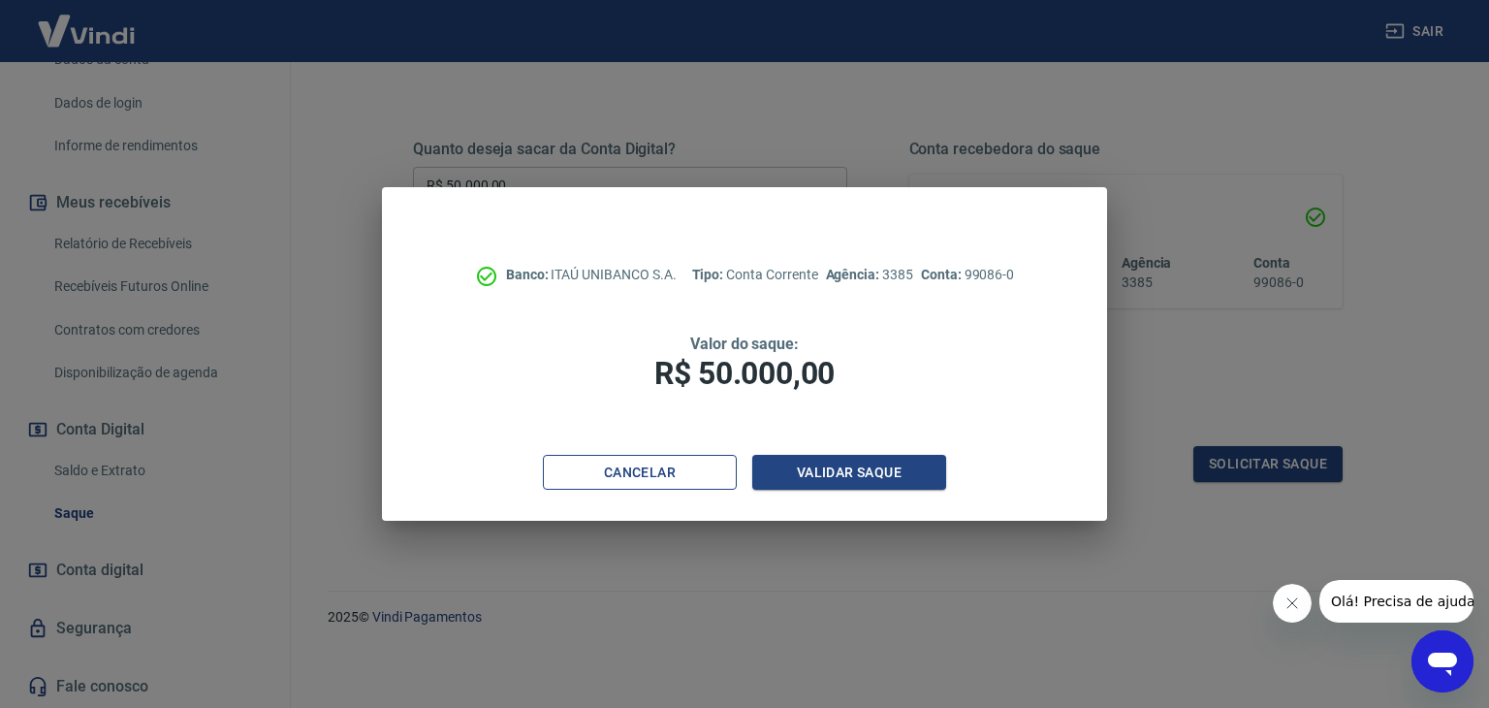
click at [617, 465] on button "Cancelar" at bounding box center [640, 473] width 194 height 36
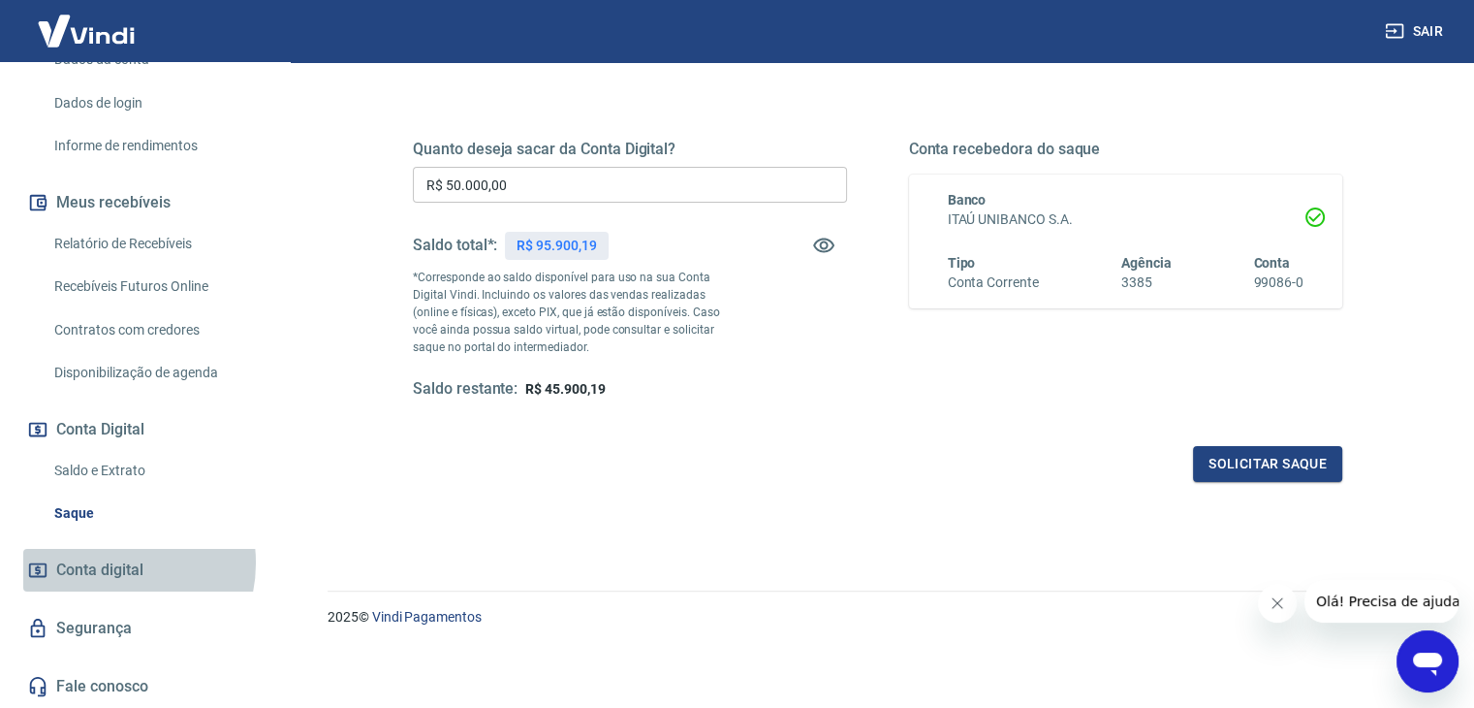
click at [111, 563] on span "Conta digital" at bounding box center [99, 569] width 87 height 27
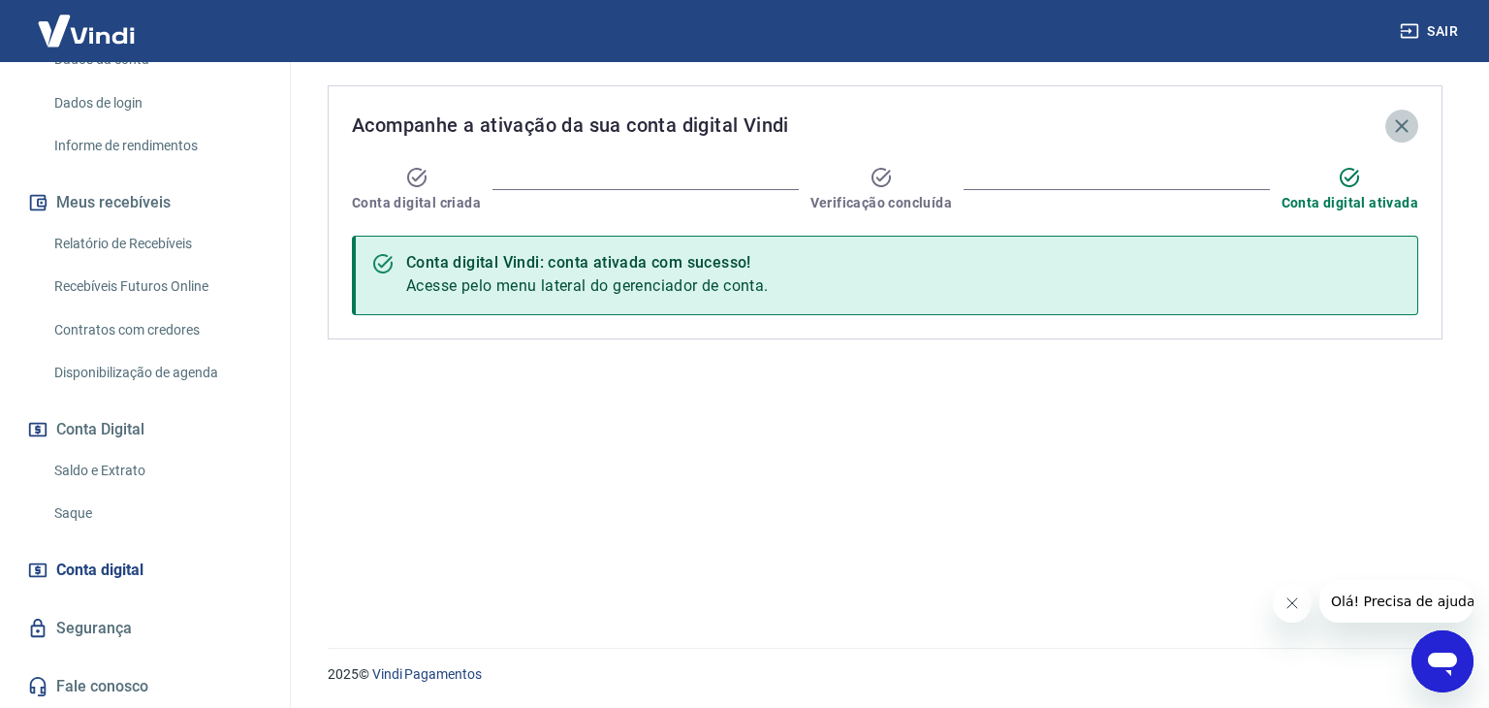
click at [1404, 120] on icon "button" at bounding box center [1401, 125] width 23 height 23
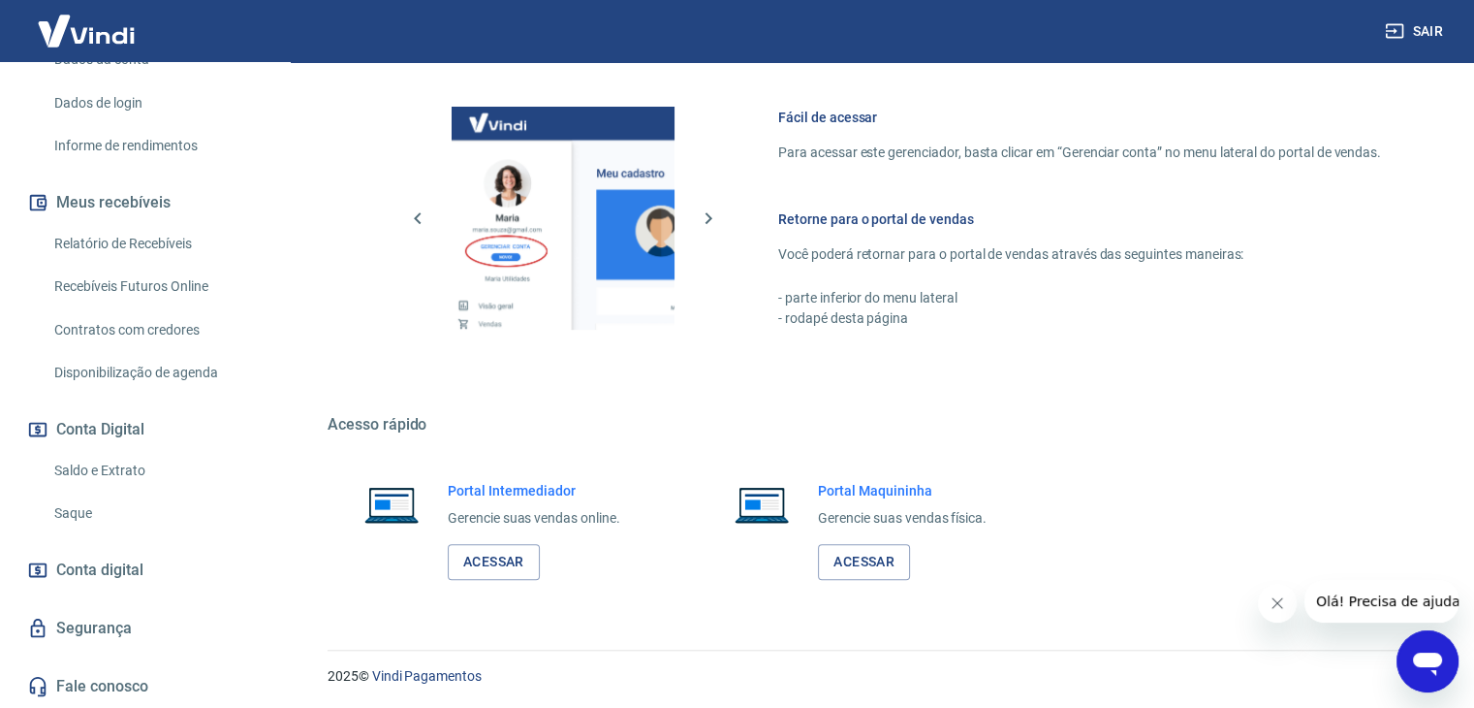
scroll to position [822, 0]
click at [105, 470] on link "Saldo e Extrato" at bounding box center [157, 471] width 220 height 40
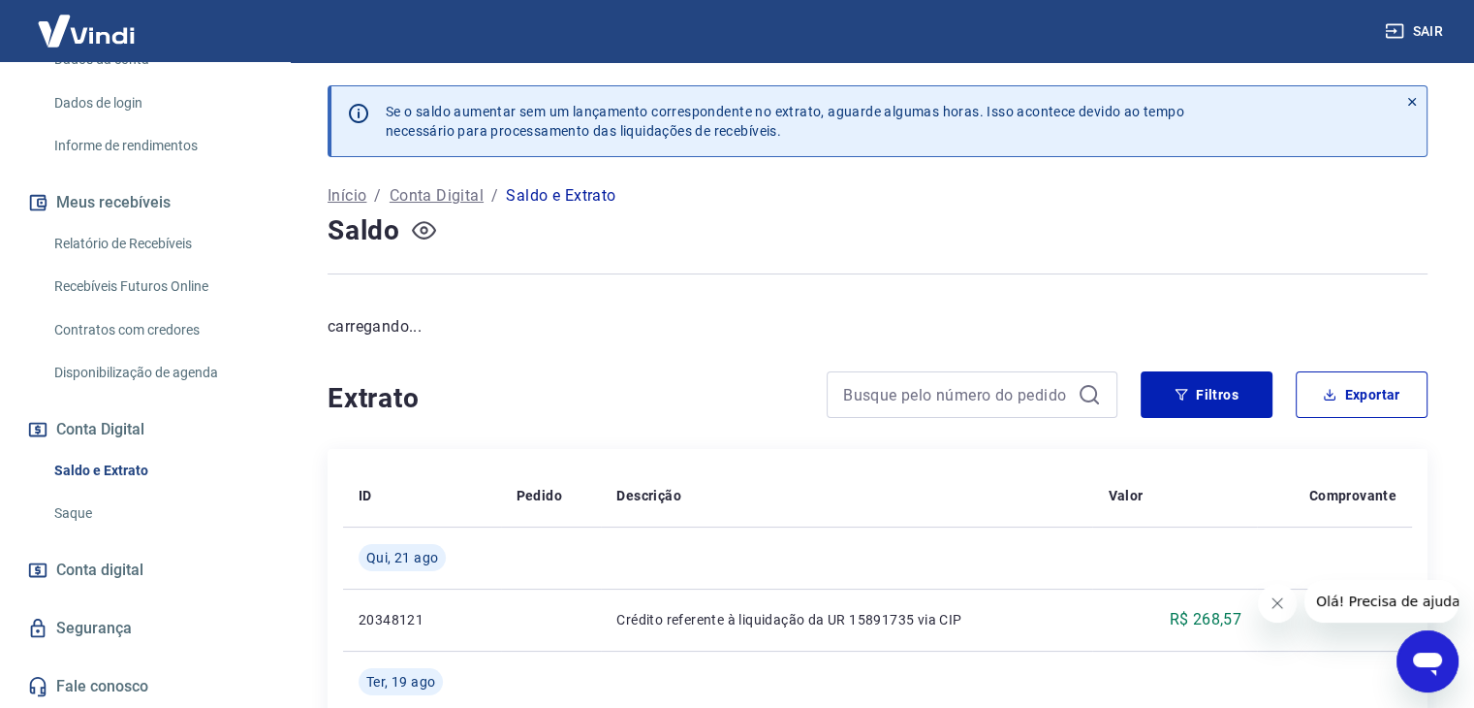
click at [420, 241] on icon "button" at bounding box center [424, 230] width 24 height 24
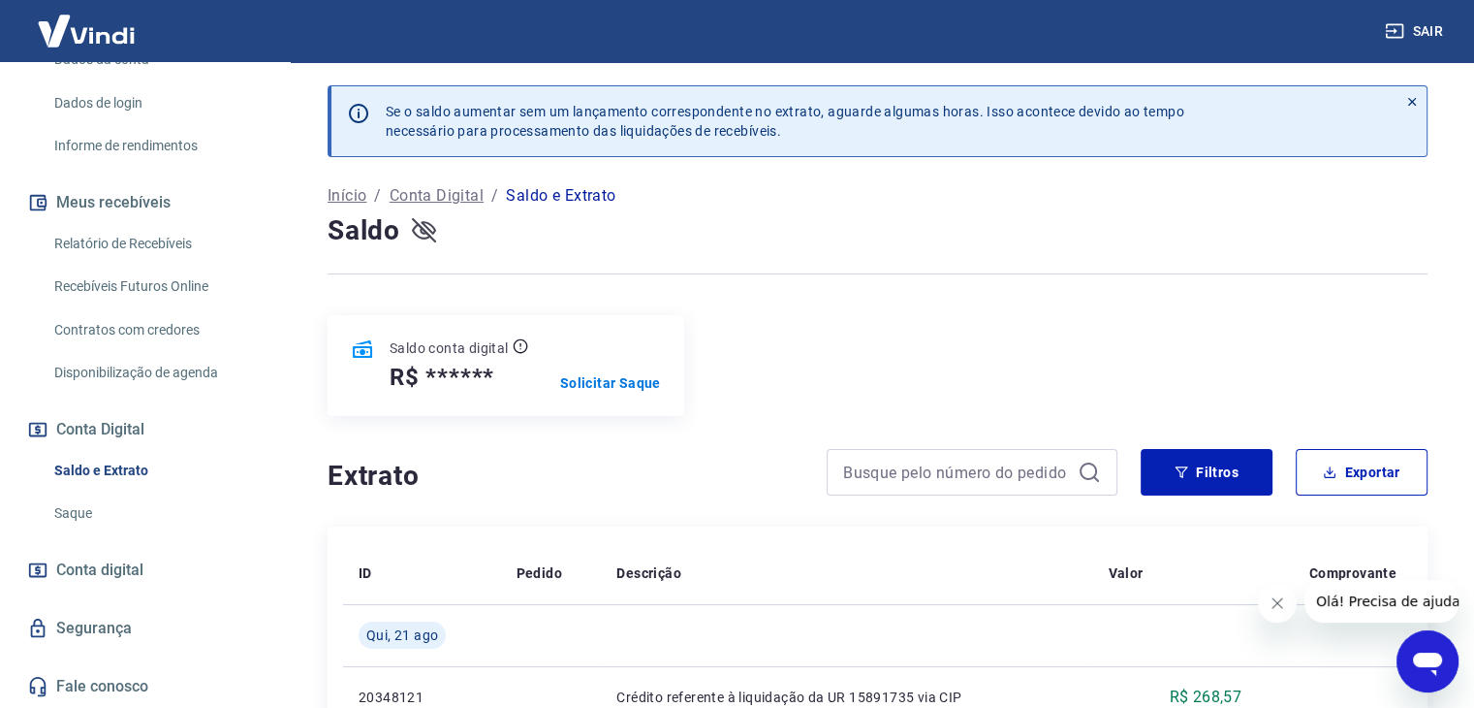
click at [421, 229] on icon "button" at bounding box center [424, 230] width 24 height 18
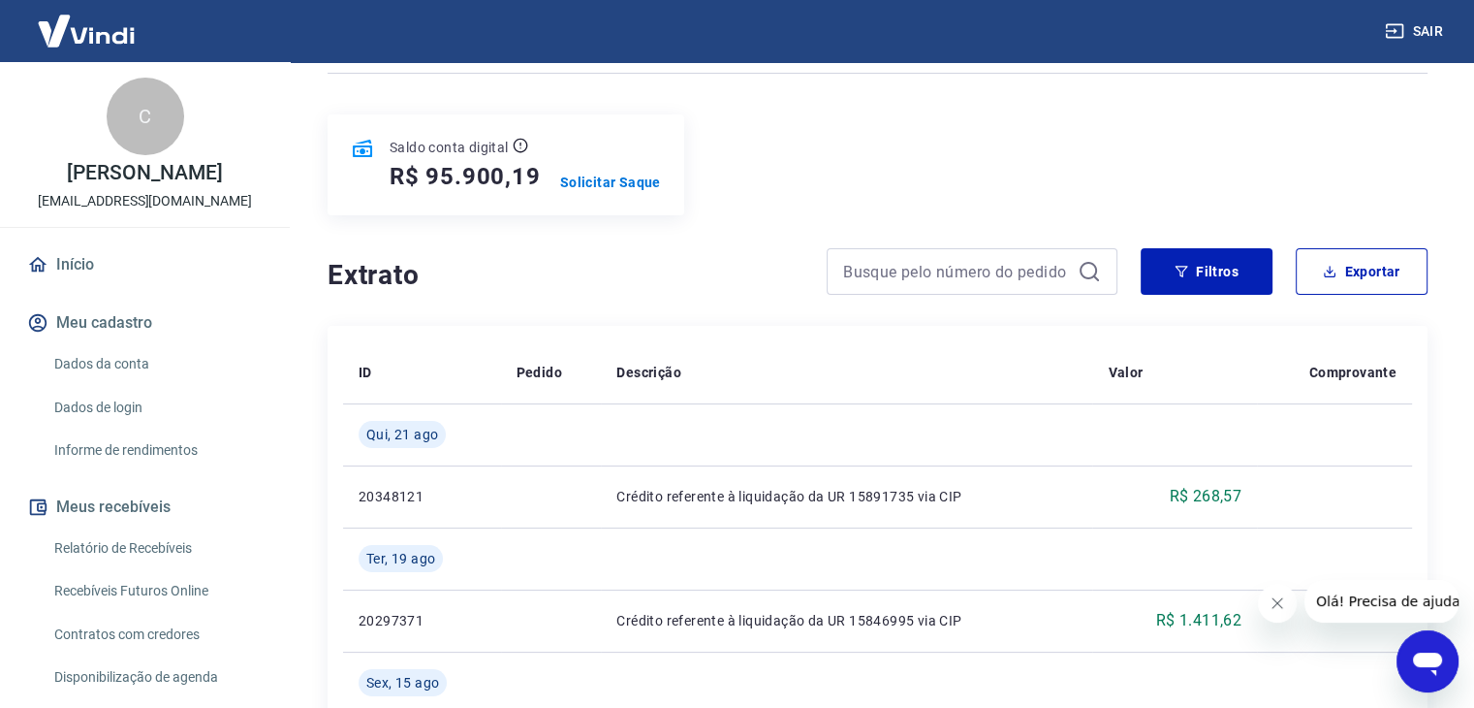
scroll to position [194, 0]
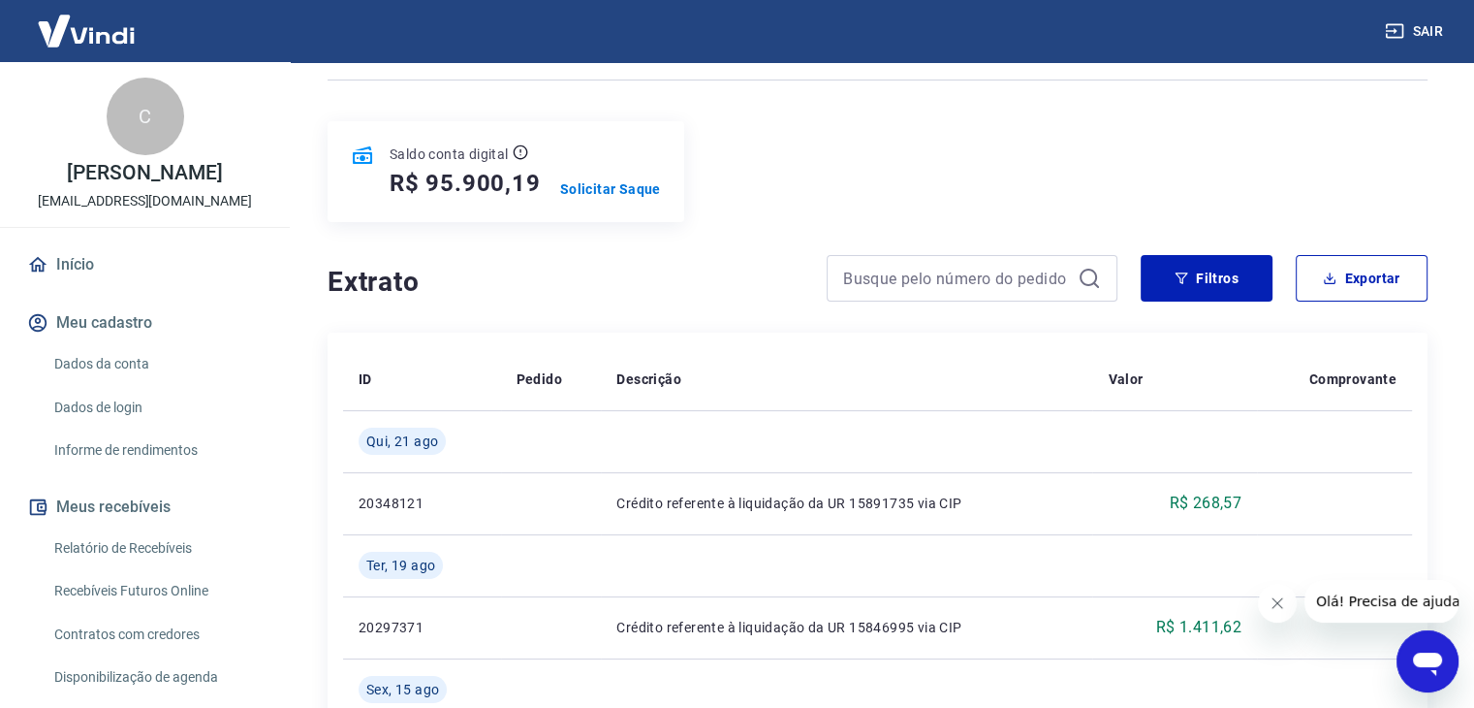
click at [611, 205] on div "Saldo conta digital R$ 95.900,19 Solicitar Saque" at bounding box center [506, 171] width 357 height 101
click at [610, 187] on p "Solicitar Saque" at bounding box center [610, 188] width 101 height 19
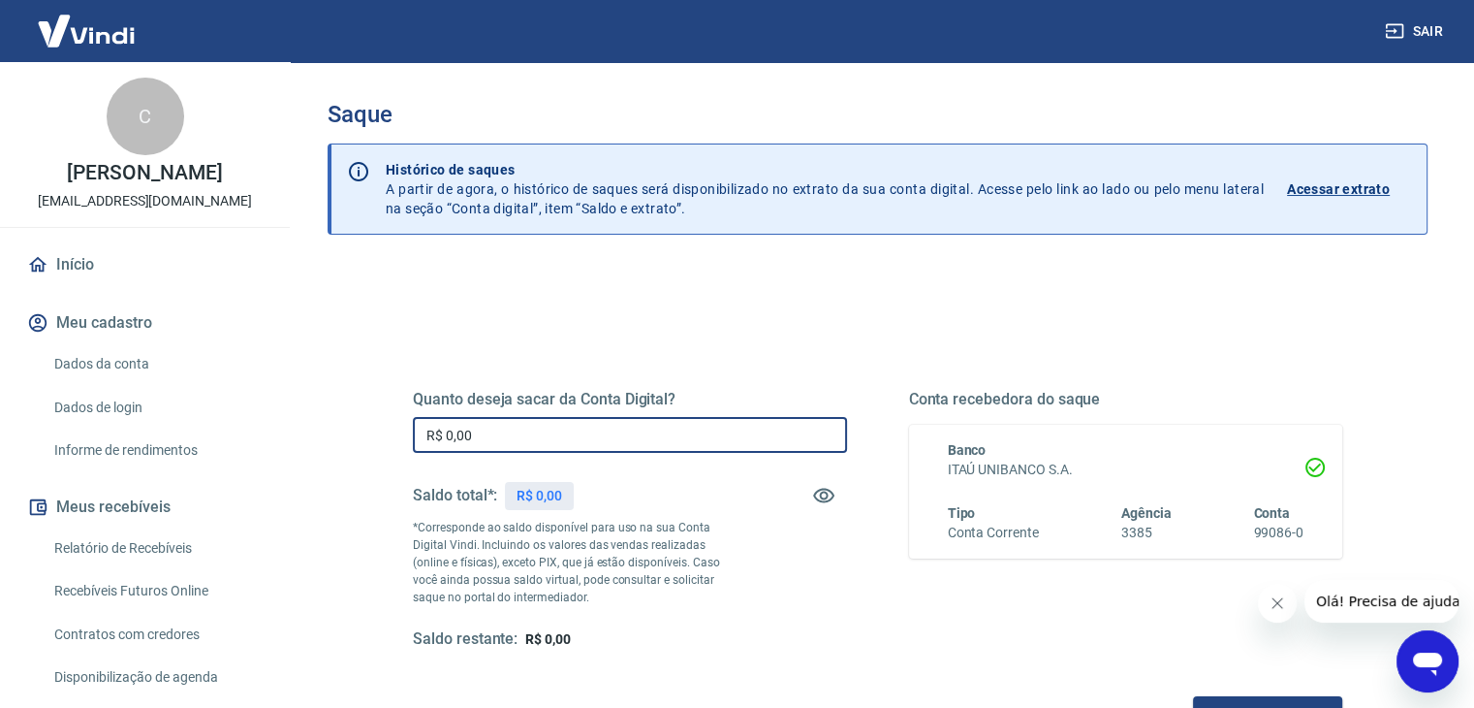
drag, startPoint x: 494, startPoint y: 423, endPoint x: 295, endPoint y: 439, distance: 200.4
click at [295, 439] on div "Saque Histórico de saques A partir de agora, o histórico de saques será disponi…" at bounding box center [877, 439] width 1193 height 755
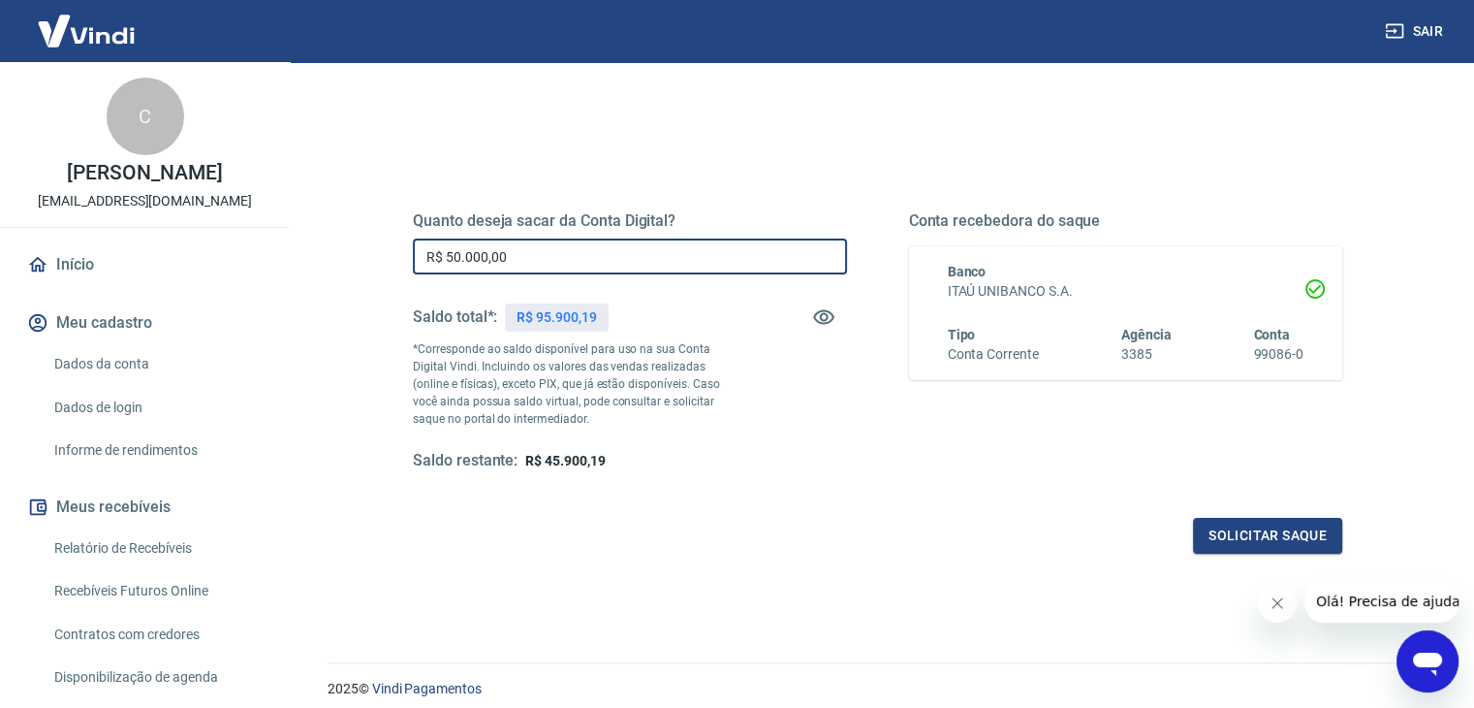
scroll to position [250, 0]
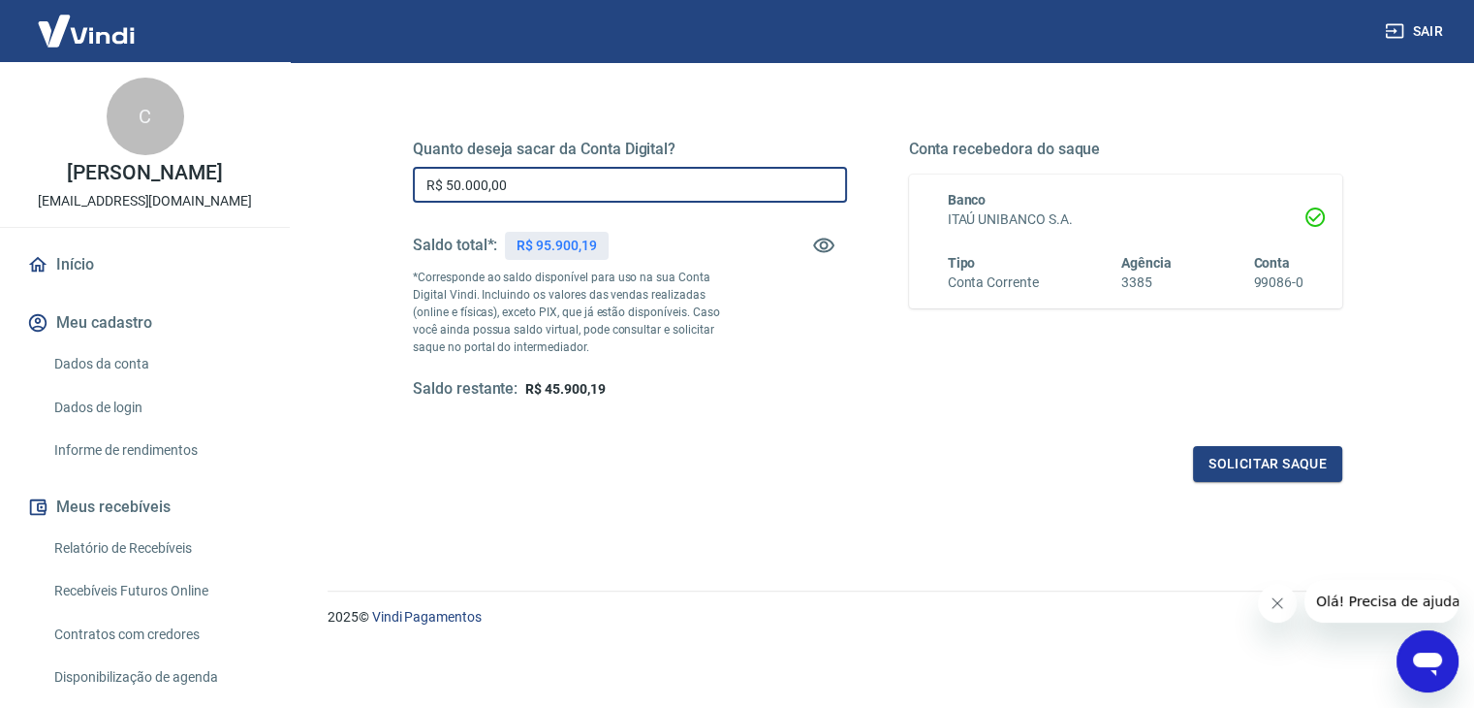
drag, startPoint x: 446, startPoint y: 179, endPoint x: 536, endPoint y: 184, distance: 90.3
click at [536, 184] on input "R$ 50.000,00" at bounding box center [630, 185] width 434 height 36
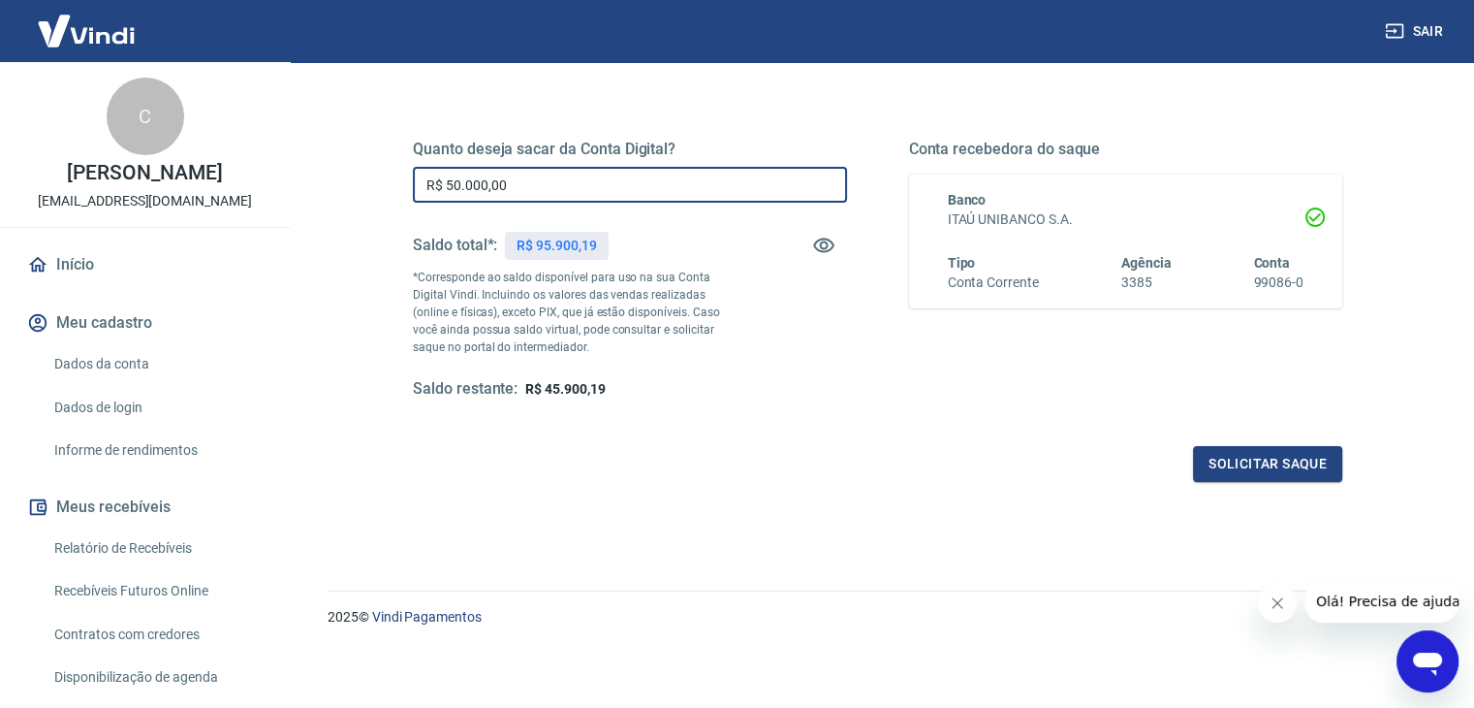
click at [662, 193] on input "R$ 50.000,00" at bounding box center [630, 185] width 434 height 36
click at [1258, 475] on button "Solicitar saque" at bounding box center [1267, 464] width 149 height 36
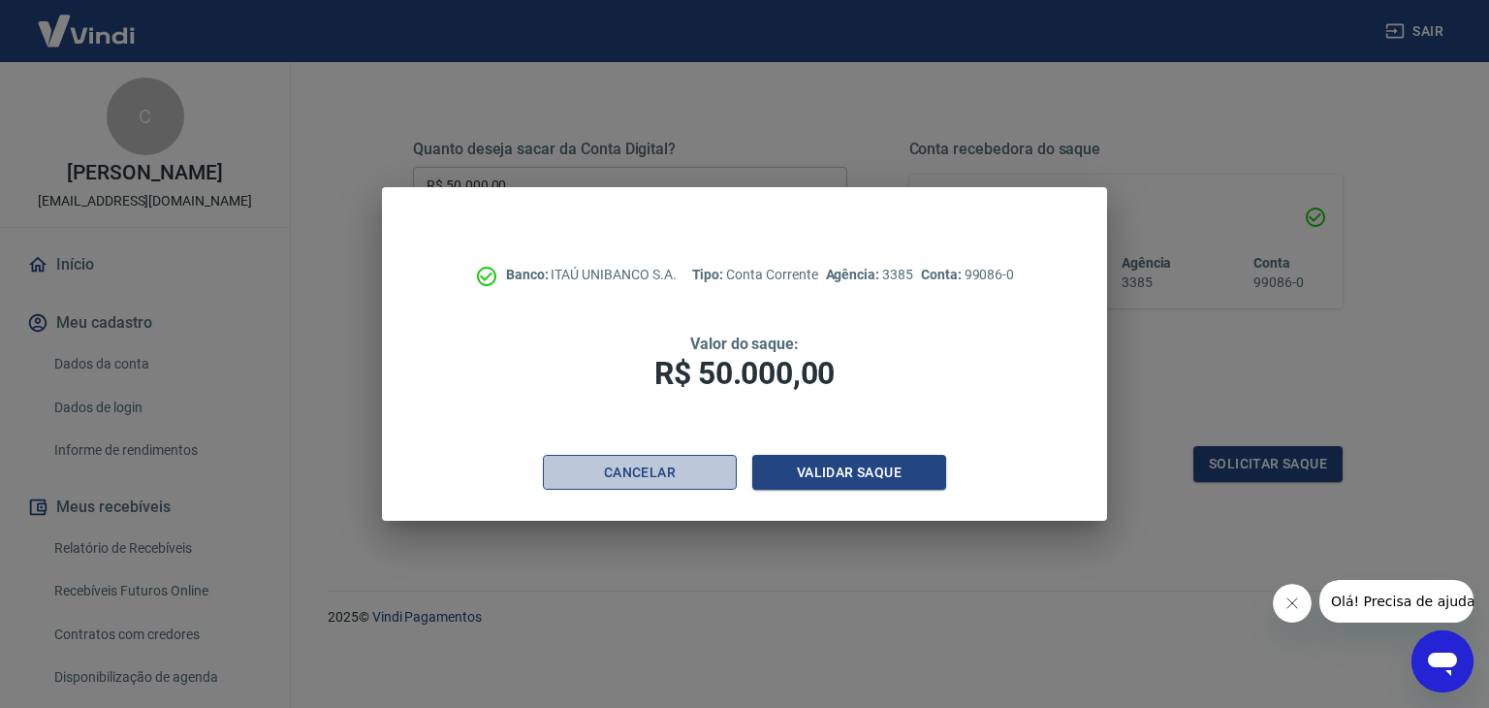
click at [668, 472] on button "Cancelar" at bounding box center [640, 473] width 194 height 36
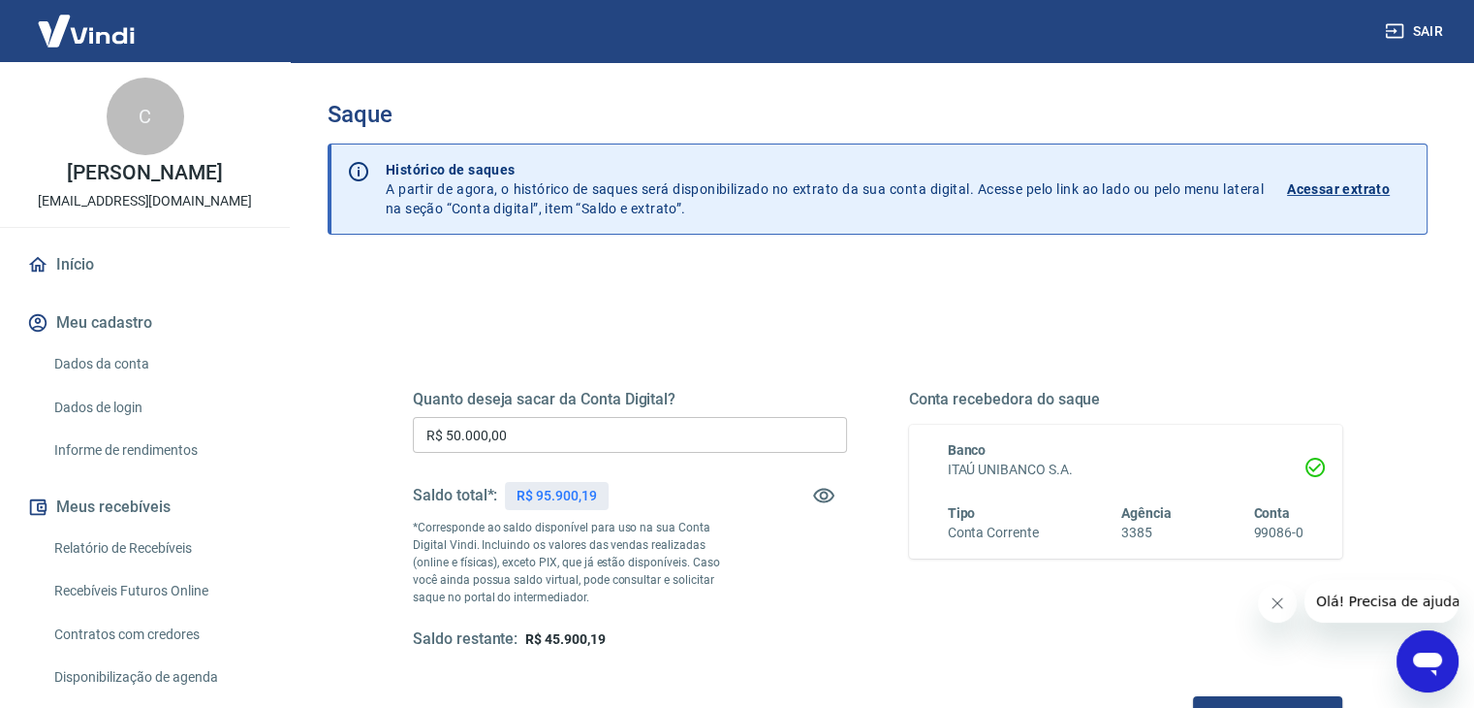
scroll to position [0, 0]
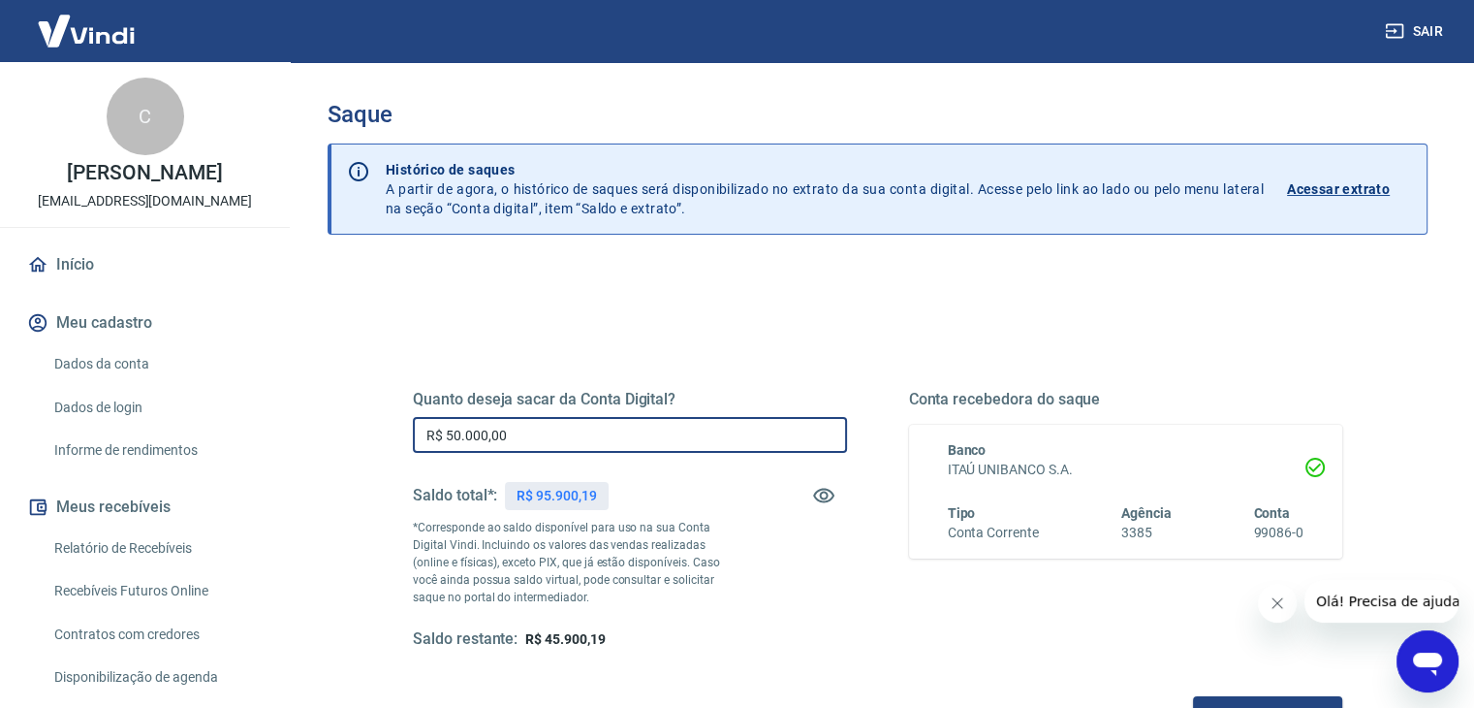
drag, startPoint x: 558, startPoint y: 433, endPoint x: 624, endPoint y: 436, distance: 66.0
click at [414, 418] on input "R$ 50.000,00" at bounding box center [630, 435] width 434 height 36
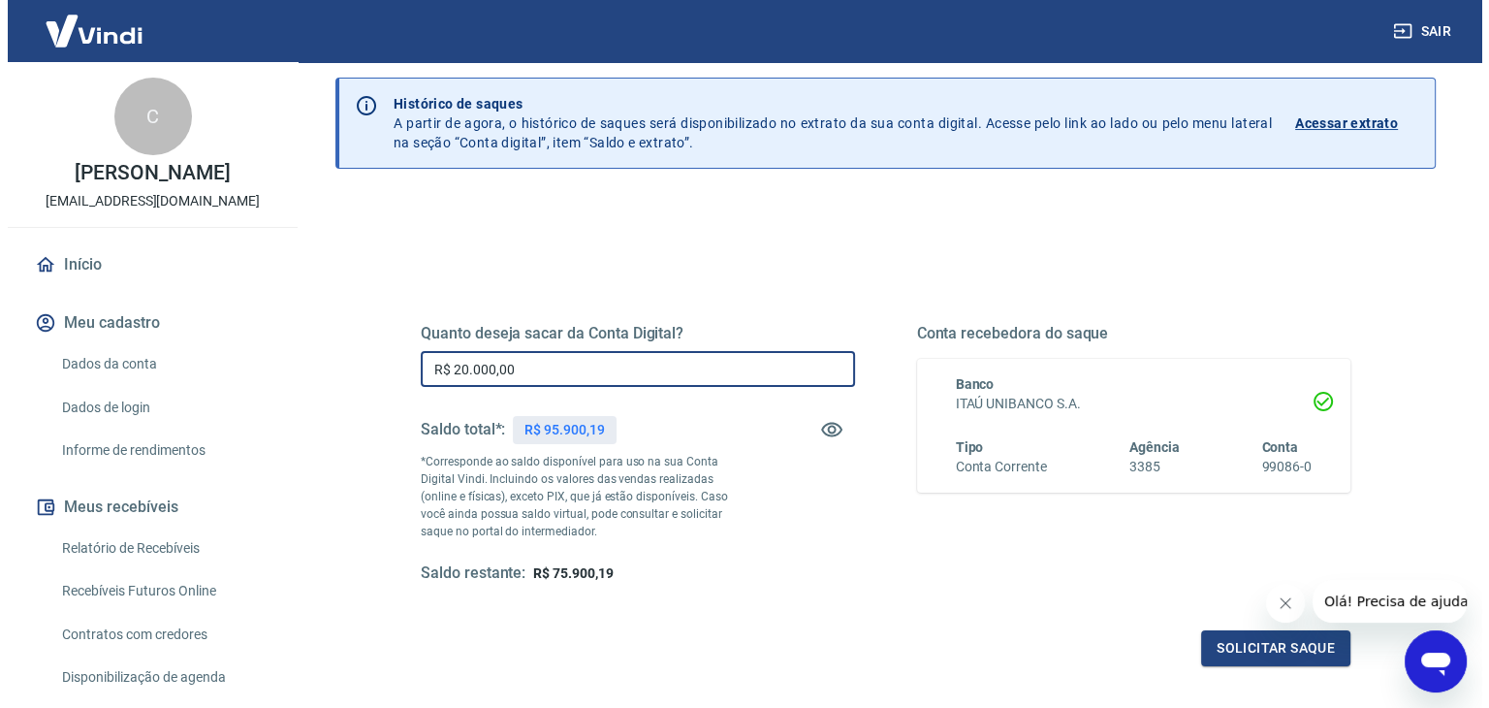
scroll to position [194, 0]
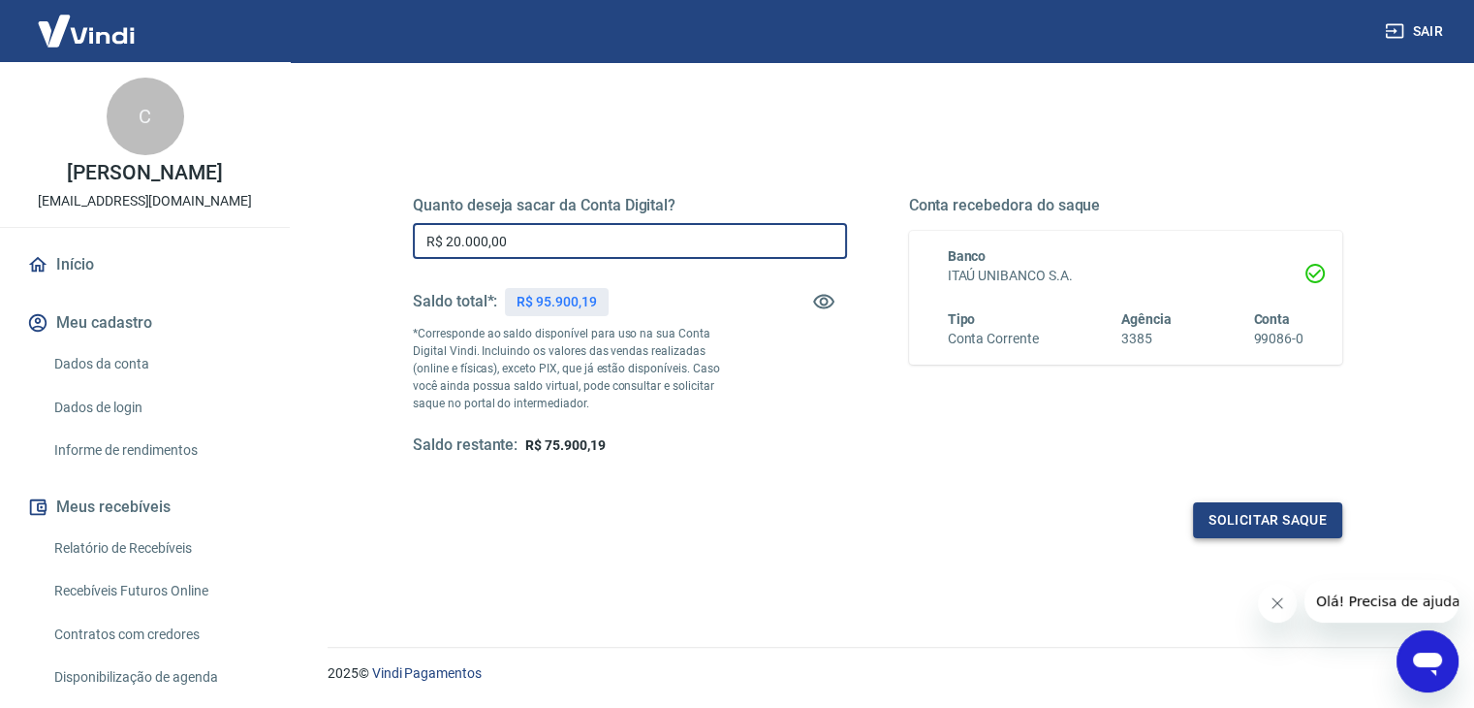
type input "R$ 20.000,00"
click at [1268, 527] on button "Solicitar saque" at bounding box center [1267, 520] width 149 height 36
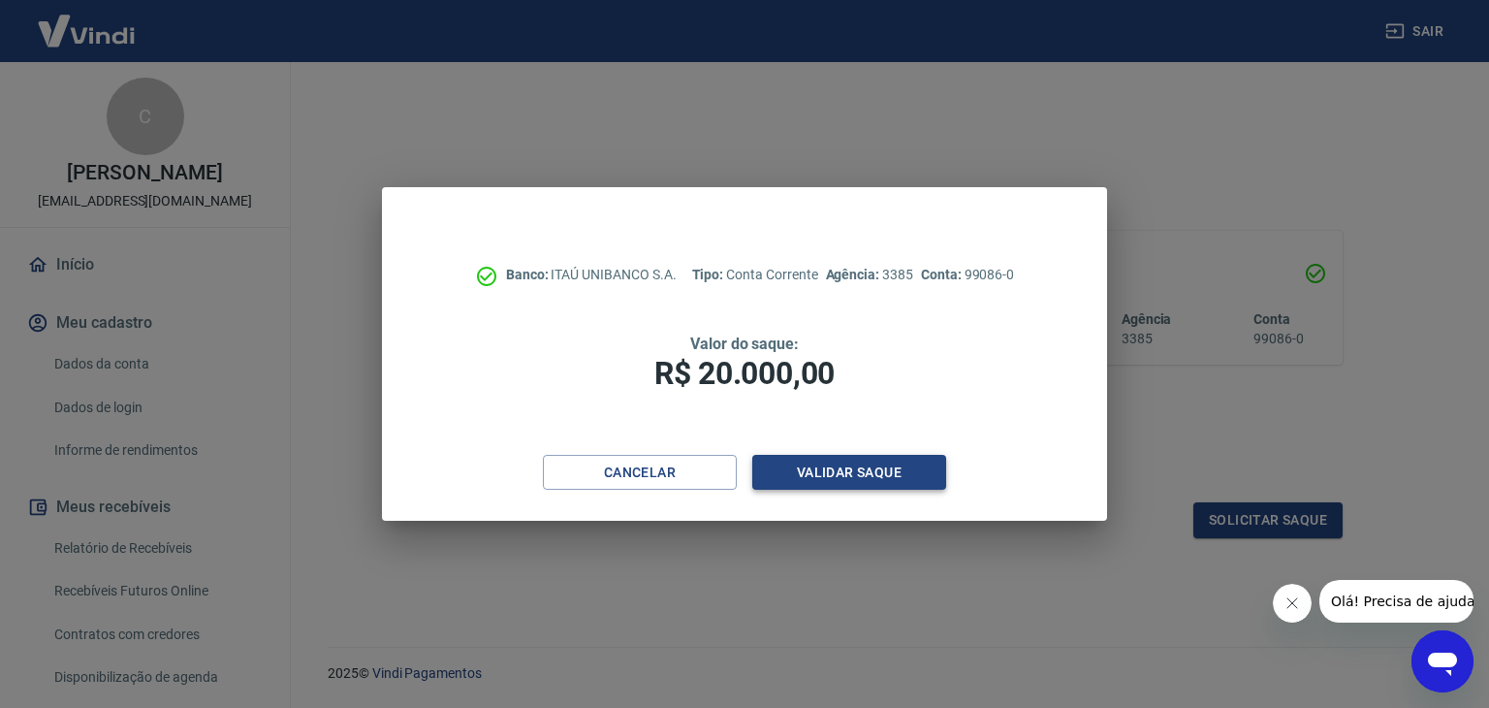
click at [867, 476] on button "Validar saque" at bounding box center [849, 473] width 194 height 36
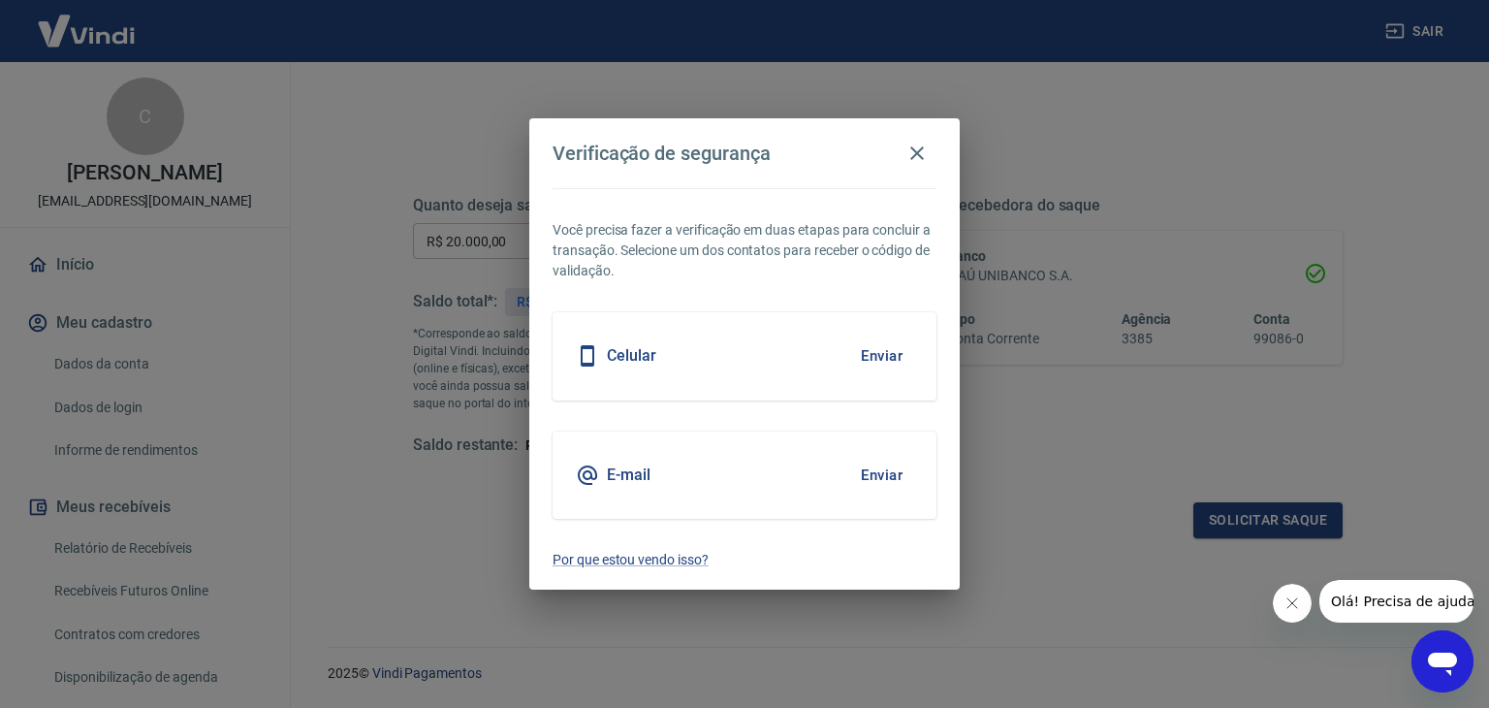
click at [919, 478] on div "E-mail Enviar" at bounding box center [745, 474] width 384 height 87
drag, startPoint x: 903, startPoint y: 479, endPoint x: 886, endPoint y: 470, distance: 19.5
click at [898, 475] on button "Enviar" at bounding box center [881, 475] width 63 height 41
click at [885, 470] on button "Enviar" at bounding box center [881, 475] width 63 height 41
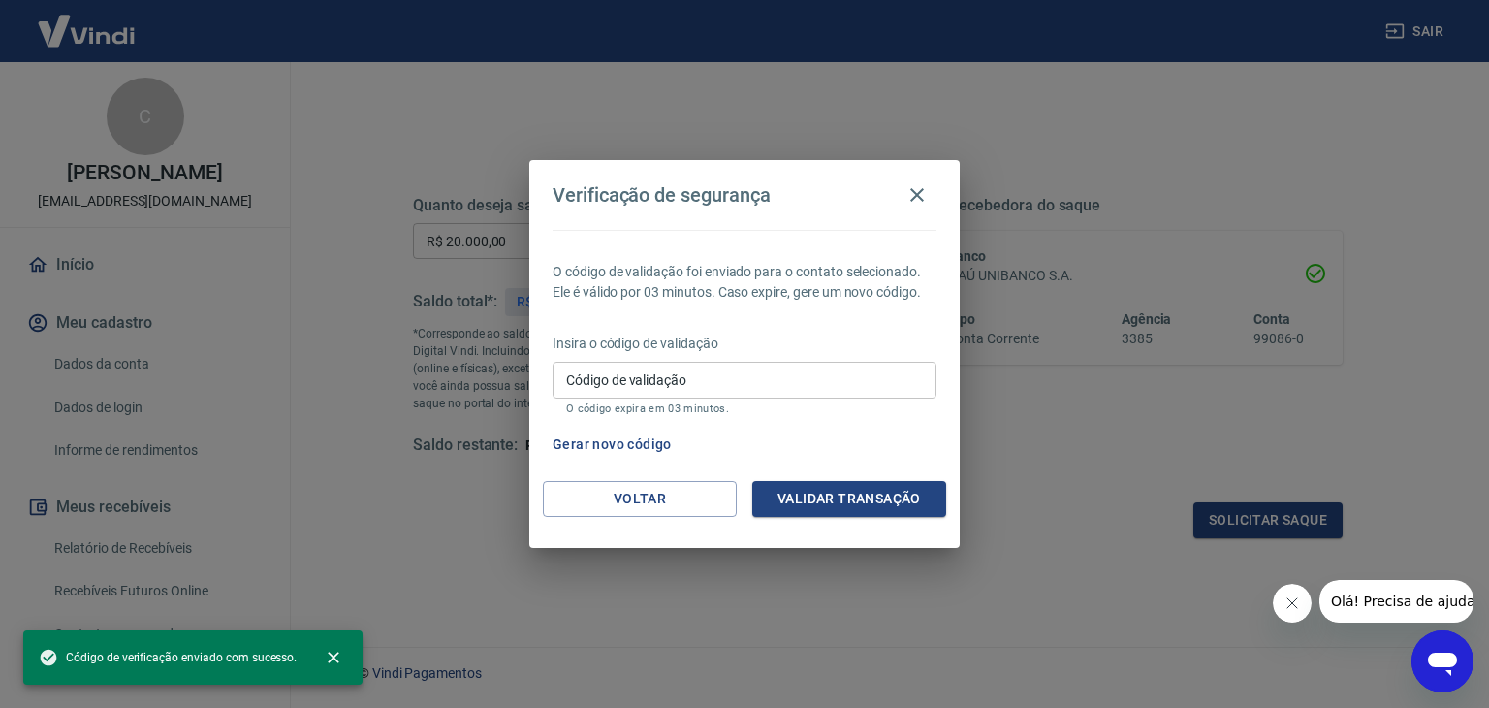
click at [679, 378] on input "Código de validação" at bounding box center [745, 380] width 384 height 36
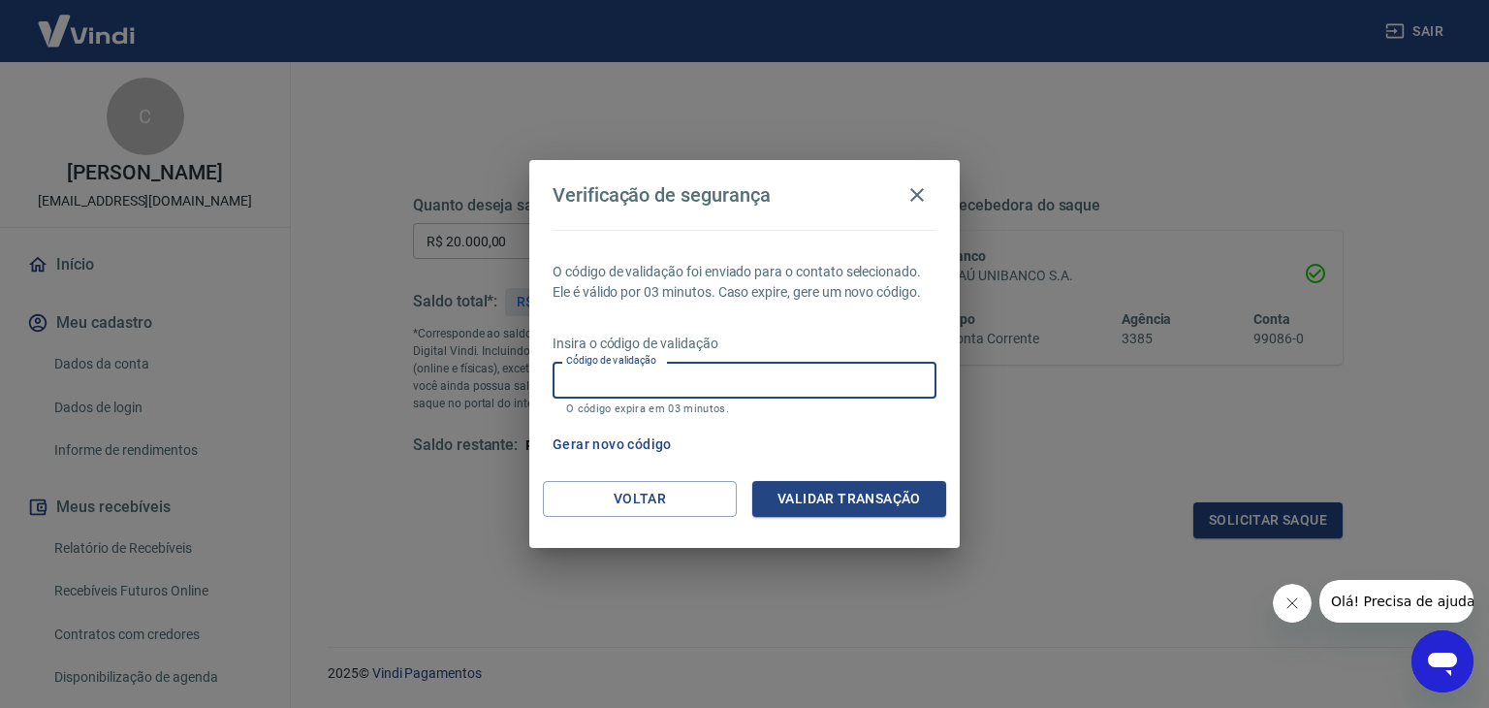
click at [679, 377] on input "Código de validação" at bounding box center [745, 380] width 384 height 36
type input "216710"
click at [808, 498] on button "Validar transação" at bounding box center [849, 499] width 194 height 36
